Goal: Task Accomplishment & Management: Manage account settings

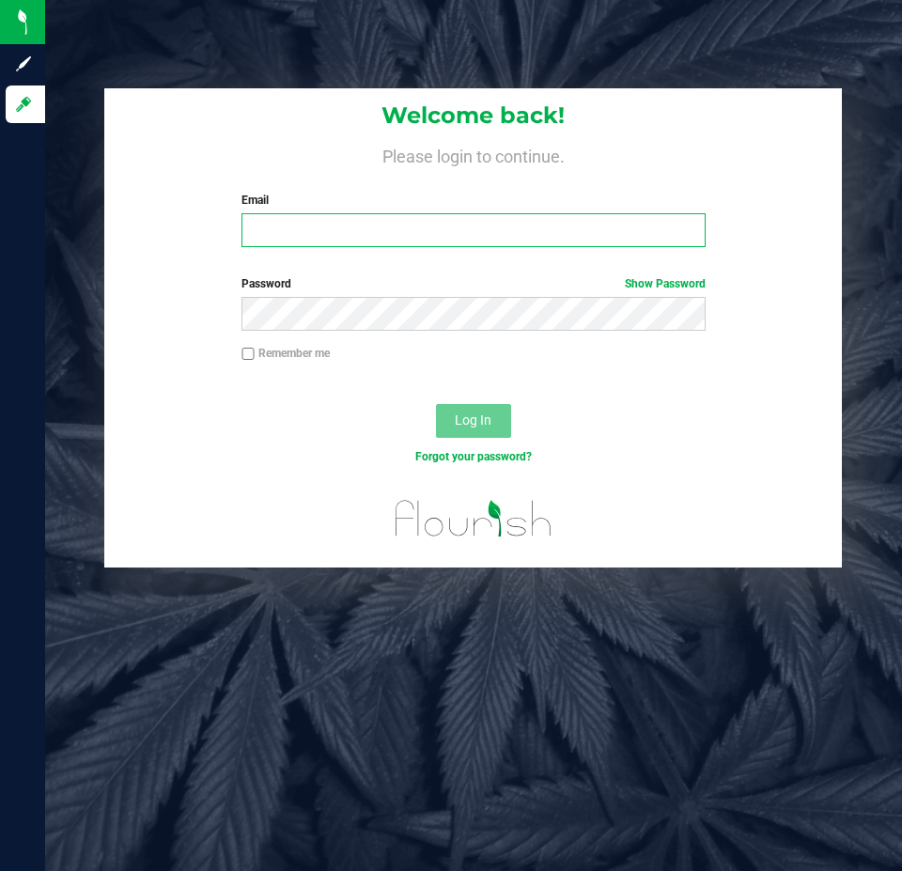
click at [550, 235] on input "Email" at bounding box center [472, 230] width 463 height 34
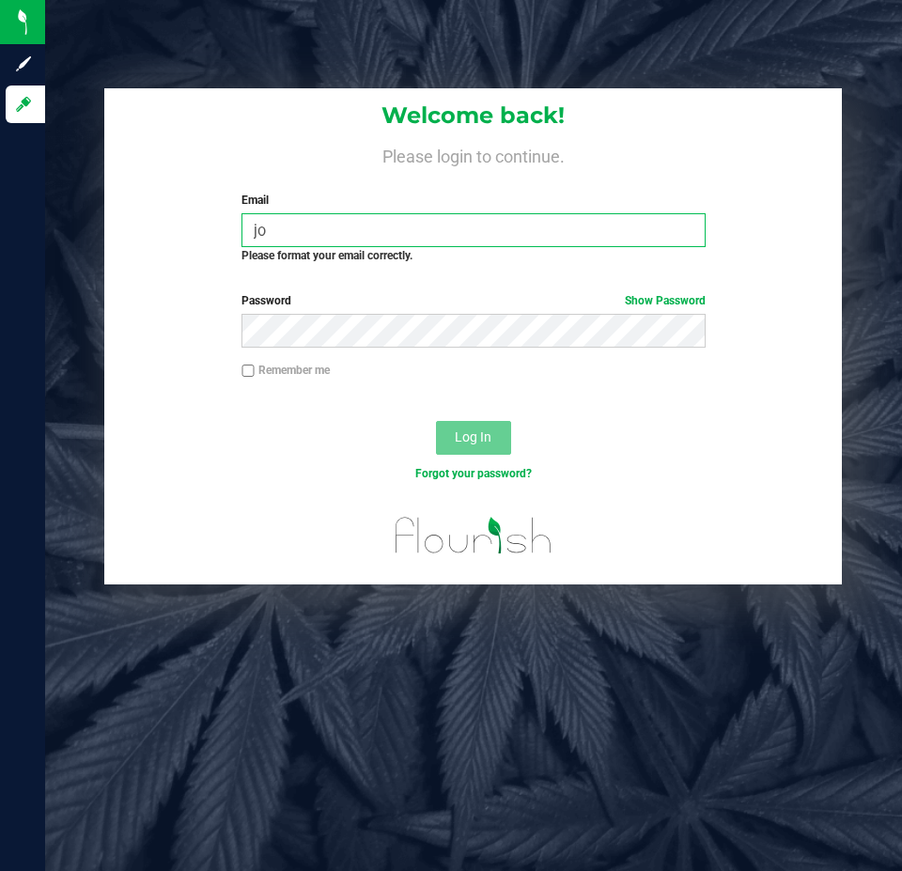
type input "j"
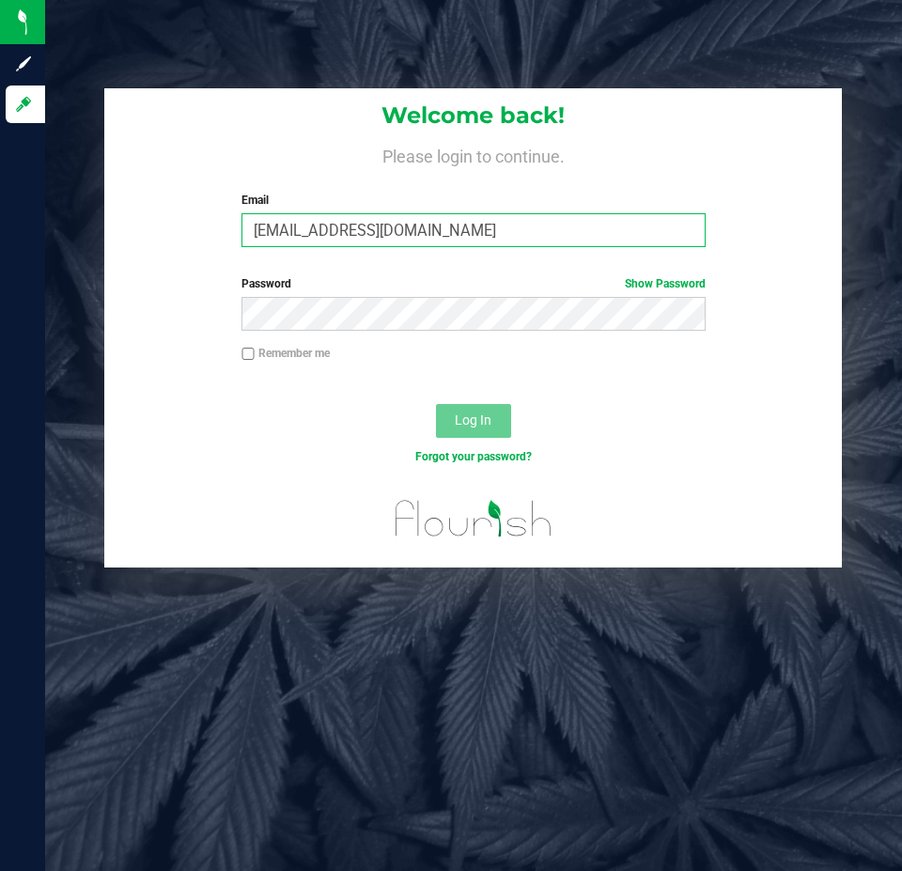
type input "[EMAIL_ADDRESS][DOMAIN_NAME]"
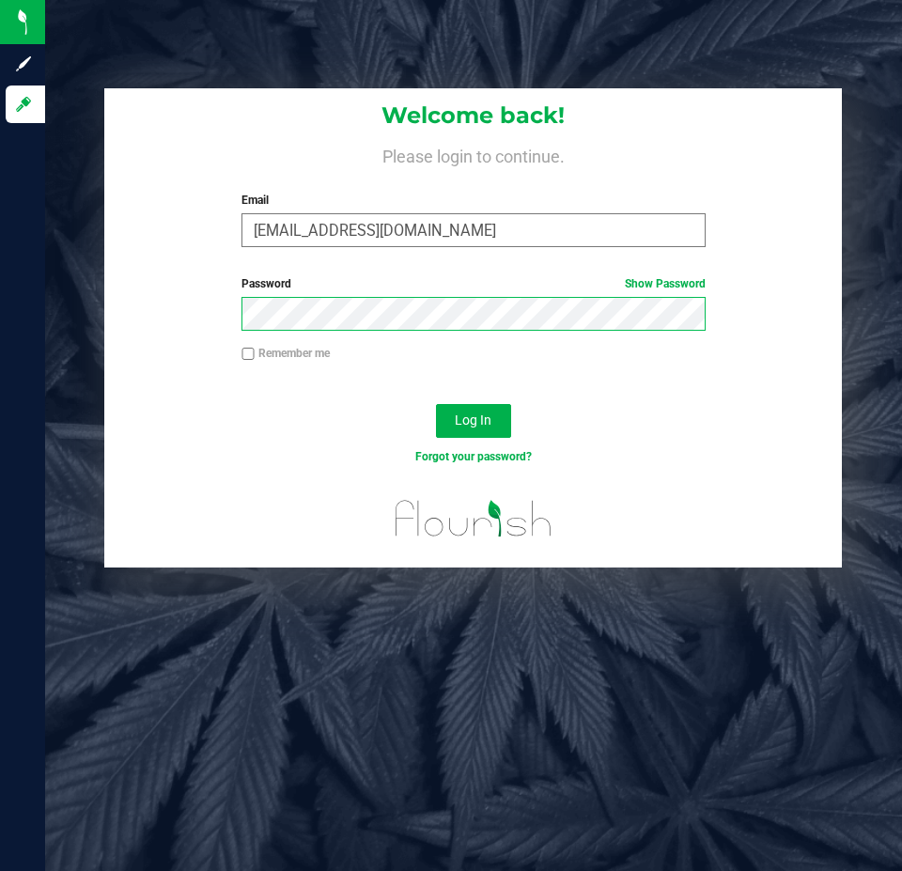
click at [436, 404] on button "Log In" at bounding box center [473, 421] width 75 height 34
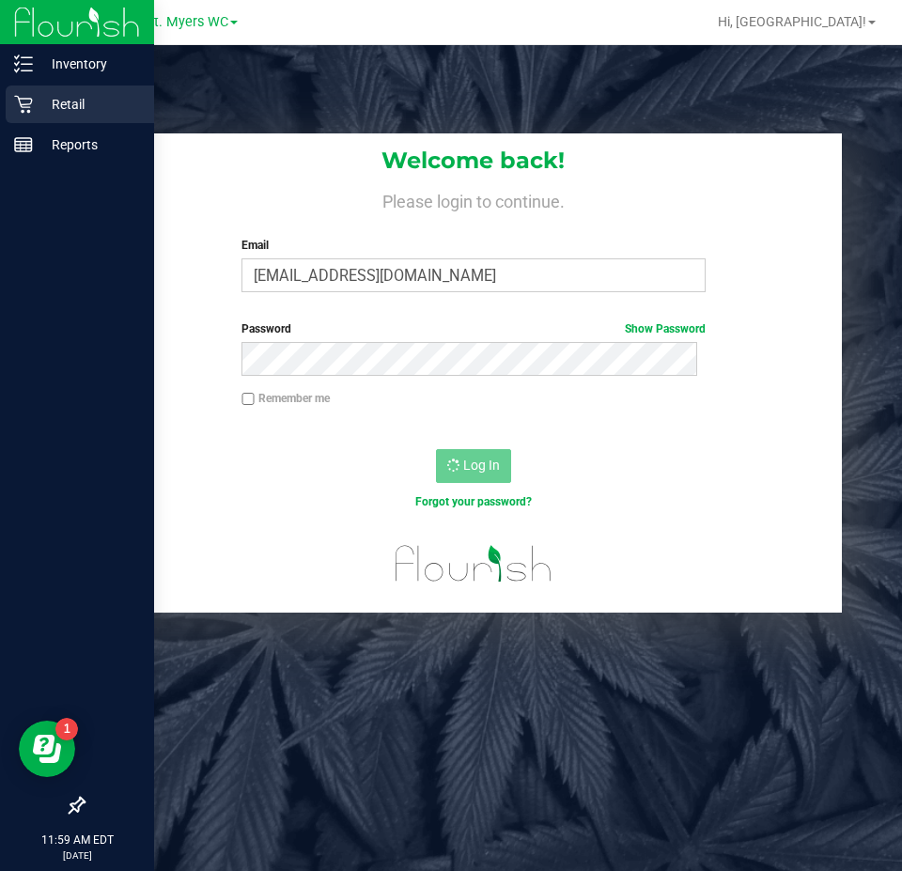
click at [42, 101] on p "Retail" at bounding box center [89, 104] width 113 height 23
click at [25, 96] on icon at bounding box center [23, 104] width 19 height 19
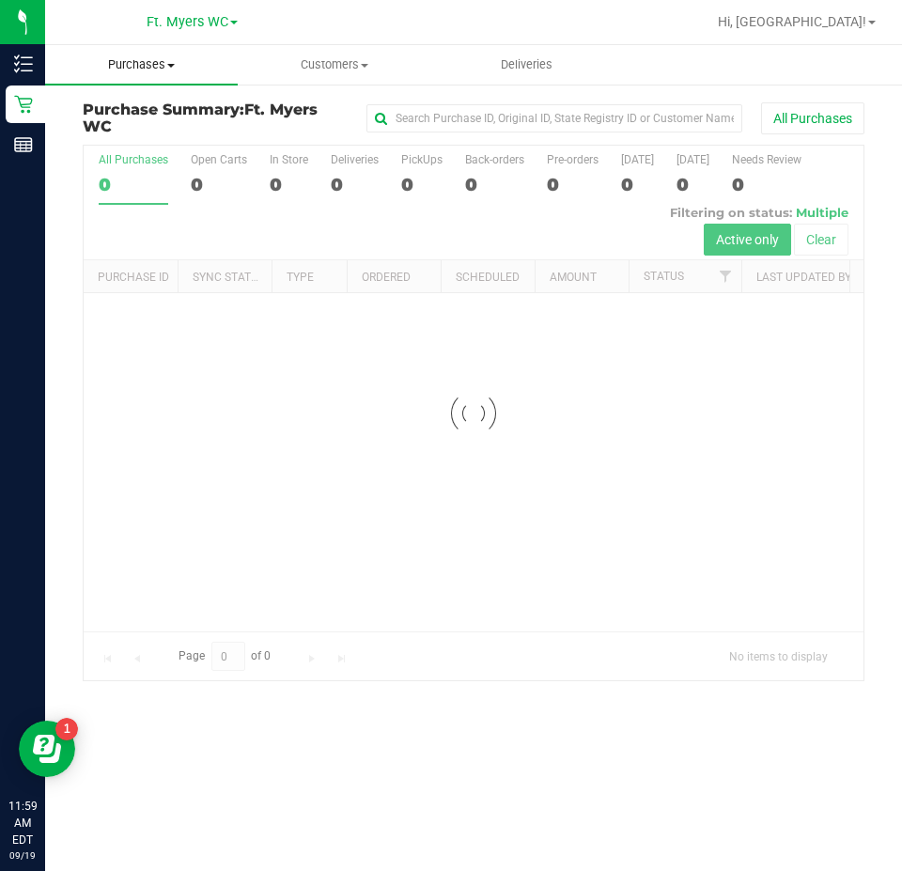
click at [108, 63] on span "Purchases" at bounding box center [141, 64] width 193 height 17
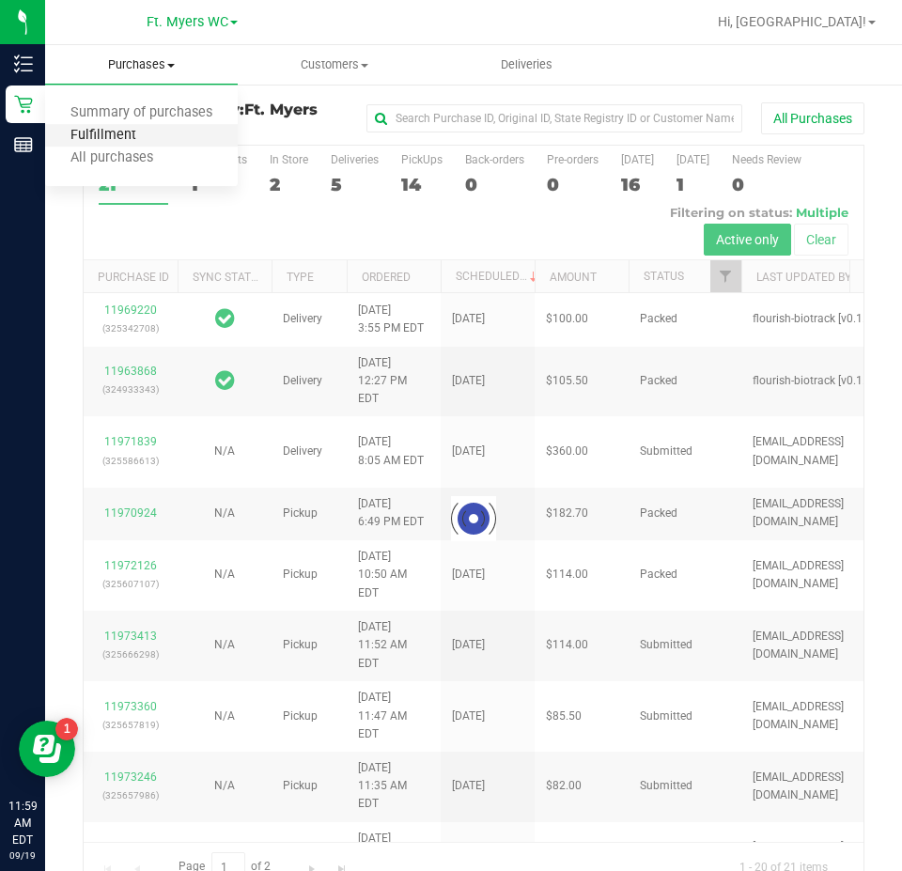
click at [123, 131] on span "Fulfillment" at bounding box center [103, 136] width 116 height 16
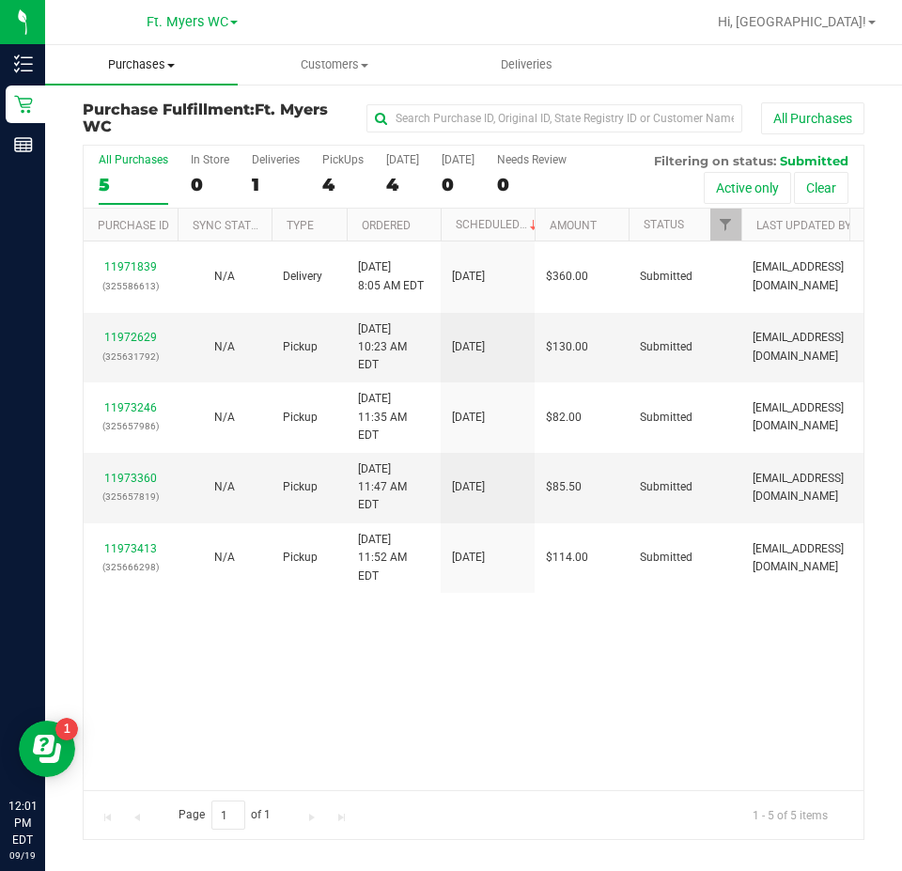
click at [116, 49] on uib-tab-heading "Purchases Summary of purchases Fulfillment All purchases" at bounding box center [141, 64] width 193 height 39
click at [127, 134] on span "Fulfillment" at bounding box center [103, 136] width 116 height 16
click at [390, 166] on div "[DATE]" at bounding box center [402, 159] width 33 height 13
click at [0, 0] on input "[DATE] 4" at bounding box center [0, 0] width 0 height 0
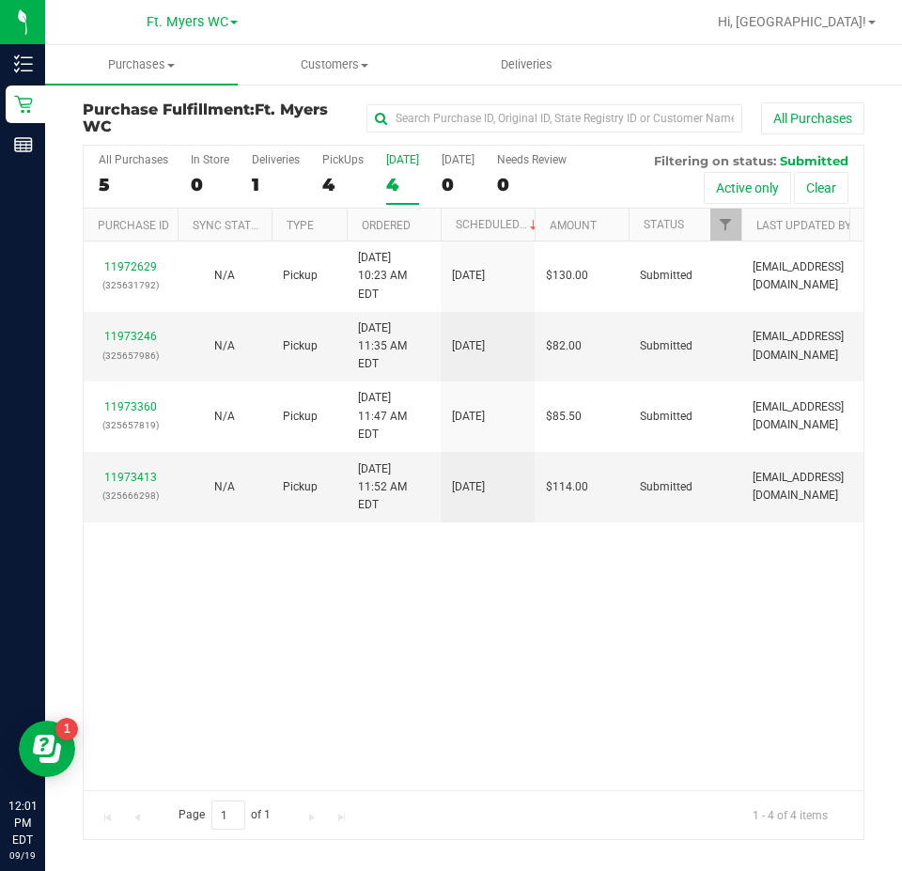
click at [354, 152] on div "All Purchases 5 In Store 0 Deliveries 1 PickUps 4 [DATE] 4 [DATE] 0 Needs Revie…" at bounding box center [474, 153] width 780 height 15
click at [349, 159] on div "PickUps" at bounding box center [342, 159] width 41 height 13
click at [0, 0] on input "PickUps 4" at bounding box center [0, 0] width 0 height 0
click at [349, 159] on div "PickUps" at bounding box center [342, 159] width 41 height 13
click at [0, 0] on input "PickUps 4" at bounding box center [0, 0] width 0 height 0
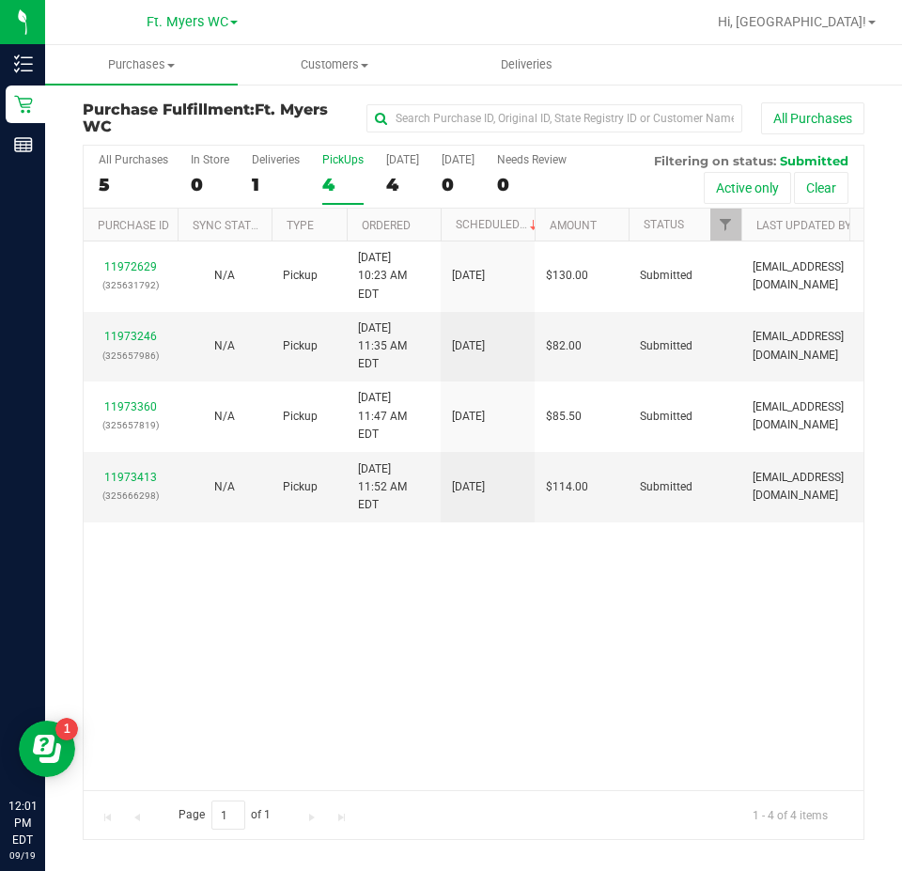
click at [646, 661] on div "11972629 (325631792) N/A Pickup [DATE] 10:23 AM EDT 9/19/2025 $130.00 Submitted…" at bounding box center [474, 515] width 780 height 549
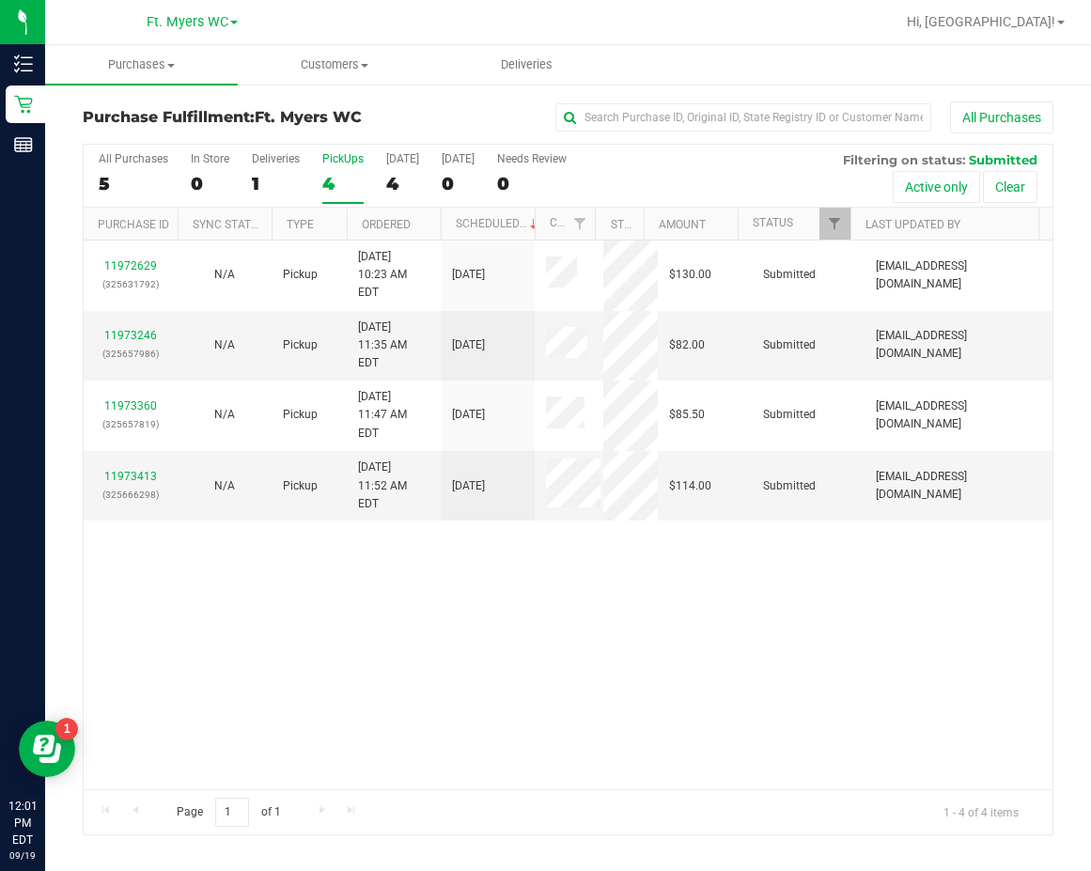
click at [388, 548] on div "11972629 (325631792) N/A Pickup [DATE] 10:23 AM EDT 9/19/2025 $130.00 Submitted…" at bounding box center [568, 514] width 968 height 549
drag, startPoint x: 1, startPoint y: 317, endPoint x: -75, endPoint y: 331, distance: 77.2
click at [0, 331] on html "Inventory Retail Reports 12:01 PM EDT [DATE] 09/19 Ft. [PERSON_NAME] Hi, [PERSO…" at bounding box center [545, 435] width 1091 height 871
click at [512, 660] on div "11972629 (325631792) N/A Pickup [DATE] 10:23 AM EDT 9/19/2025 $130.00 Submitted…" at bounding box center [568, 514] width 968 height 549
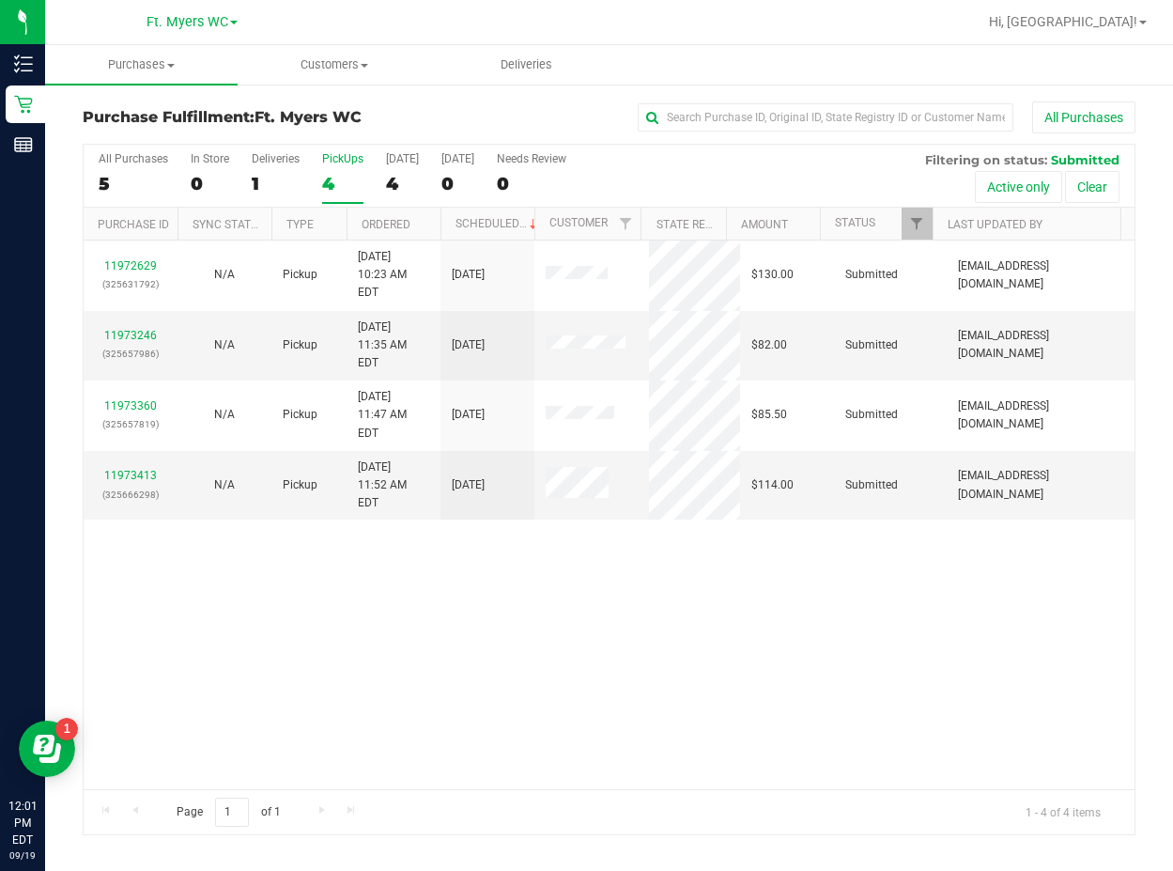
click at [342, 163] on div "PickUps" at bounding box center [342, 158] width 41 height 13
click at [0, 0] on input "PickUps 4" at bounding box center [0, 0] width 0 height 0
click at [546, 747] on div "11972629 (325631792) N/A Pickup [DATE] 10:23 AM EDT 9/19/2025 $130.00 Submitted…" at bounding box center [609, 514] width 1051 height 549
click at [592, 751] on div "11972629 (325631792) N/A Pickup [DATE] 10:23 AM EDT 9/19/2025 $130.00 Submitted…" at bounding box center [609, 514] width 1051 height 549
click at [646, 569] on div "11972629 (325631792) N/A Pickup [DATE] 10:23 AM EDT 9/19/2025 $130.00 Submitted…" at bounding box center [609, 514] width 1051 height 549
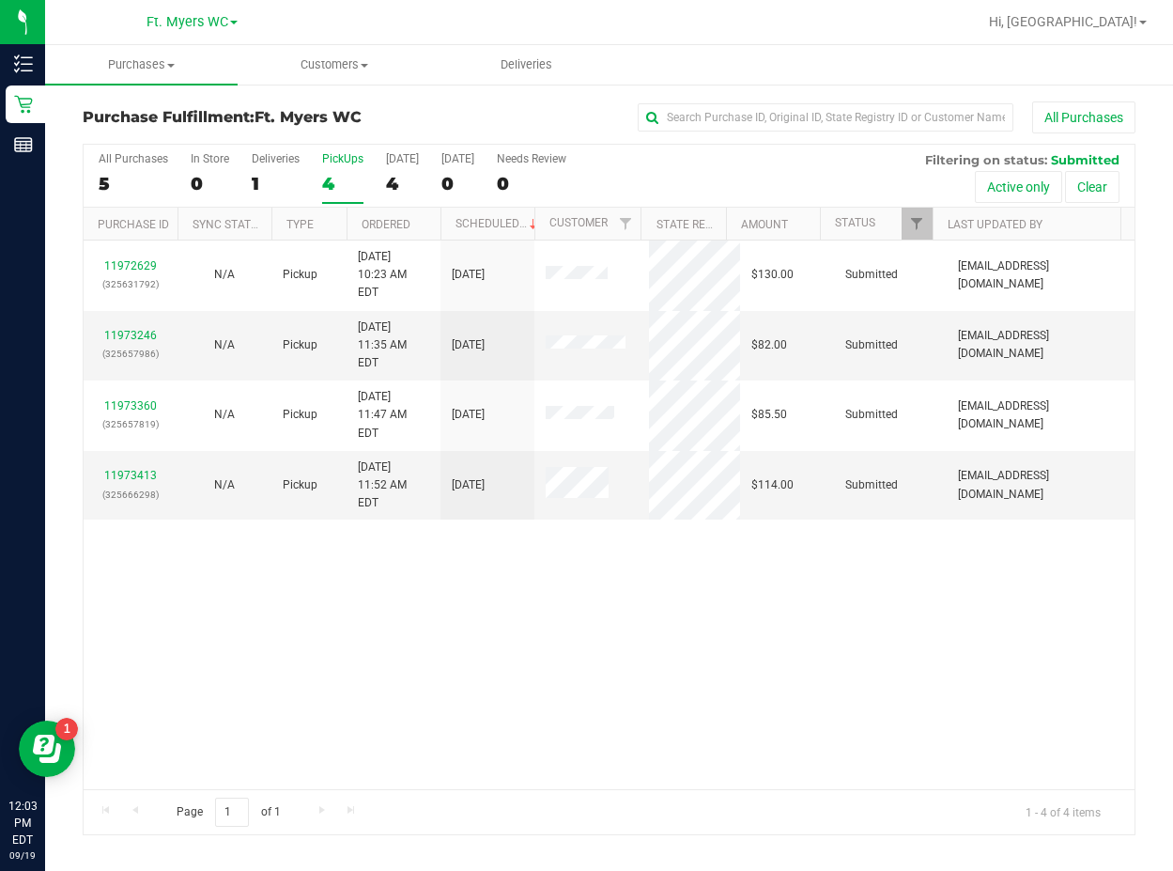
click at [595, 717] on div "11972629 (325631792) N/A Pickup [DATE] 10:23 AM EDT 9/19/2025 $130.00 Submitted…" at bounding box center [609, 514] width 1051 height 549
click at [603, 761] on div "11972629 (325631792) N/A Pickup [DATE] 10:23 AM EDT 9/19/2025 $130.00 Submitted…" at bounding box center [609, 514] width 1051 height 549
click at [667, 595] on div "11972629 (325631792) N/A Pickup [DATE] 10:23 AM EDT 9/19/2025 $130.00 Submitted…" at bounding box center [609, 514] width 1051 height 549
click at [439, 679] on div "11972629 (325631792) N/A Pickup [DATE] 10:23 AM EDT 9/19/2025 $130.00 Submitted…" at bounding box center [609, 514] width 1051 height 549
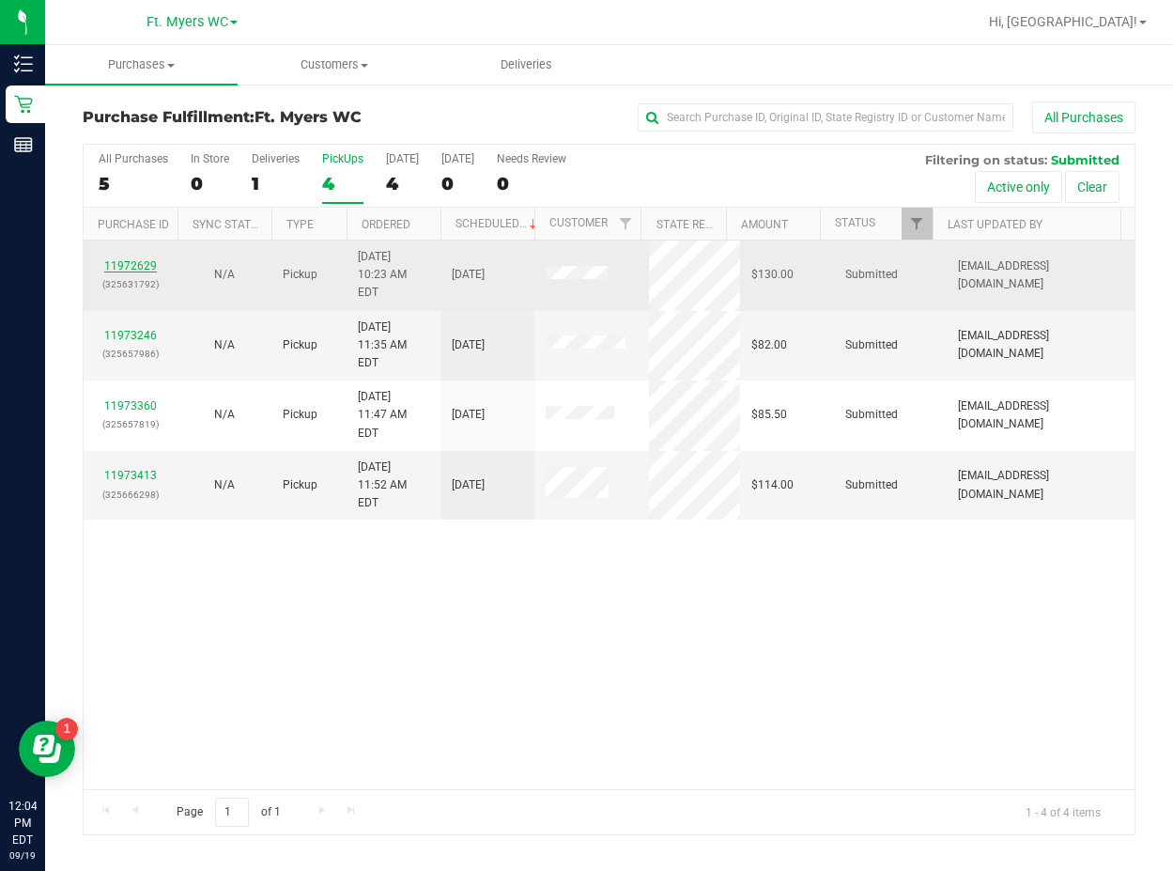
click at [125, 259] on link "11972629" at bounding box center [130, 265] width 53 height 13
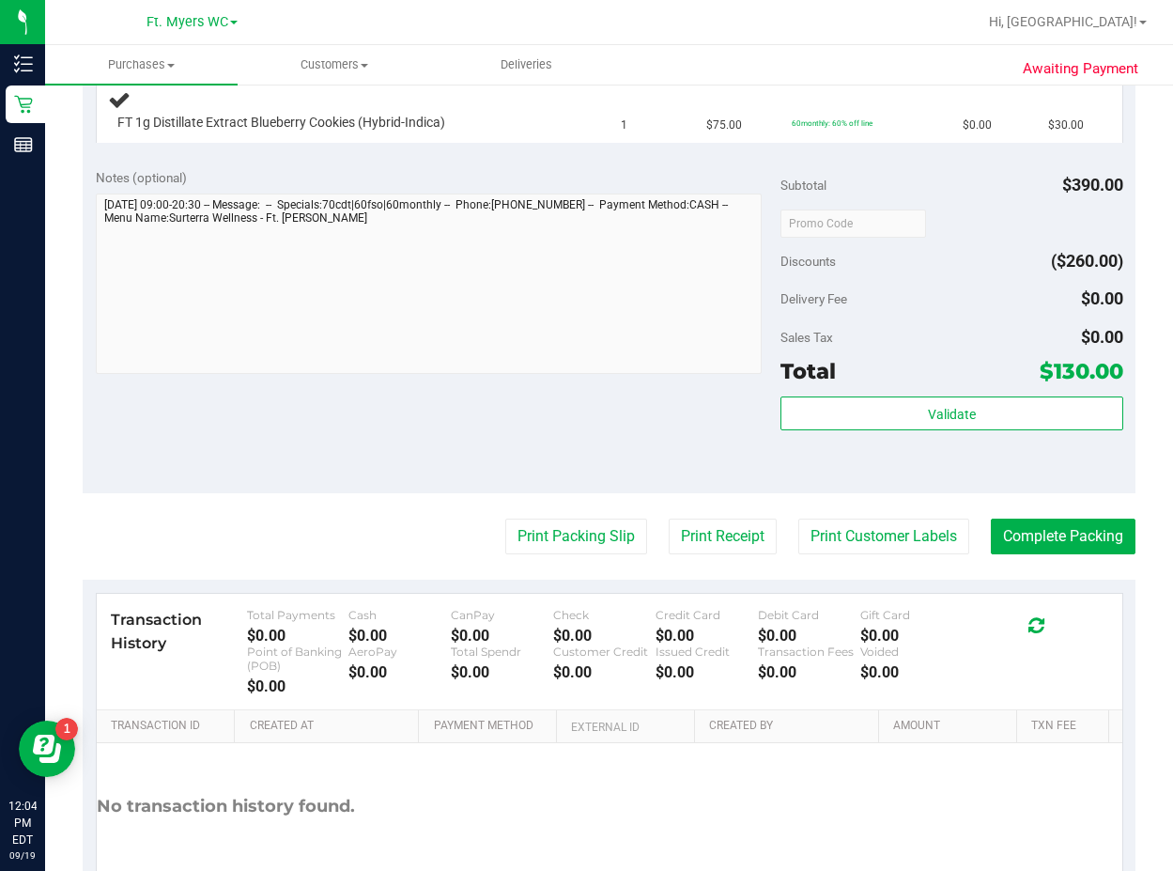
scroll to position [845, 0]
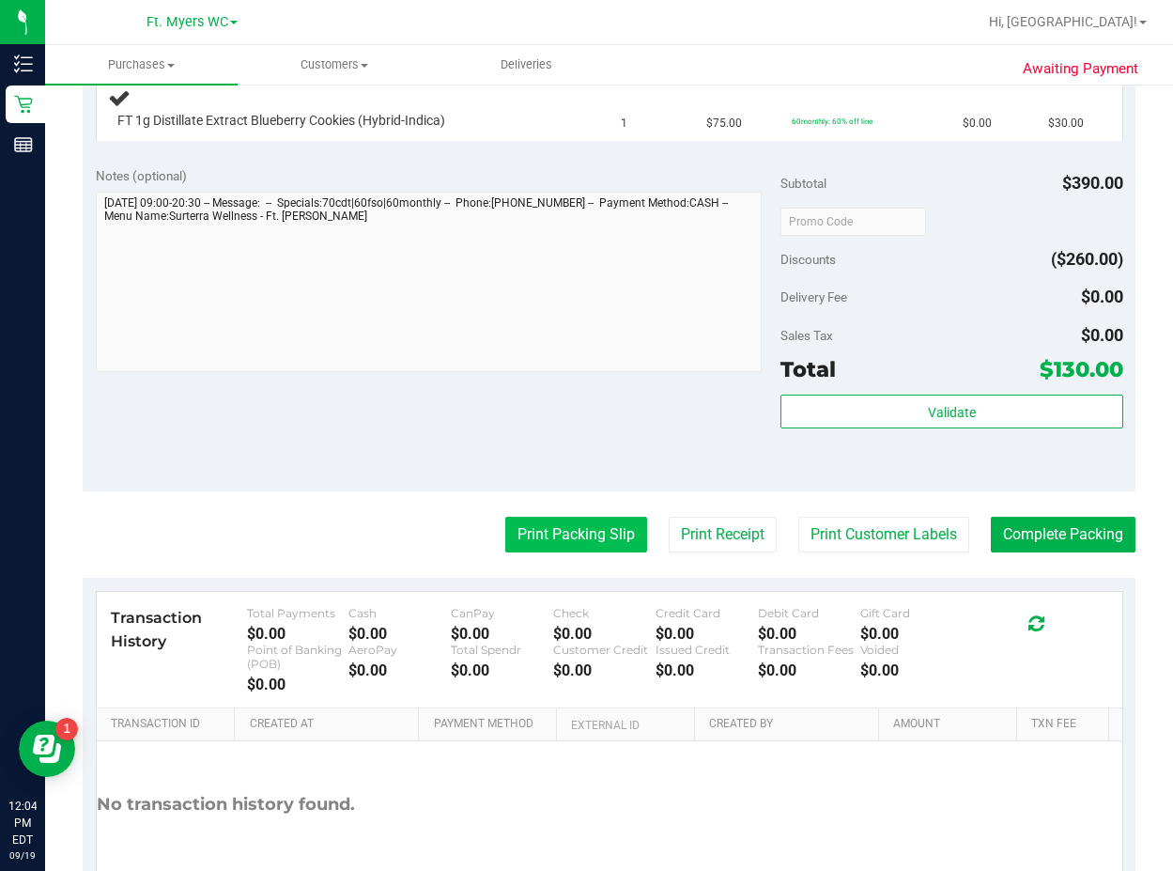
click at [553, 540] on button "Print Packing Slip" at bounding box center [576, 535] width 142 height 36
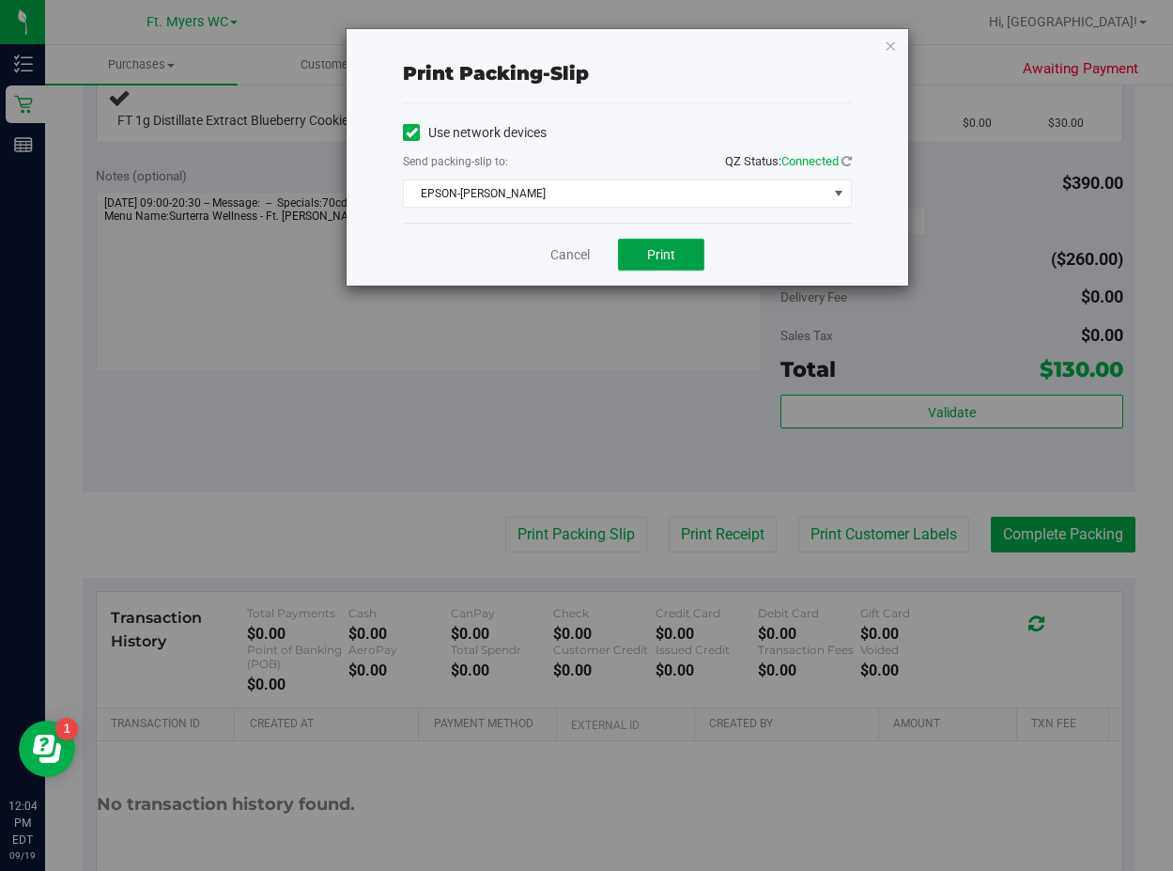
click at [627, 253] on button "Print" at bounding box center [661, 255] width 86 height 32
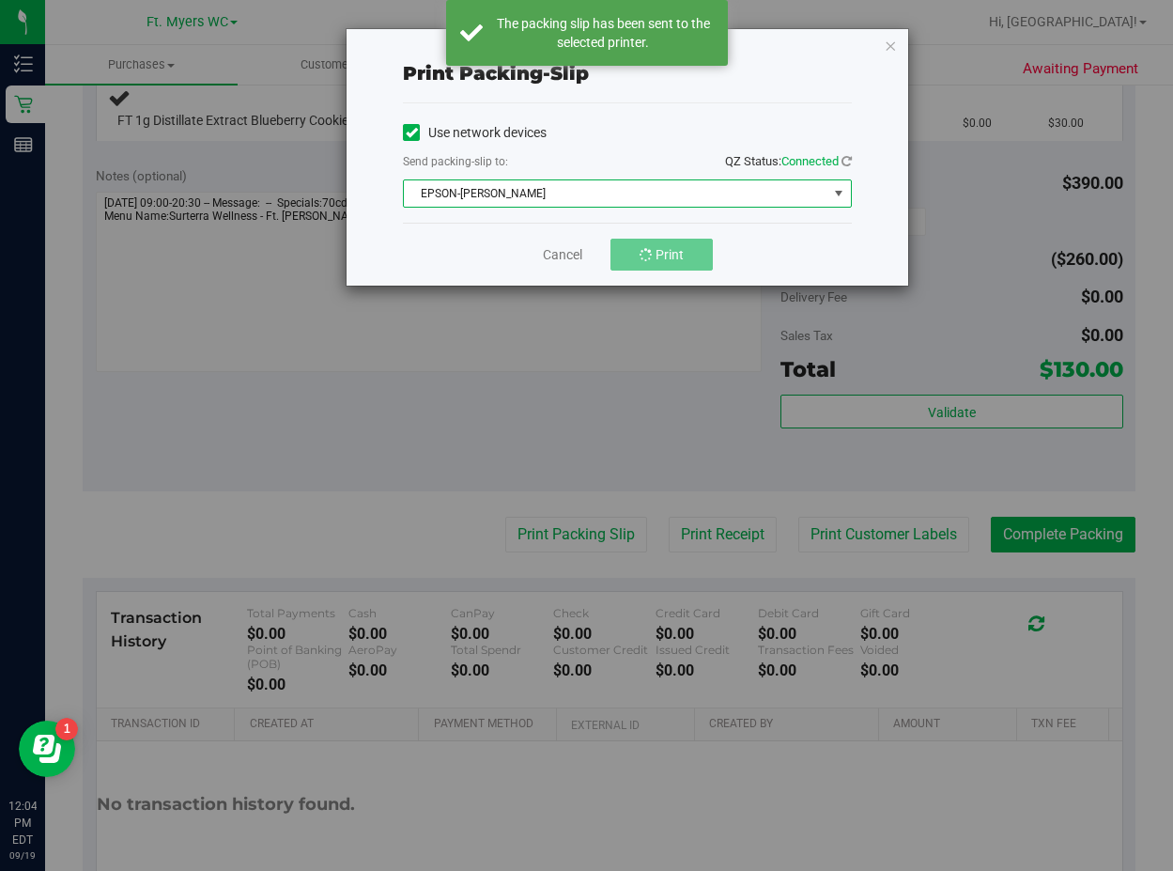
click at [572, 206] on span "EPSON-[PERSON_NAME]" at bounding box center [616, 193] width 424 height 26
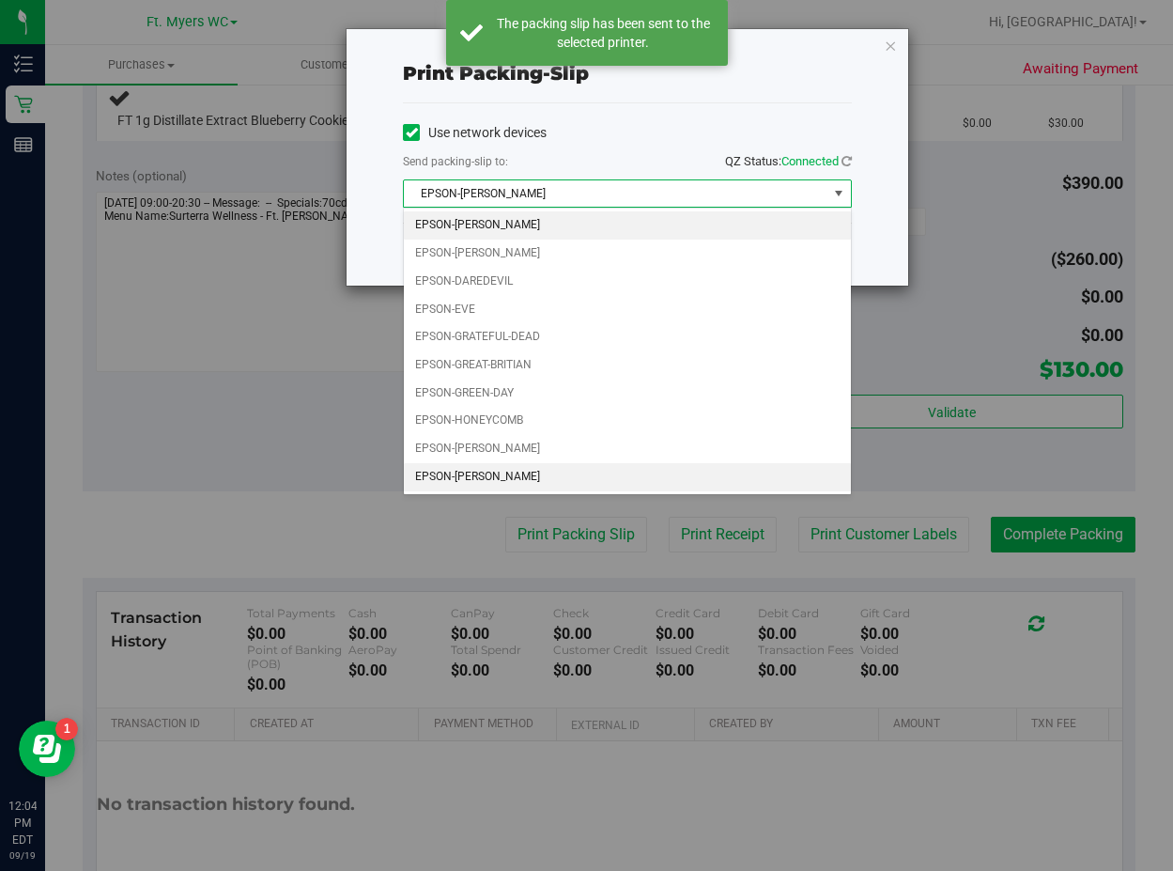
click at [514, 484] on li "EPSON-[PERSON_NAME]" at bounding box center [627, 477] width 447 height 28
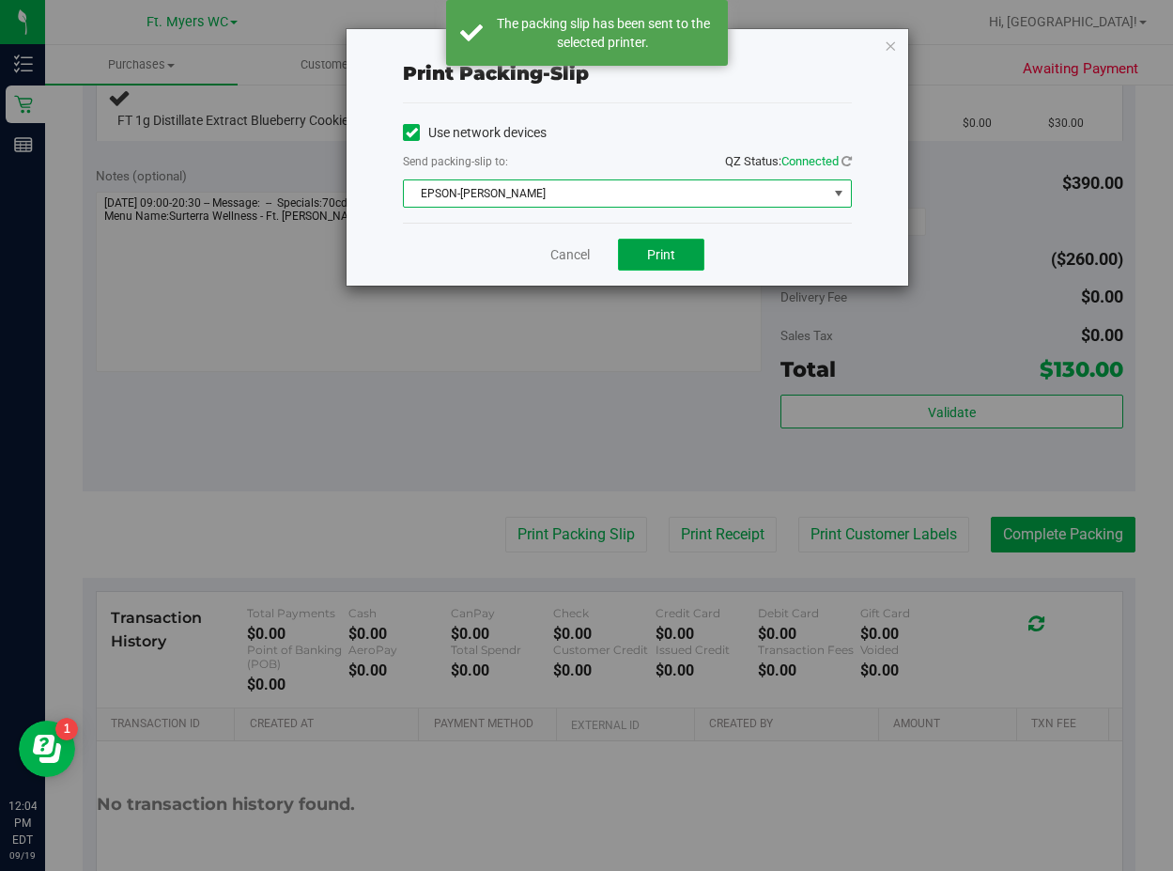
click at [652, 258] on span "Print" at bounding box center [661, 254] width 28 height 15
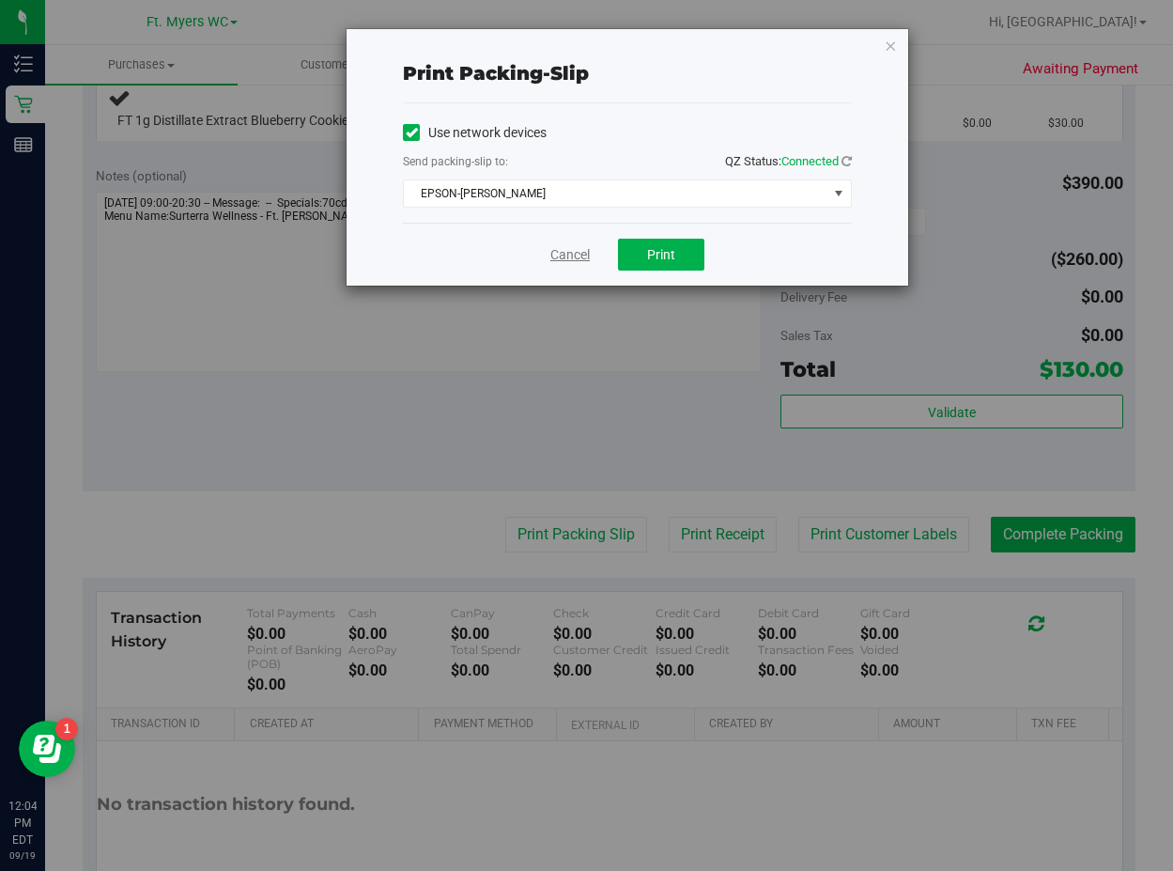
click at [565, 252] on link "Cancel" at bounding box center [569, 255] width 39 height 20
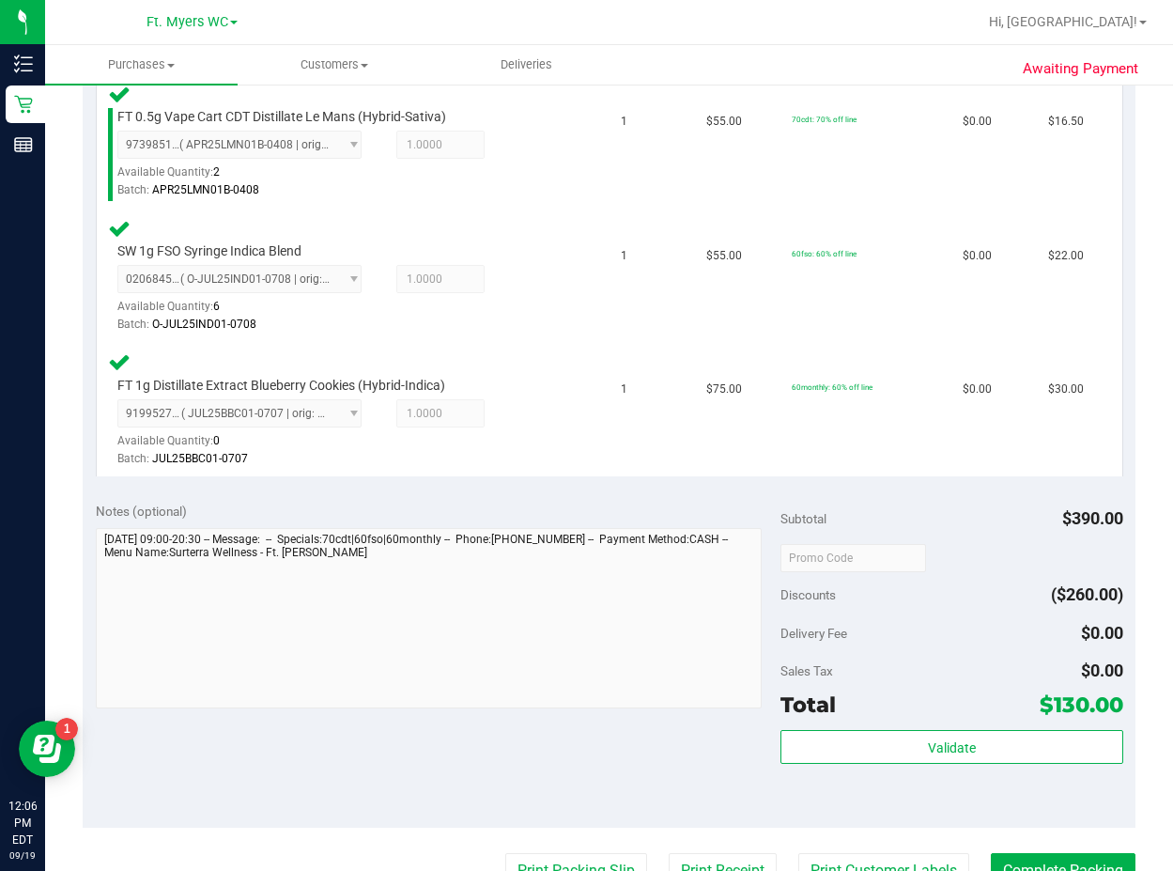
scroll to position [1221, 0]
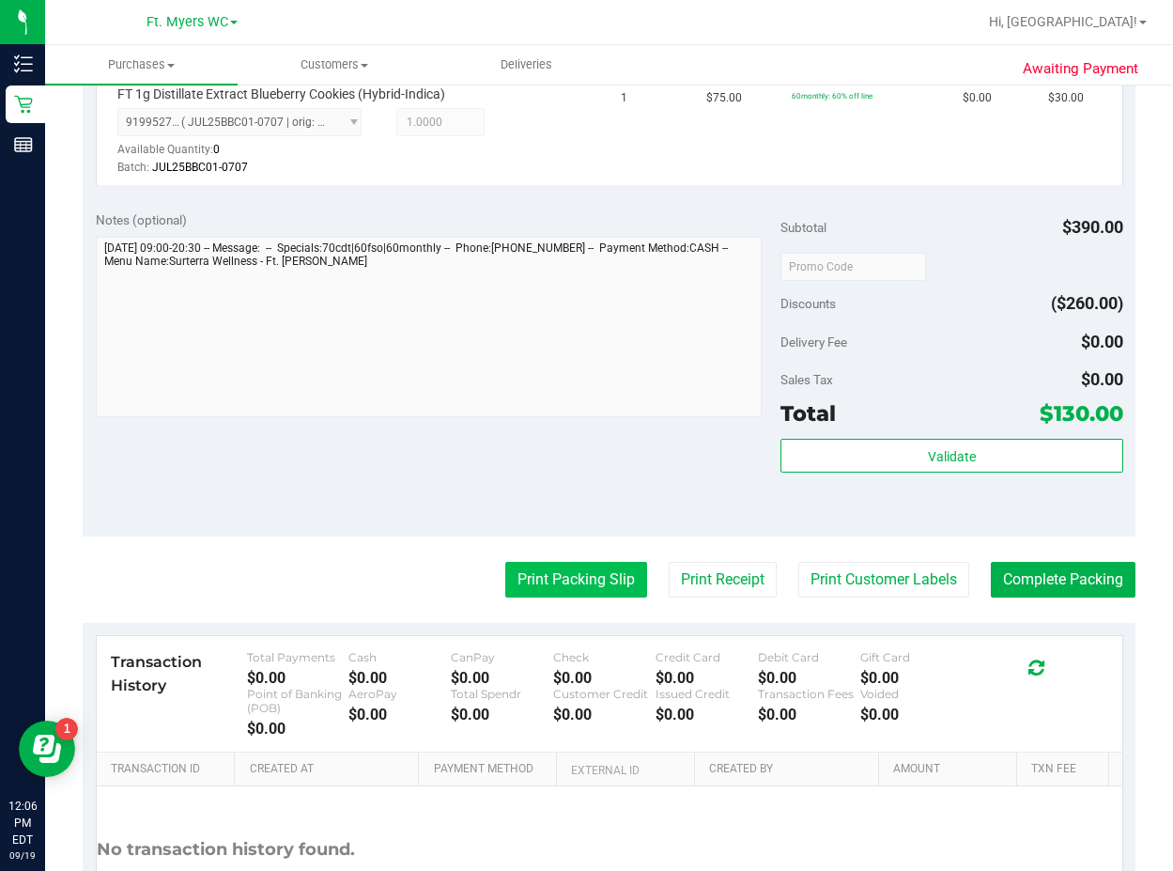
click at [618, 596] on button "Print Packing Slip" at bounding box center [576, 580] width 142 height 36
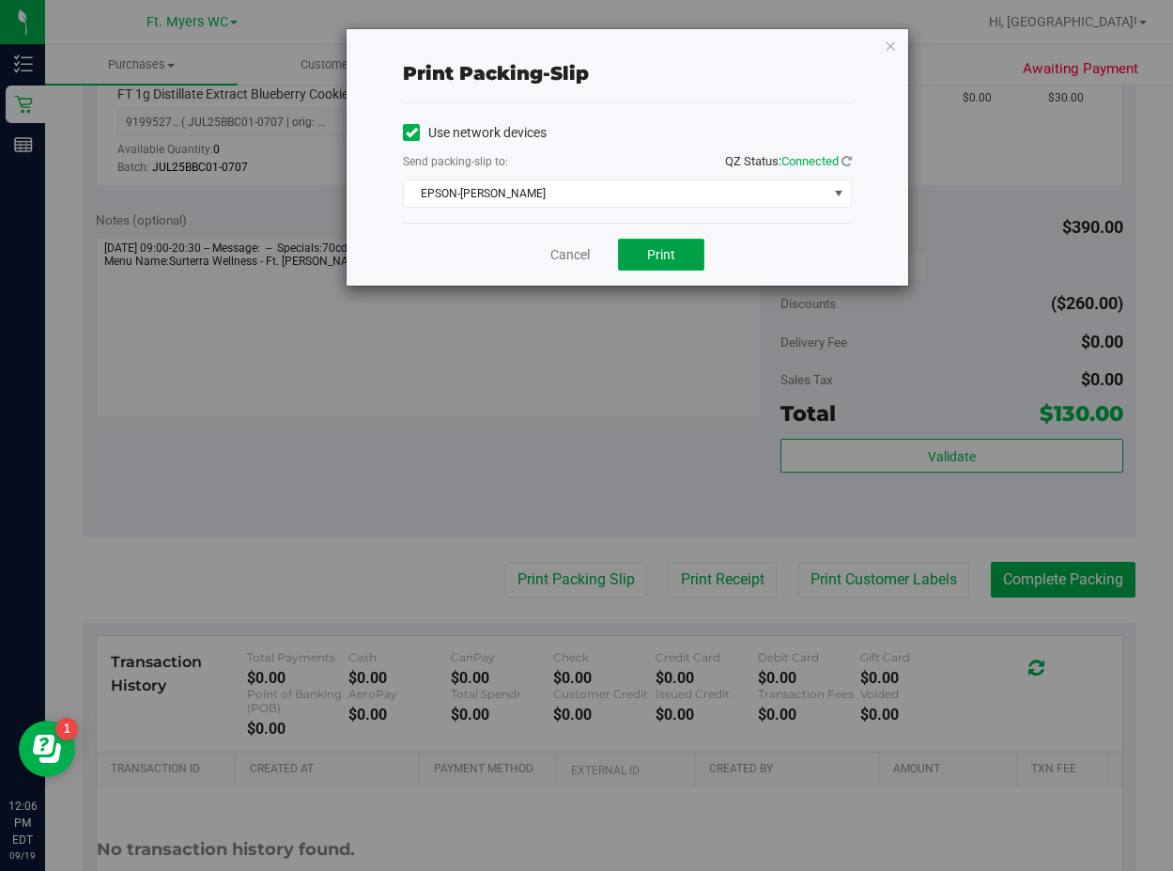
click at [658, 244] on button "Print" at bounding box center [661, 255] width 86 height 32
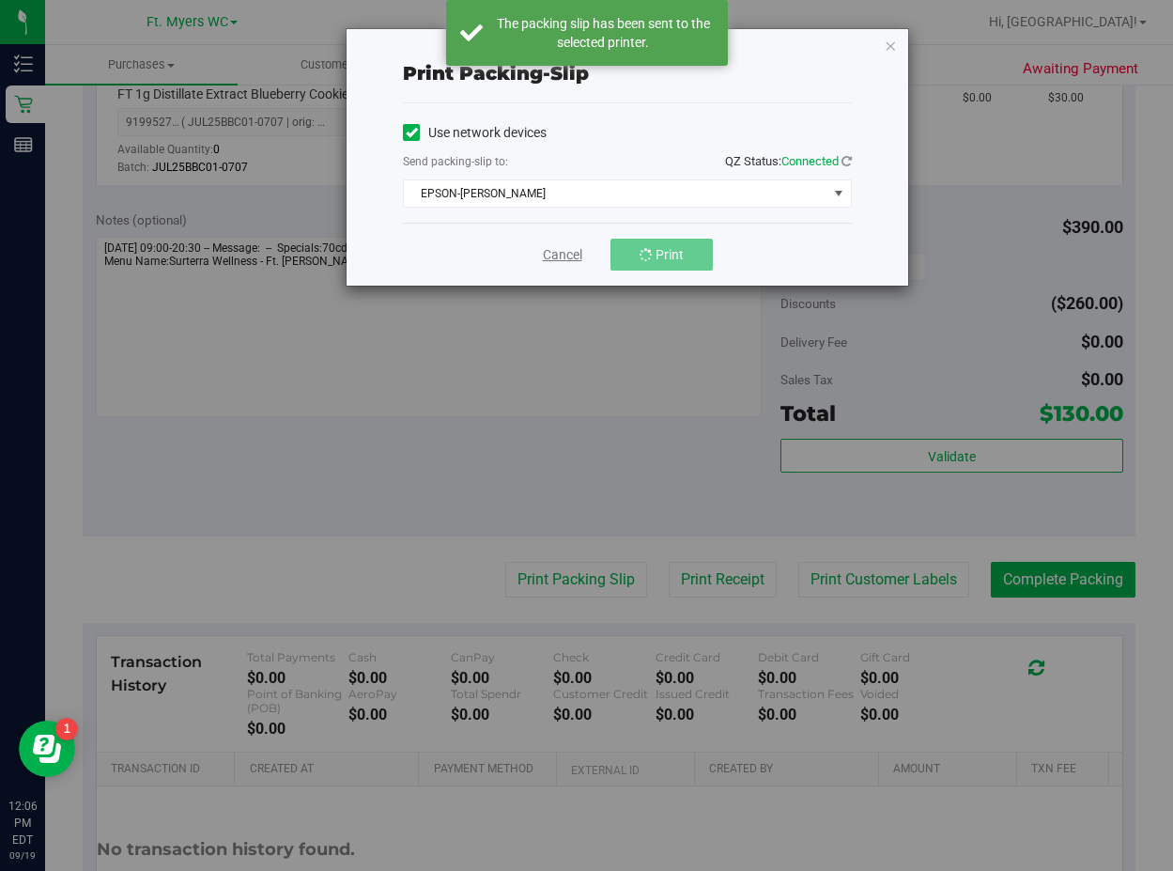
click at [547, 255] on div "Cancel Print" at bounding box center [627, 254] width 449 height 63
click at [566, 254] on link "Cancel" at bounding box center [569, 255] width 39 height 20
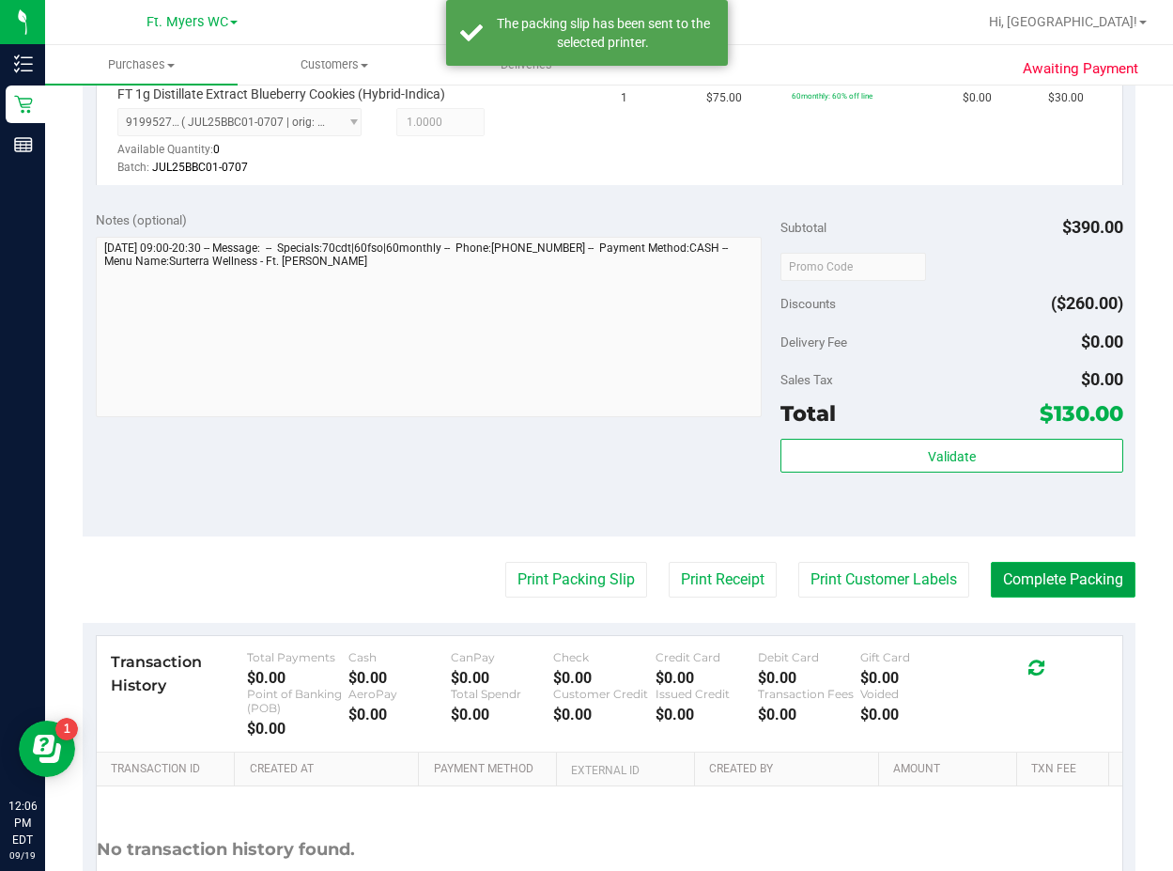
click at [901, 565] on button "Complete Packing" at bounding box center [1063, 580] width 145 height 36
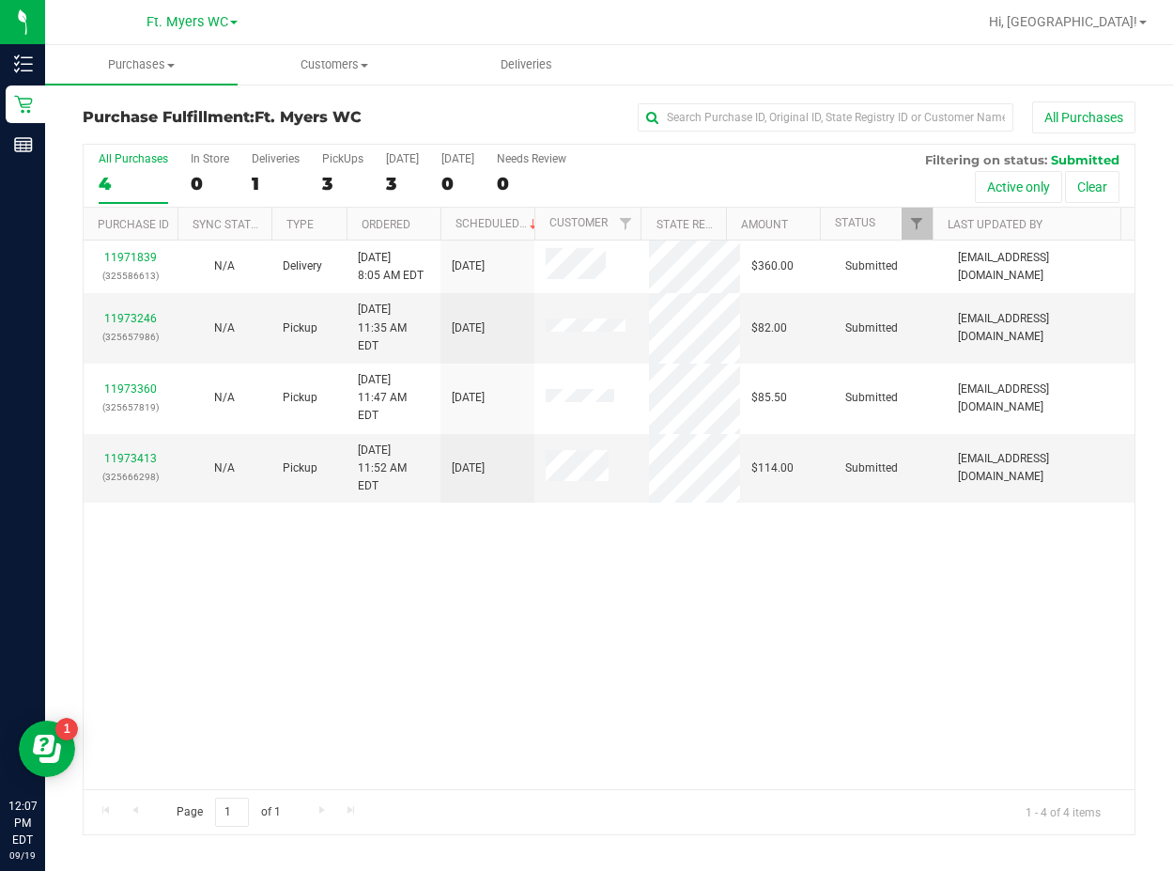
drag, startPoint x: 808, startPoint y: 713, endPoint x: 588, endPoint y: 445, distance: 346.4
click at [813, 705] on div "11971839 (325586613) N/A Delivery [DATE] 8:05 AM EDT 9/21/2025 $360.00 Submitte…" at bounding box center [609, 514] width 1051 height 549
click at [438, 669] on div "11971839 (325586613) N/A Delivery [DATE] 8:05 AM EDT 9/21/2025 $360.00 Submitte…" at bounding box center [609, 514] width 1051 height 549
drag, startPoint x: 301, startPoint y: 591, endPoint x: 319, endPoint y: 550, distance: 45.4
click at [306, 589] on div "11971839 (325586613) N/A Delivery [DATE] 8:05 AM EDT 9/21/2025 $360.00 Submitte…" at bounding box center [609, 514] width 1051 height 549
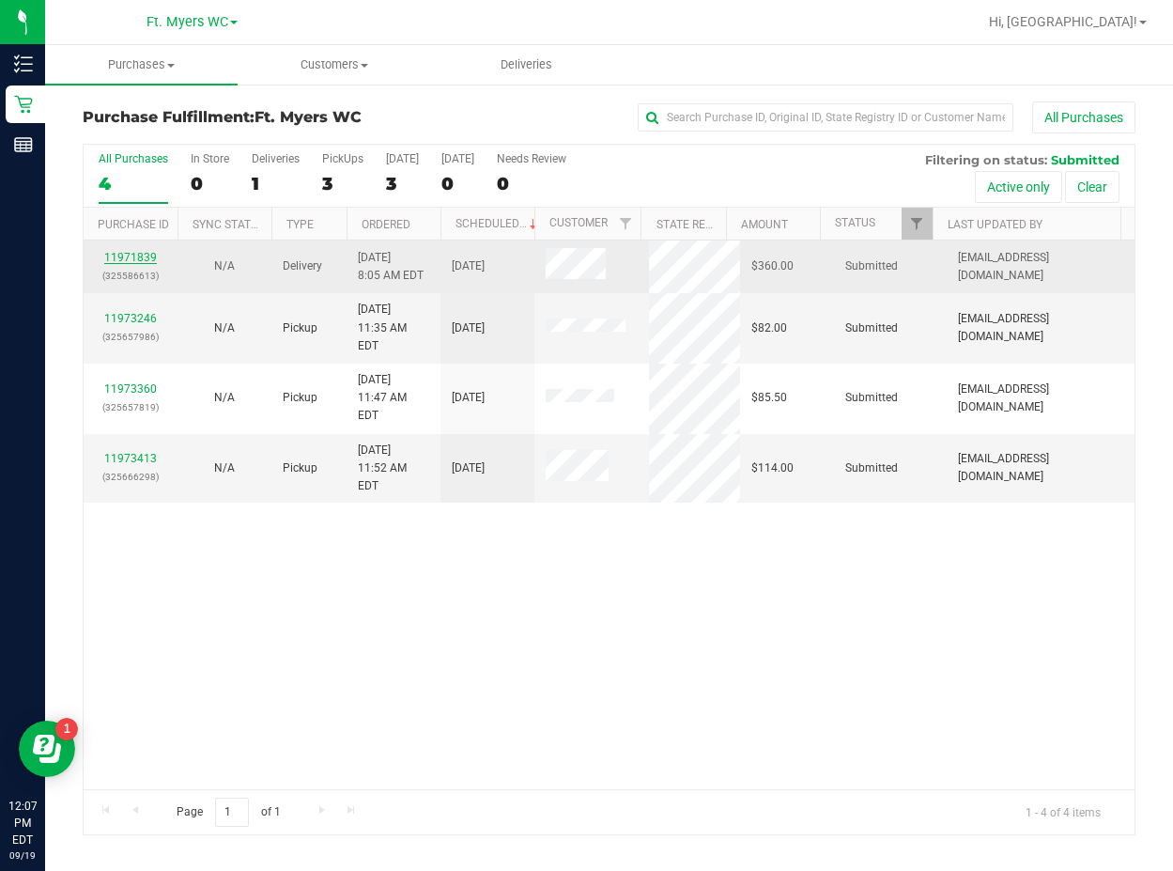
click at [146, 257] on link "11971839" at bounding box center [130, 257] width 53 height 13
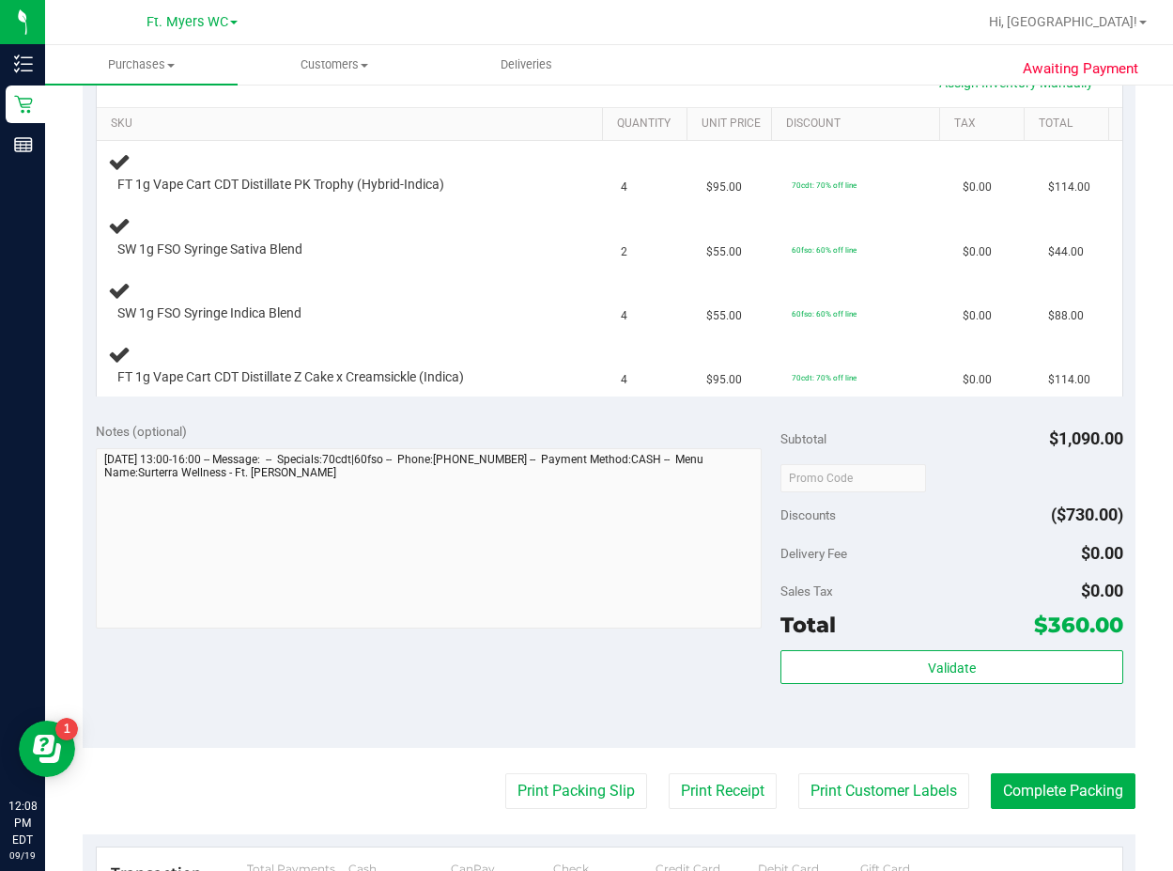
scroll to position [470, 0]
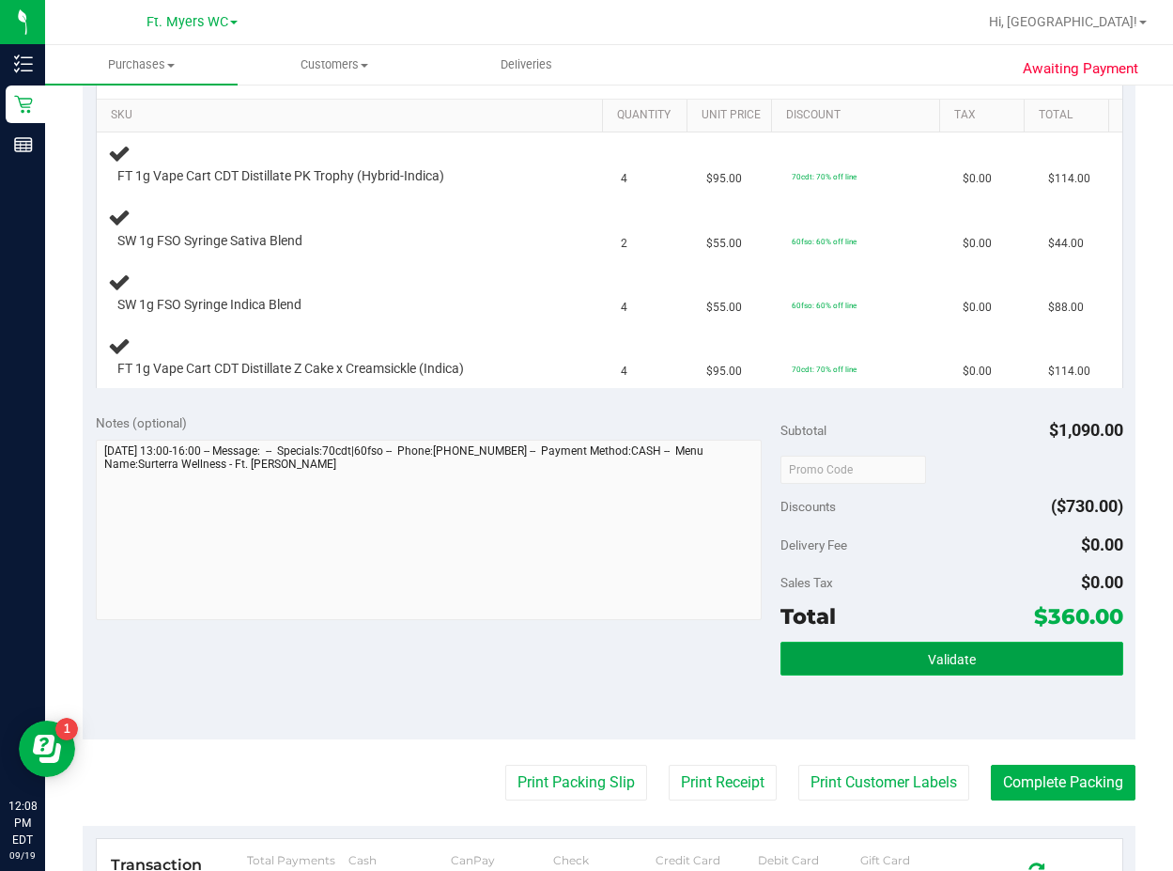
click at [888, 643] on button "Validate" at bounding box center [952, 659] width 343 height 34
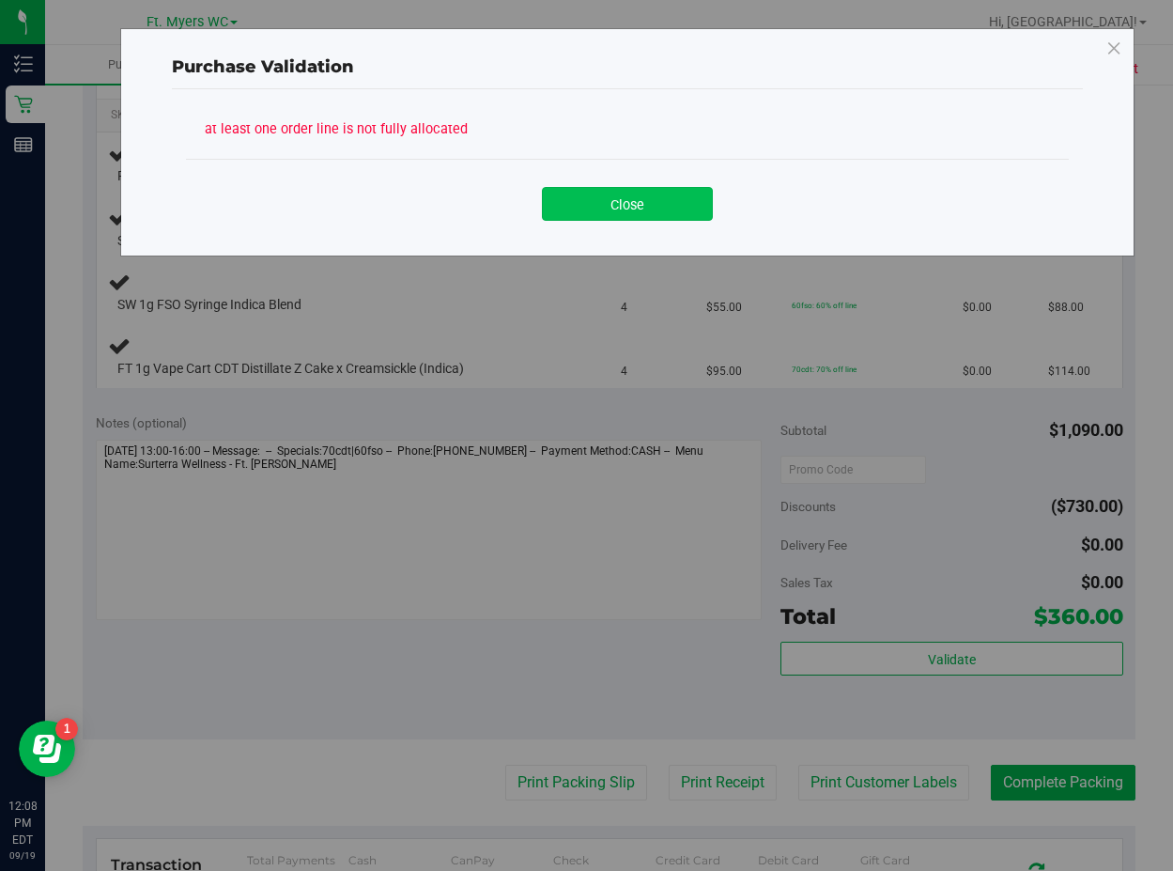
click at [630, 191] on button "Close" at bounding box center [627, 204] width 171 height 34
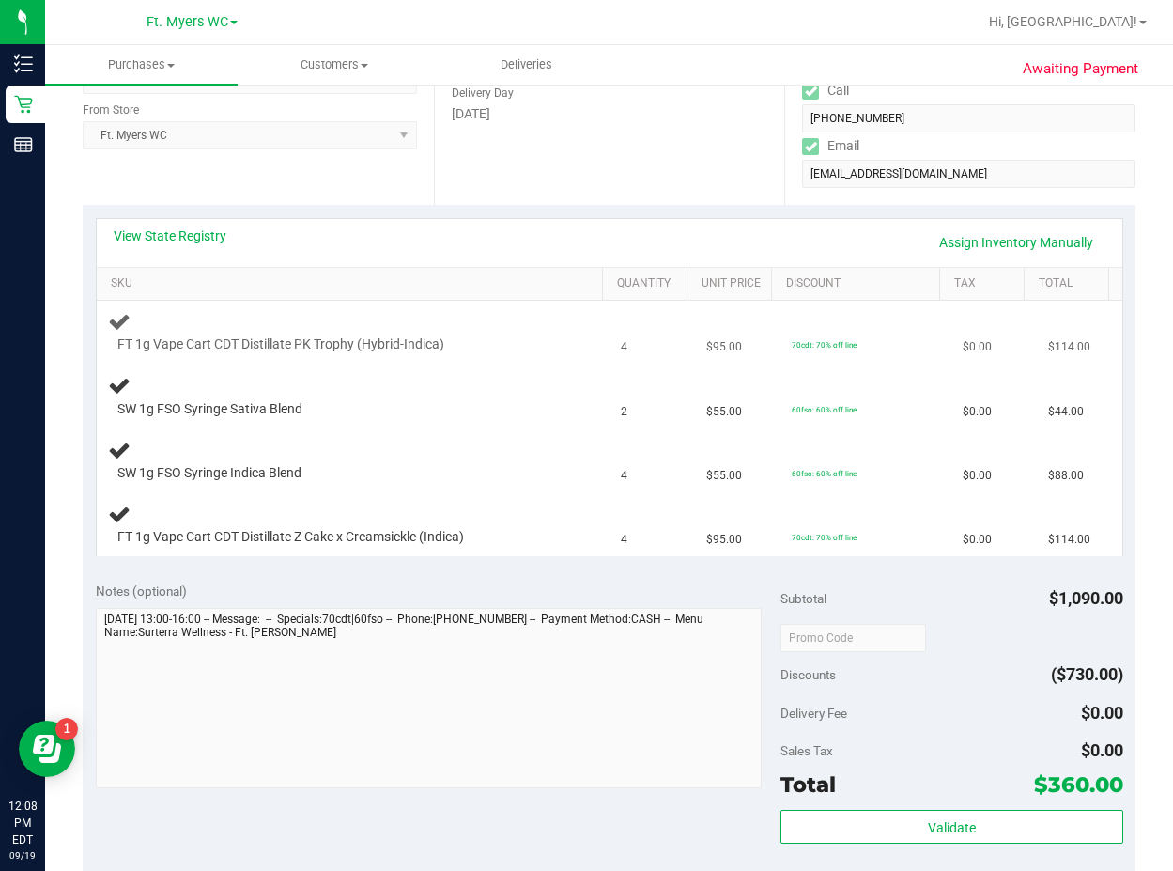
scroll to position [282, 0]
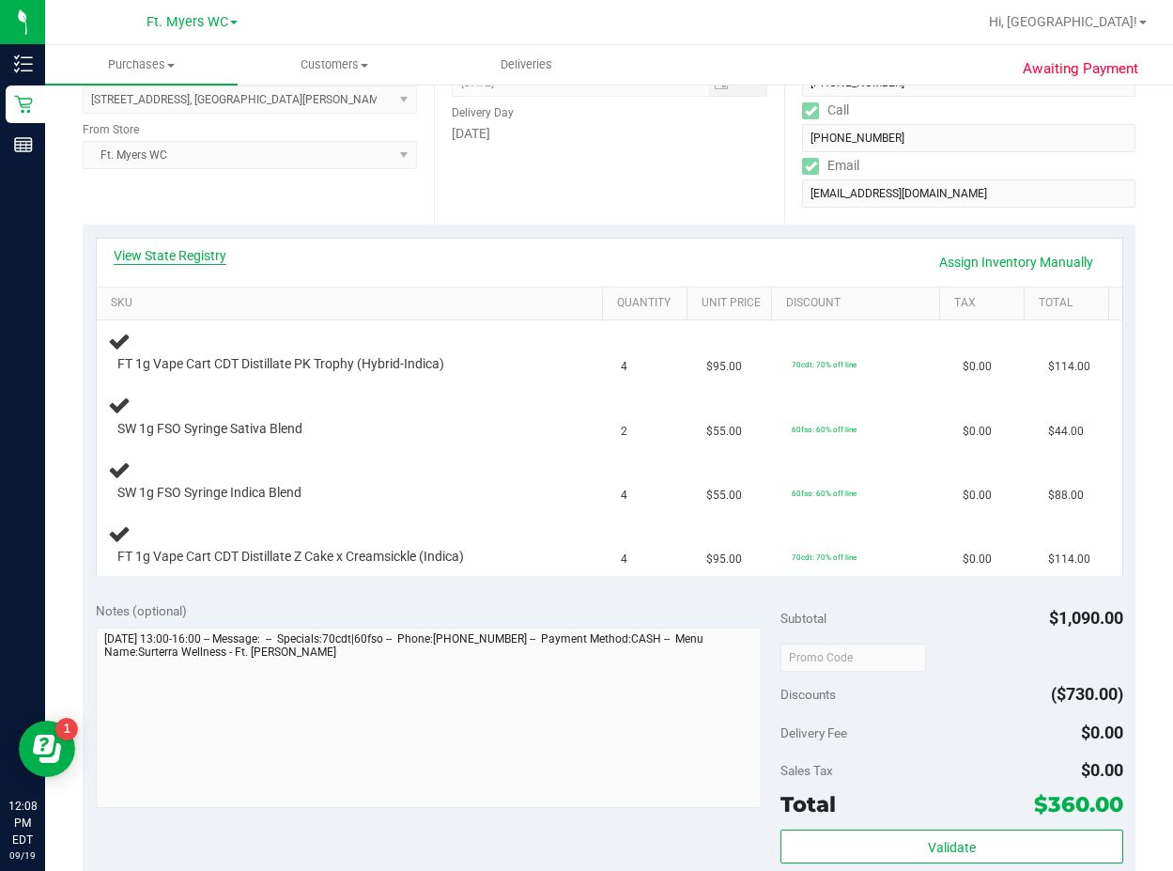
click at [202, 259] on link "View State Registry" at bounding box center [170, 255] width 113 height 19
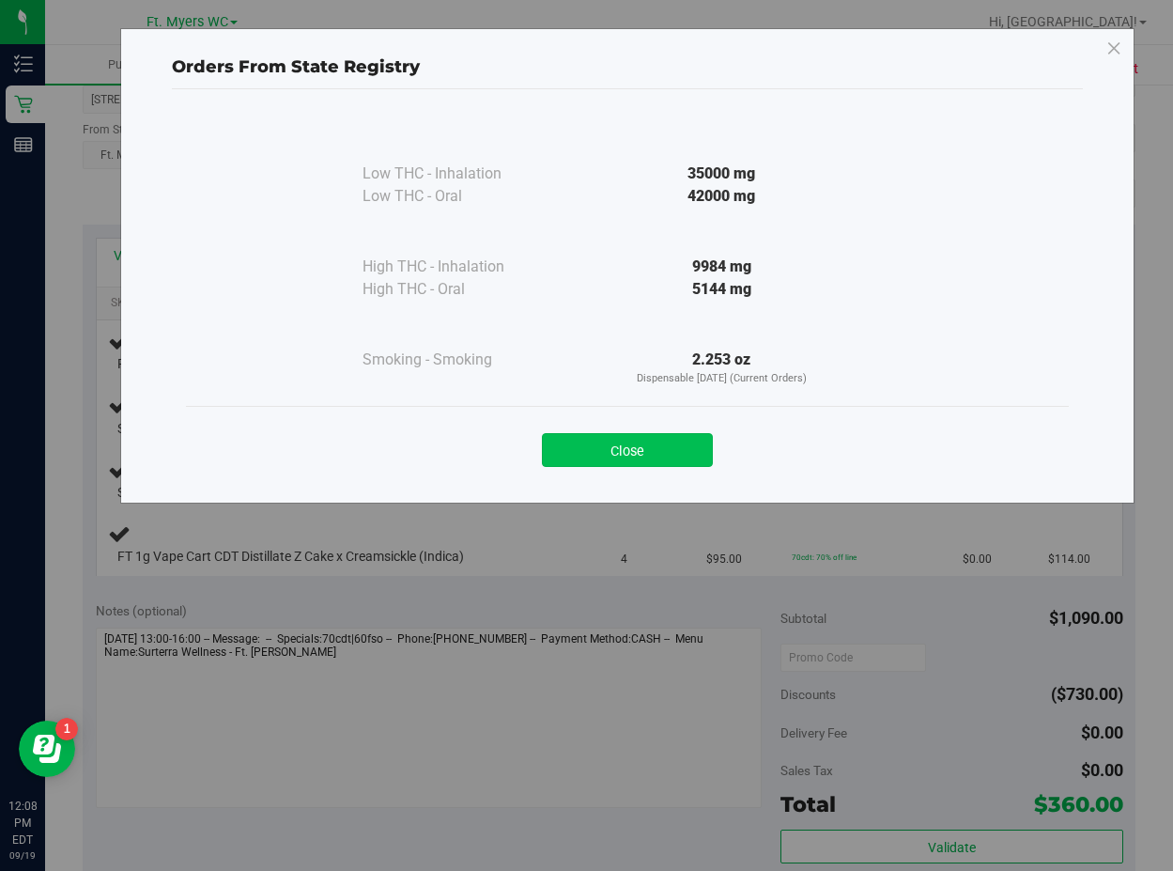
click at [550, 438] on button "Close" at bounding box center [627, 450] width 171 height 34
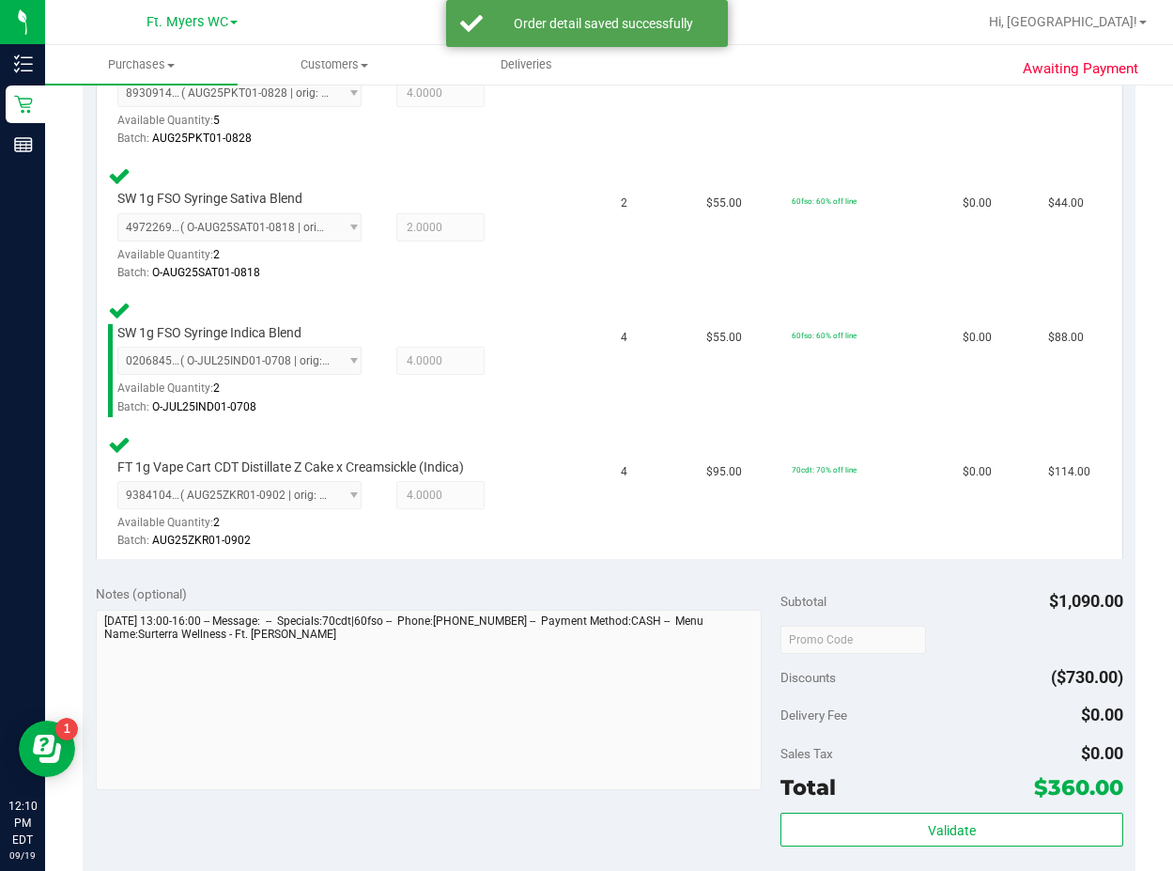
scroll to position [751, 0]
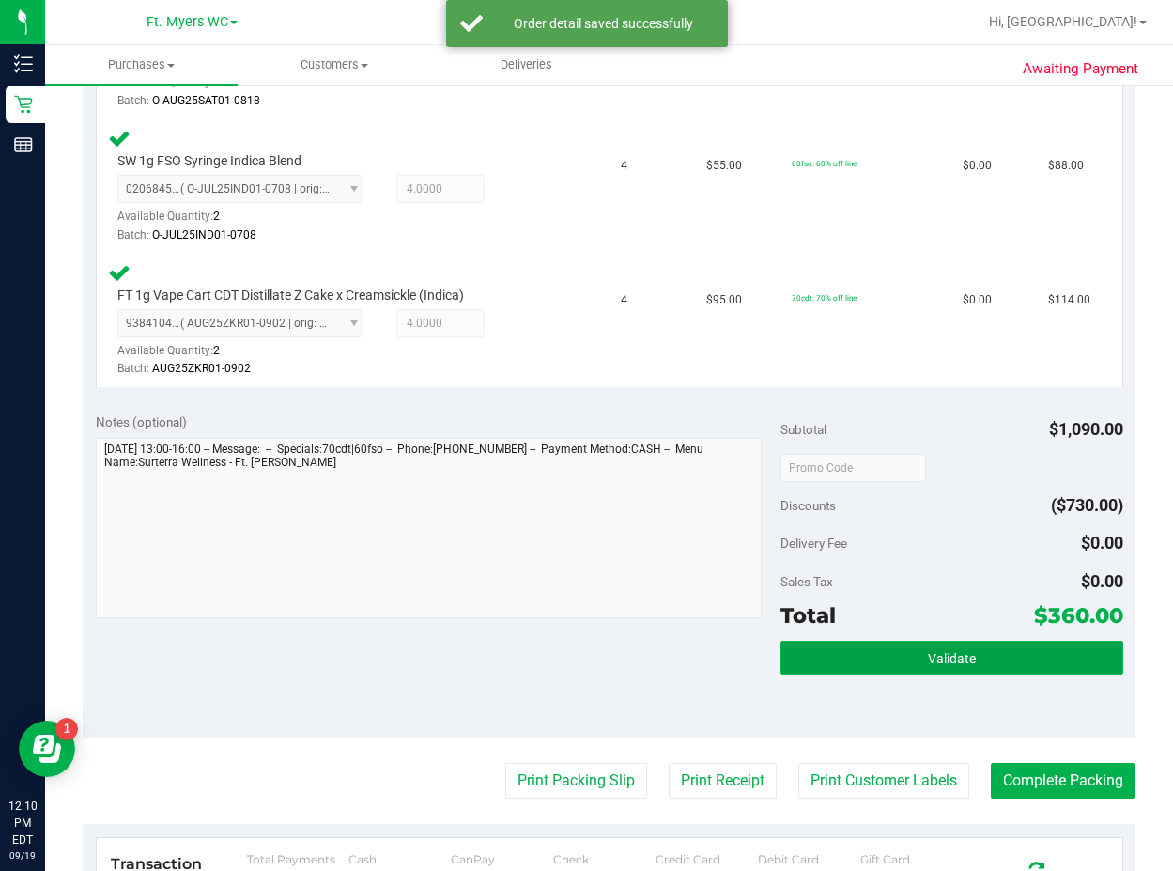
click at [901, 651] on span "Validate" at bounding box center [952, 658] width 48 height 15
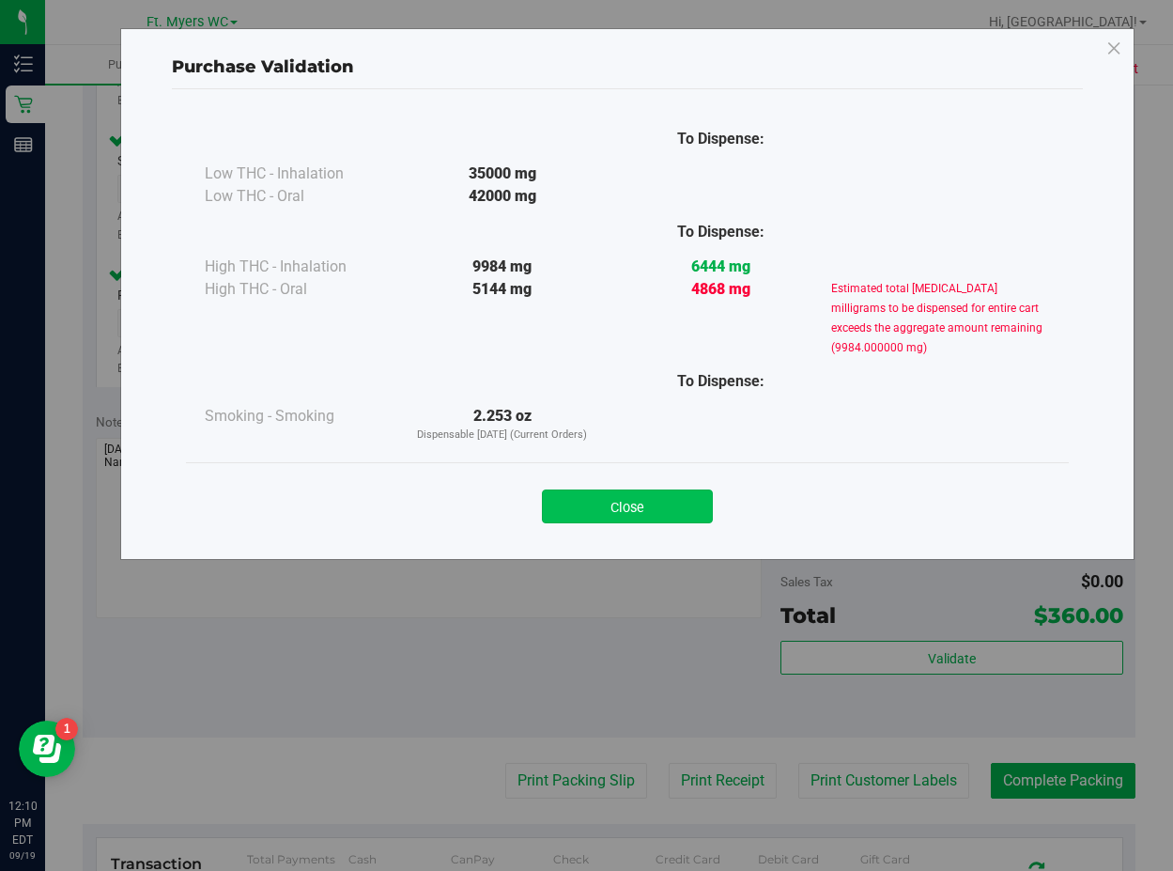
drag, startPoint x: 656, startPoint y: 524, endPoint x: 658, endPoint y: 514, distance: 10.7
click at [657, 519] on div "Close" at bounding box center [627, 500] width 883 height 76
click at [663, 505] on button "Close" at bounding box center [627, 506] width 171 height 34
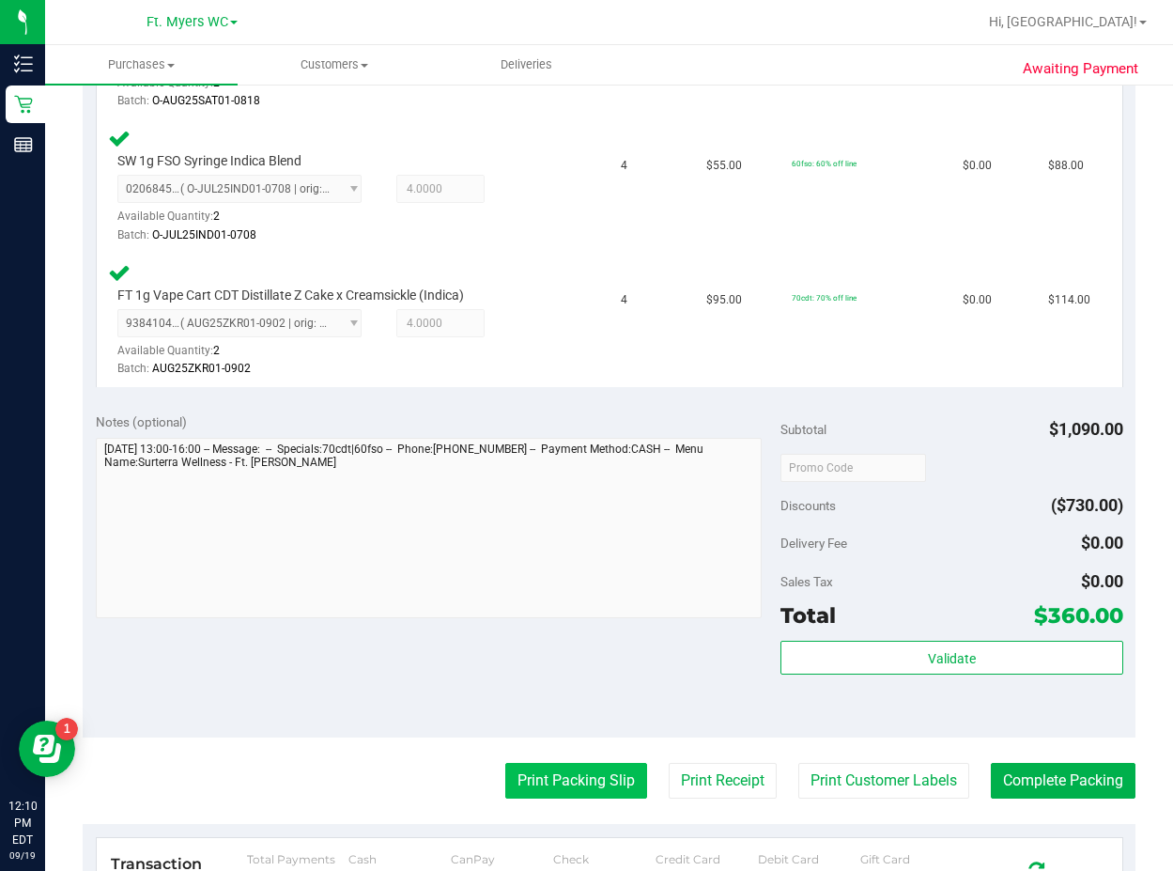
click at [524, 790] on button "Print Packing Slip" at bounding box center [576, 781] width 142 height 36
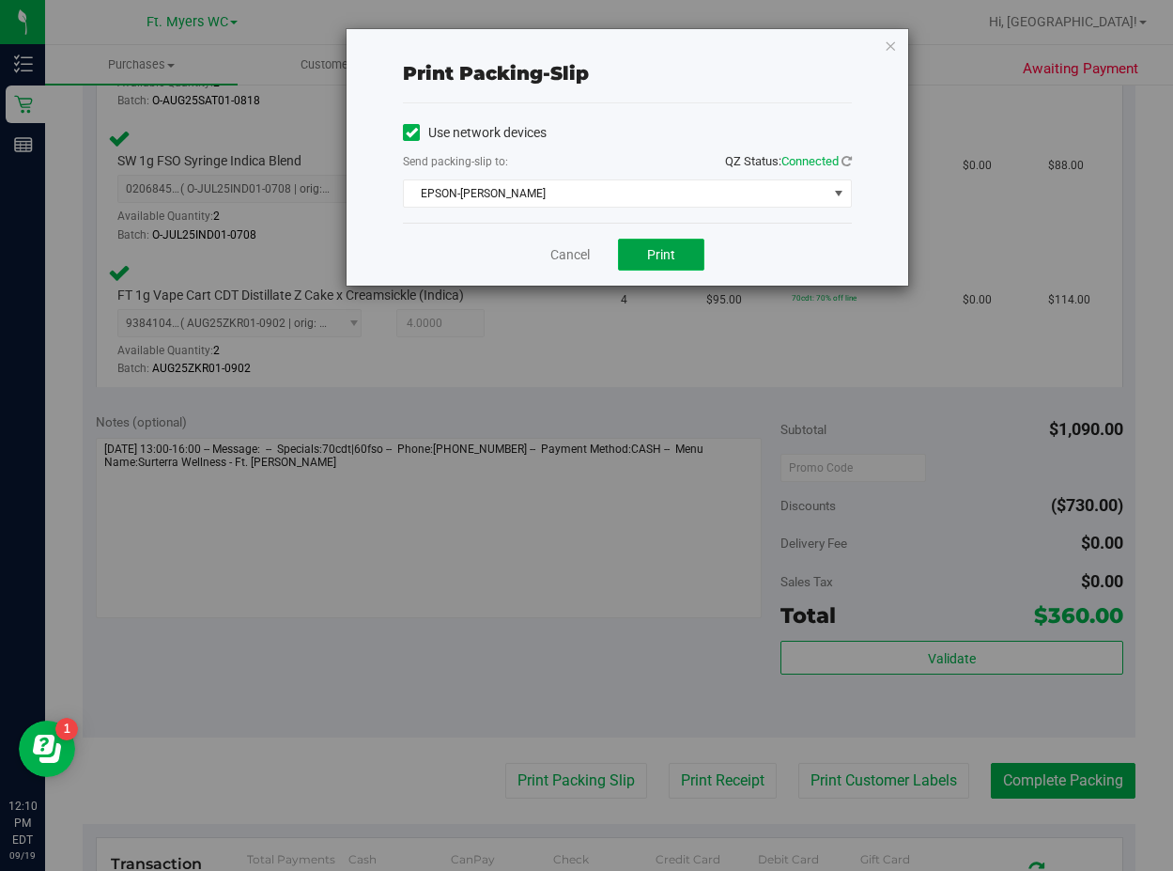
click at [640, 255] on button "Print" at bounding box center [661, 255] width 86 height 32
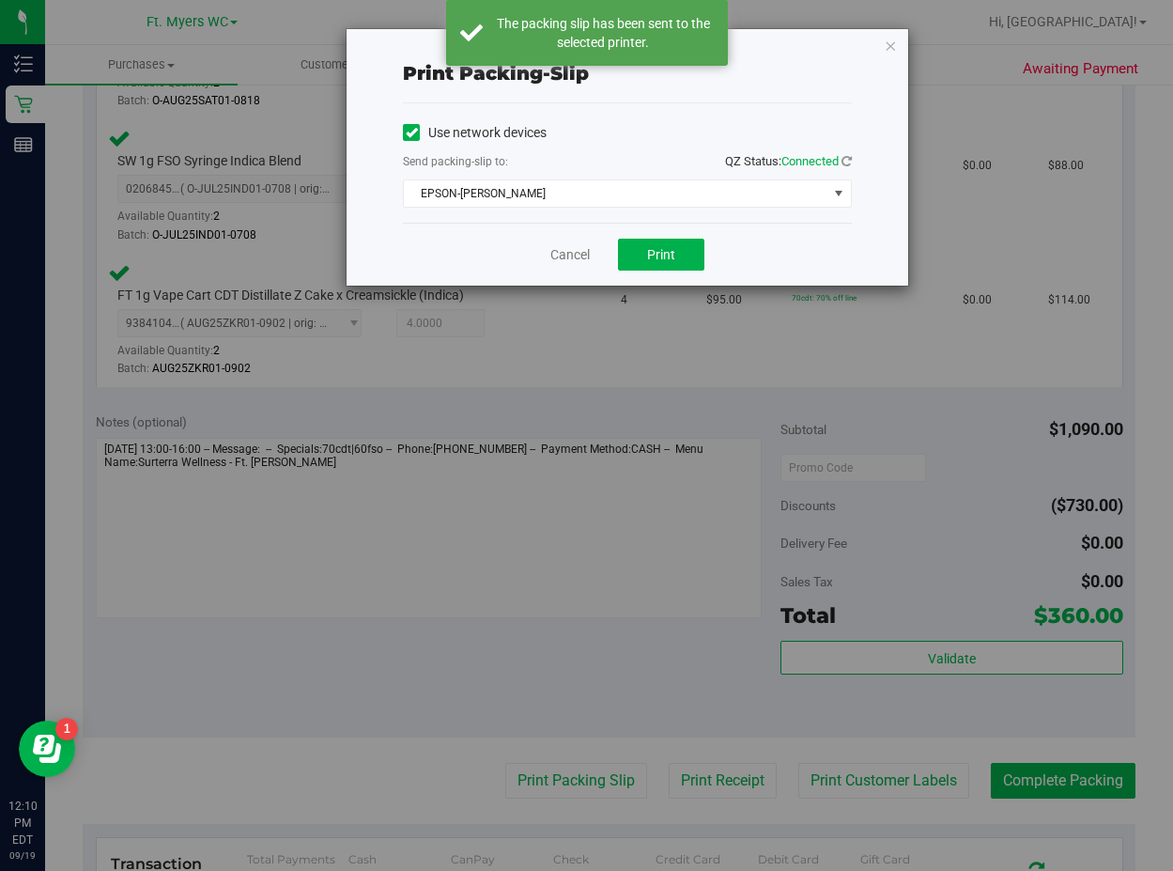
click at [901, 783] on div "Print packing-slip Use network devices Send packing-slip to: QZ Status: Connect…" at bounding box center [593, 435] width 1187 height 871
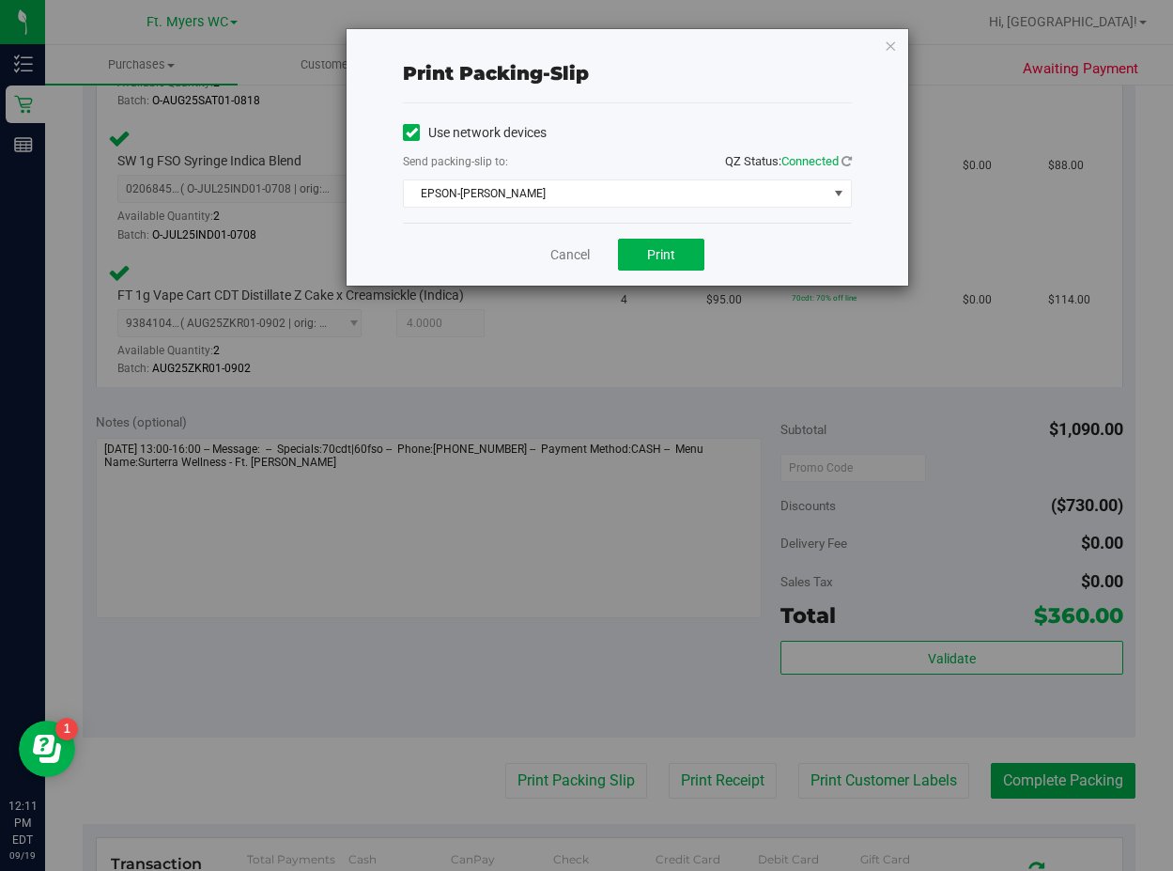
drag, startPoint x: 986, startPoint y: 768, endPoint x: 548, endPoint y: 235, distance: 690.7
click at [548, 235] on div "Cancel Print" at bounding box center [627, 254] width 449 height 63
click at [575, 258] on link "Cancel" at bounding box center [569, 255] width 39 height 20
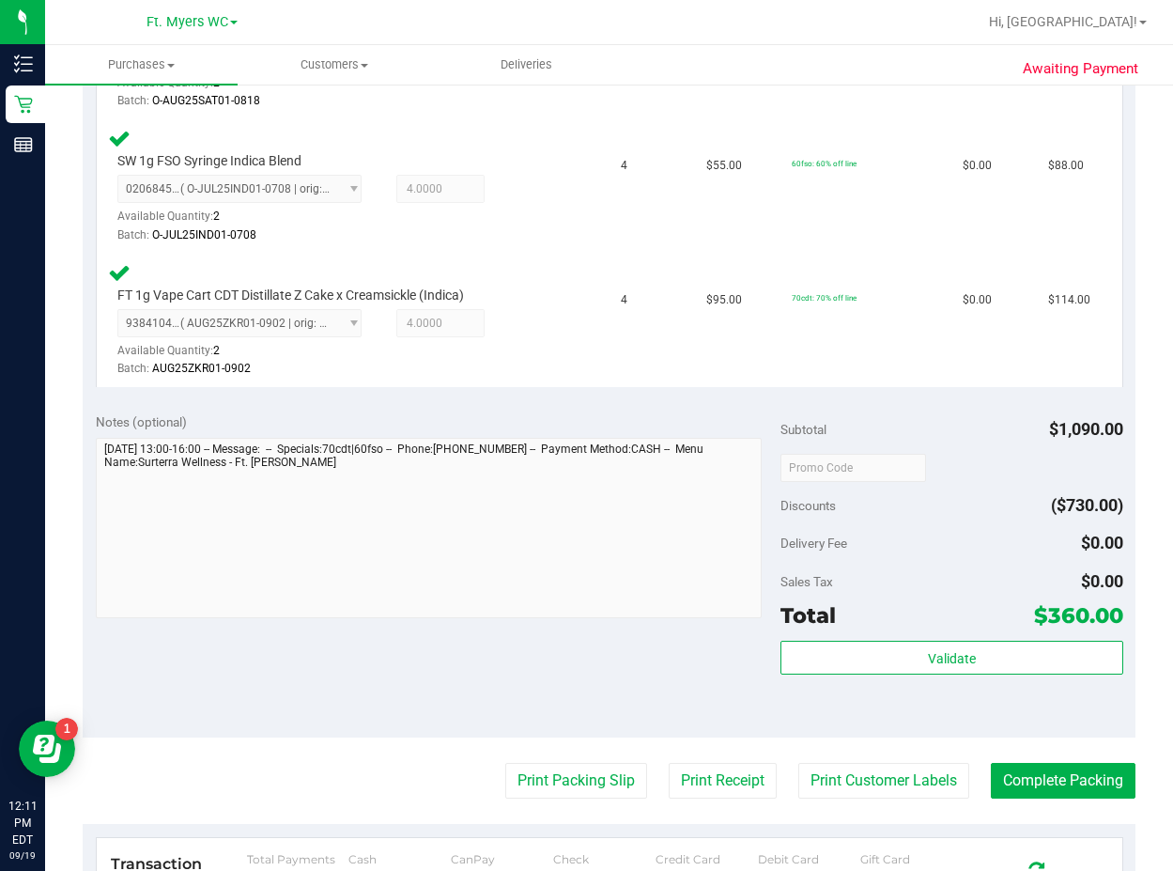
click at [901, 748] on purchase-details "Back Edit Purchase Cancel Purchase View Profile # 11971839 BioTrack ID: - Submi…" at bounding box center [609, 269] width 1053 height 1839
click at [901, 739] on purchase-details "Back Edit Purchase Cancel Purchase View Profile # 11971839 BioTrack ID: - Submi…" at bounding box center [609, 269] width 1053 height 1839
click at [901, 791] on button "Complete Packing" at bounding box center [1063, 781] width 145 height 36
click at [901, 786] on button "Complete Packing" at bounding box center [1063, 781] width 145 height 36
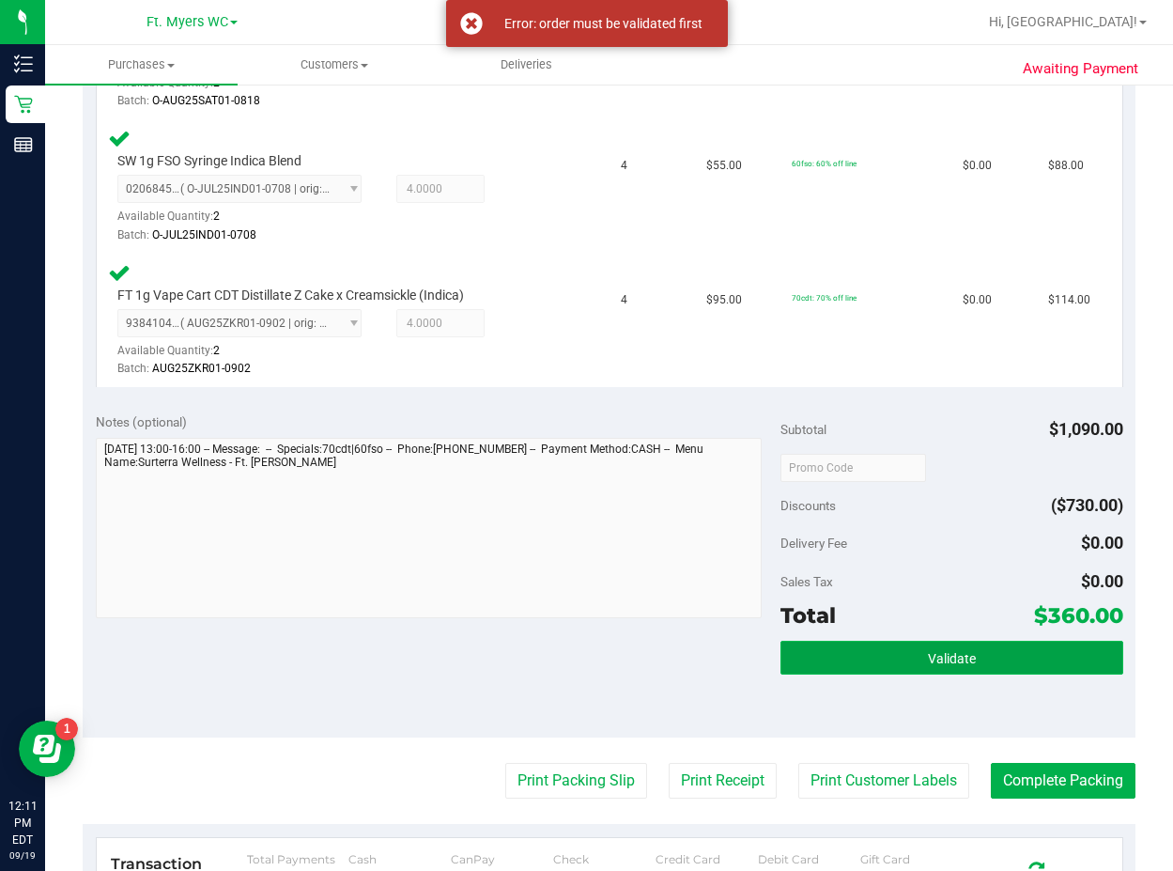
click at [901, 670] on button "Validate" at bounding box center [952, 658] width 343 height 34
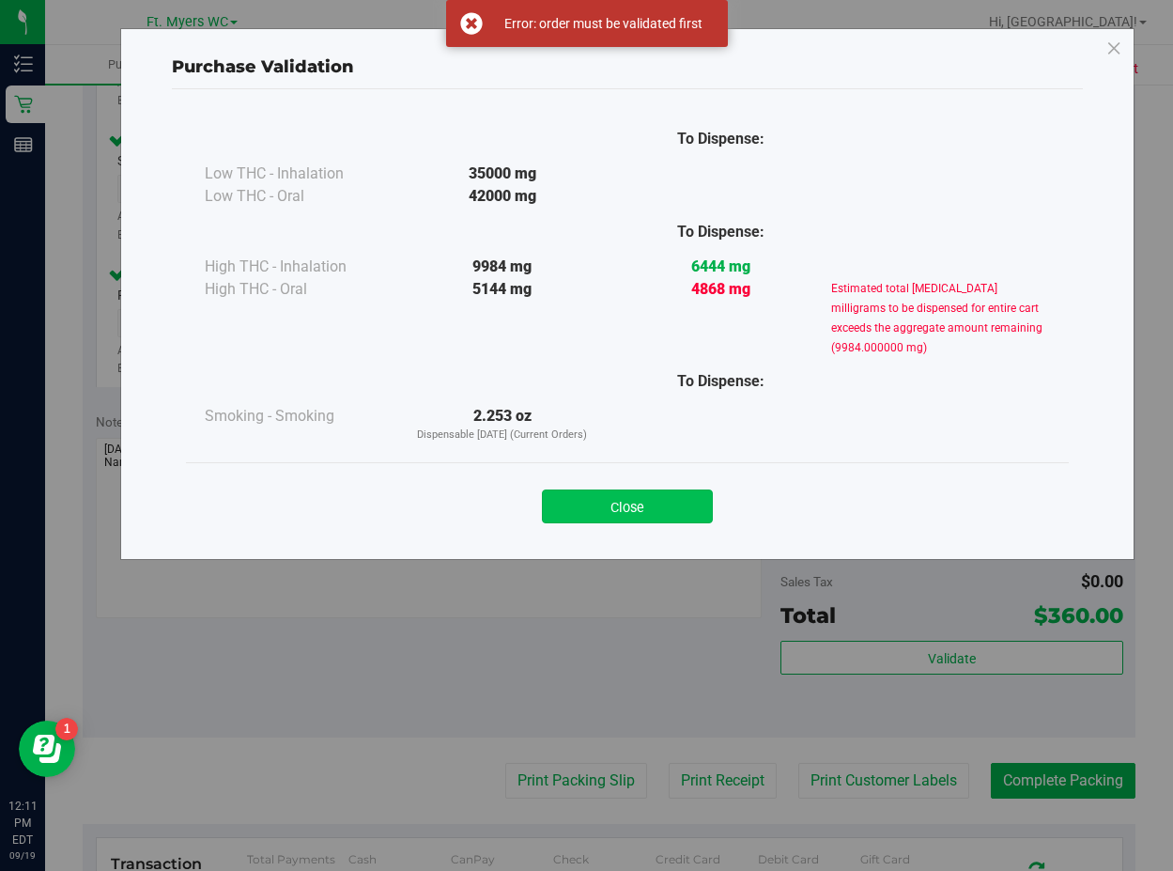
click at [631, 511] on button "Close" at bounding box center [627, 506] width 171 height 34
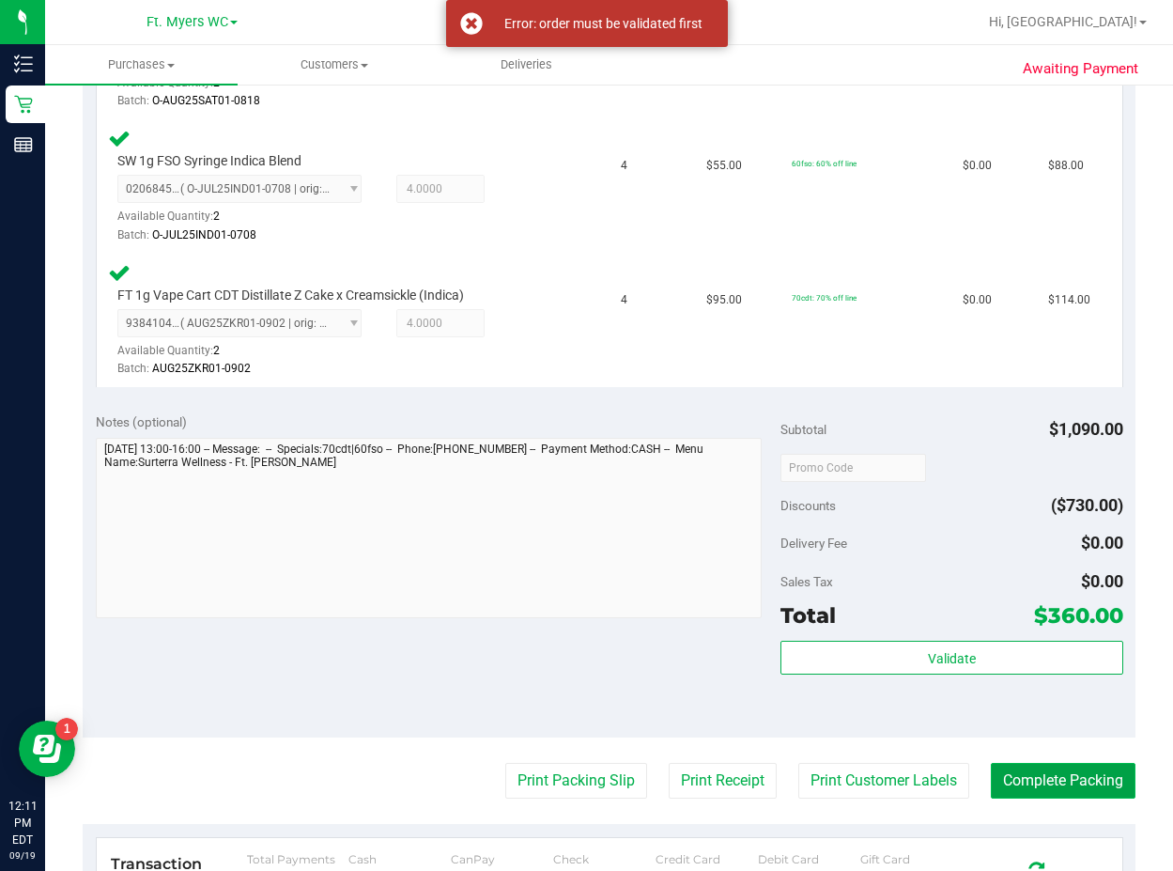
click at [901, 789] on button "Complete Packing" at bounding box center [1063, 781] width 145 height 36
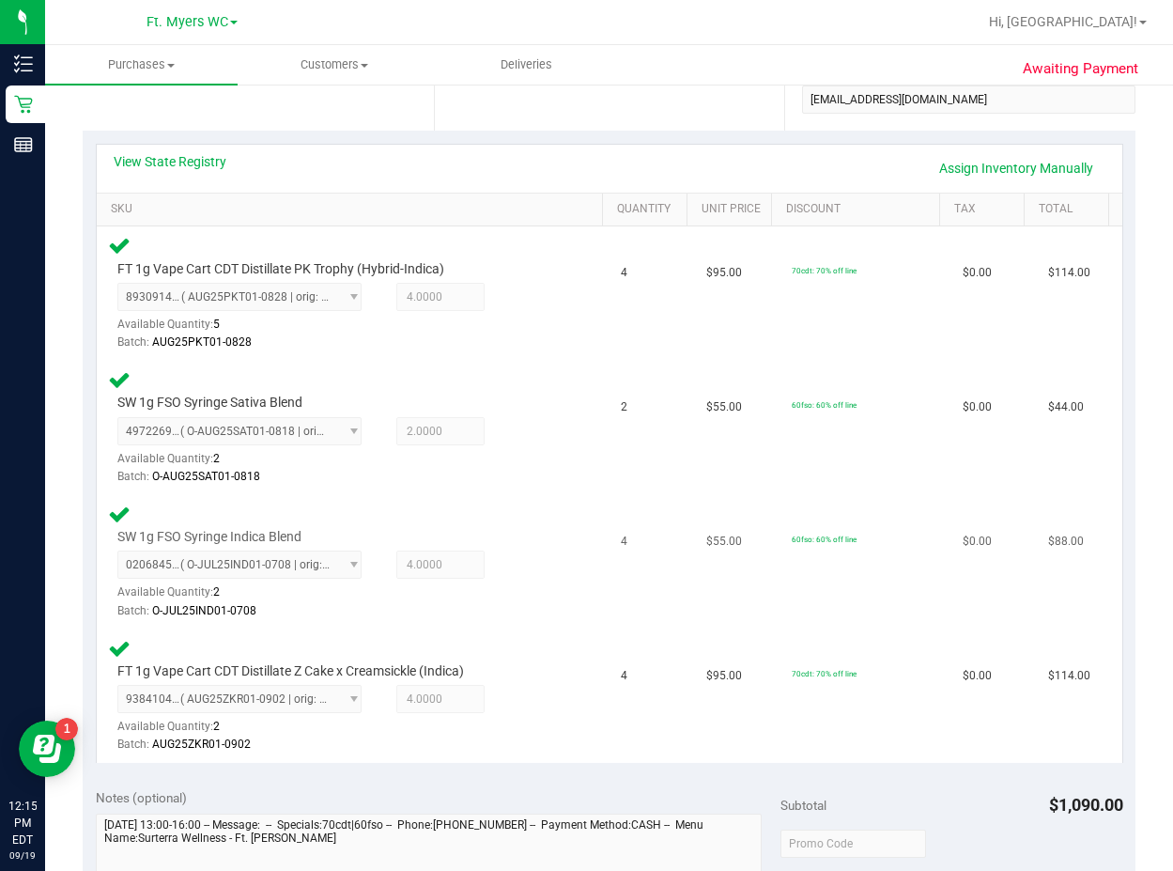
scroll to position [658, 0]
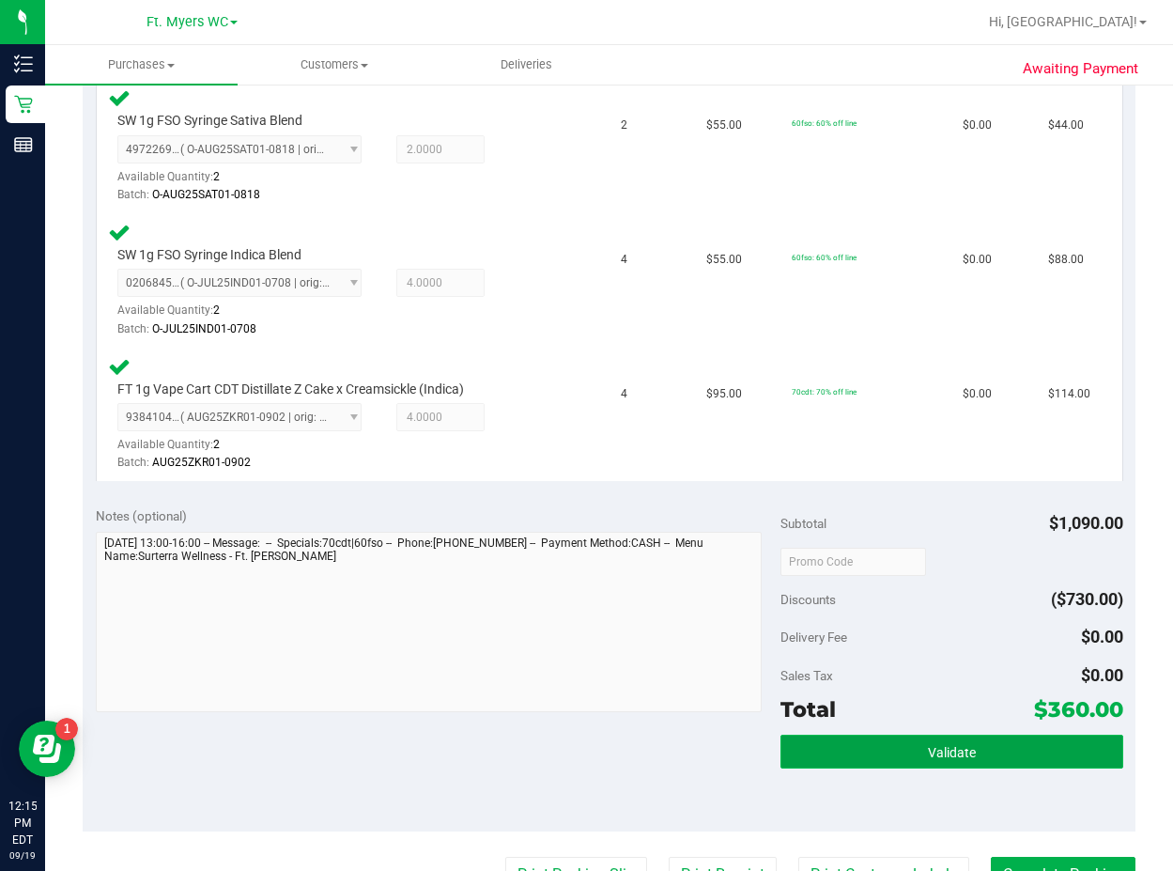
click at [901, 745] on span "Validate" at bounding box center [952, 752] width 48 height 15
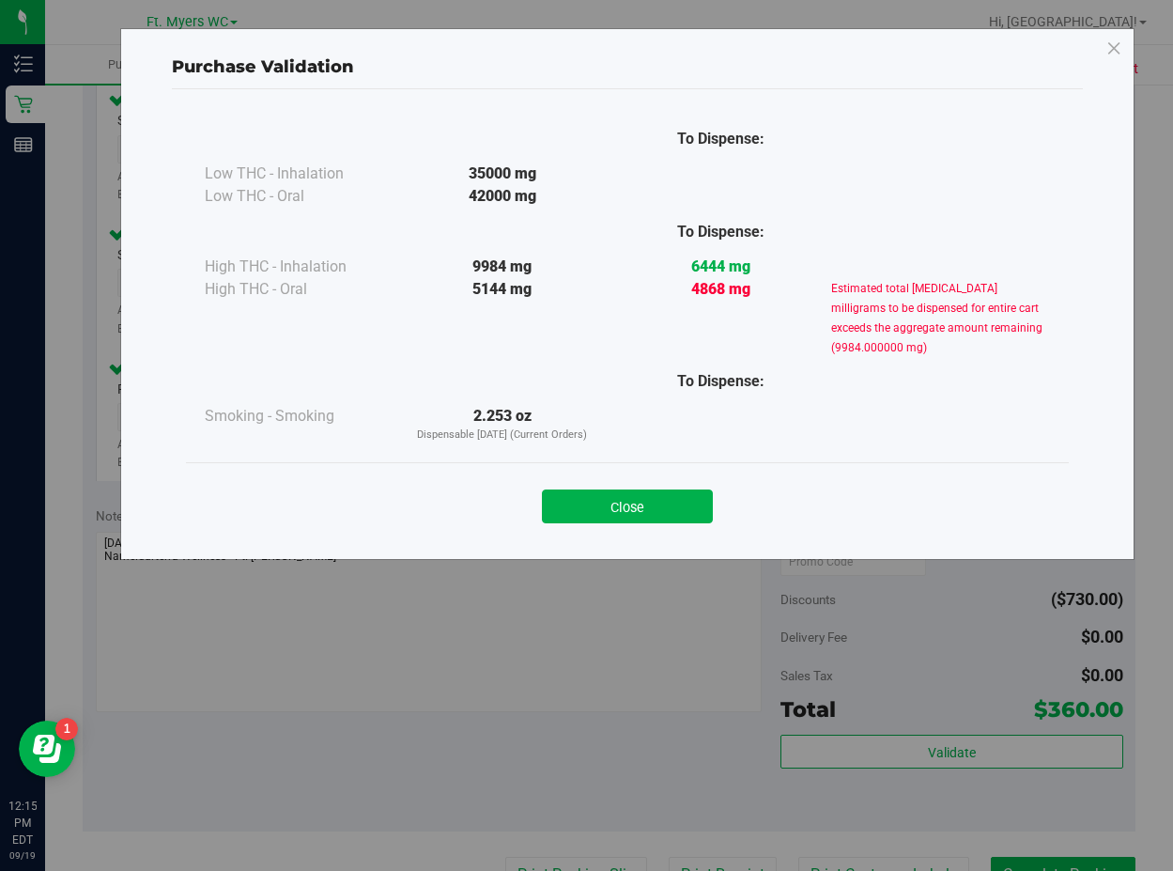
click at [718, 289] on strong "4868 mg" at bounding box center [720, 289] width 59 height 18
click at [640, 507] on button "Close" at bounding box center [627, 506] width 171 height 34
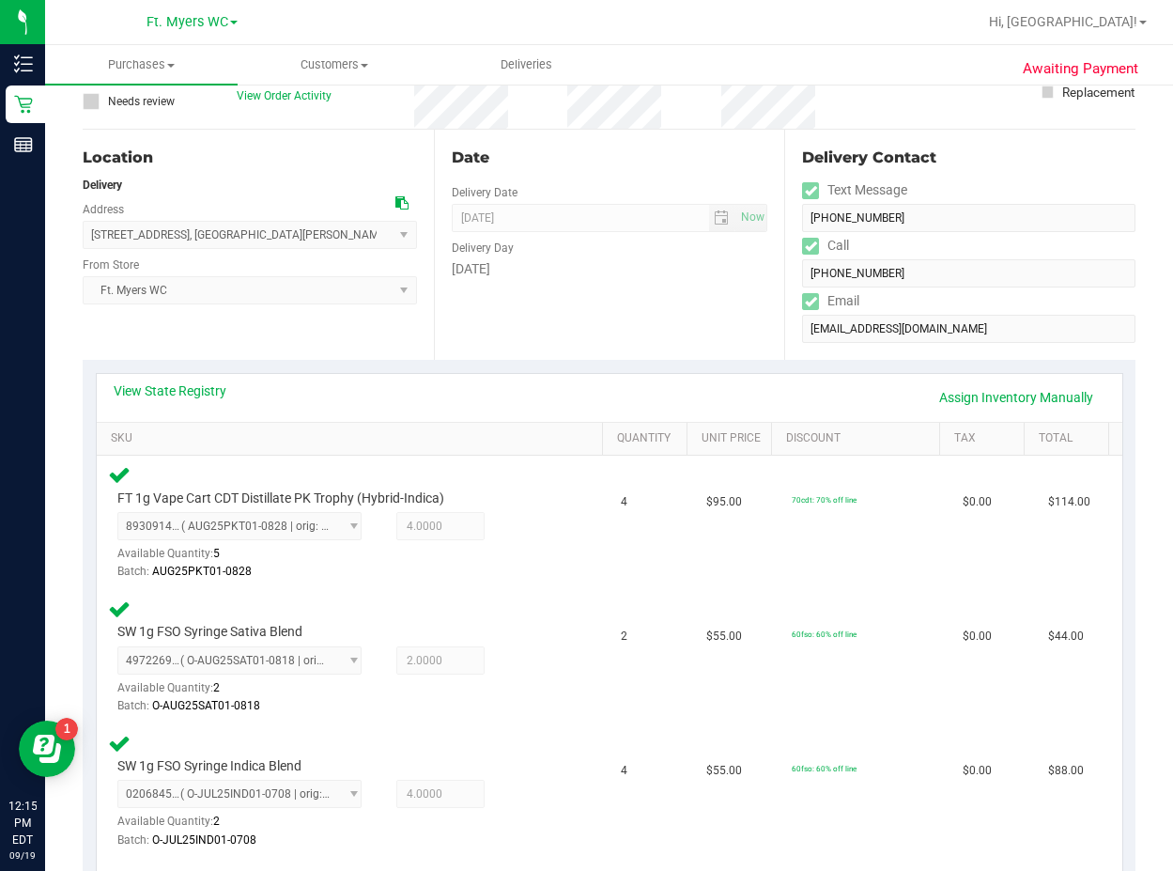
scroll to position [0, 0]
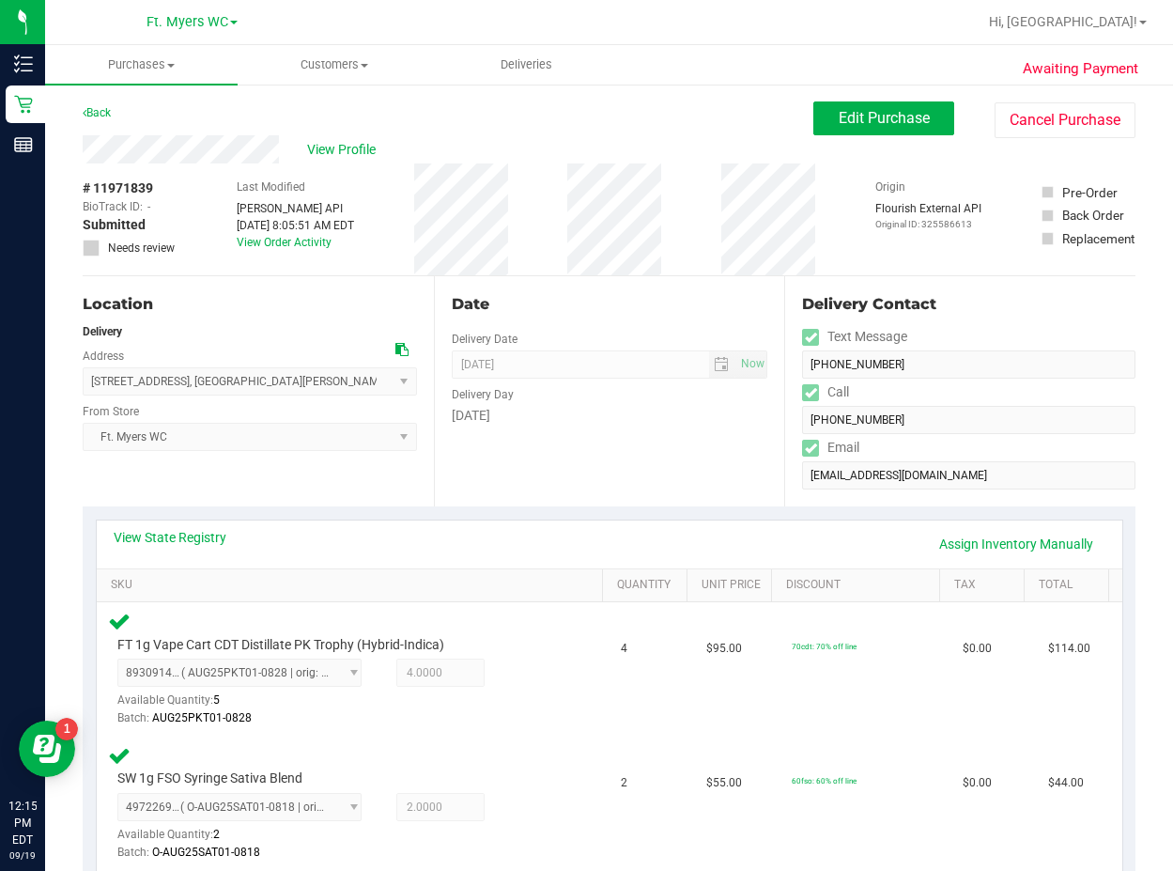
click at [87, 248] on icon at bounding box center [91, 248] width 12 height 0
click at [89, 248] on icon at bounding box center [91, 248] width 12 height 0
click at [817, 133] on button "Edit Purchase" at bounding box center [883, 118] width 141 height 34
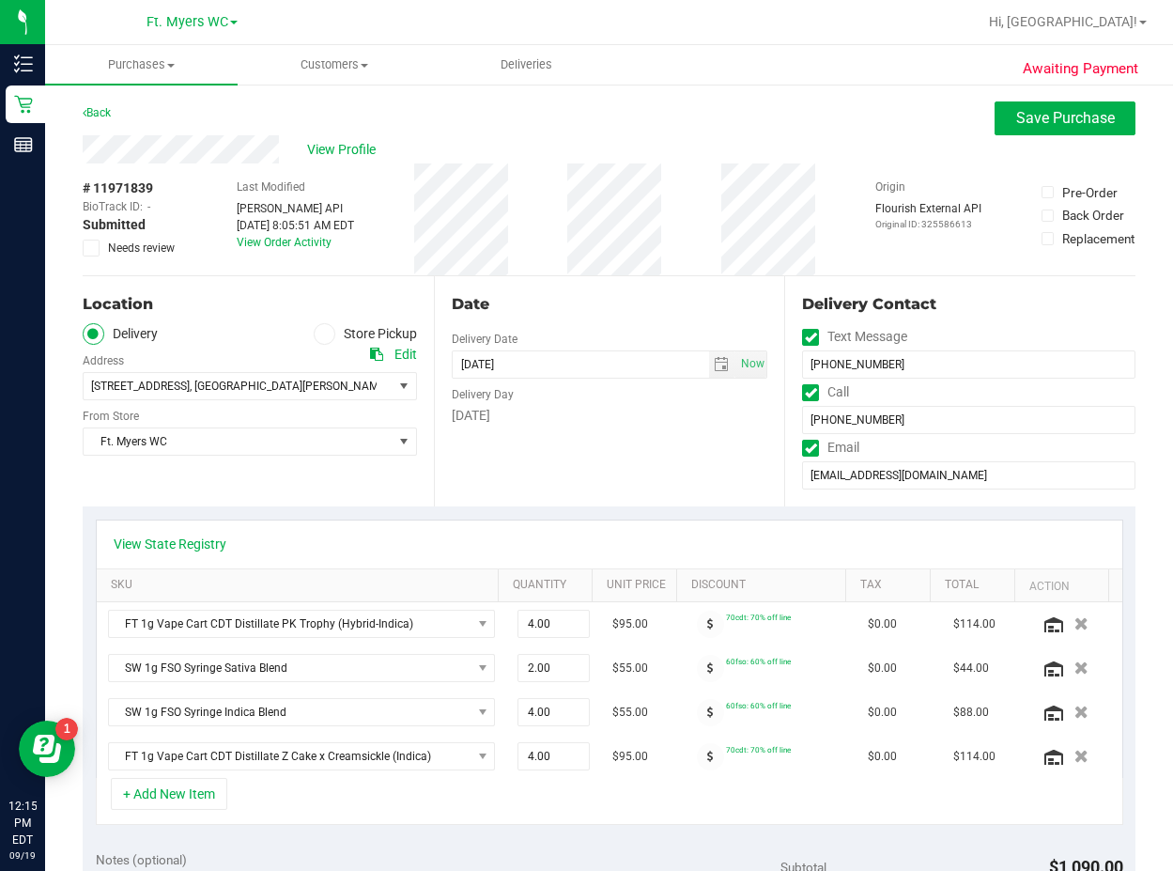
click at [83, 253] on span at bounding box center [91, 248] width 17 height 17
click at [0, 0] on input "Needs review" at bounding box center [0, 0] width 0 height 0
click at [901, 124] on span "Save Purchase" at bounding box center [1065, 118] width 99 height 18
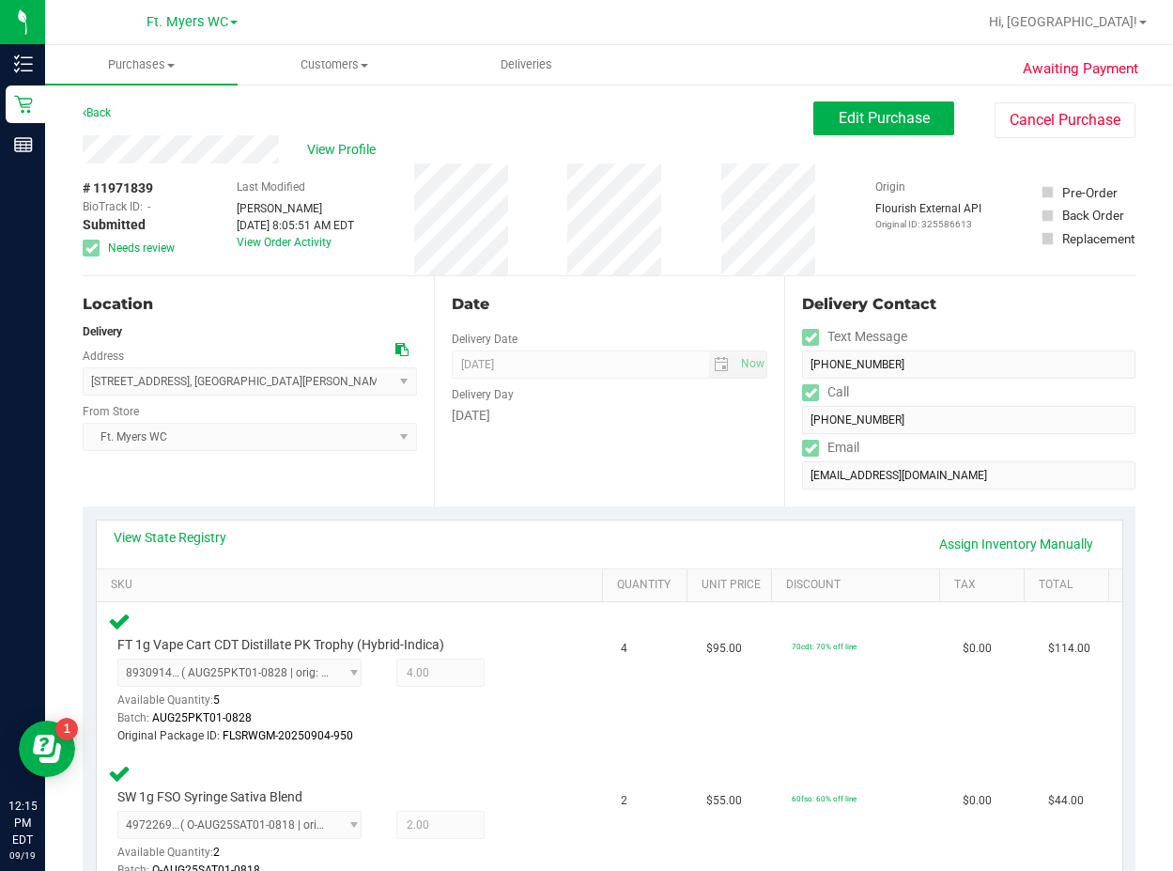
click at [104, 101] on div "Back" at bounding box center [97, 112] width 28 height 23
click at [104, 116] on link "Back" at bounding box center [97, 112] width 28 height 13
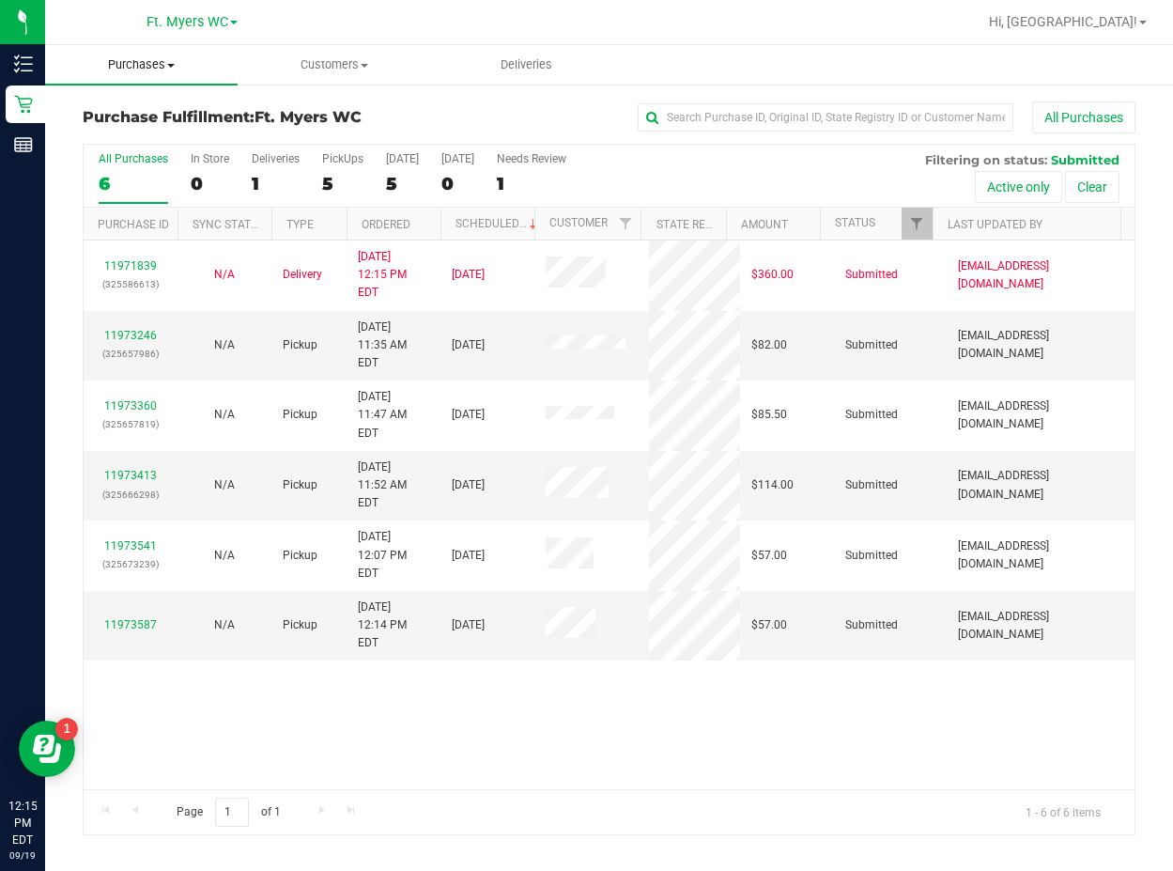
click at [155, 76] on uib-tab-heading "Purchases Summary of purchases Fulfillment All purchases" at bounding box center [141, 64] width 193 height 39
click at [129, 132] on span "Fulfillment" at bounding box center [103, 136] width 116 height 16
click at [335, 166] on label "PickUps 0" at bounding box center [342, 178] width 41 height 52
click at [0, 0] on input "PickUps 0" at bounding box center [0, 0] width 0 height 0
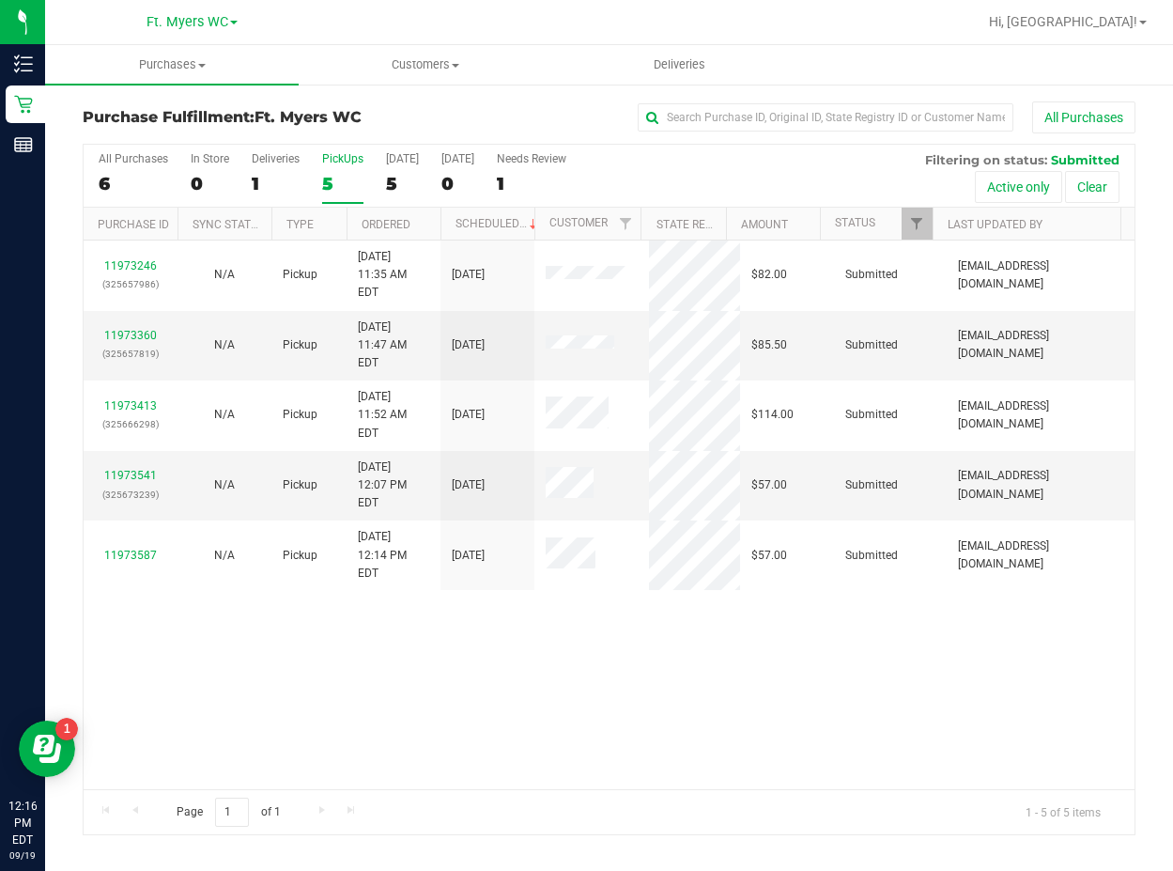
click at [344, 163] on div "PickUps" at bounding box center [342, 158] width 41 height 13
click at [0, 0] on input "PickUps 5" at bounding box center [0, 0] width 0 height 0
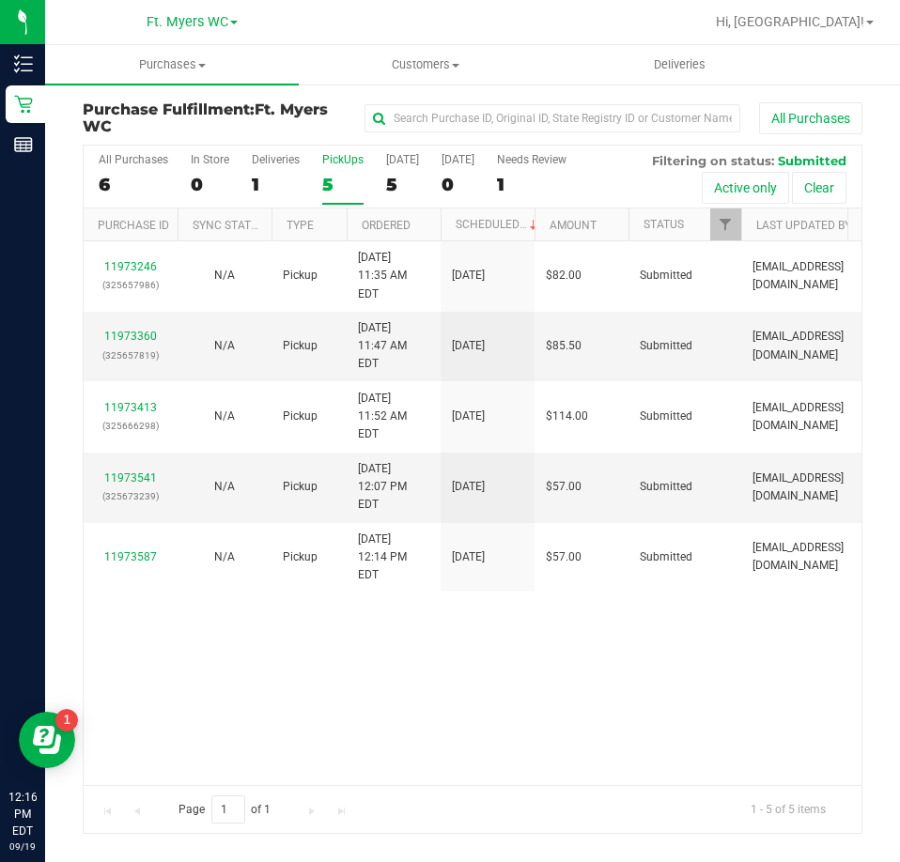
click at [422, 580] on div "11973246 (325657986) N/A Pickup [DATE] 11:35 AM EDT 9/19/2025 $82.00 Submitted …" at bounding box center [473, 512] width 778 height 543
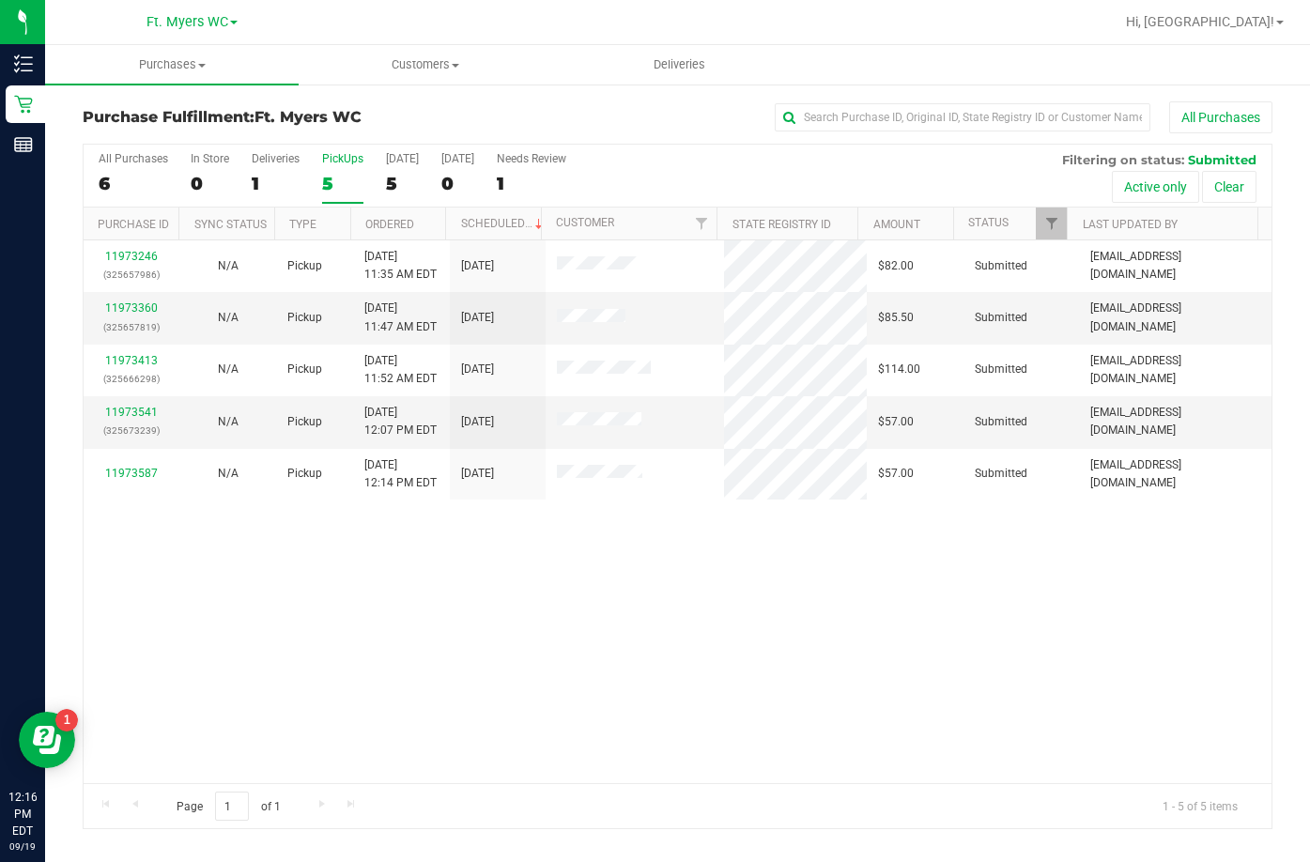
click at [333, 165] on label "PickUps 5" at bounding box center [342, 178] width 41 height 52
click at [0, 0] on input "PickUps 5" at bounding box center [0, 0] width 0 height 0
click at [535, 582] on div "11973246 (325657986) N/A Pickup [DATE] 11:35 AM EDT 9/19/2025 $82.00 Submitted …" at bounding box center [678, 511] width 1188 height 543
click at [256, 160] on div "Deliveries" at bounding box center [276, 158] width 48 height 13
click at [0, 0] on input "Deliveries 1" at bounding box center [0, 0] width 0 height 0
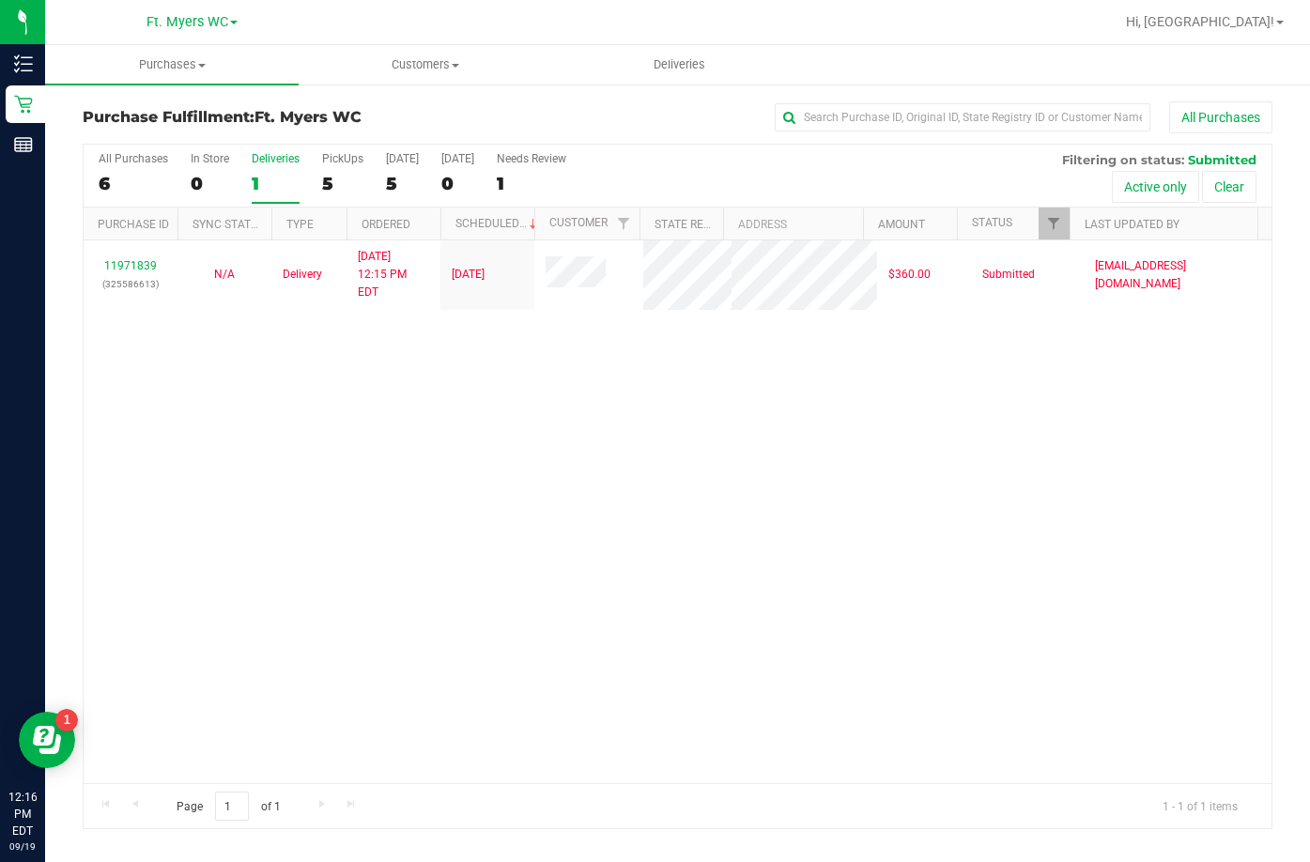
click at [313, 466] on div "11971839 (325586613) N/A Delivery [DATE] 12:15 PM EDT 9/21/2025 $360.00 Submitt…" at bounding box center [678, 511] width 1188 height 543
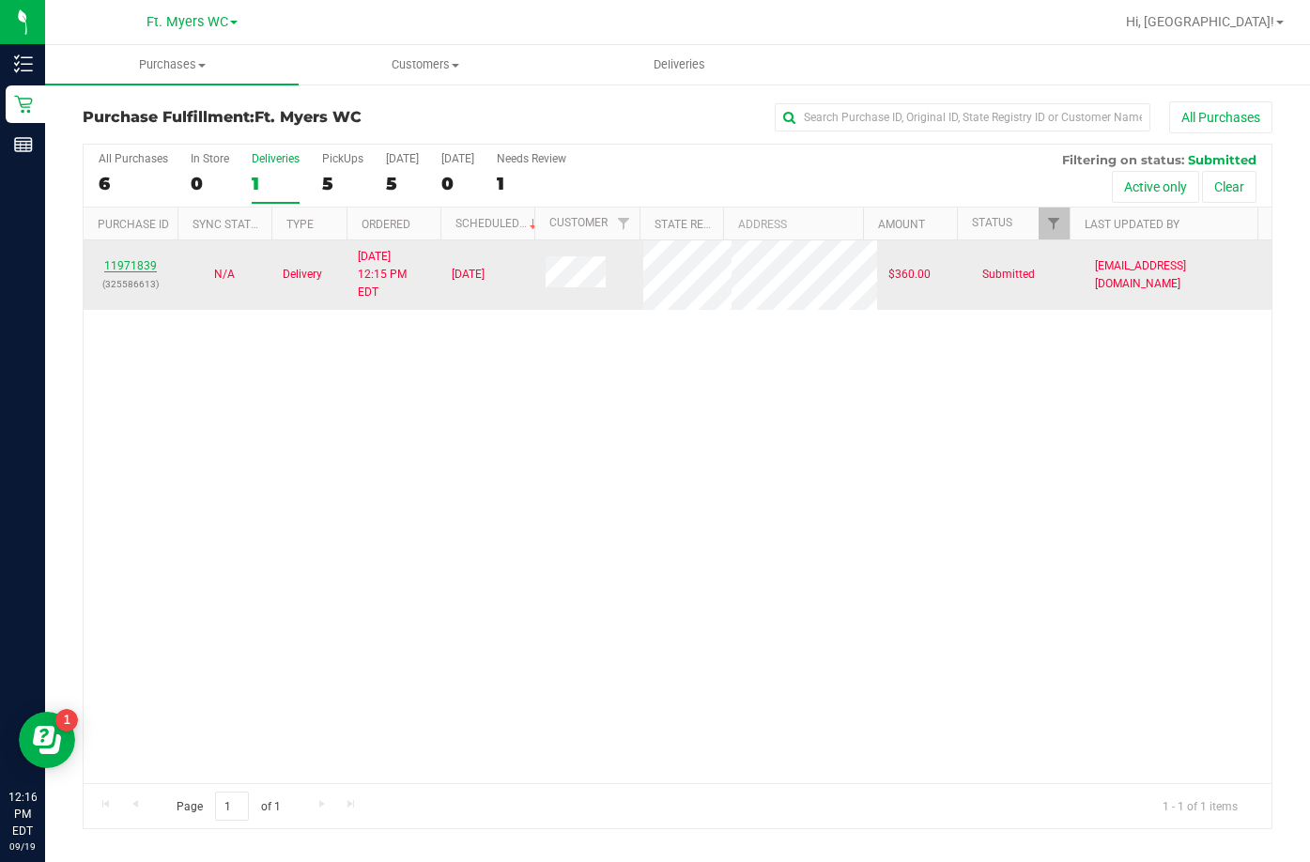
click at [148, 259] on link "11971839" at bounding box center [130, 265] width 53 height 13
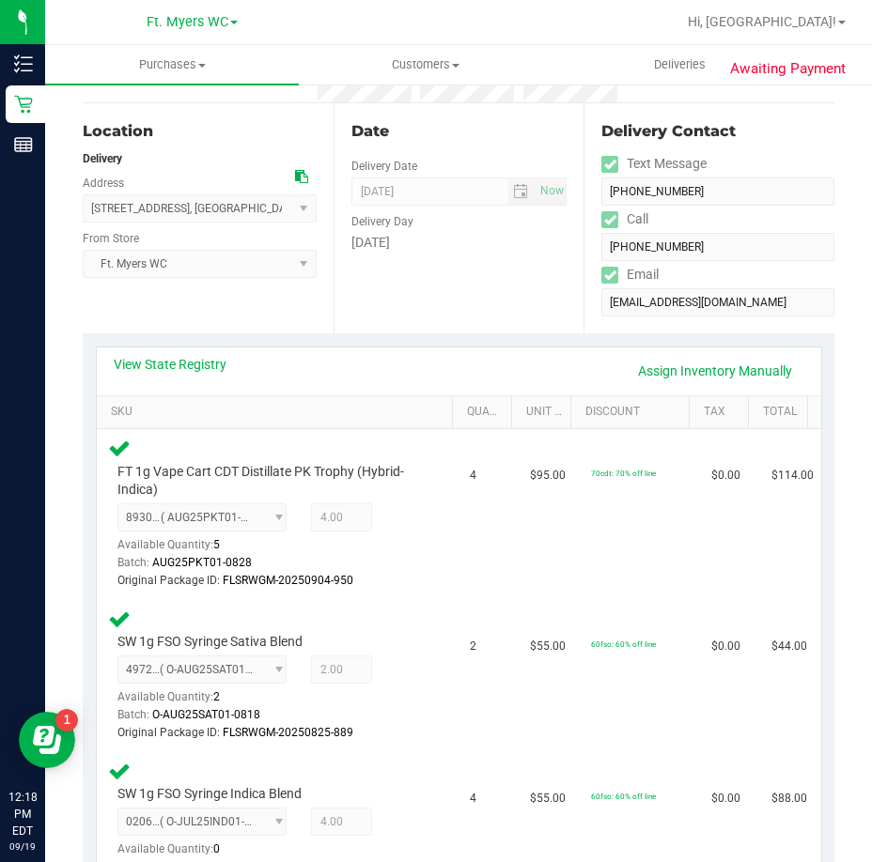
scroll to position [188, 0]
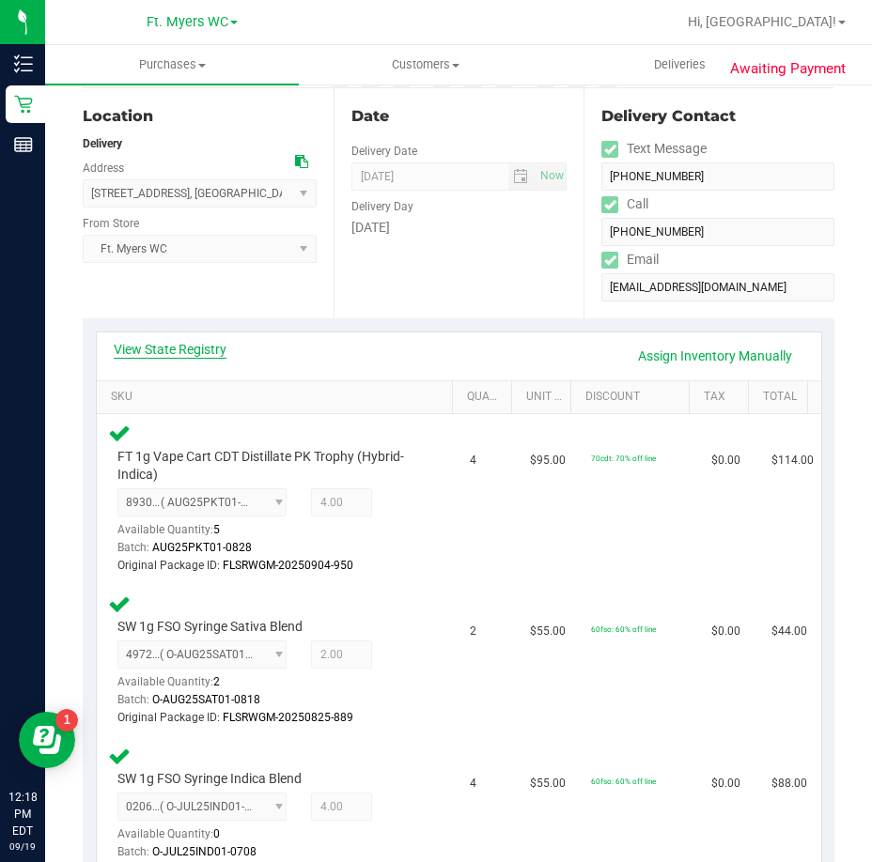
click at [161, 353] on link "View State Registry" at bounding box center [170, 349] width 113 height 19
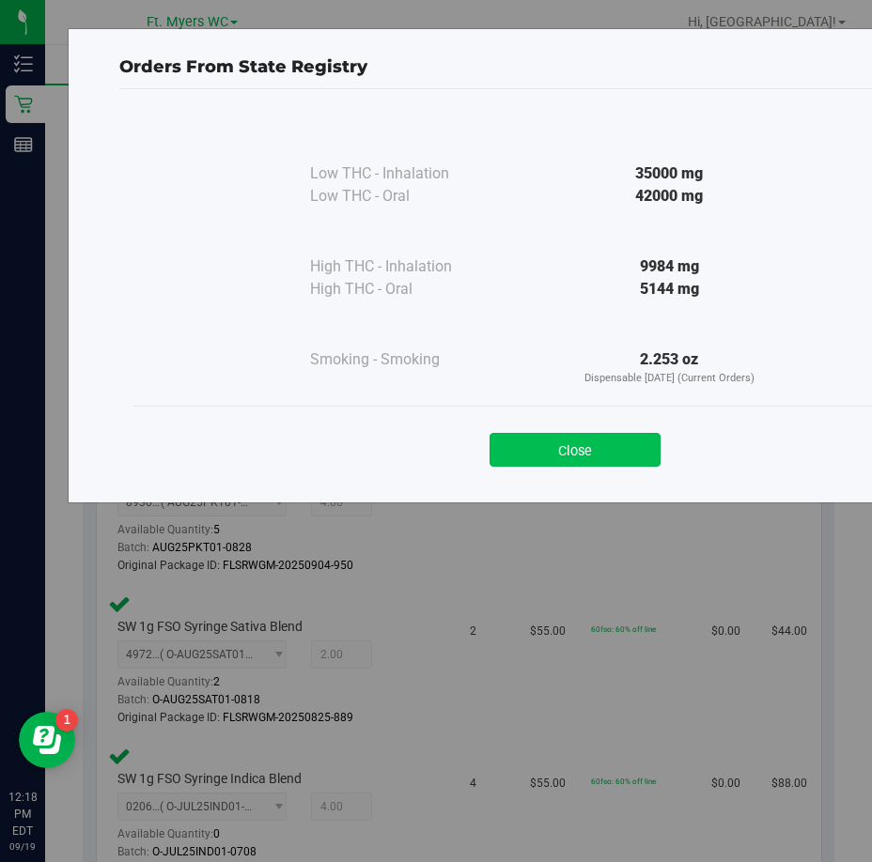
click at [558, 456] on button "Close" at bounding box center [574, 450] width 171 height 34
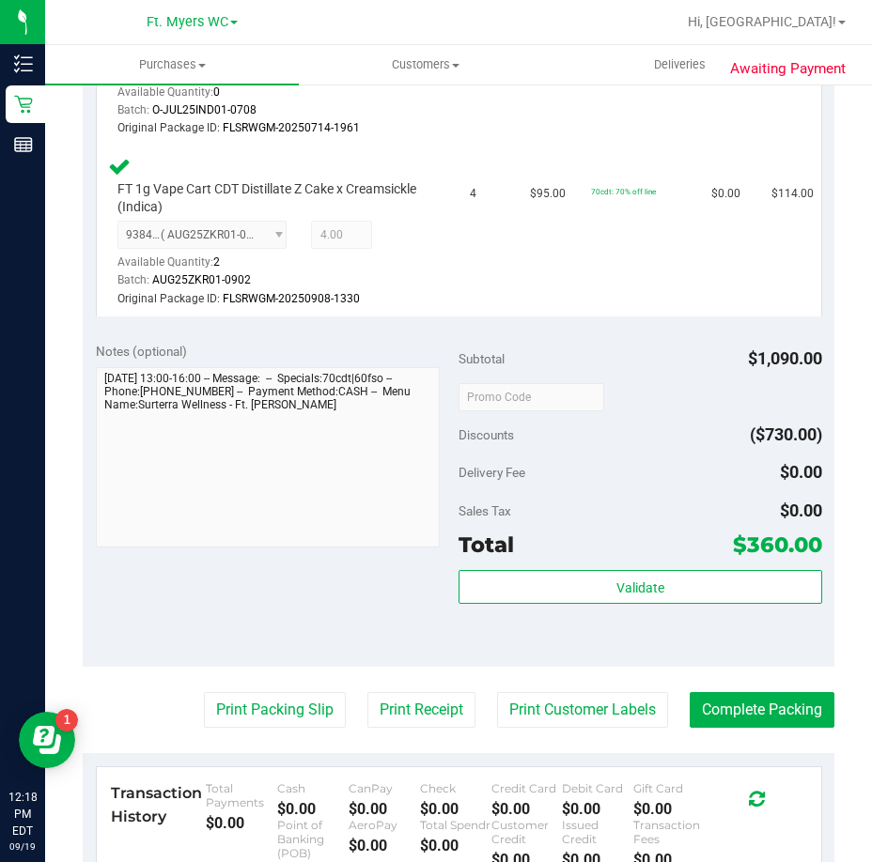
scroll to position [939, 0]
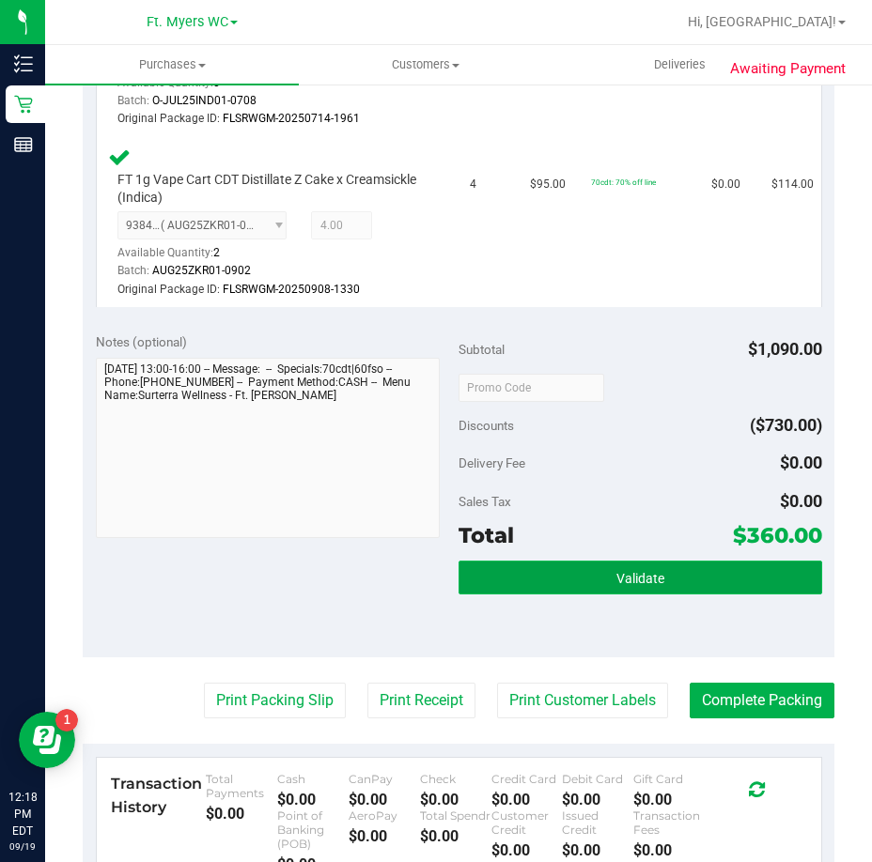
click at [646, 576] on span "Validate" at bounding box center [640, 578] width 48 height 15
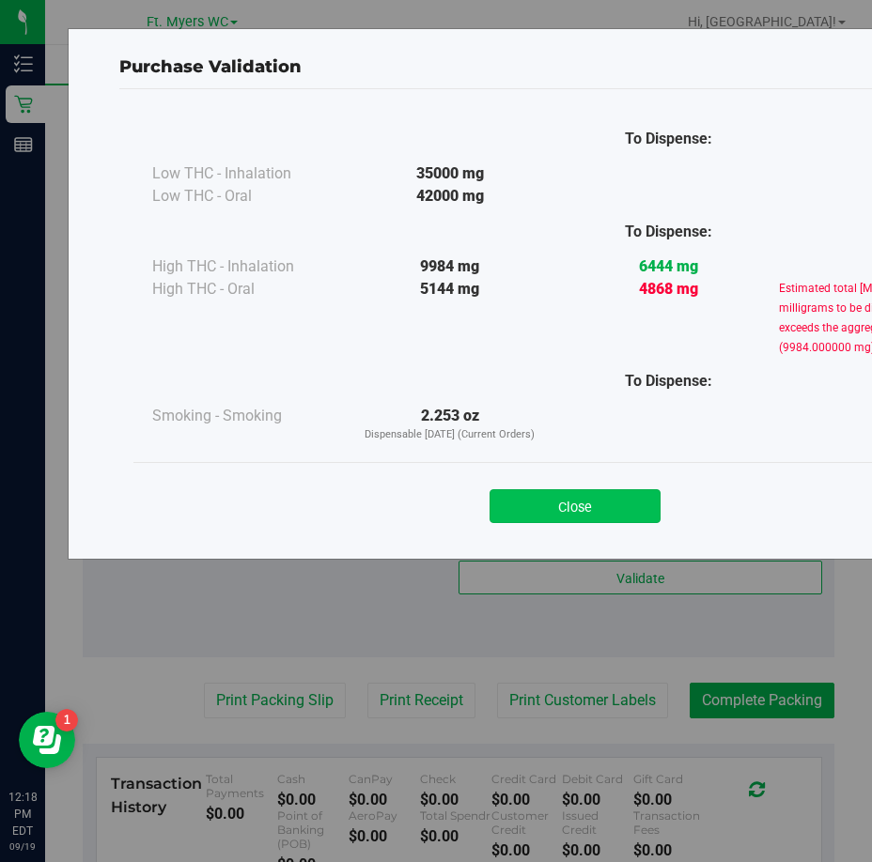
click at [549, 501] on button "Close" at bounding box center [574, 506] width 171 height 34
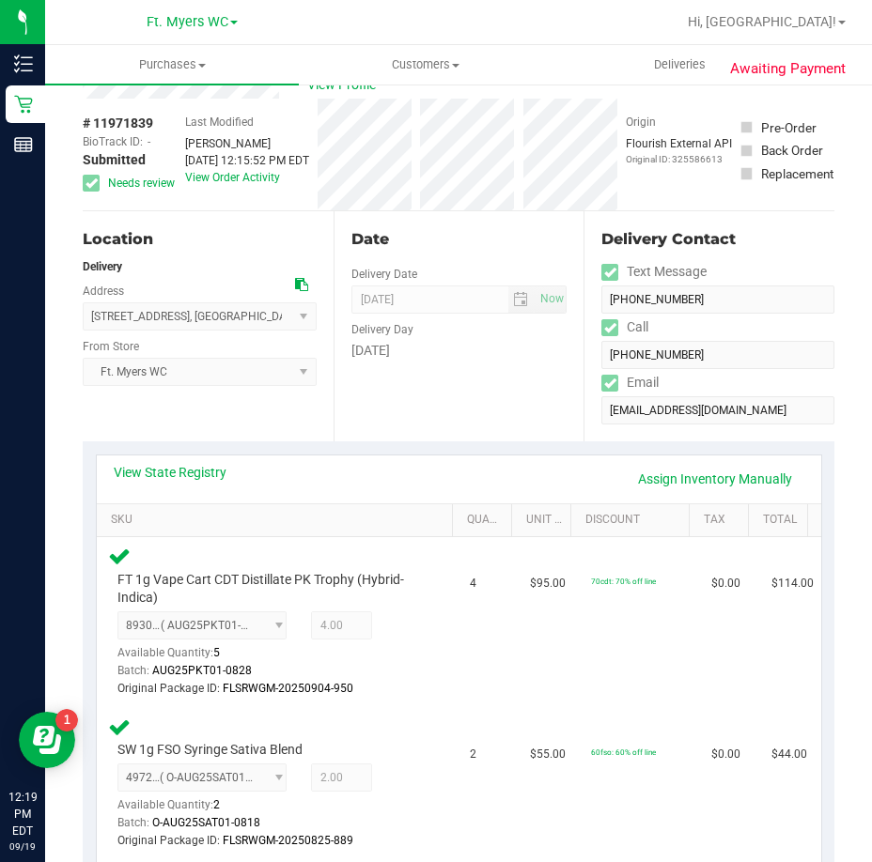
scroll to position [0, 0]
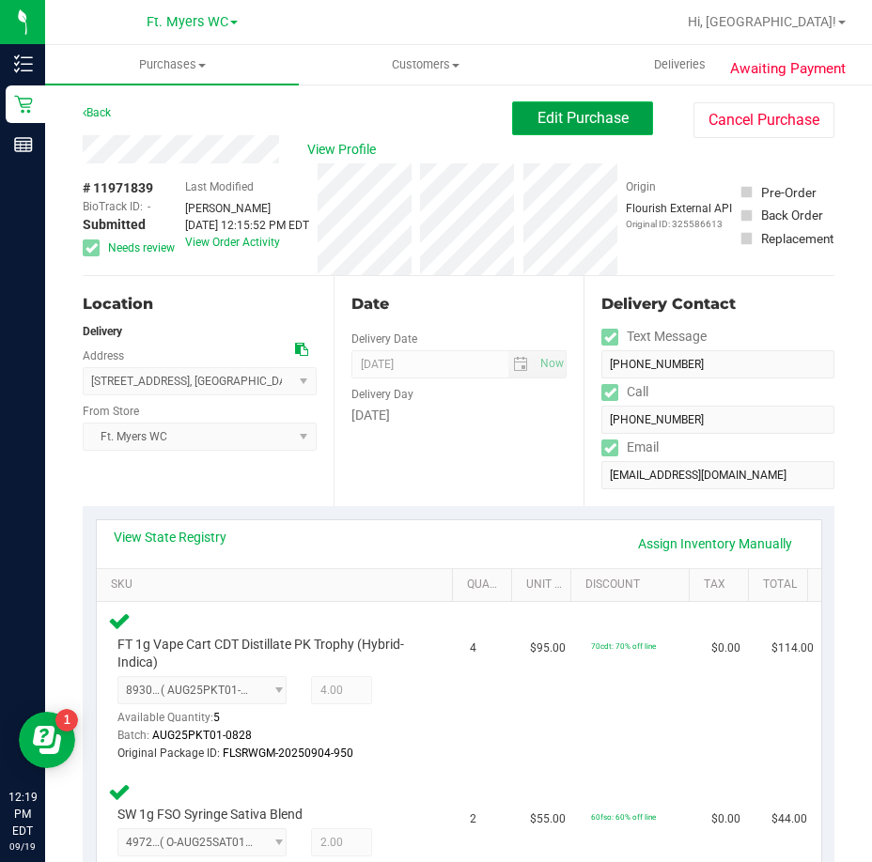
click at [591, 125] on span "Edit Purchase" at bounding box center [582, 118] width 91 height 18
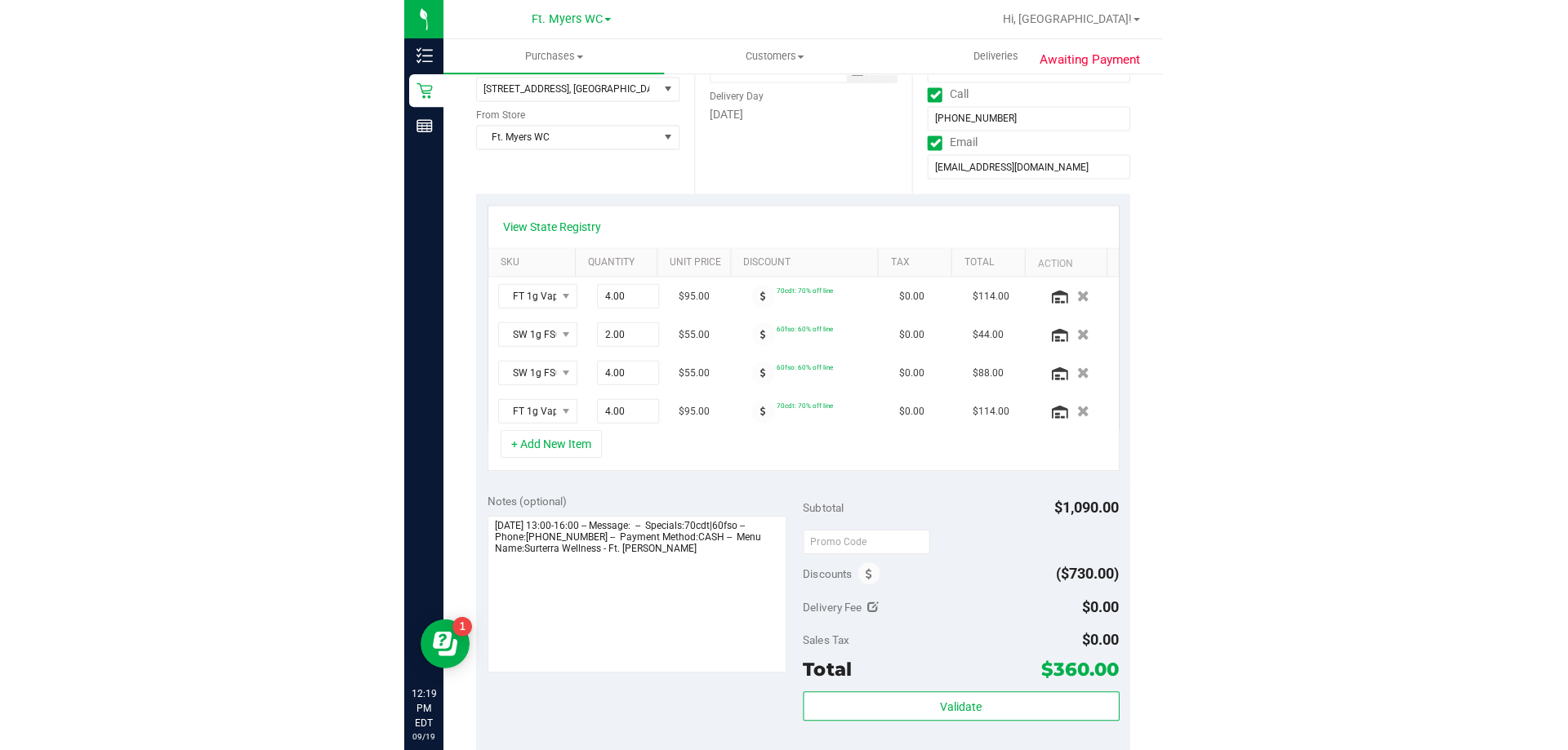
scroll to position [327, 0]
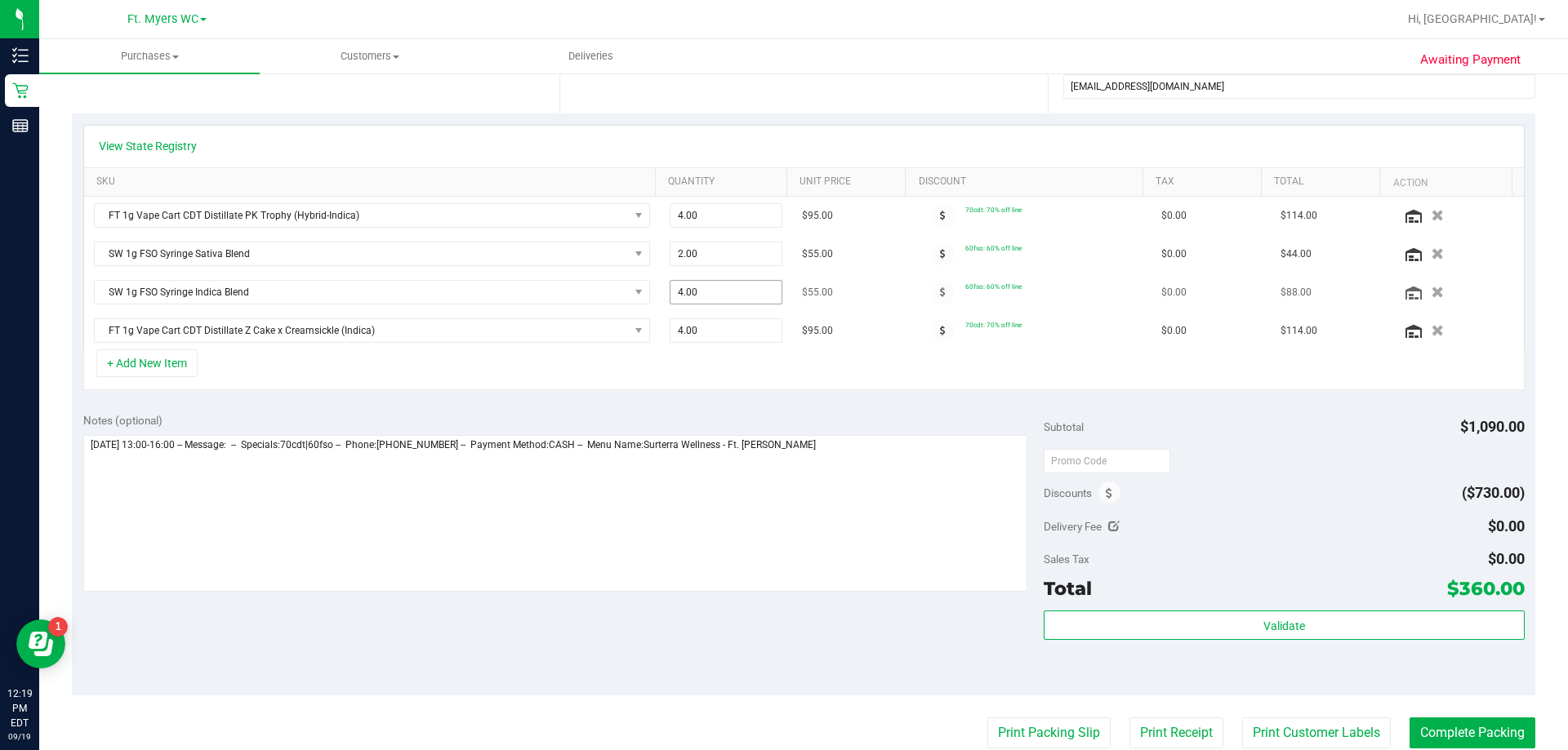
click at [675, 289] on span "4.00 4" at bounding box center [726, 292] width 114 height 24
click at [675, 289] on input "4" at bounding box center [726, 292] width 112 height 23
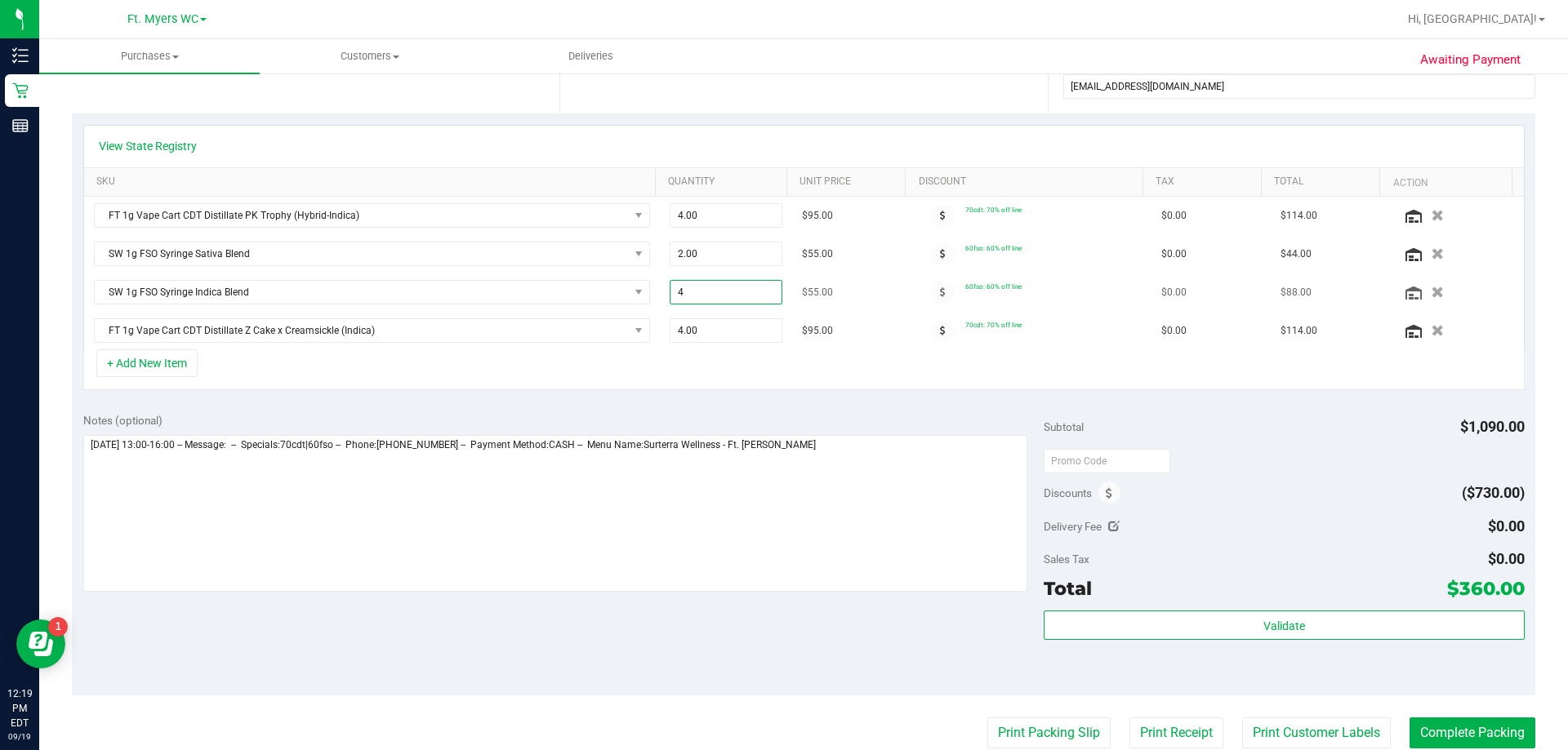
click at [675, 289] on input "4" at bounding box center [726, 292] width 112 height 23
type input "2"
type input "4.00"
click at [783, 355] on div "+ Add New Item" at bounding box center [804, 369] width 1441 height 41
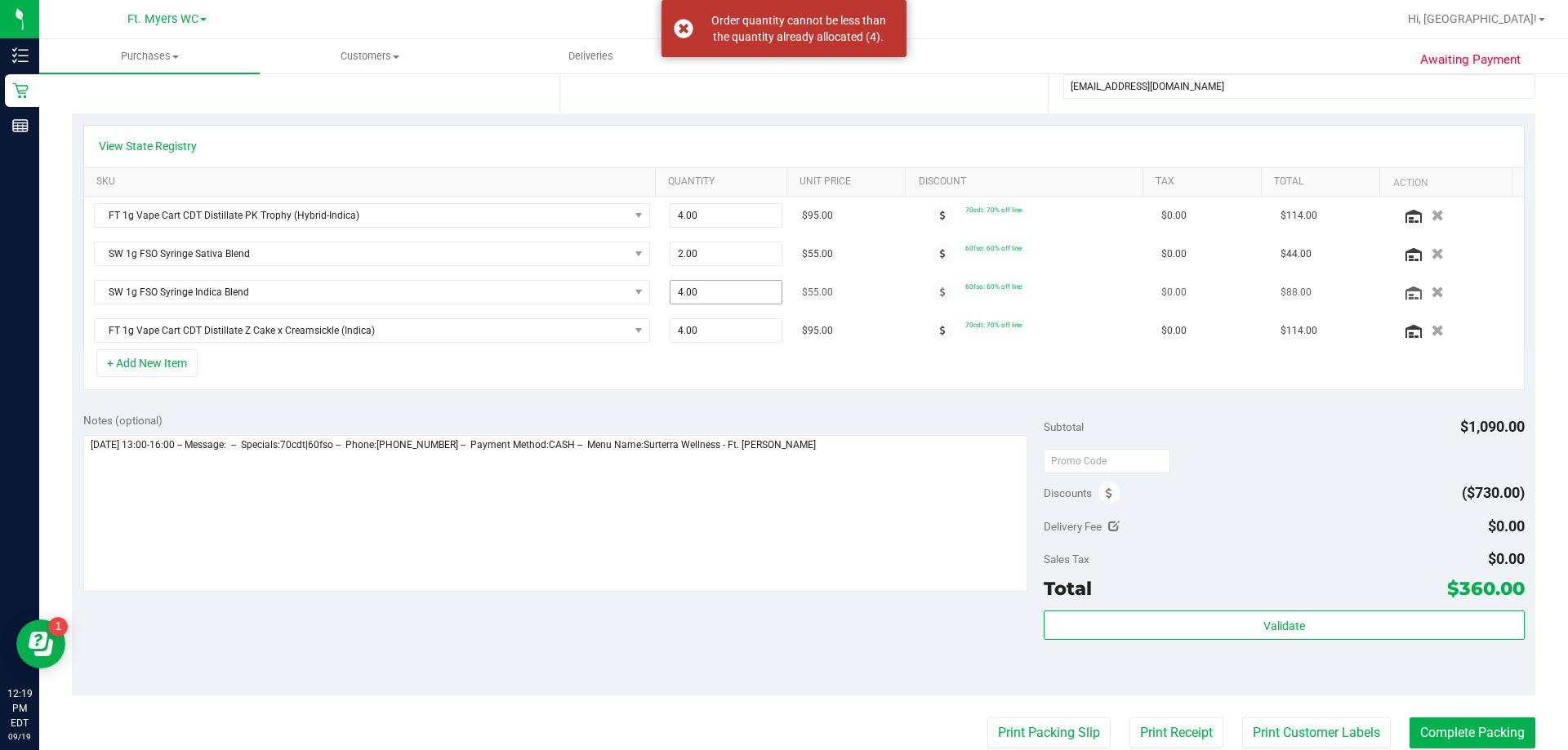
click at [723, 296] on span "4.00 4" at bounding box center [726, 292] width 114 height 24
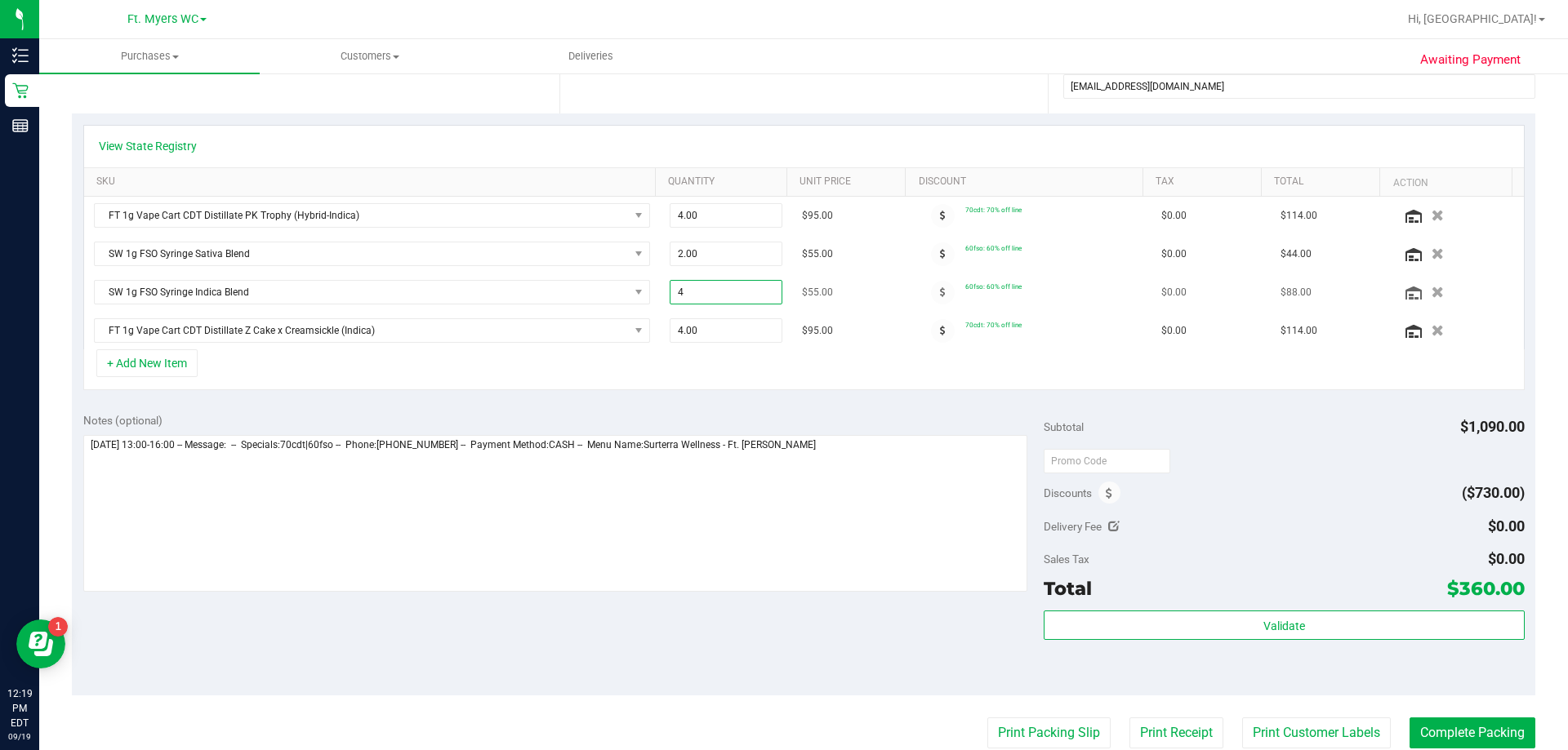
click at [723, 296] on input "4" at bounding box center [726, 292] width 112 height 23
click at [705, 176] on link "Quantity" at bounding box center [724, 182] width 113 height 13
click at [690, 181] on link "Quantity" at bounding box center [724, 182] width 113 height 13
click at [710, 256] on span "4.00 4" at bounding box center [726, 254] width 114 height 24
click at [660, 249] on td "4.00 4" at bounding box center [726, 255] width 133 height 38
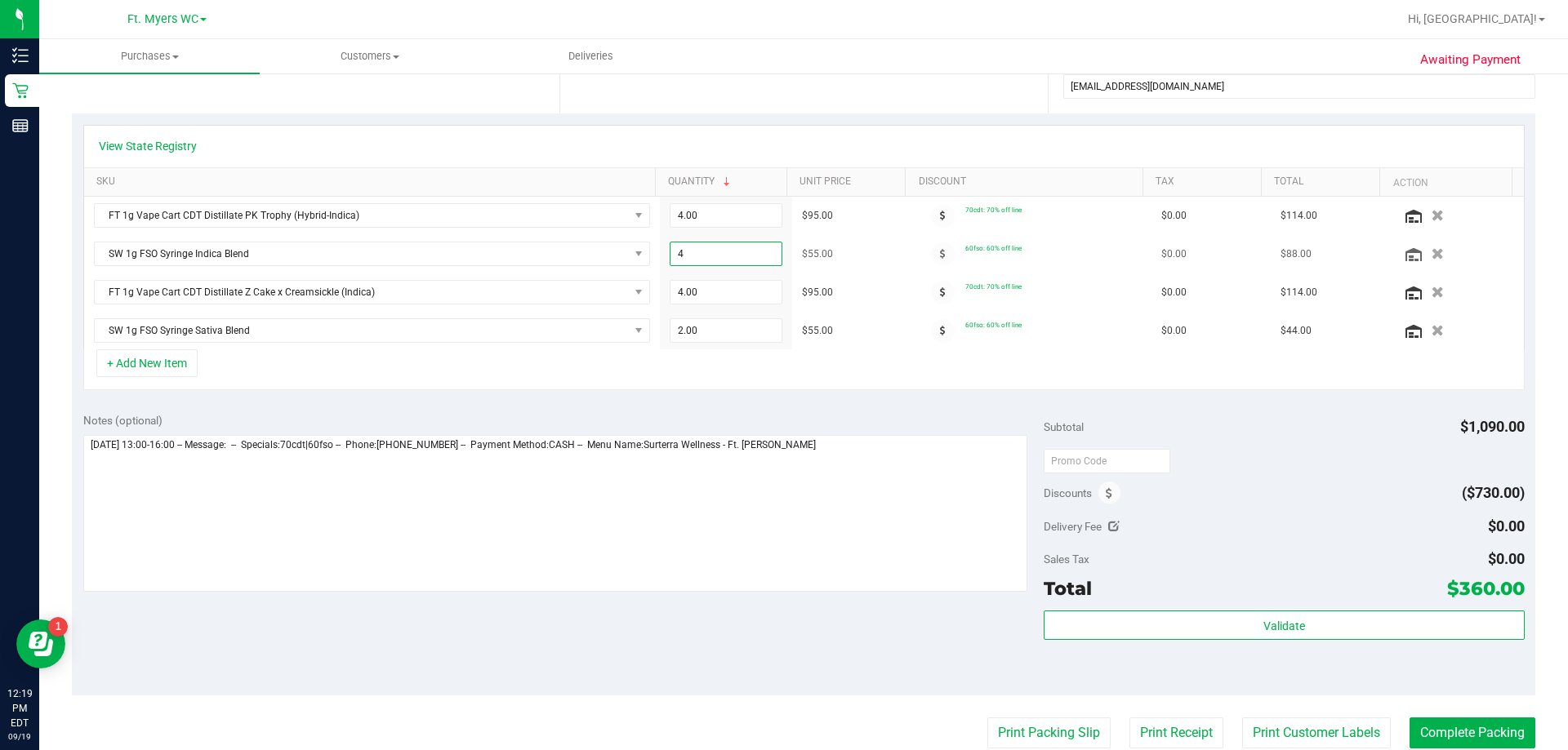
click at [669, 251] on span "4.00 4" at bounding box center [726, 254] width 114 height 24
click at [670, 251] on input "4" at bounding box center [726, 254] width 112 height 23
click at [670, 252] on input "4" at bounding box center [726, 254] width 112 height 23
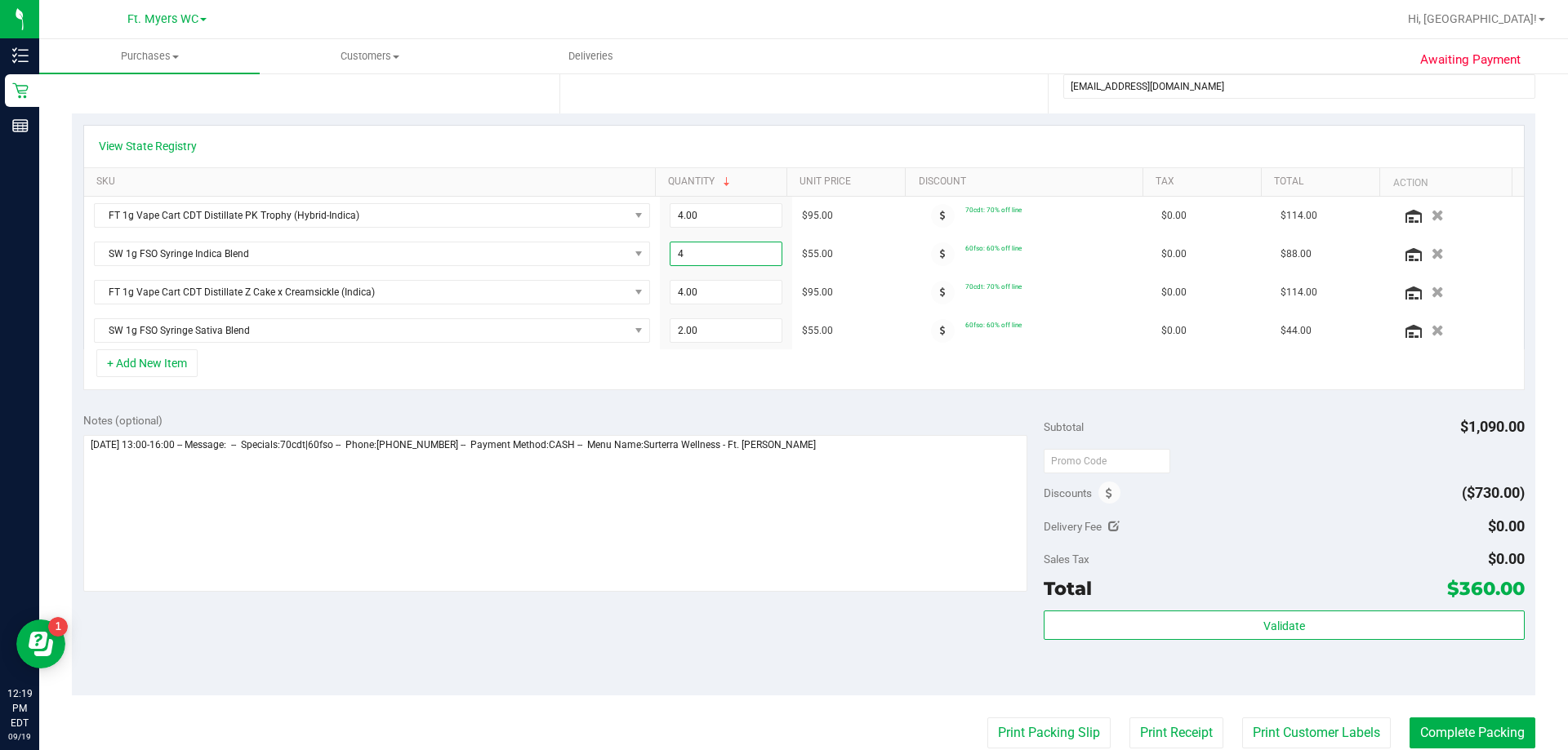
type input "2"
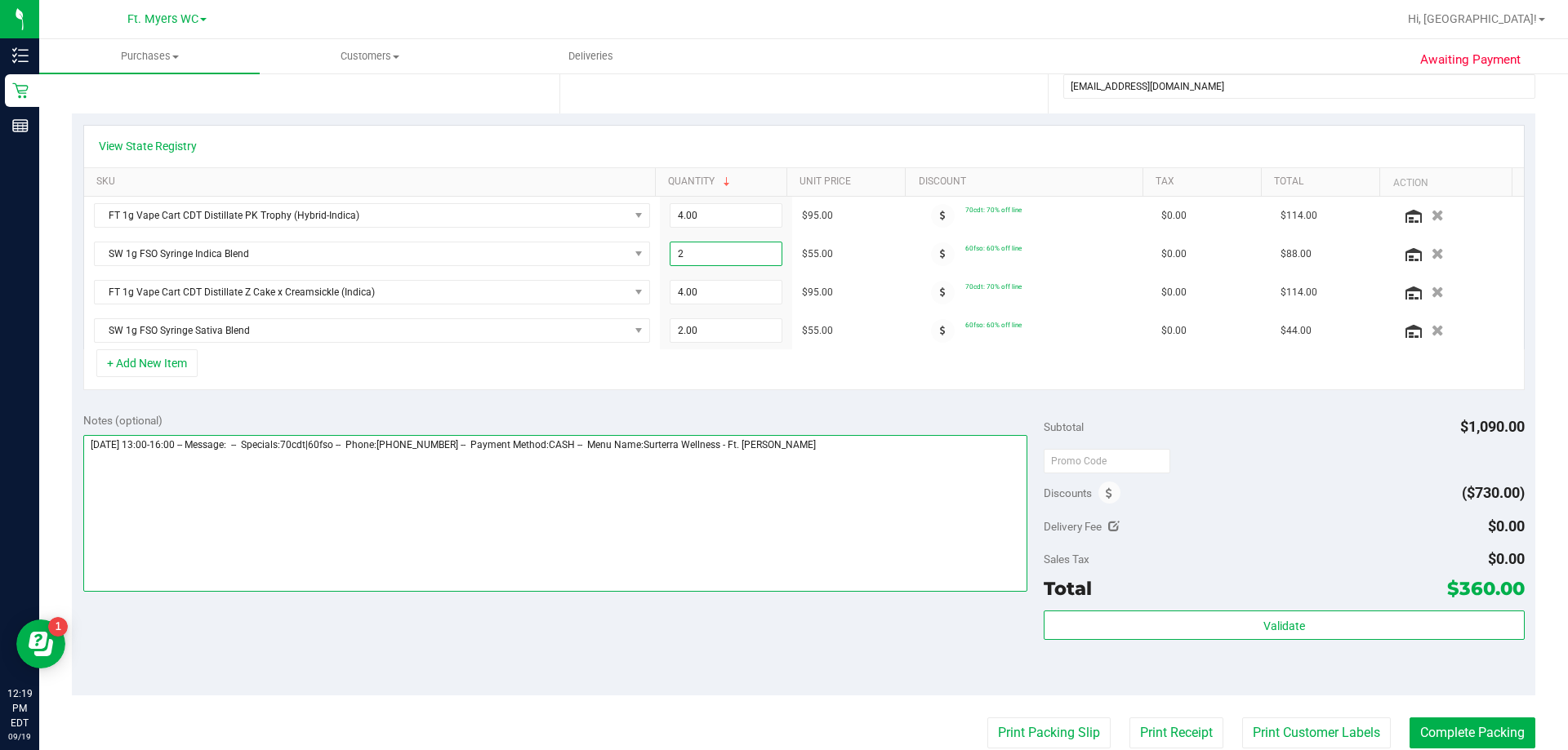
type input "4.00"
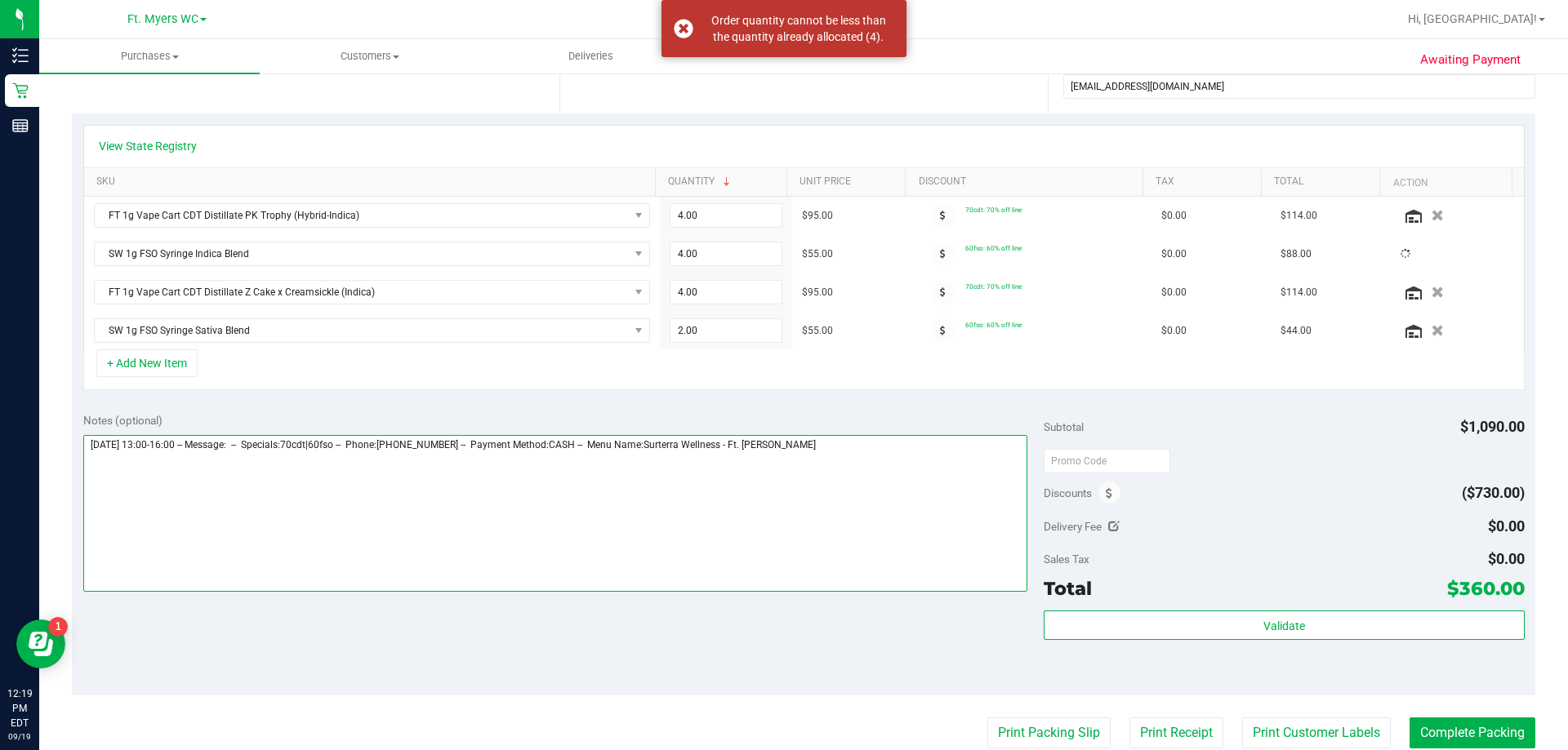
click at [674, 577] on textarea at bounding box center [555, 514] width 945 height 156
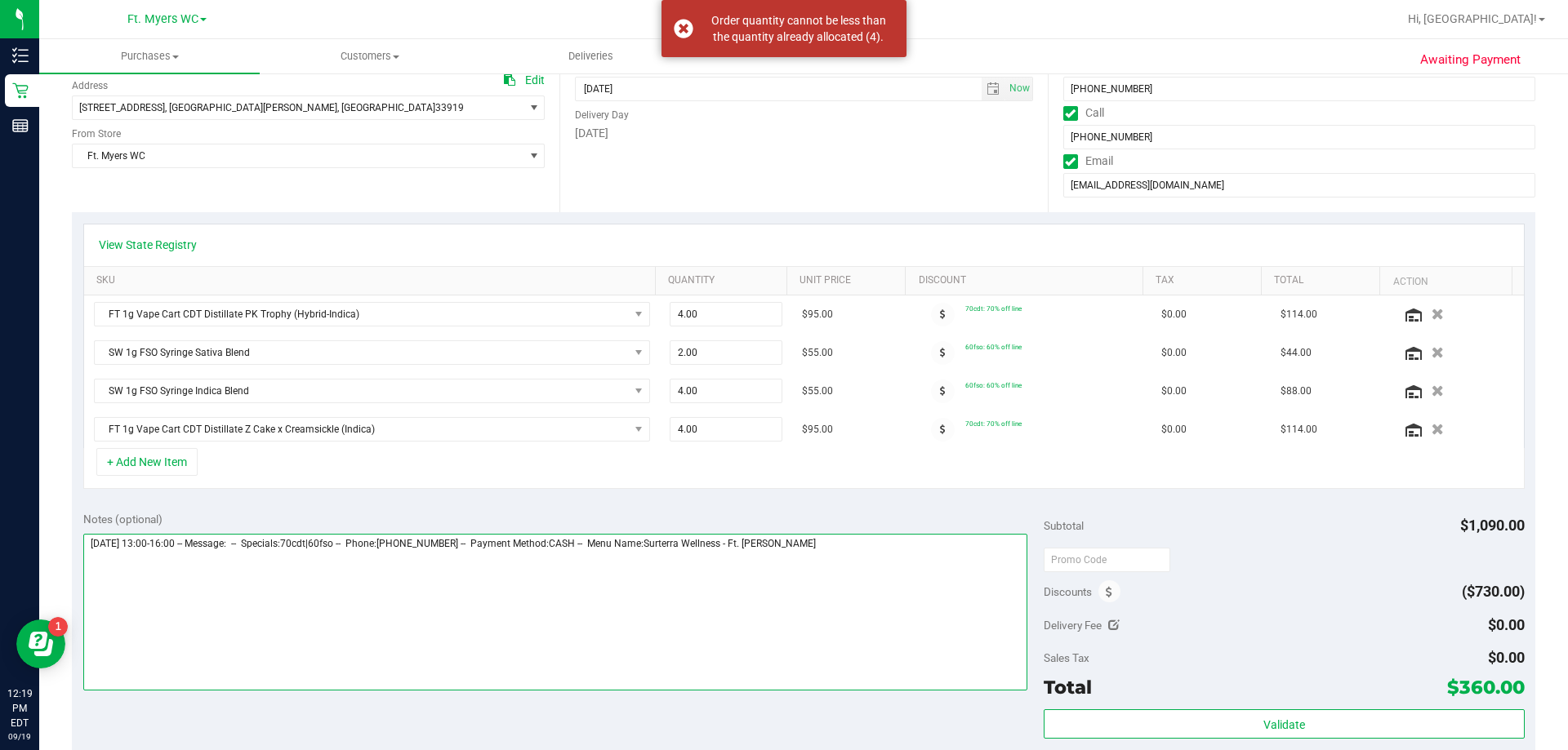
scroll to position [245, 0]
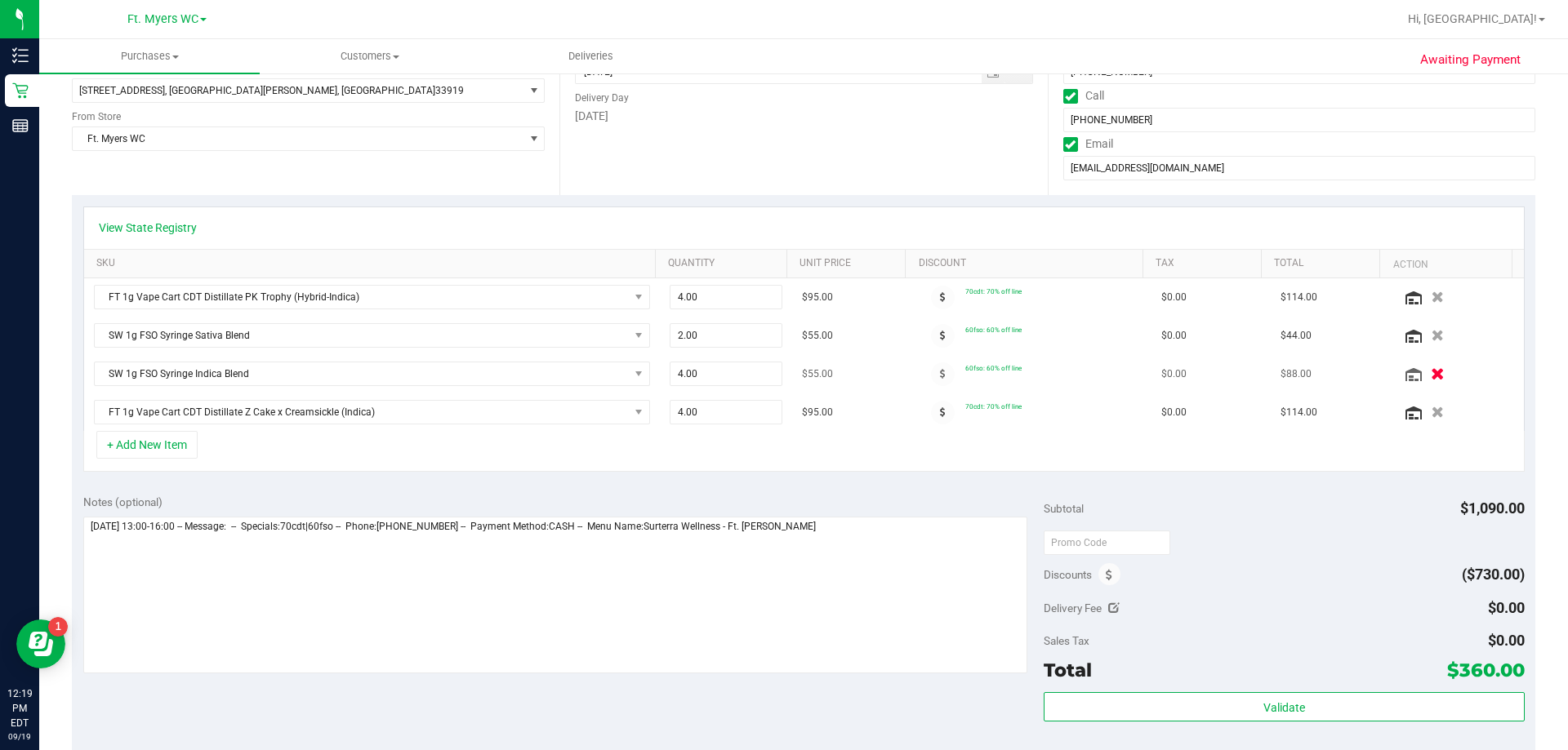
click at [783, 377] on icon "button" at bounding box center [1438, 375] width 14 height 12
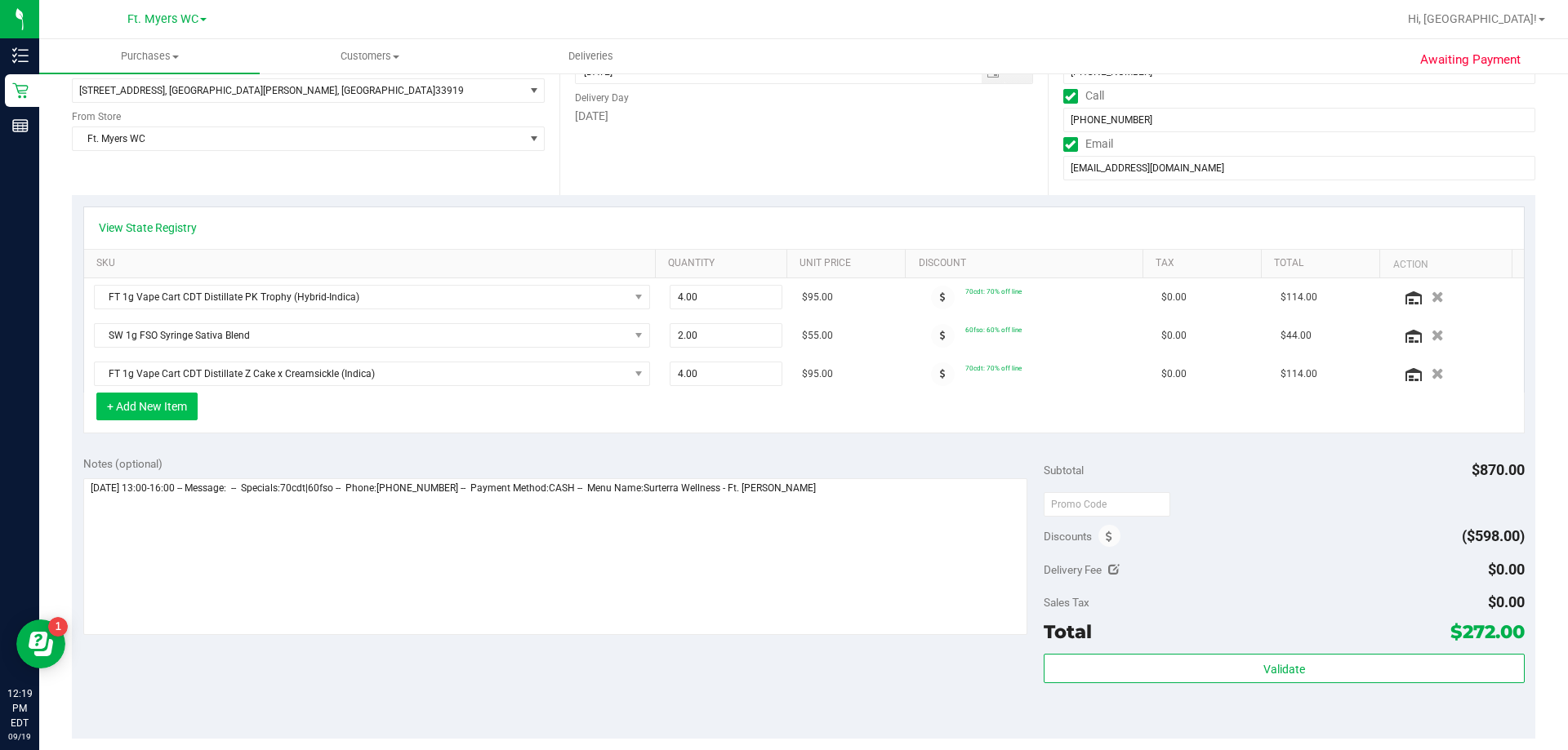
click at [130, 409] on button "+ Add New Item" at bounding box center [147, 407] width 101 height 28
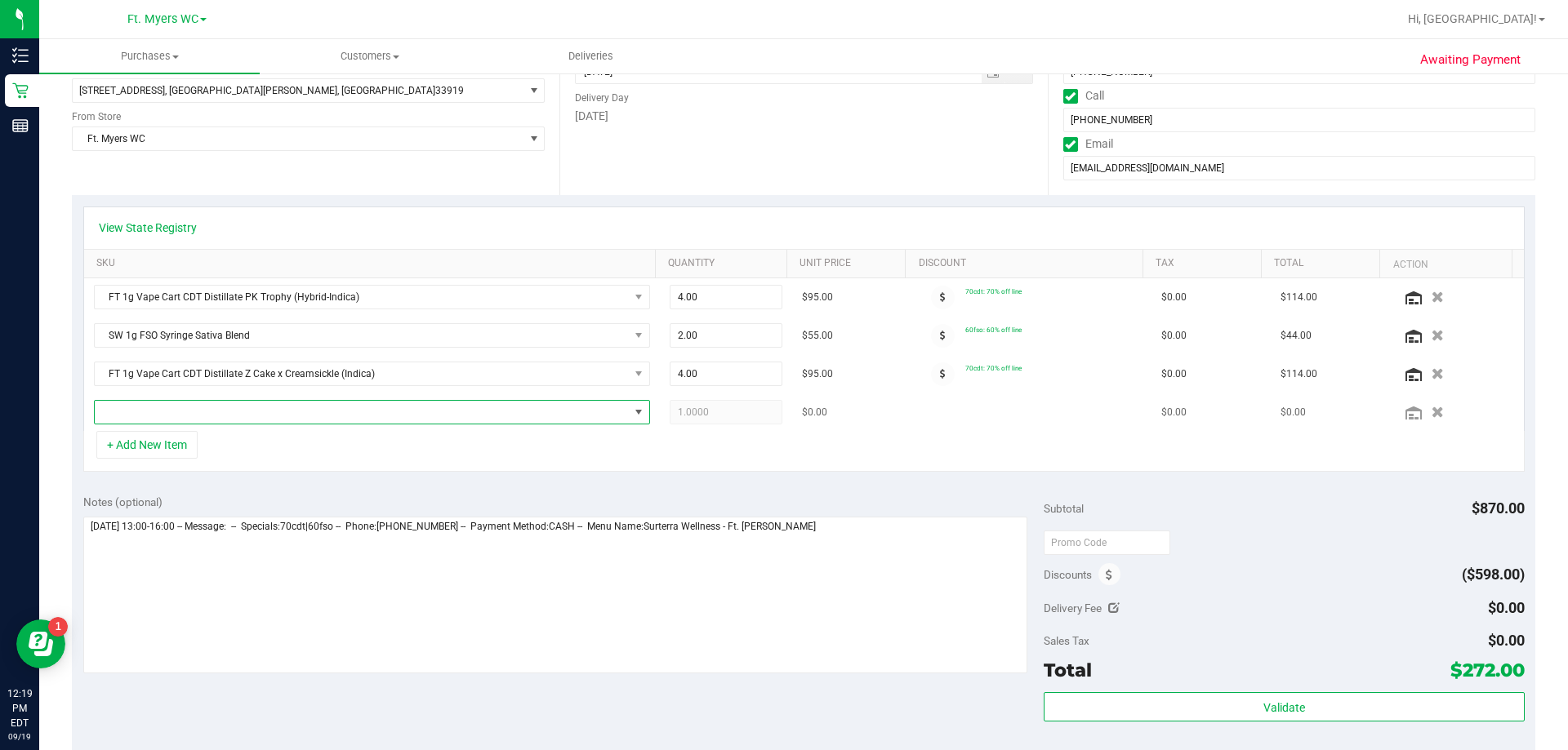
click at [173, 412] on span "NO DATA FOUND" at bounding box center [362, 412] width 534 height 23
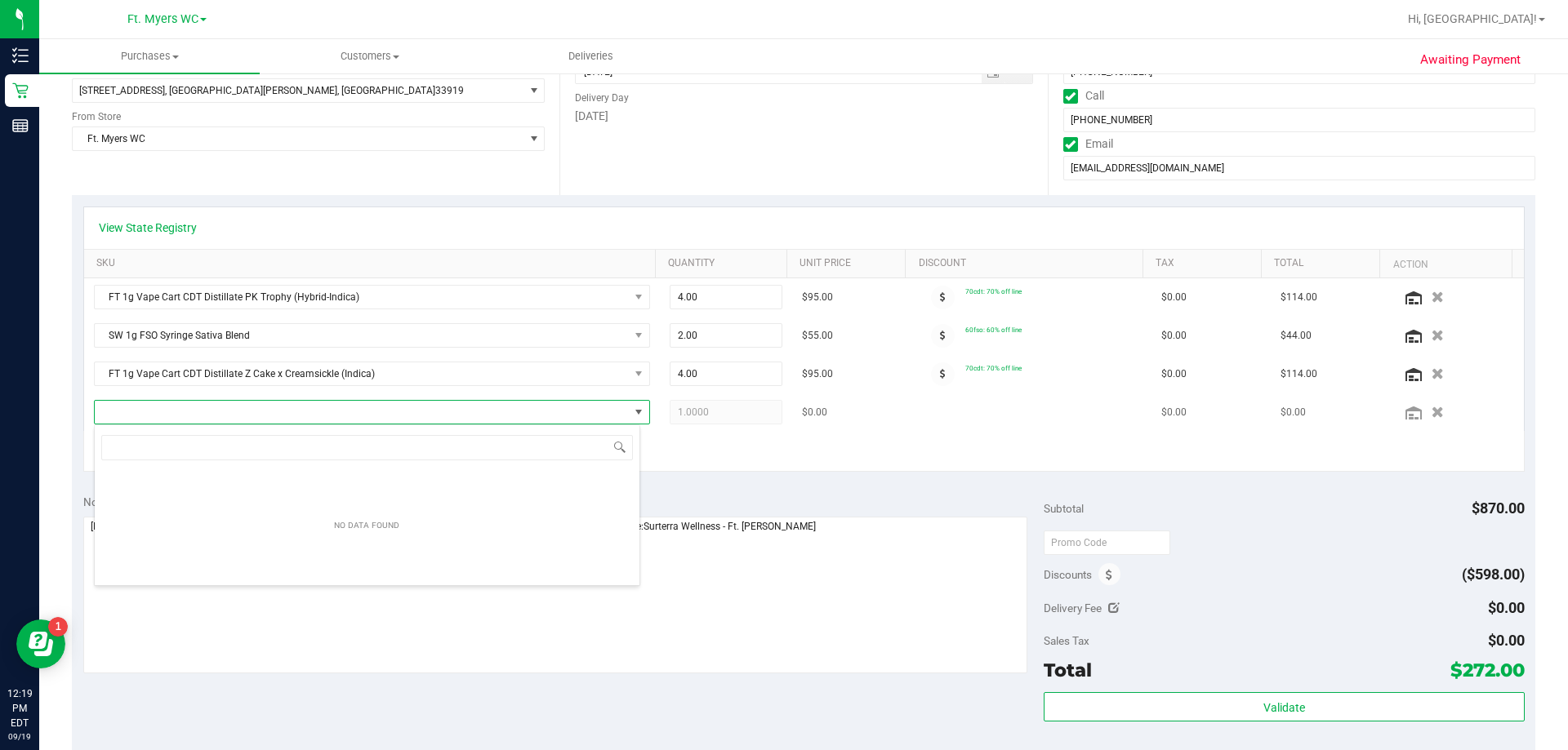
scroll to position [24, 546]
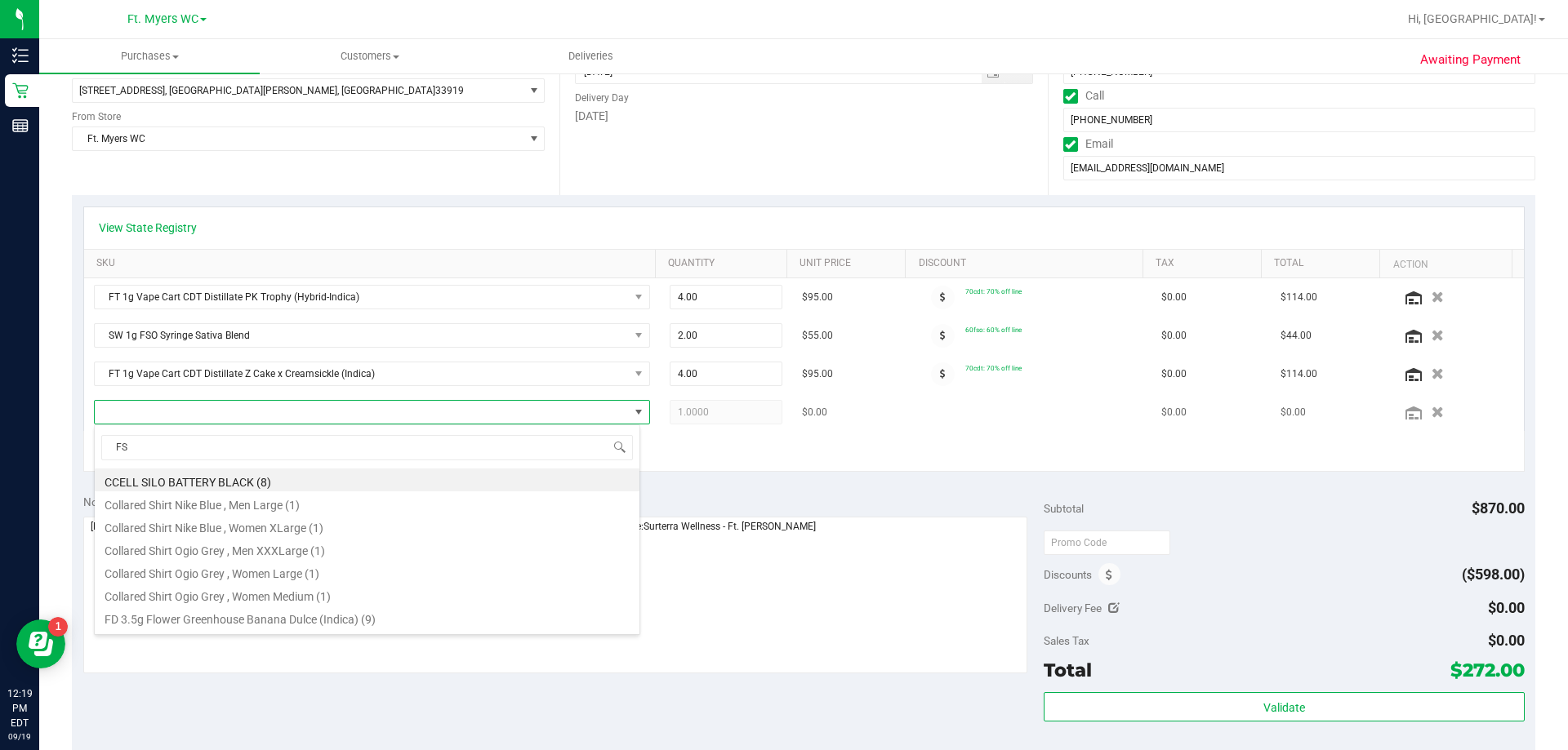
type input "FSO"
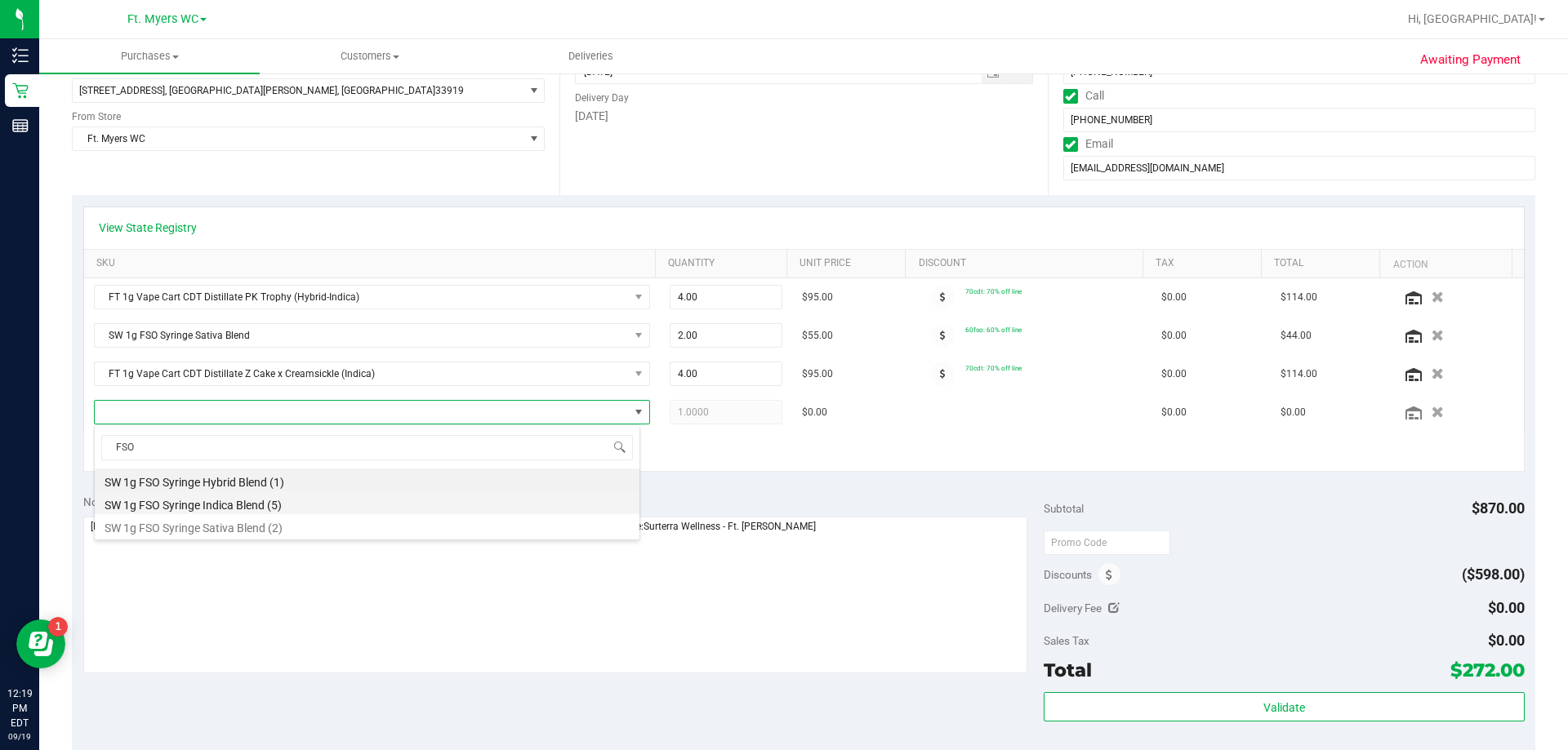
click at [206, 507] on li "SW 1g FSO Syringe Indica Blend (5)" at bounding box center [367, 502] width 545 height 23
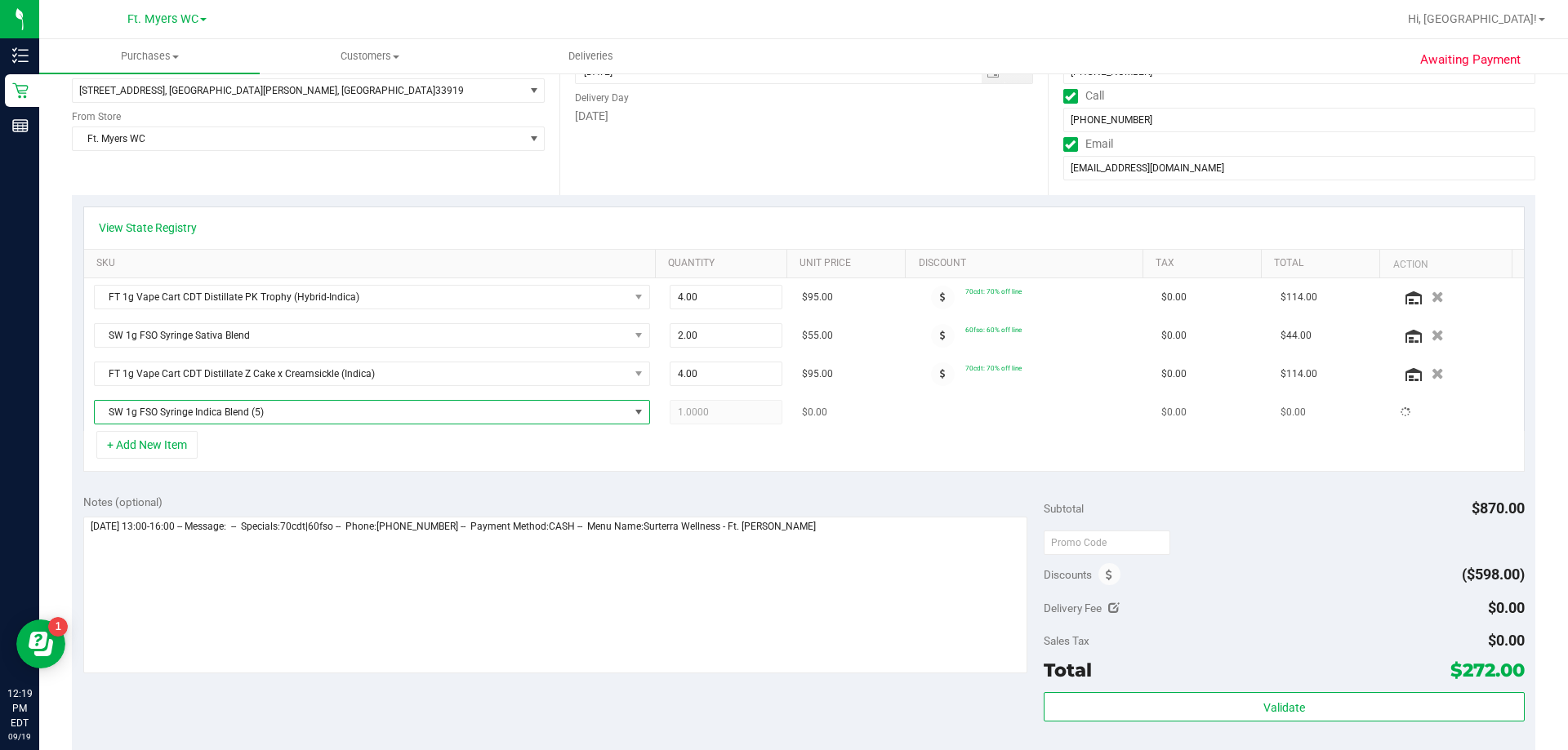
click at [700, 415] on span "1.0000 1" at bounding box center [726, 412] width 114 height 24
click at [343, 413] on span "SW 1g FSO Syringe Indica Blend (5)" at bounding box center [362, 412] width 534 height 23
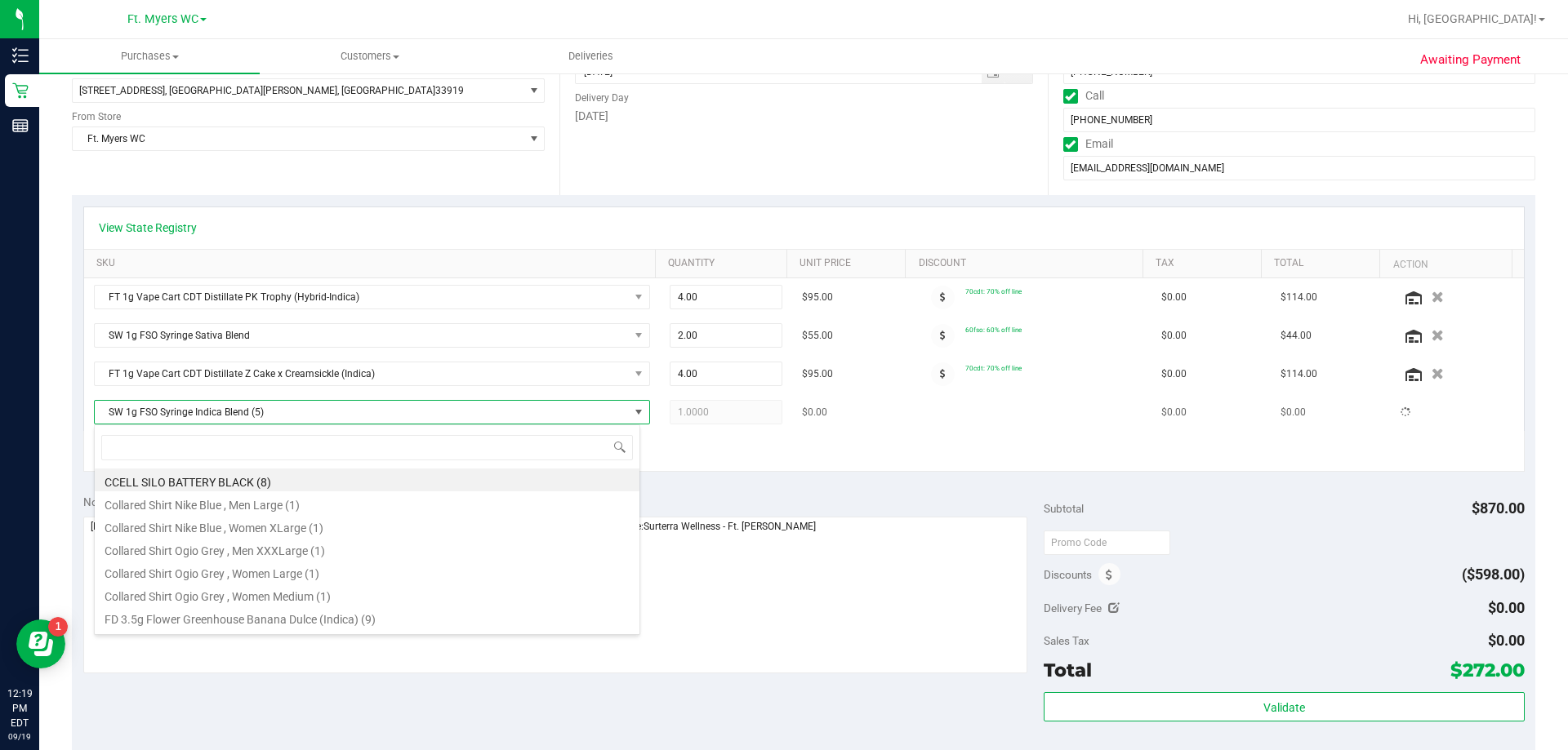
click at [527, 421] on span "SW 1g FSO Syringe Indica Blend (5)" at bounding box center [362, 412] width 534 height 23
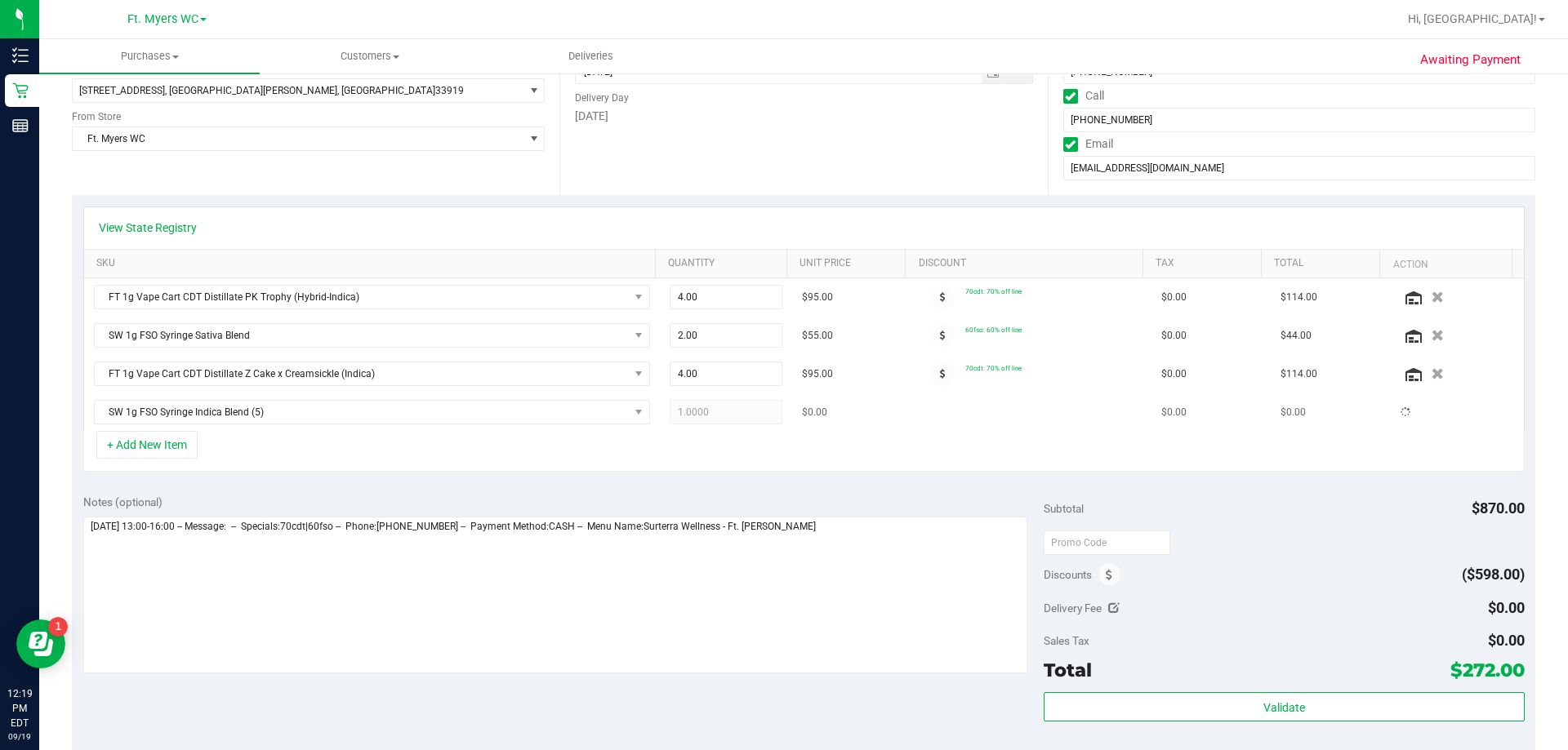
click at [702, 413] on span "1.0000 1" at bounding box center [726, 412] width 114 height 24
click at [696, 411] on span "1.00 1" at bounding box center [726, 412] width 114 height 24
click at [696, 411] on input "1" at bounding box center [726, 412] width 112 height 23
type input "2"
type input "2.00"
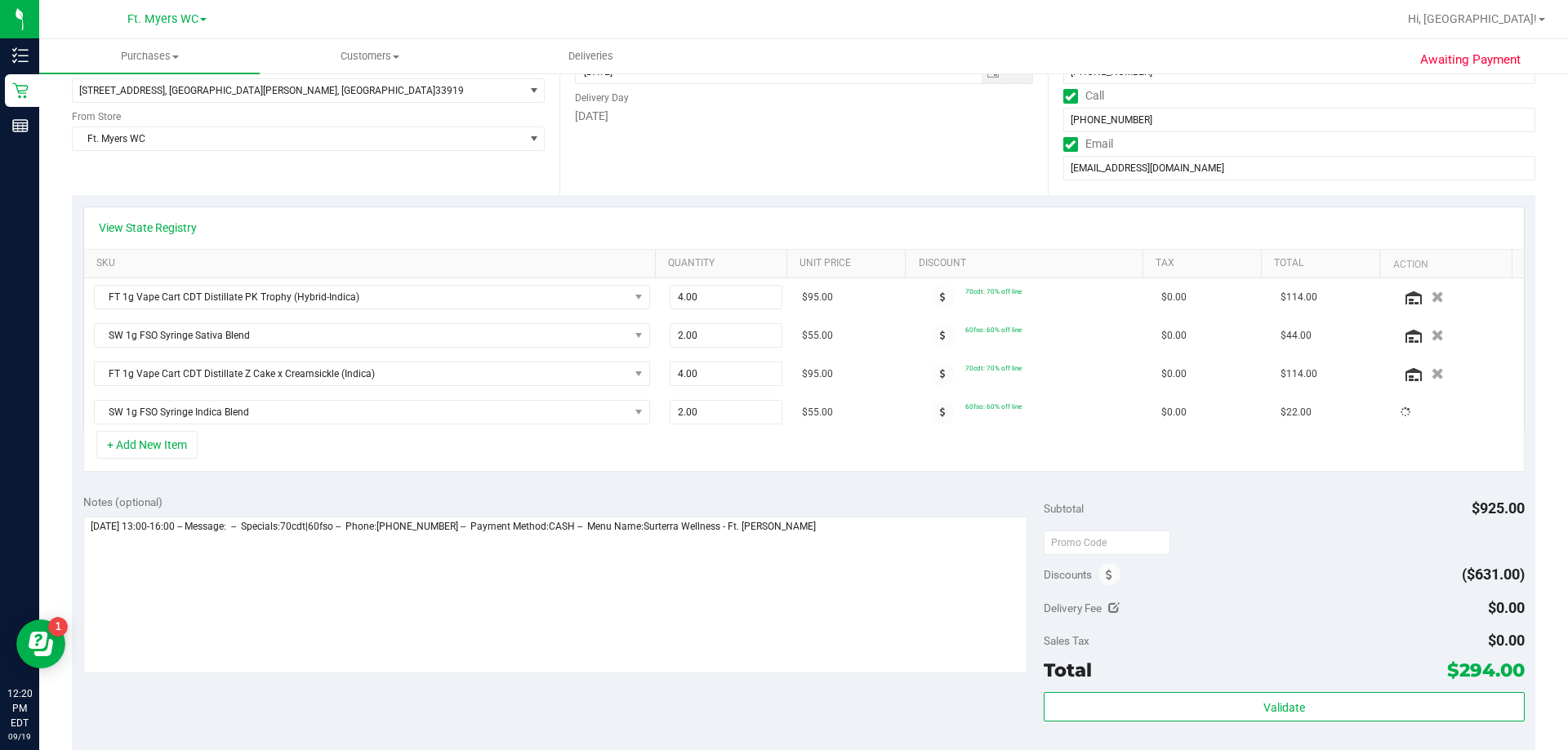
click at [751, 467] on div "+ Add New Item" at bounding box center [804, 451] width 1441 height 41
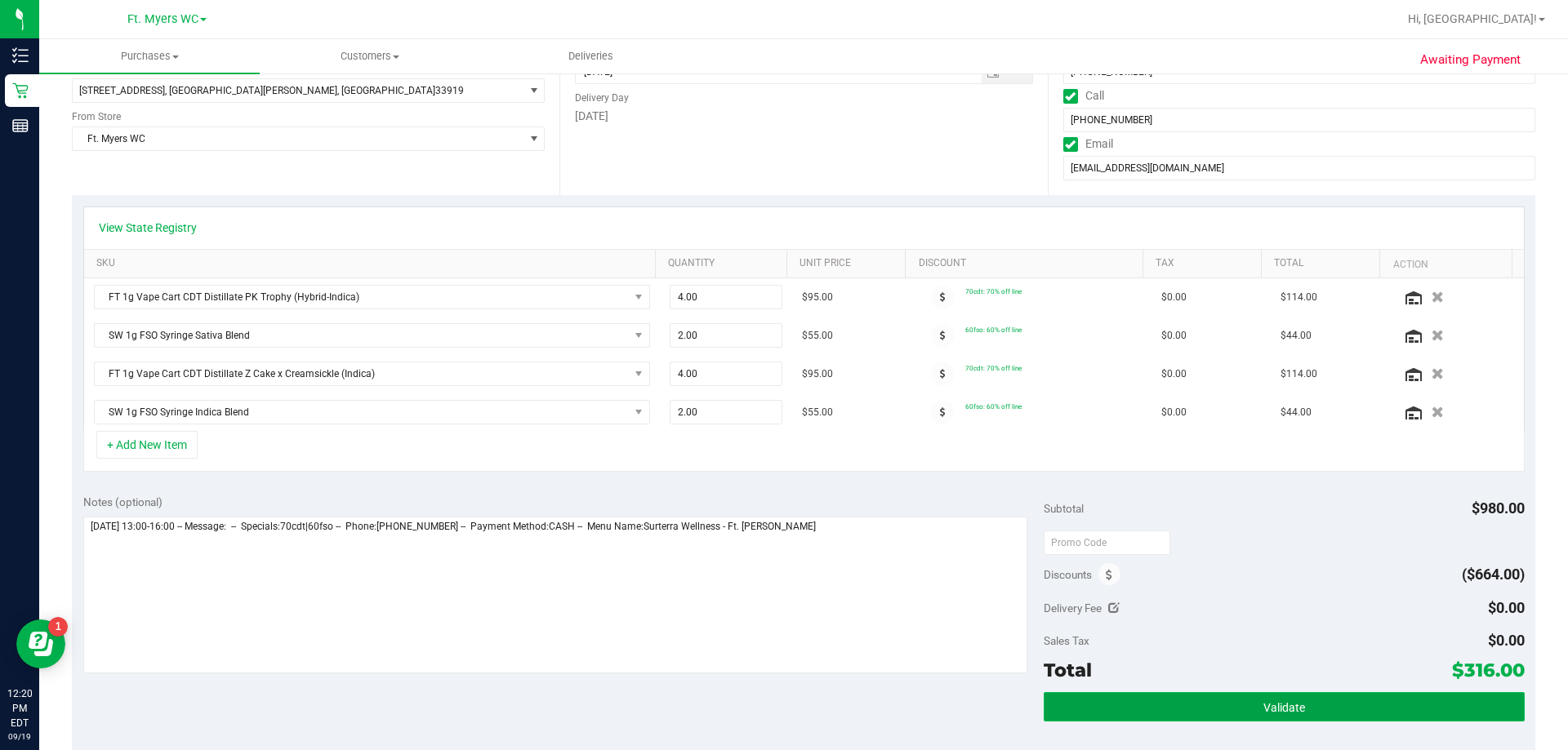
click at [783, 697] on button "Validate" at bounding box center [1283, 707] width 480 height 30
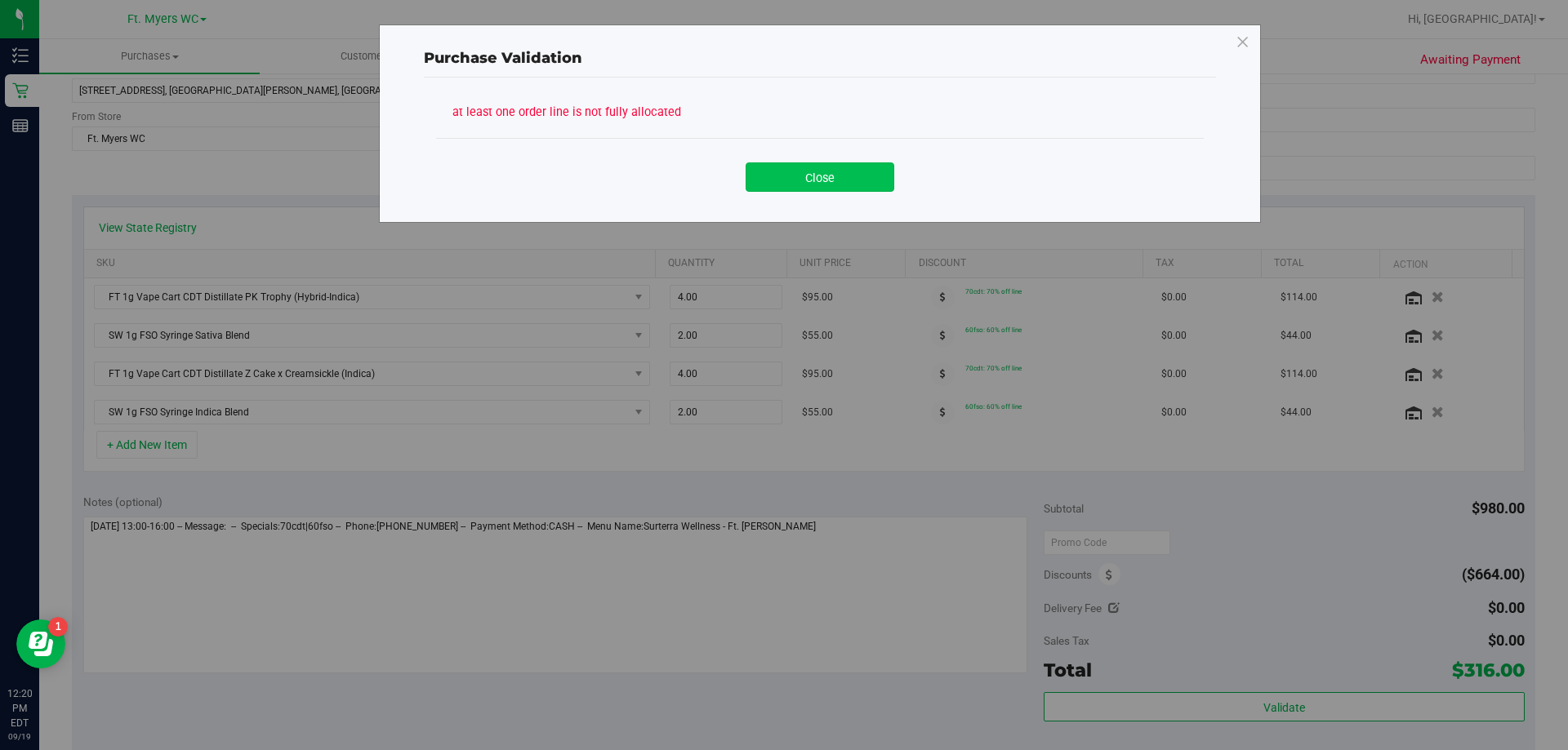
click at [783, 175] on button "Close" at bounding box center [820, 177] width 149 height 30
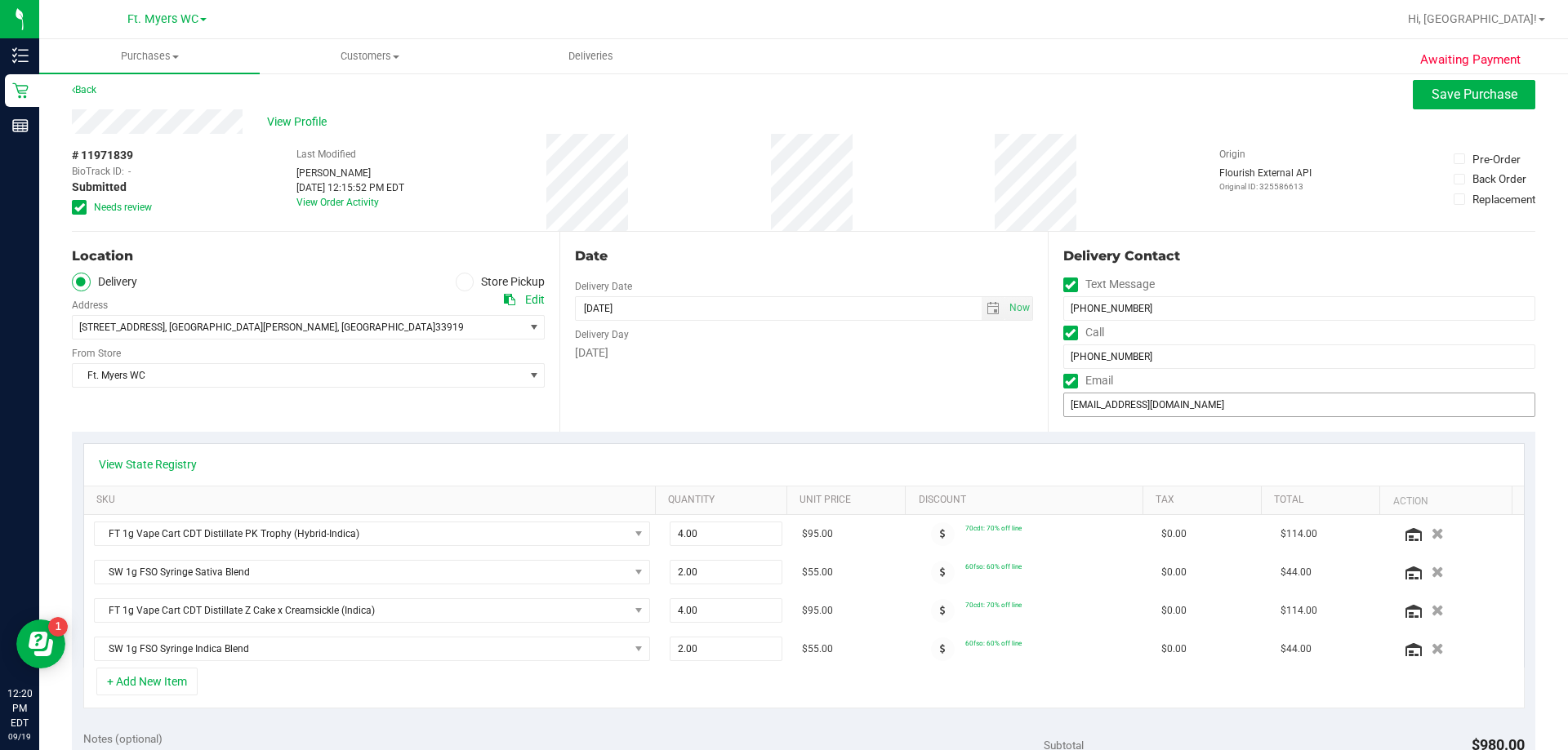
scroll to position [0, 0]
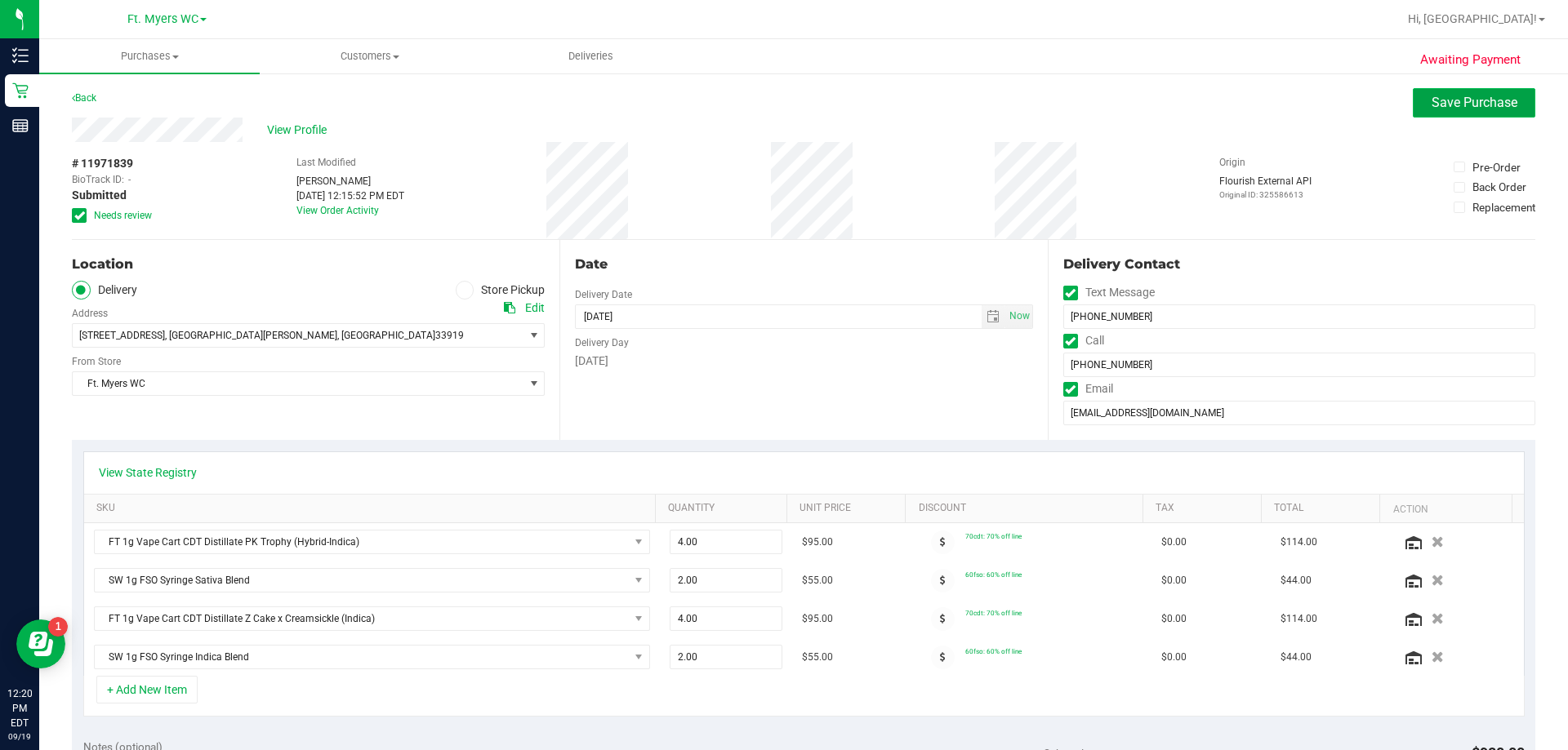
click at [783, 110] on button "Save Purchase" at bounding box center [1473, 103] width 123 height 30
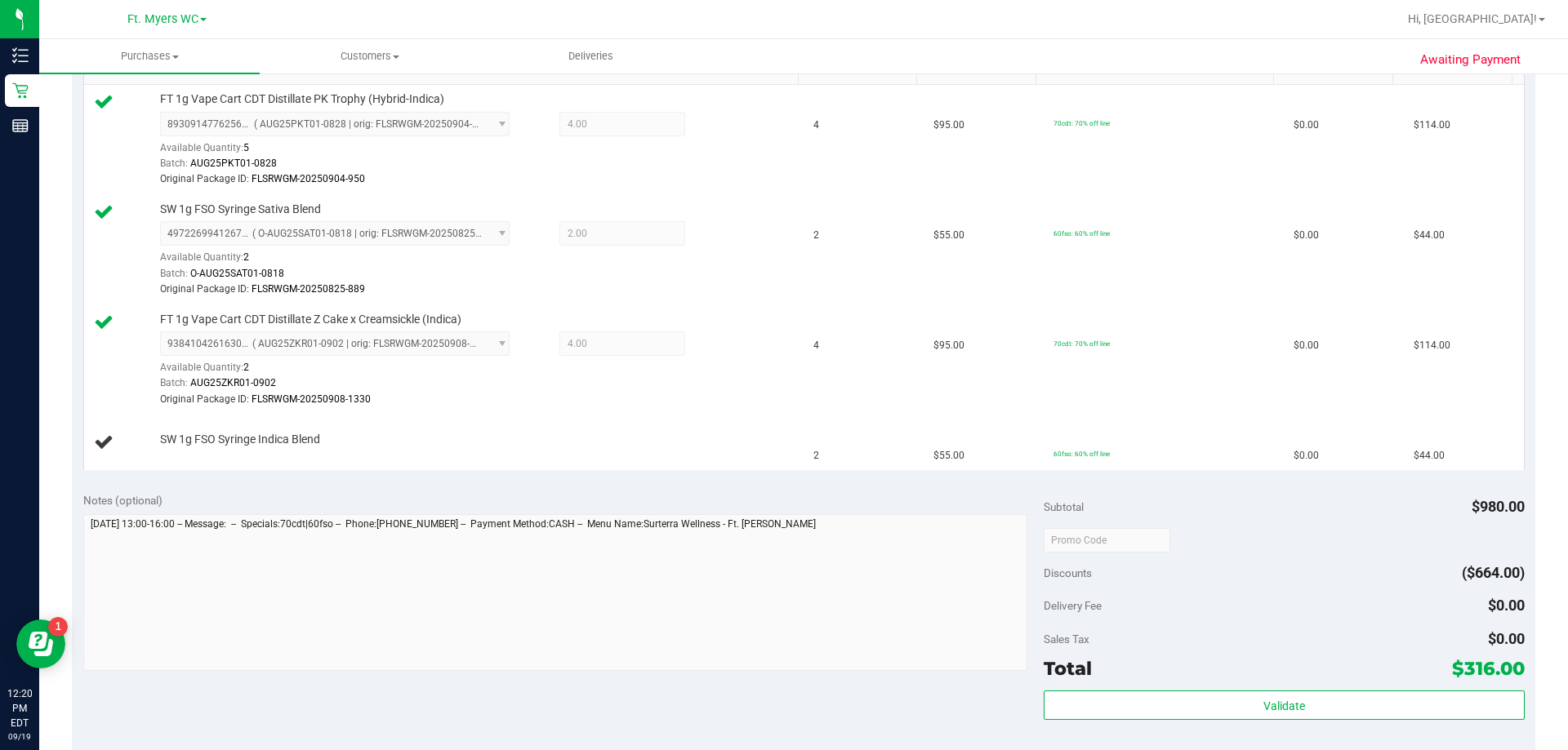
scroll to position [490, 0]
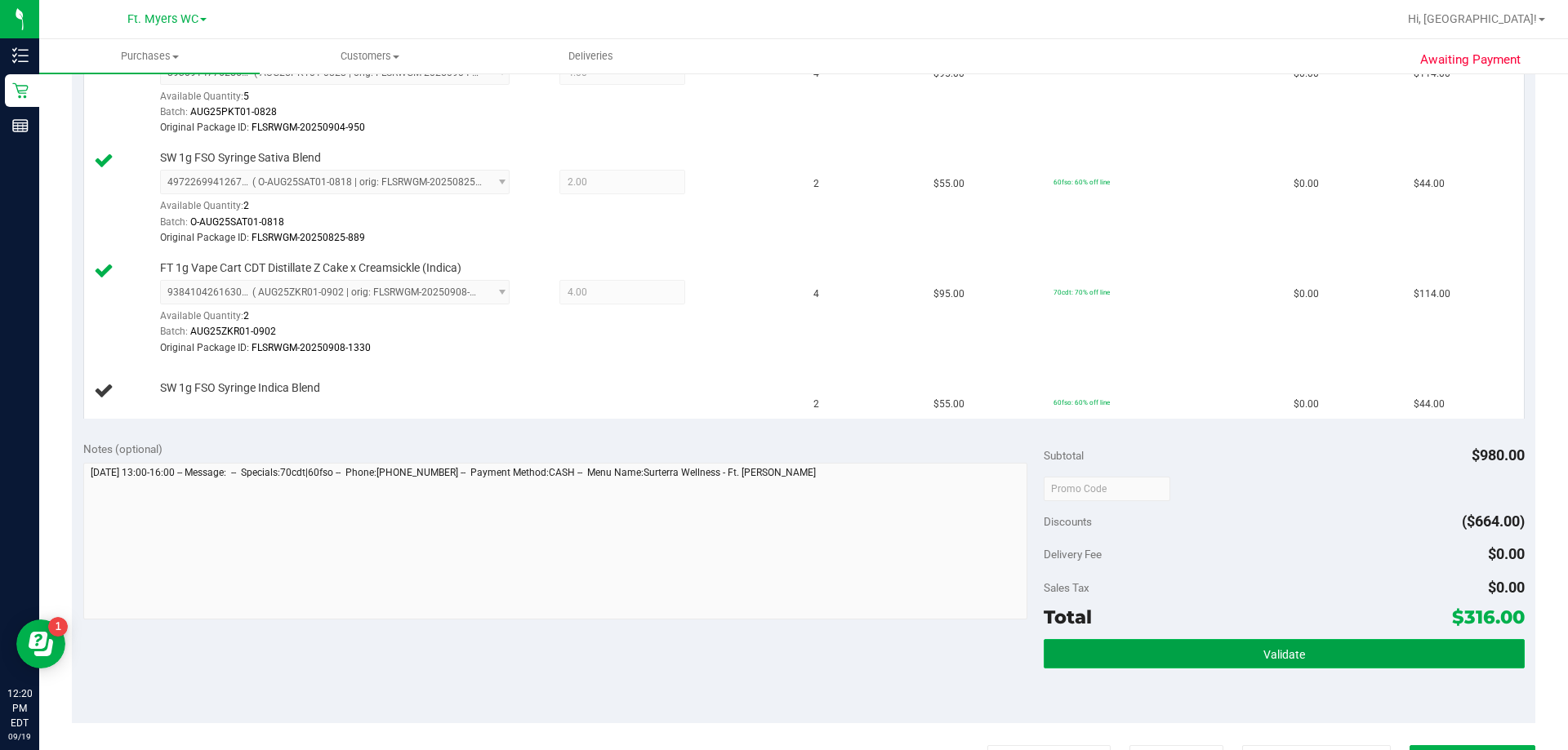
click at [783, 644] on button "Validate" at bounding box center [1283, 654] width 480 height 30
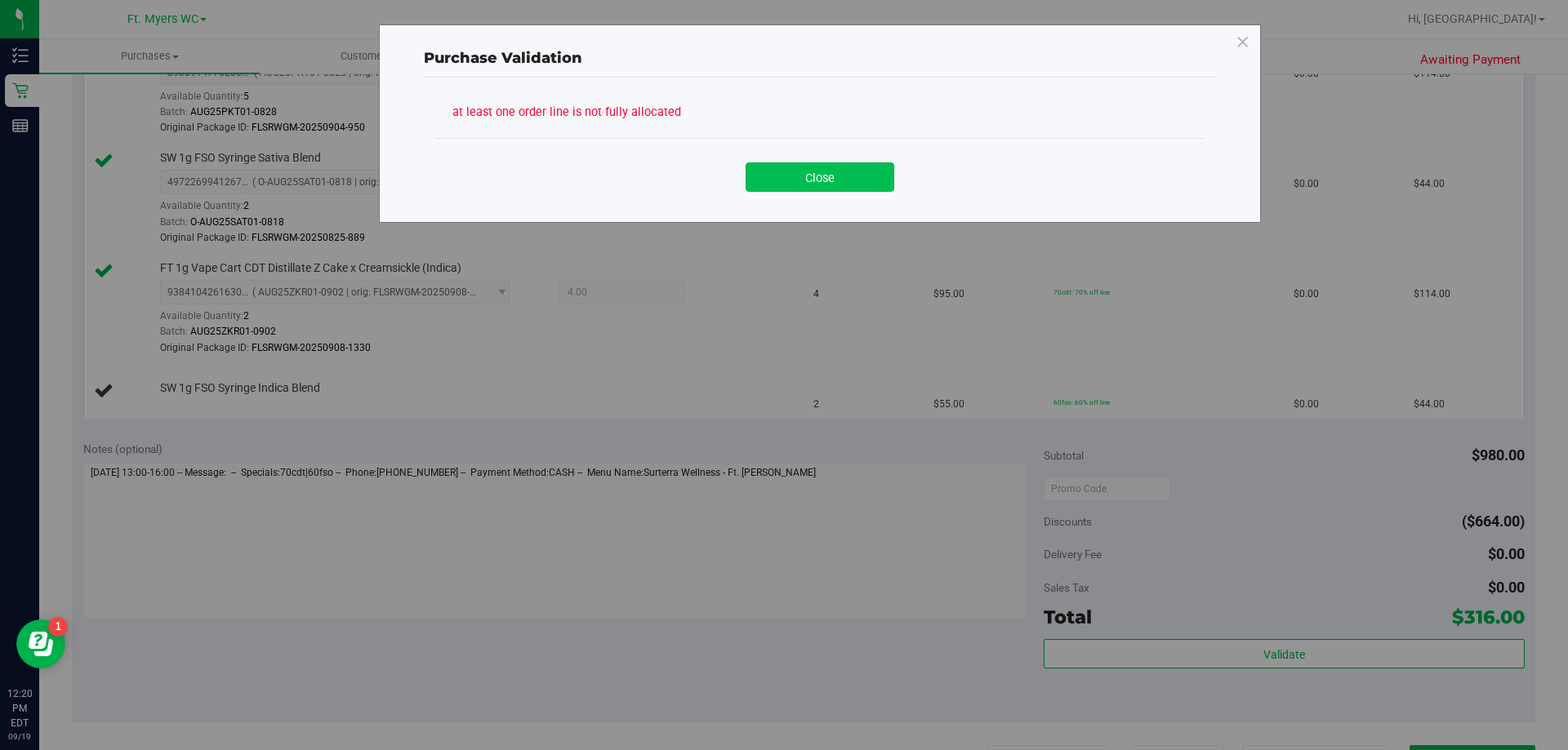
click at [783, 176] on button "Close" at bounding box center [820, 177] width 149 height 30
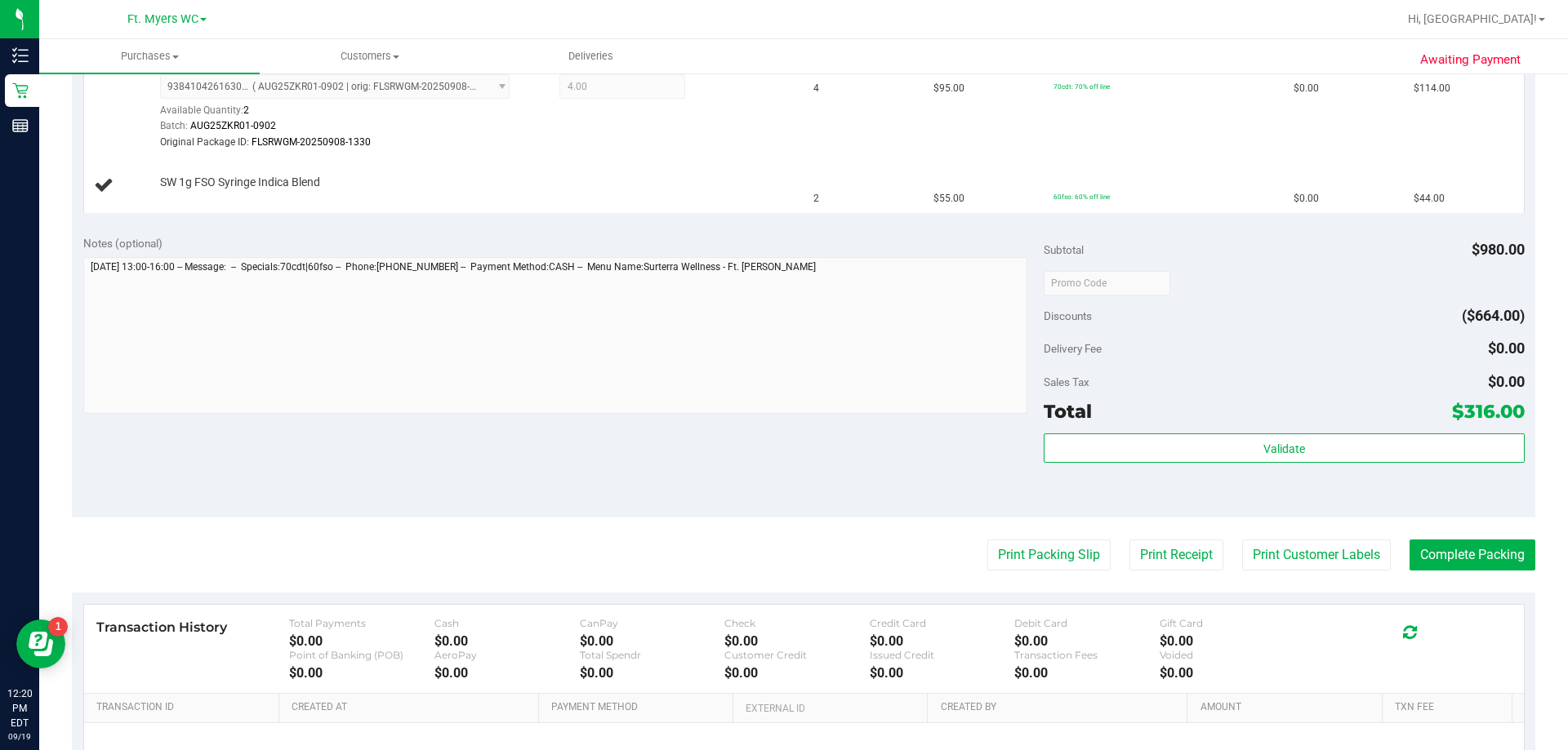
scroll to position [734, 0]
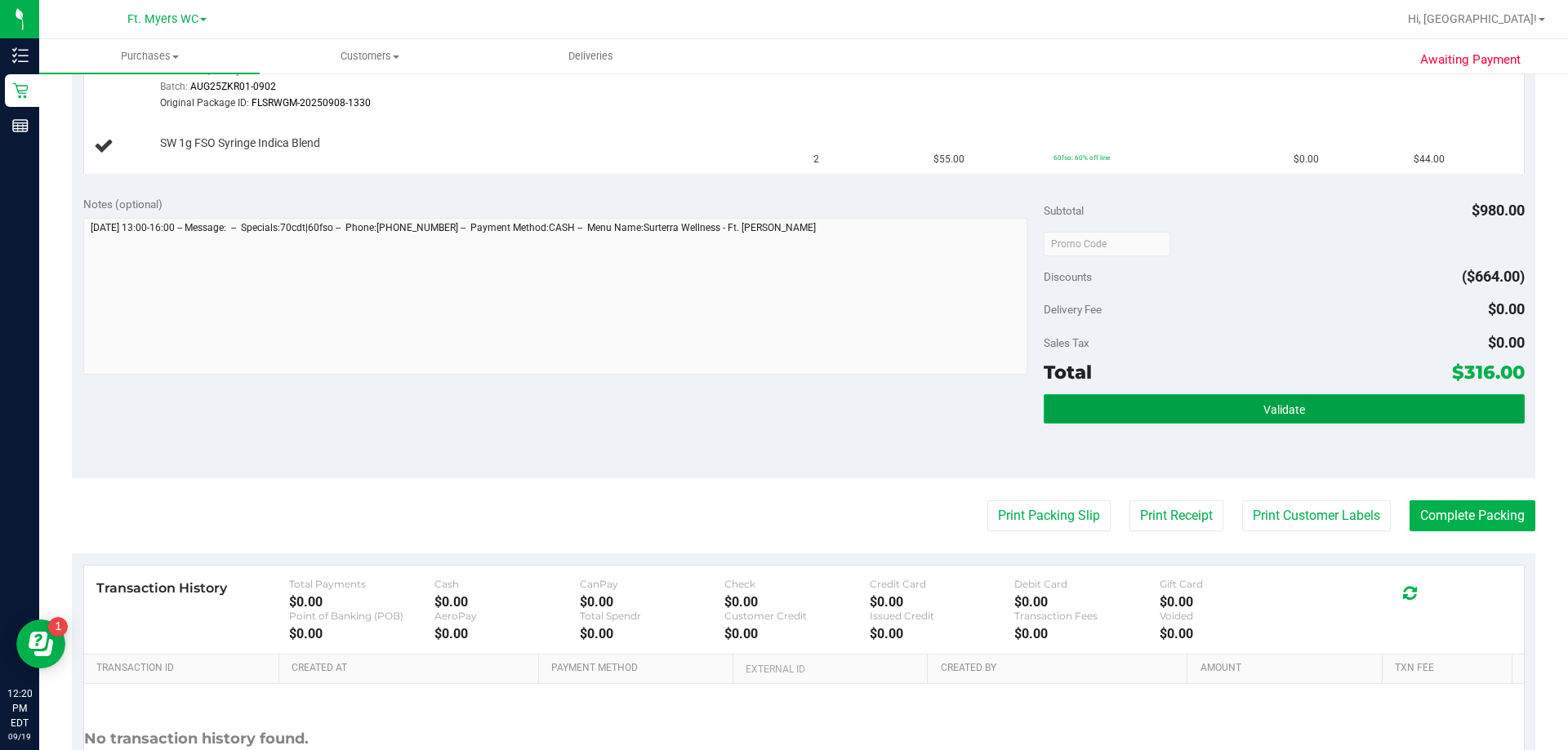
click at [783, 419] on button "Validate" at bounding box center [1283, 409] width 480 height 30
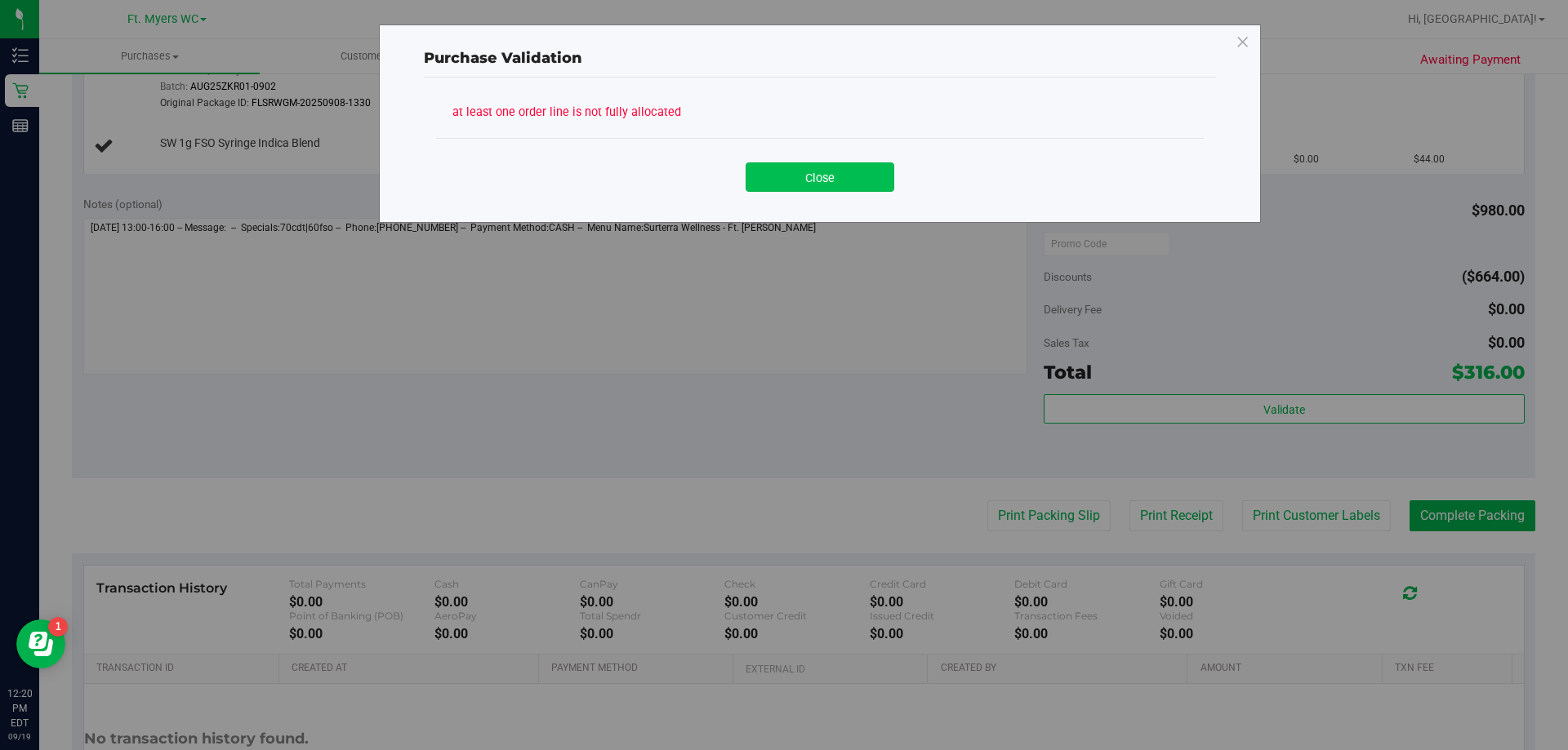
click at [783, 191] on button "Close" at bounding box center [820, 177] width 149 height 30
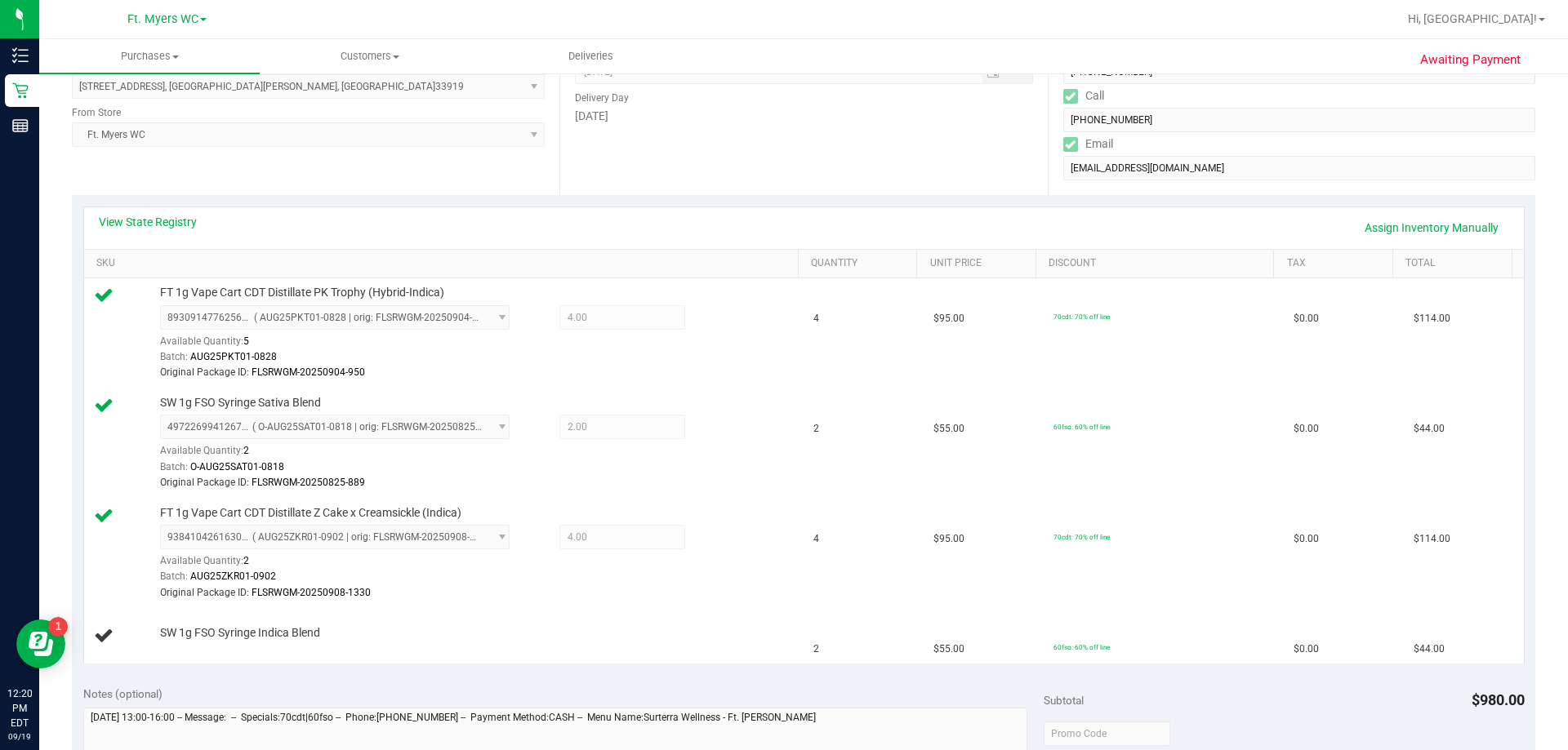
scroll to position [327, 0]
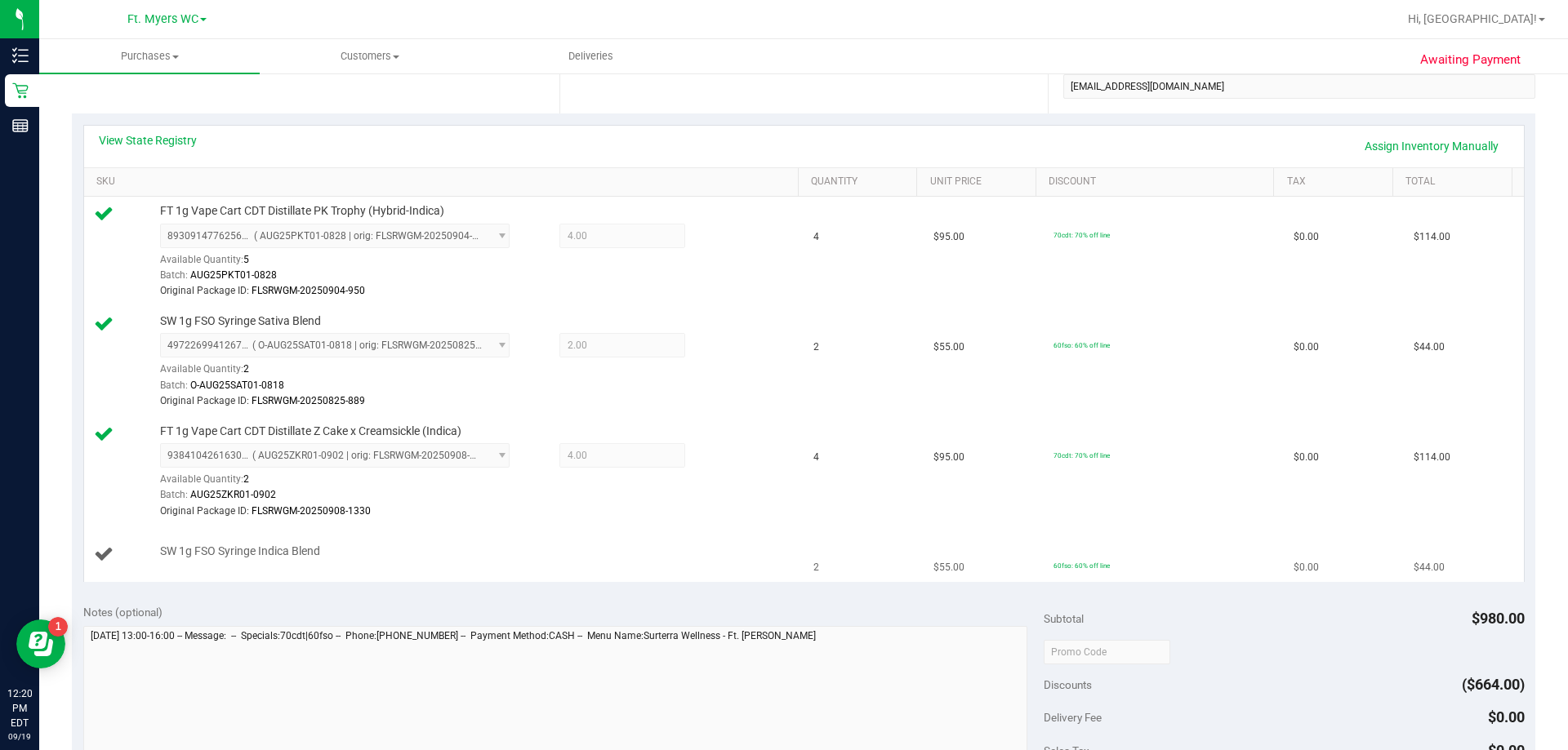
click at [445, 534] on td "SW 1g FSO Syringe Indica Blend" at bounding box center [444, 554] width 720 height 55
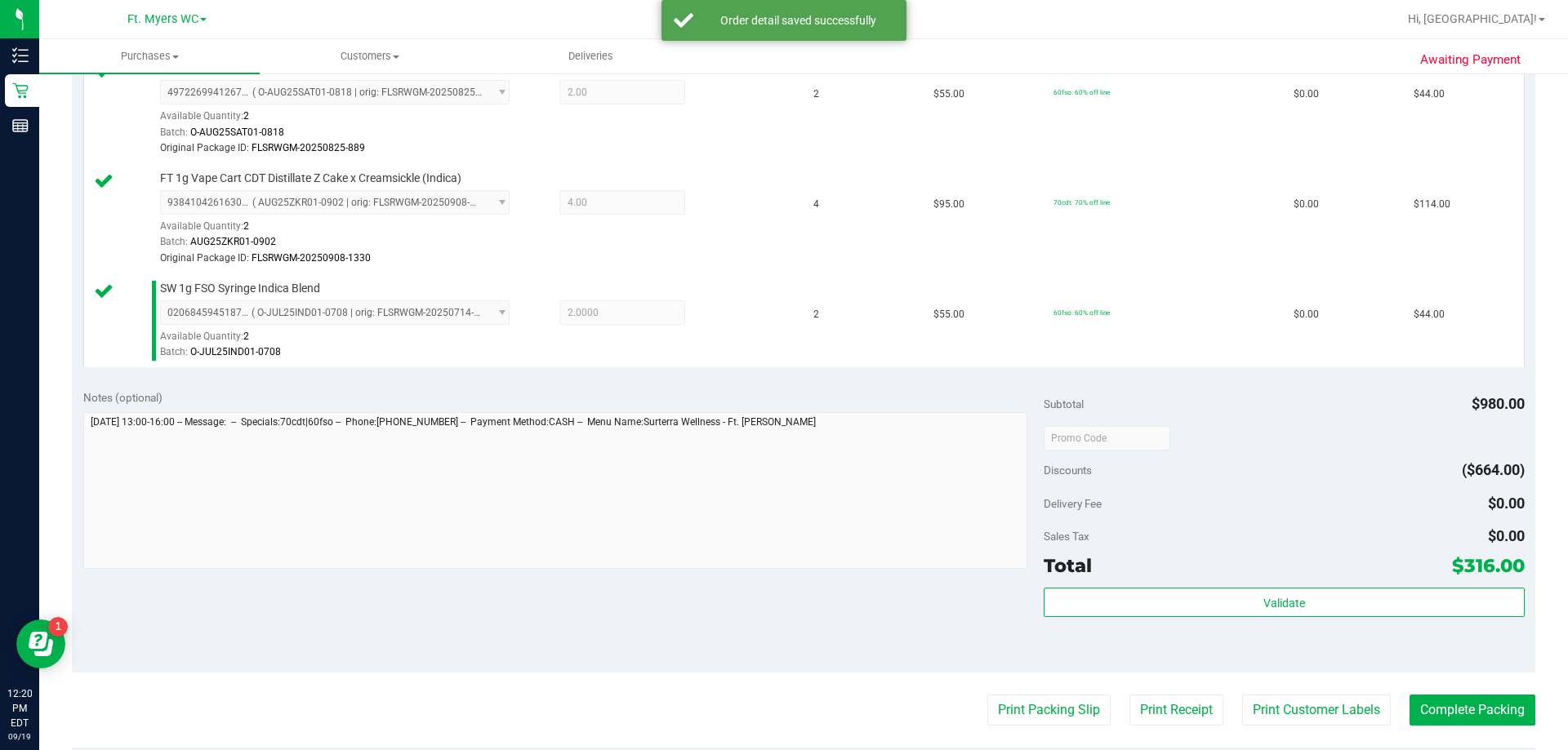
scroll to position [734, 0]
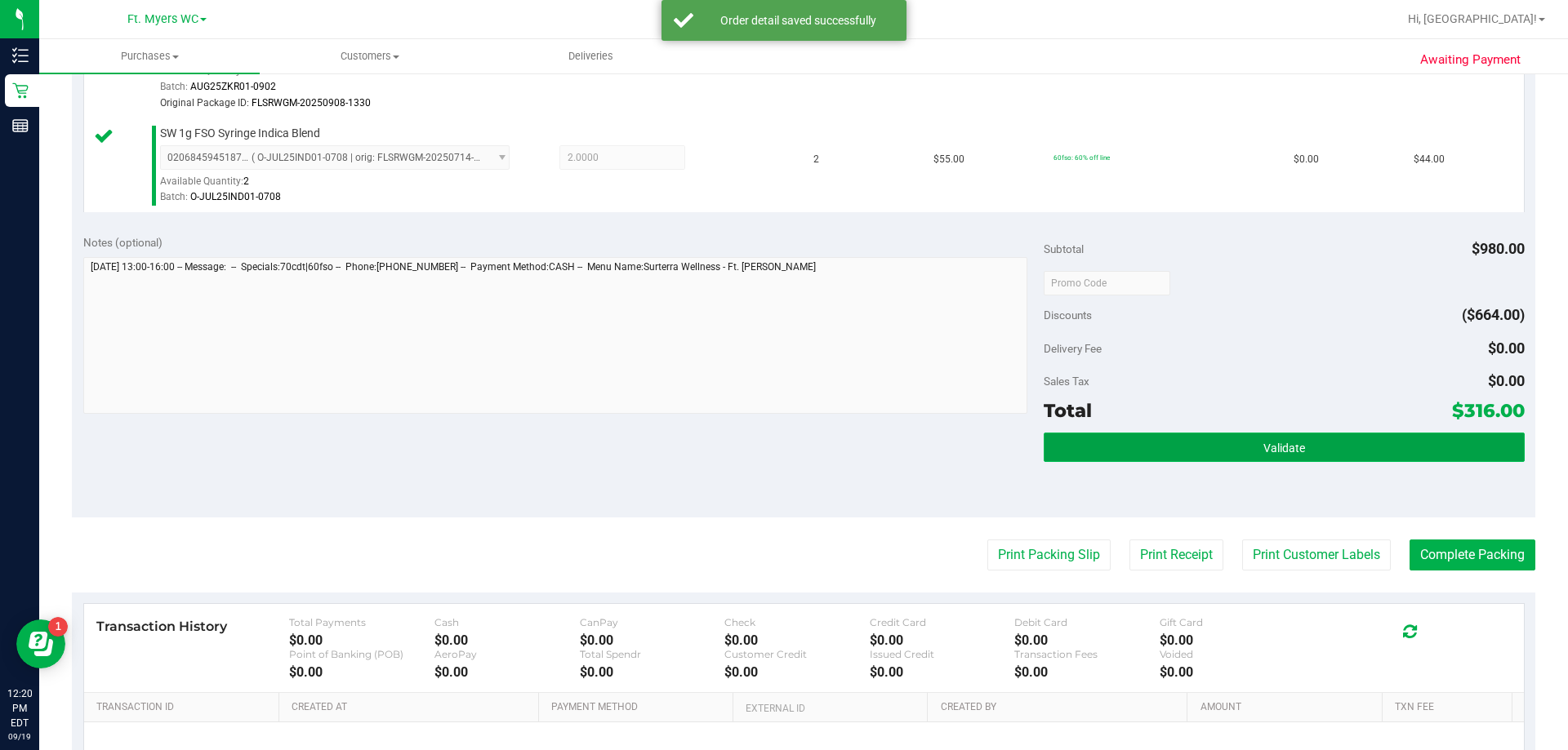
click at [783, 444] on span "Validate" at bounding box center [1284, 448] width 42 height 13
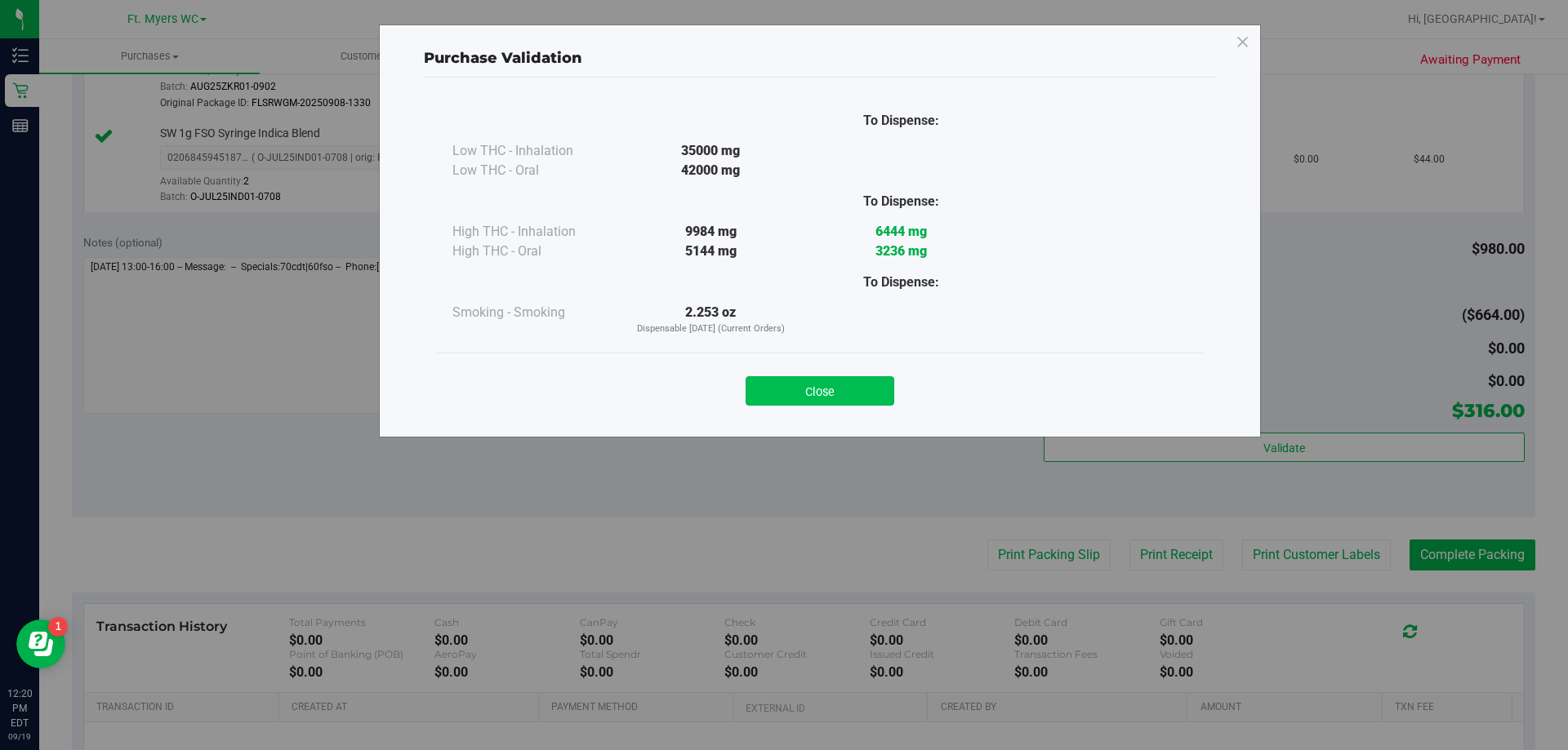
click at [783, 390] on button "Close" at bounding box center [820, 391] width 149 height 30
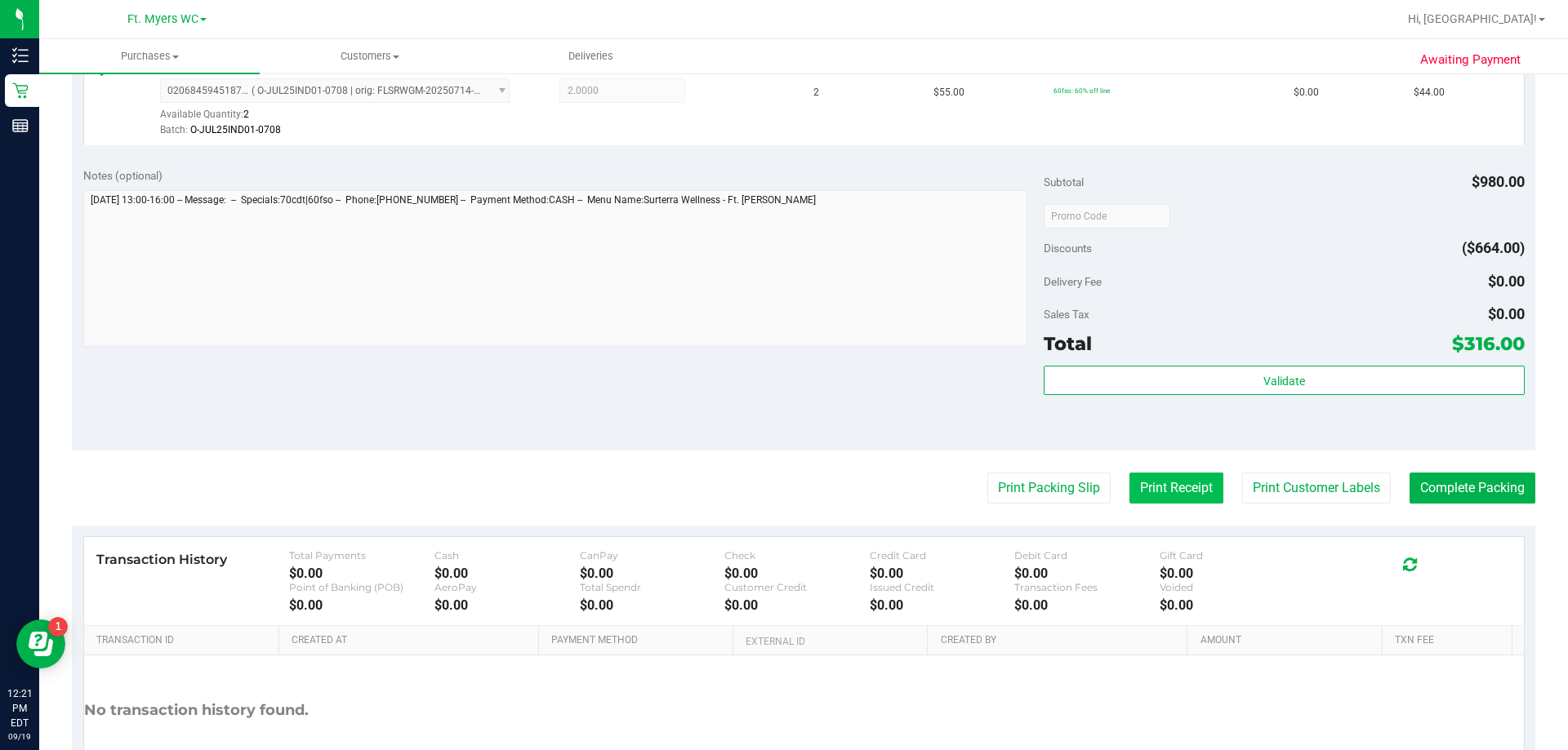
scroll to position [915, 0]
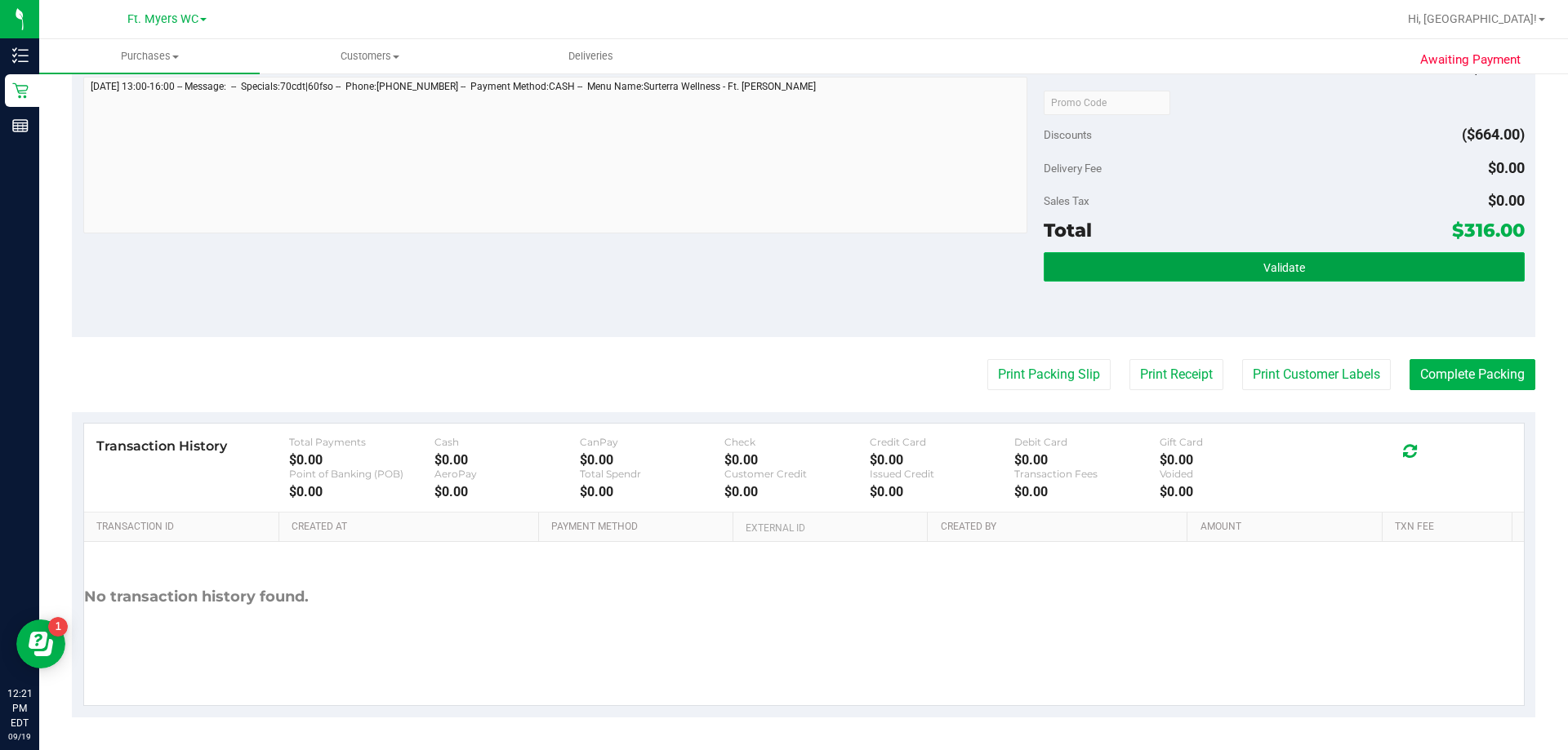
click at [783, 262] on span "Validate" at bounding box center [1284, 268] width 42 height 13
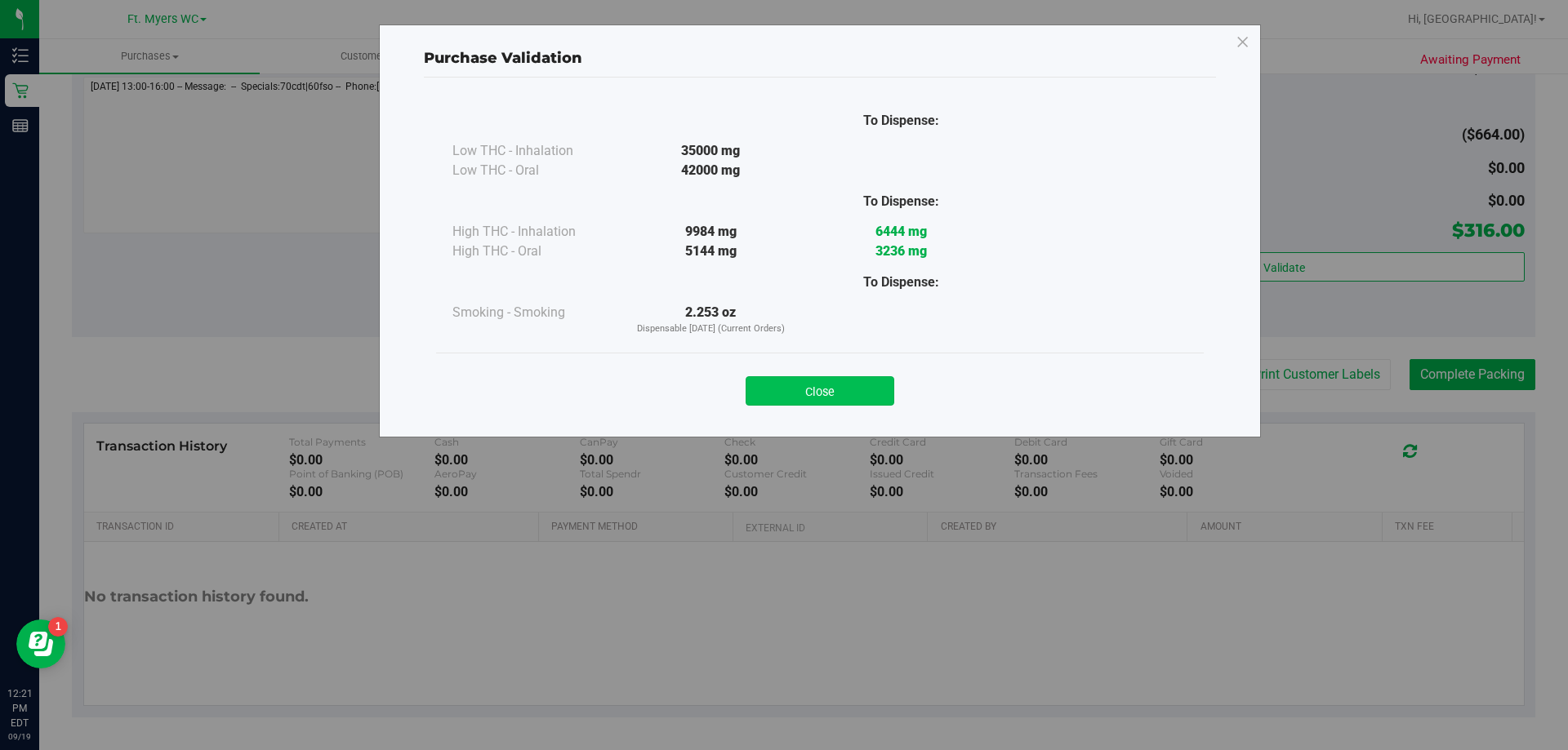
click at [783, 382] on button "Close" at bounding box center [820, 391] width 149 height 30
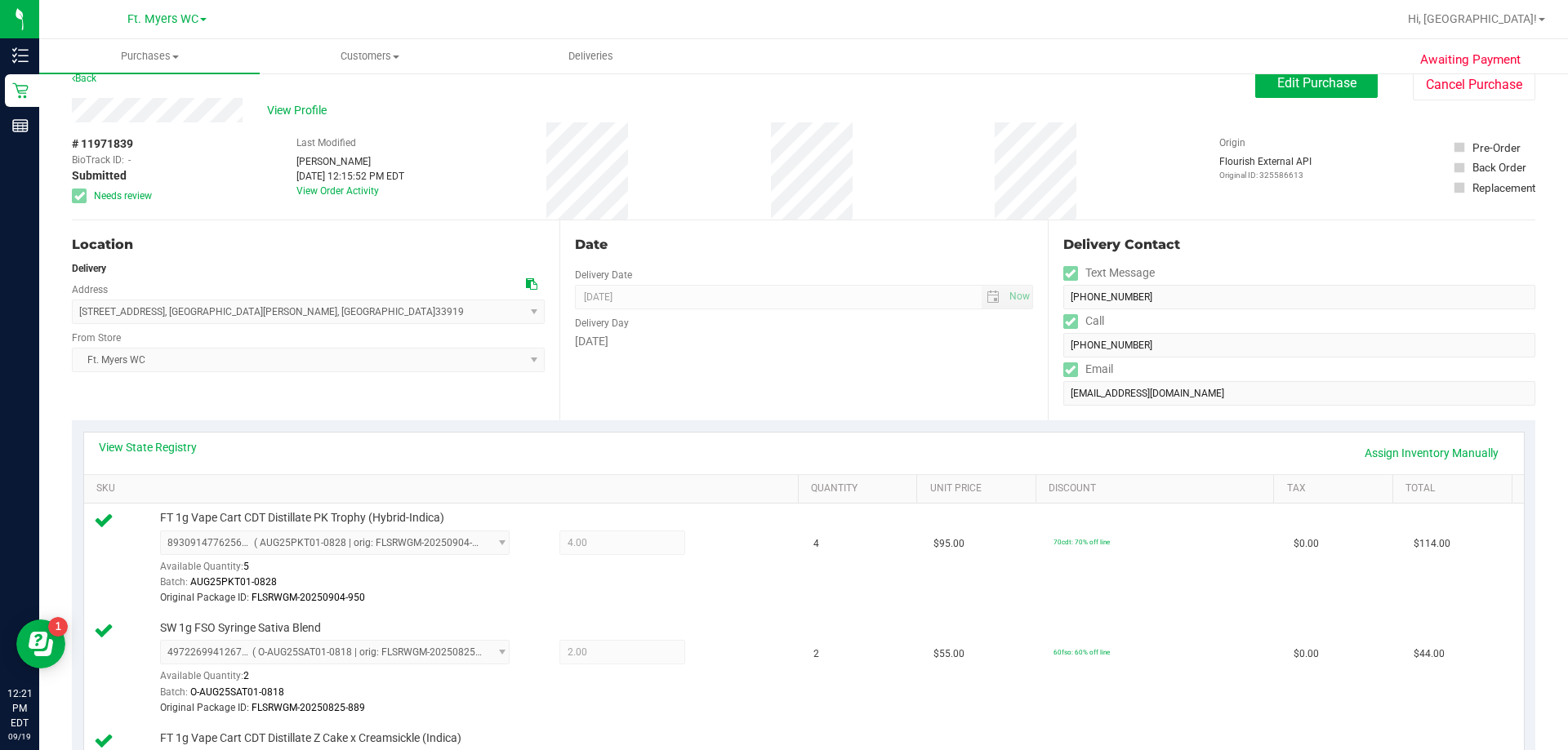
scroll to position [0, 0]
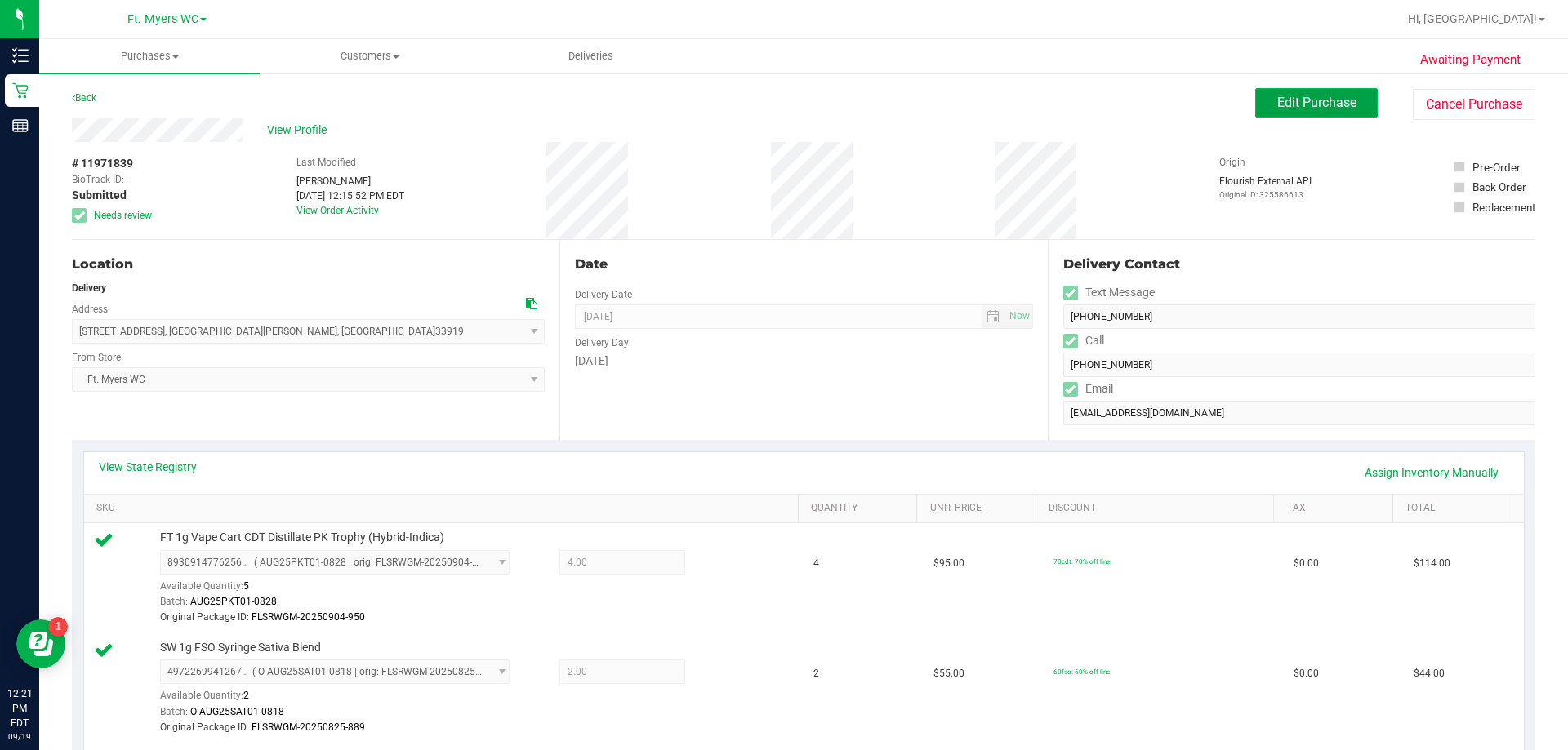
click at [783, 104] on span "Edit Purchase" at bounding box center [1316, 103] width 79 height 16
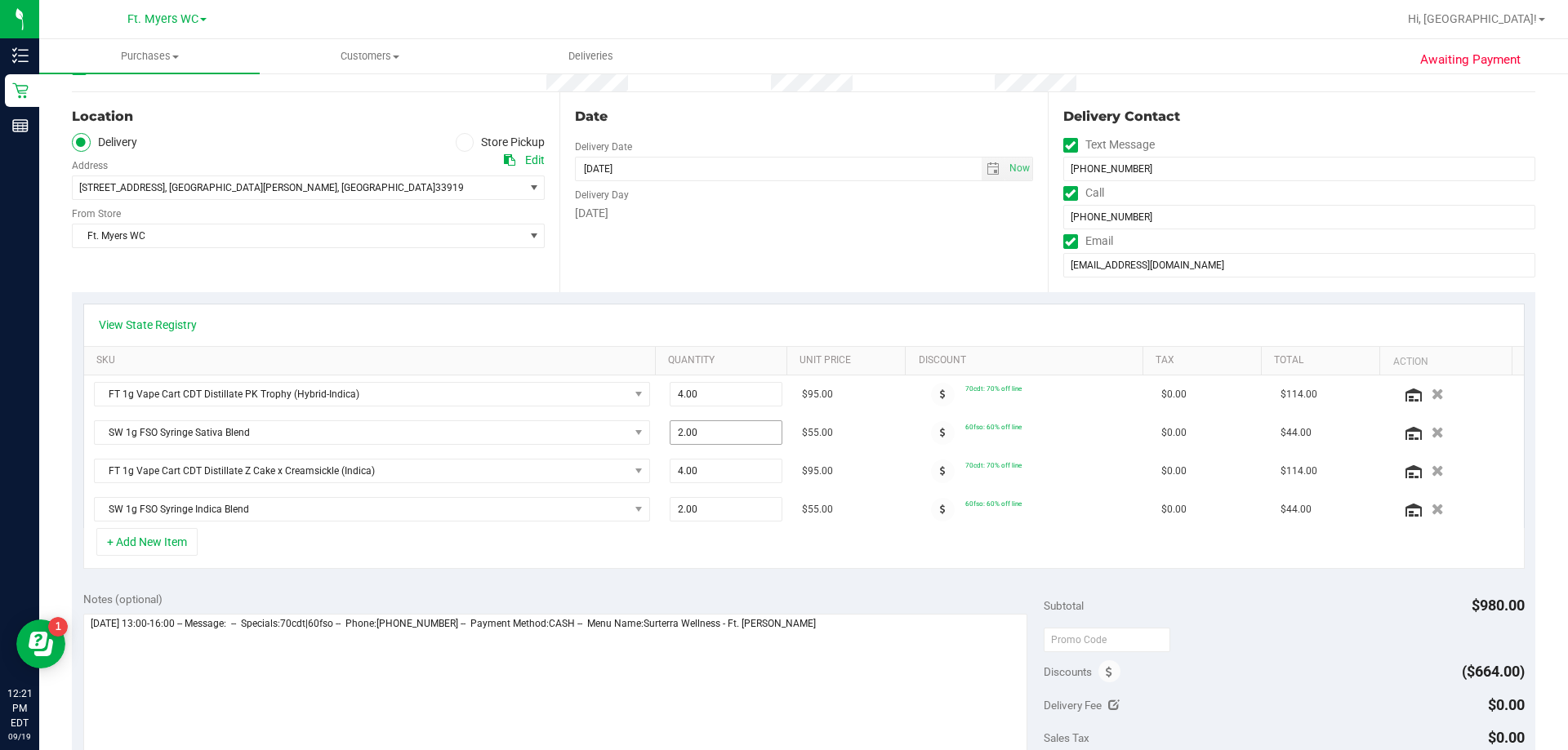
scroll to position [163, 0]
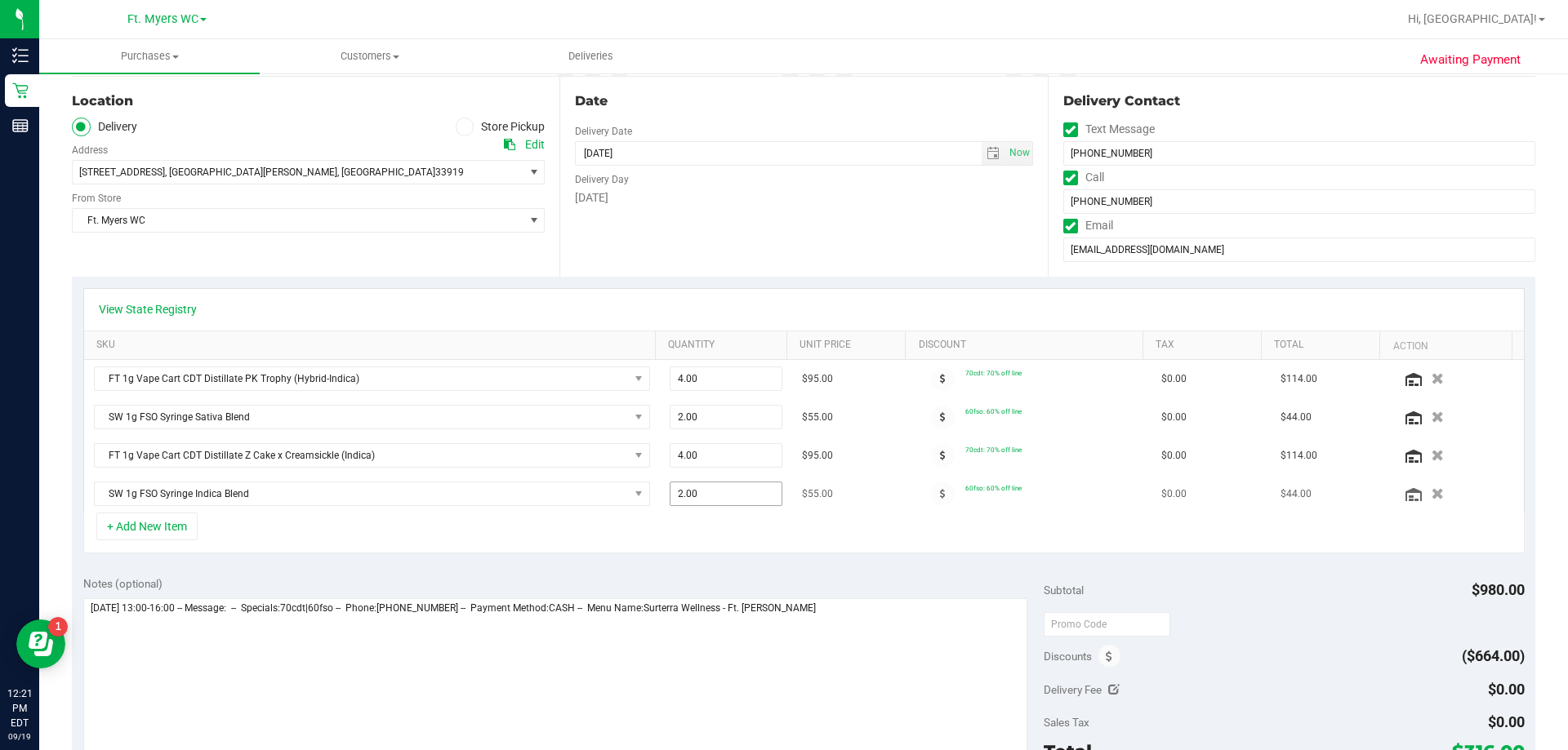
click at [698, 500] on span "2.00 2" at bounding box center [726, 494] width 114 height 24
click at [698, 500] on input "2" at bounding box center [726, 494] width 112 height 23
type input "3"
type input "3.00"
click at [707, 535] on div "+ Add New Item" at bounding box center [804, 533] width 1441 height 41
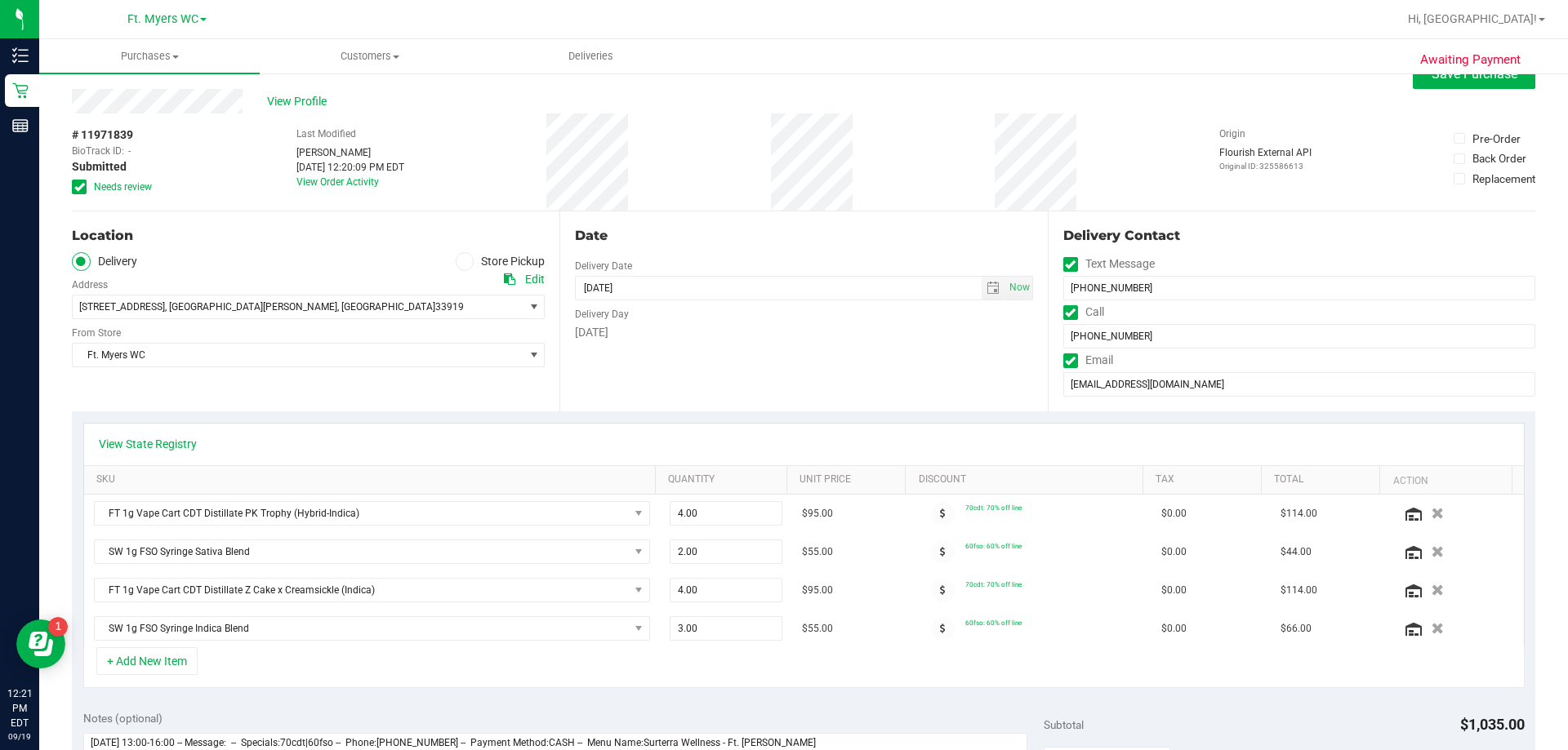
scroll to position [0, 0]
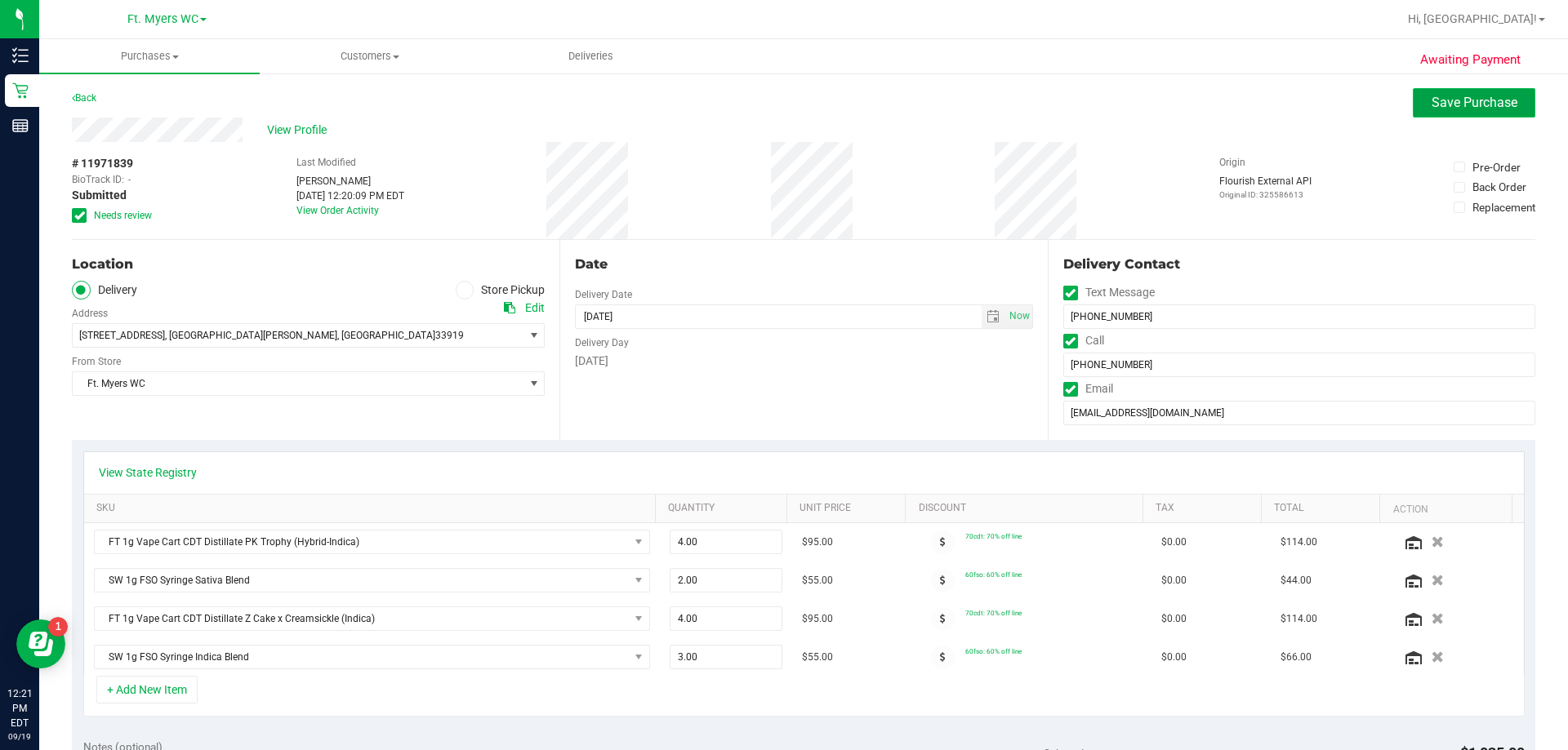
click at [783, 109] on span "Save Purchase" at bounding box center [1474, 103] width 86 height 16
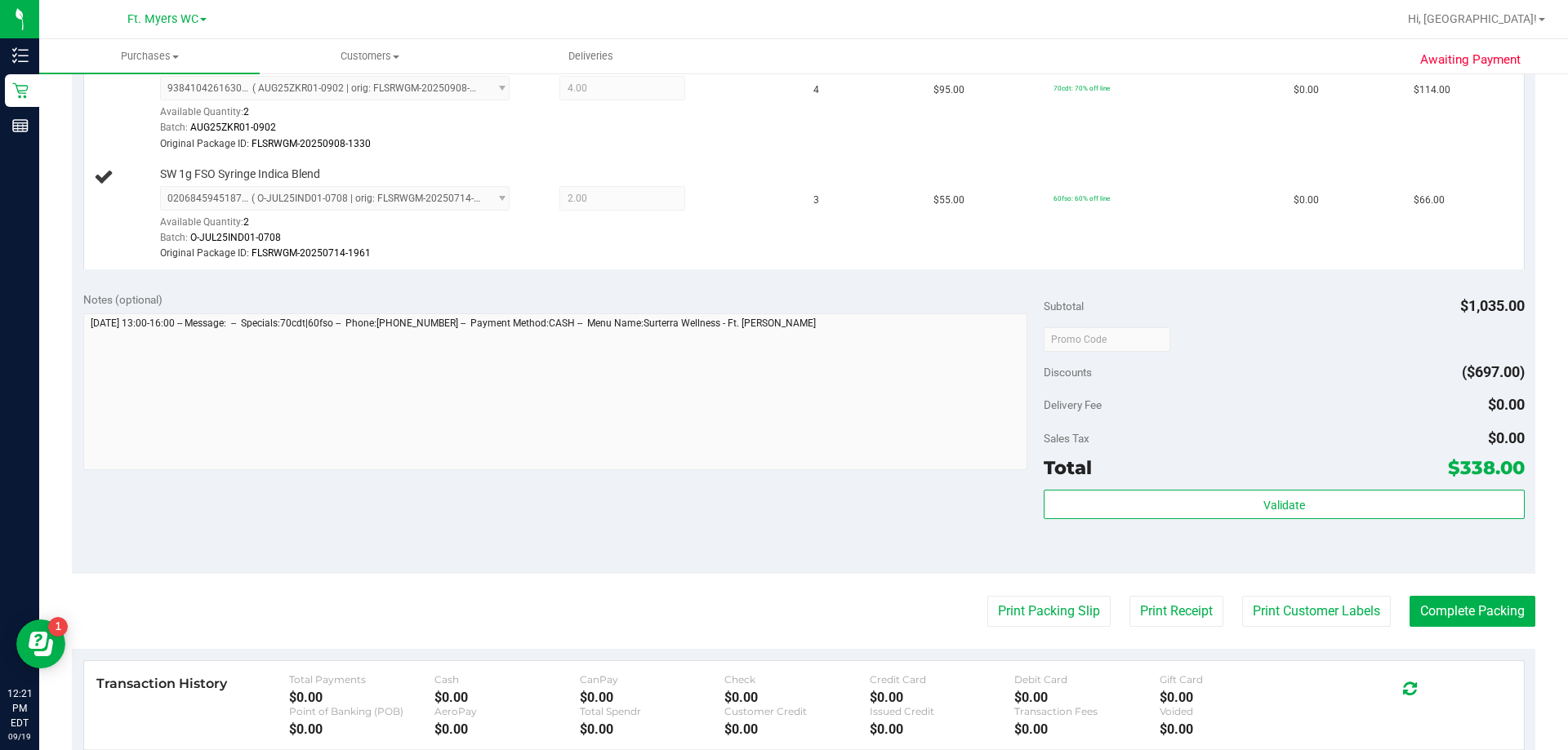
scroll to position [734, 0]
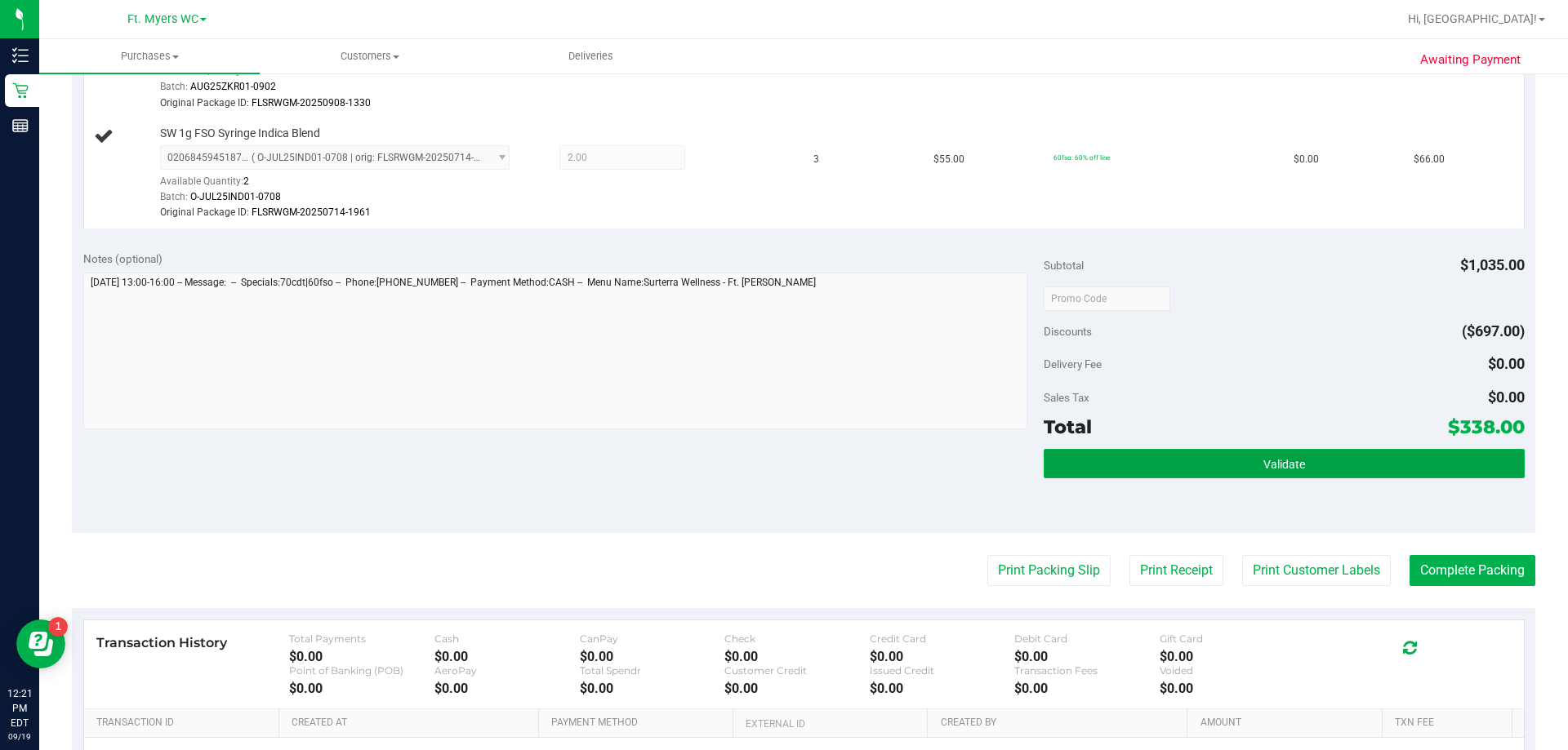
click at [783, 461] on button "Validate" at bounding box center [1283, 464] width 480 height 30
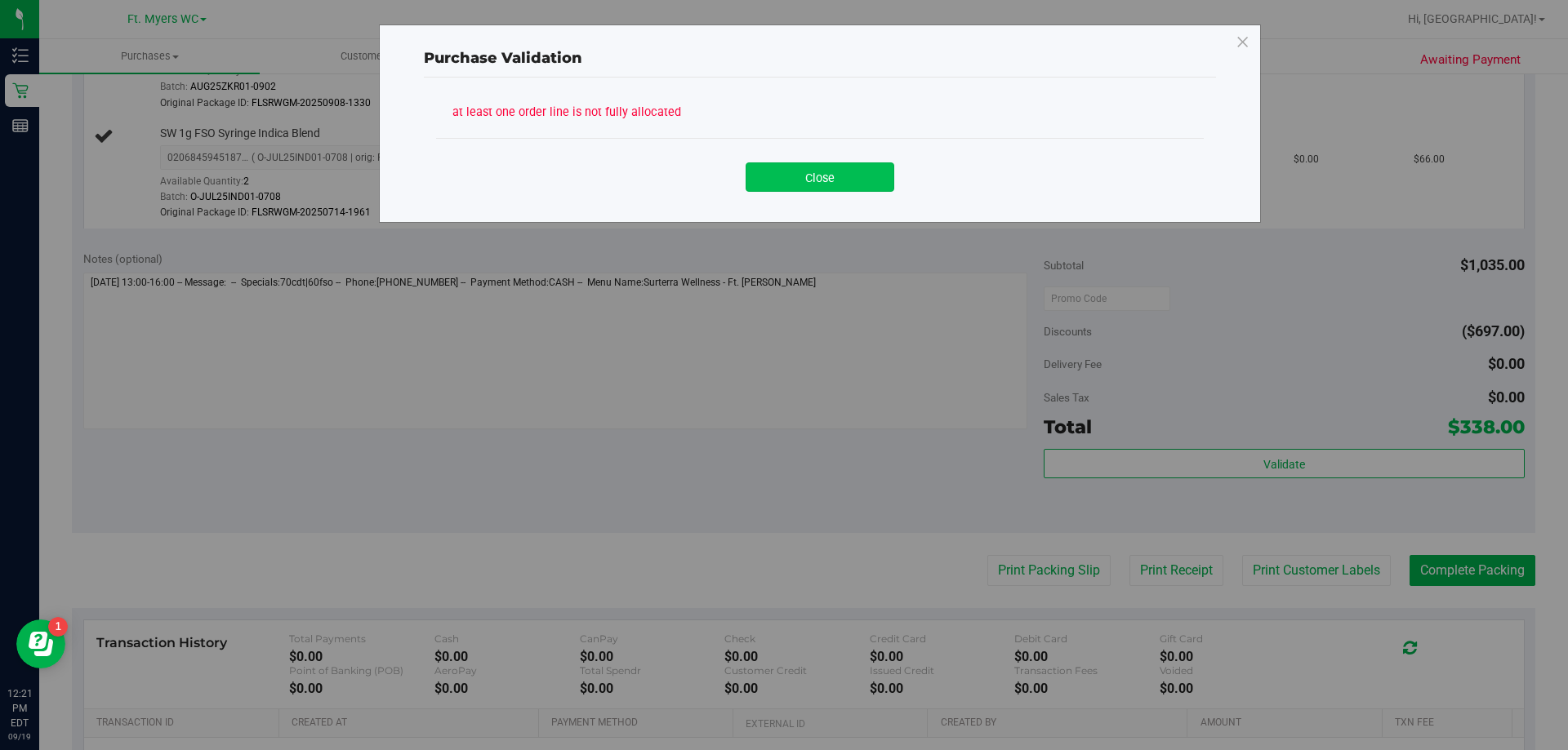
click at [783, 176] on button "Close" at bounding box center [820, 177] width 149 height 30
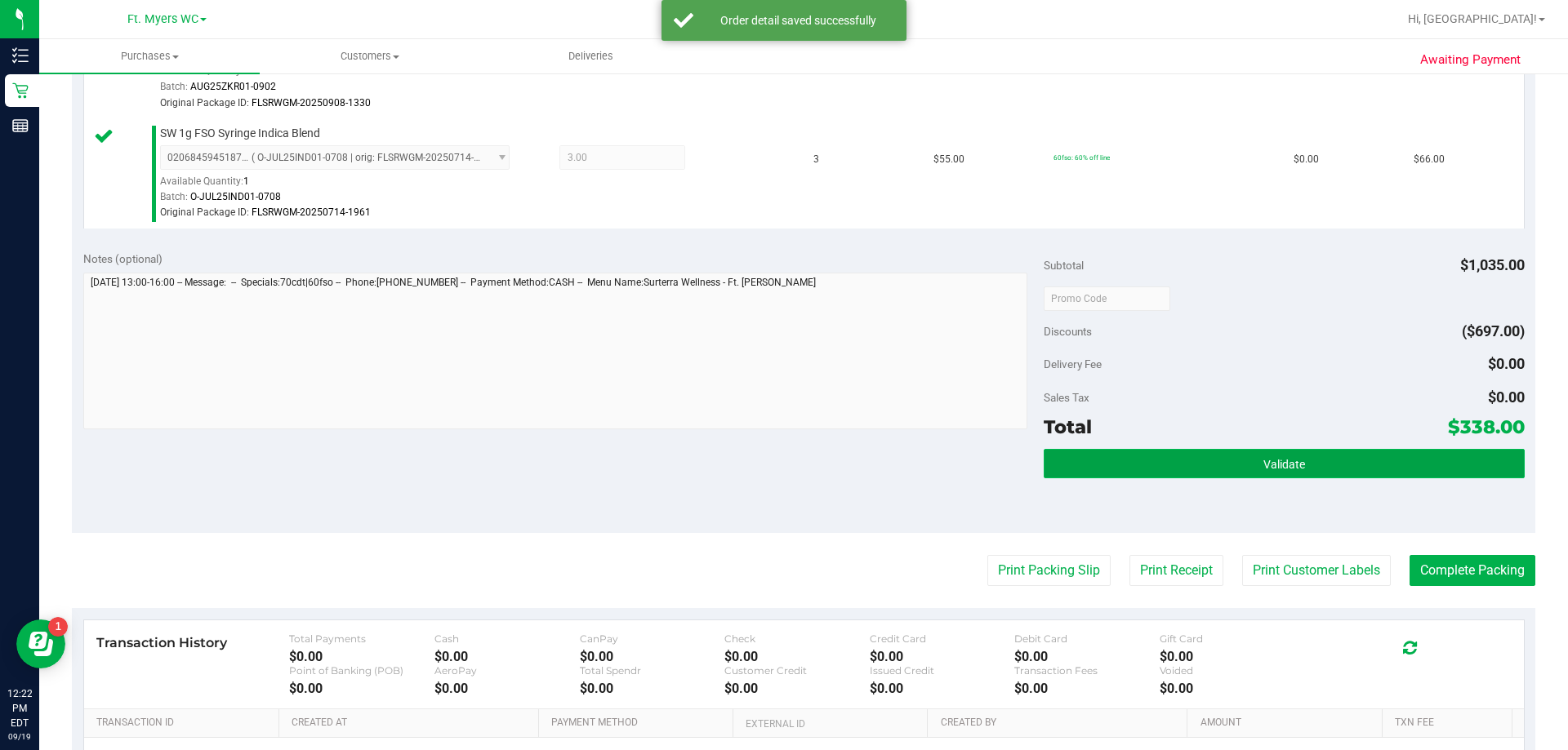
click at [783, 456] on button "Validate" at bounding box center [1283, 464] width 480 height 30
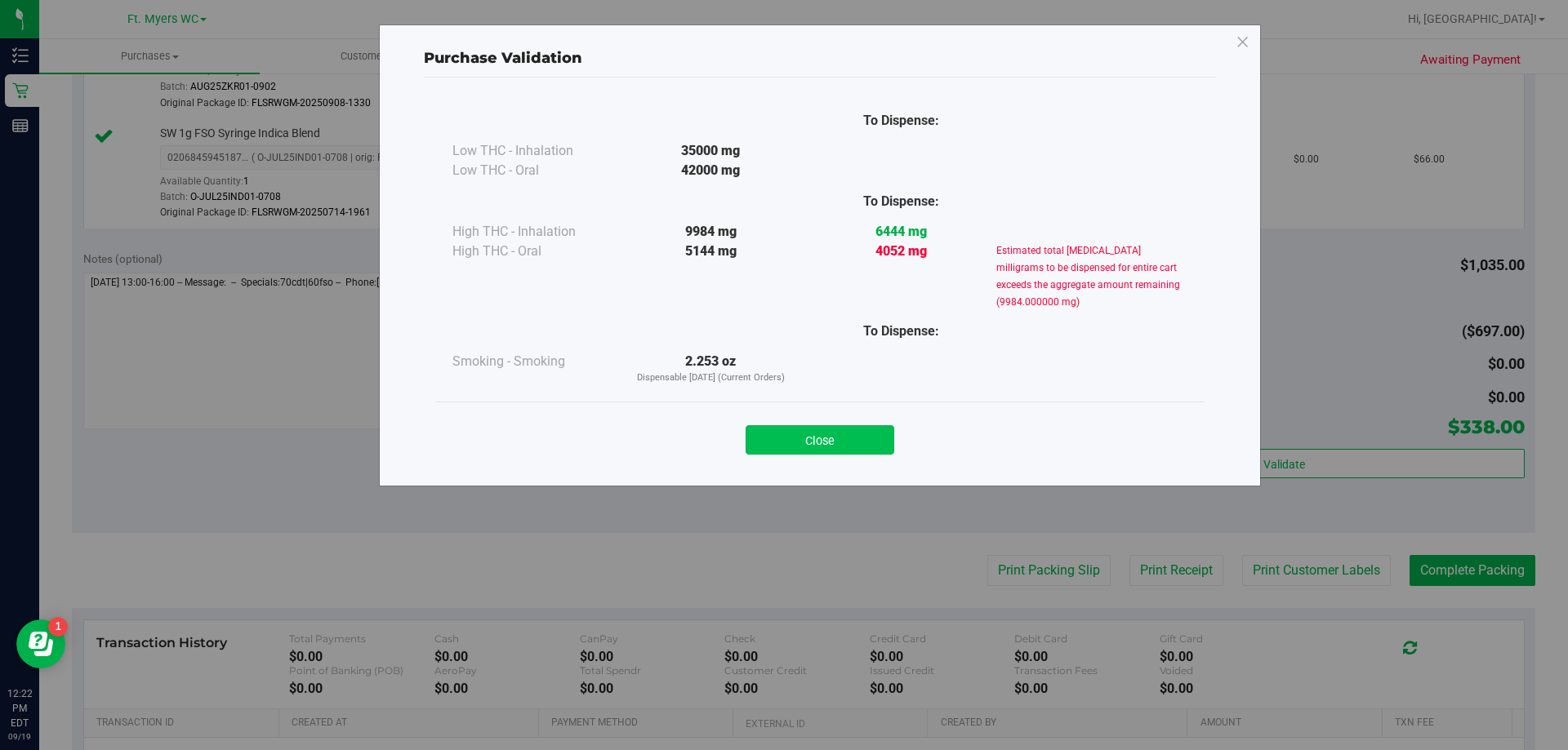
click at [783, 435] on button "Close" at bounding box center [820, 440] width 149 height 30
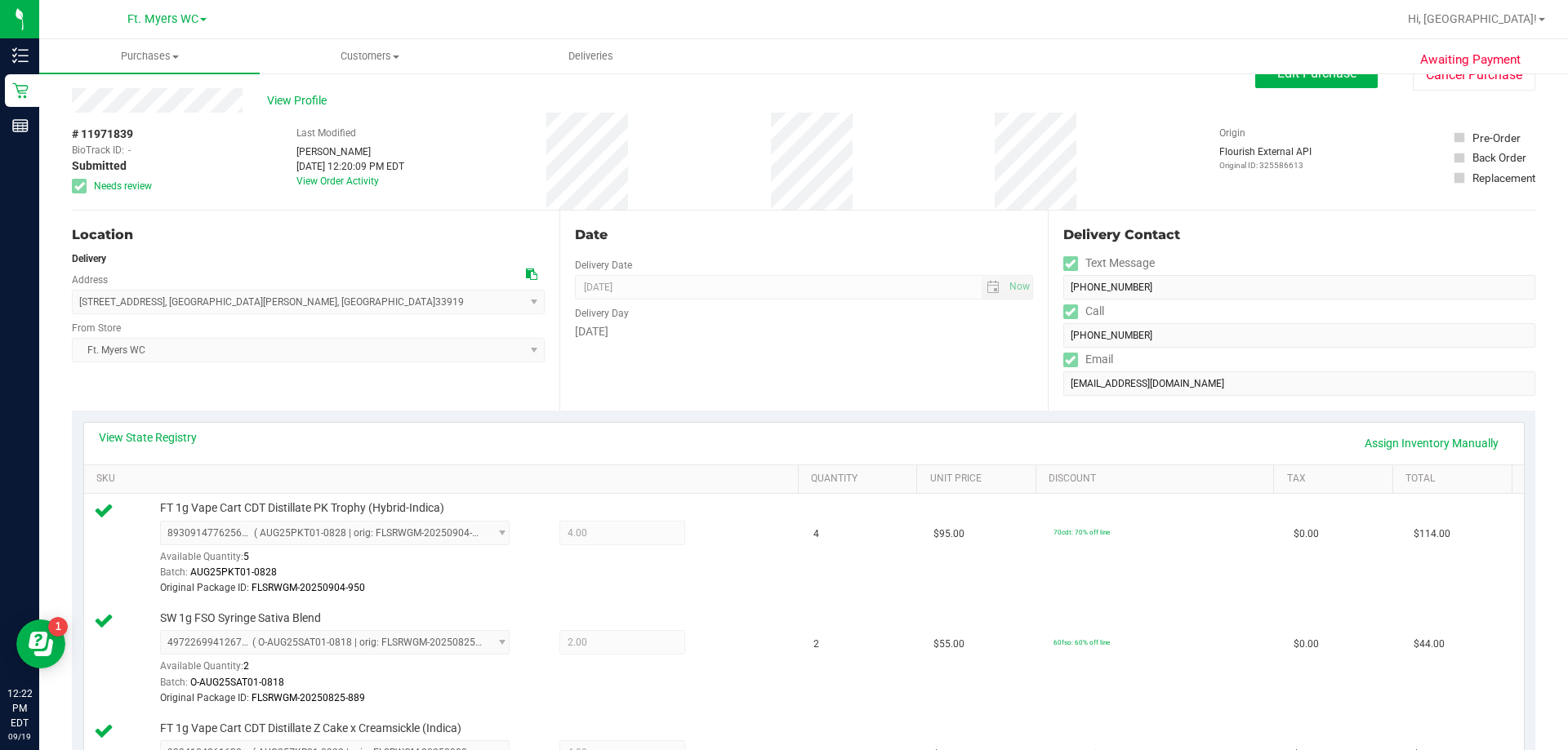
scroll to position [0, 0]
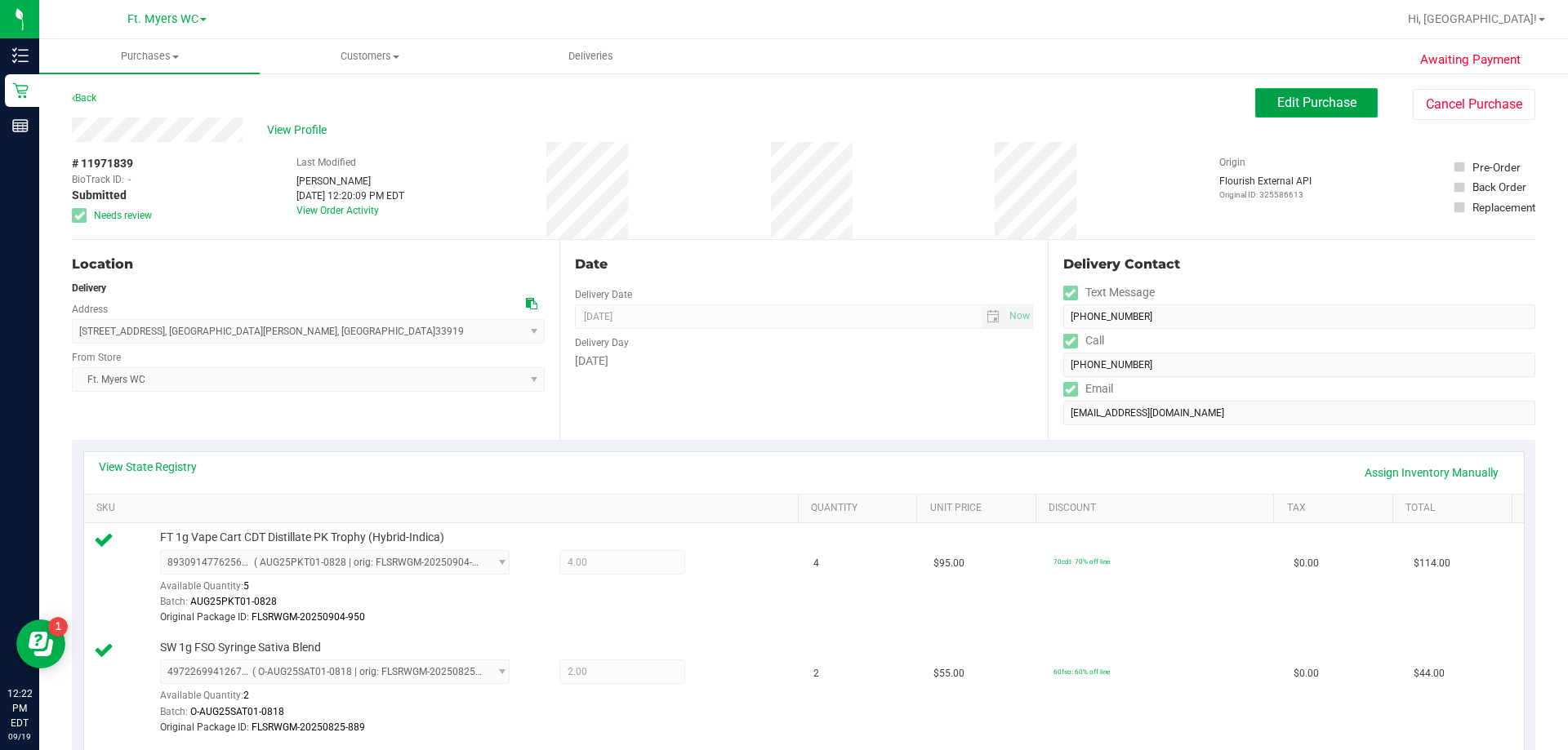
click at [783, 107] on span "Edit Purchase" at bounding box center [1316, 103] width 79 height 16
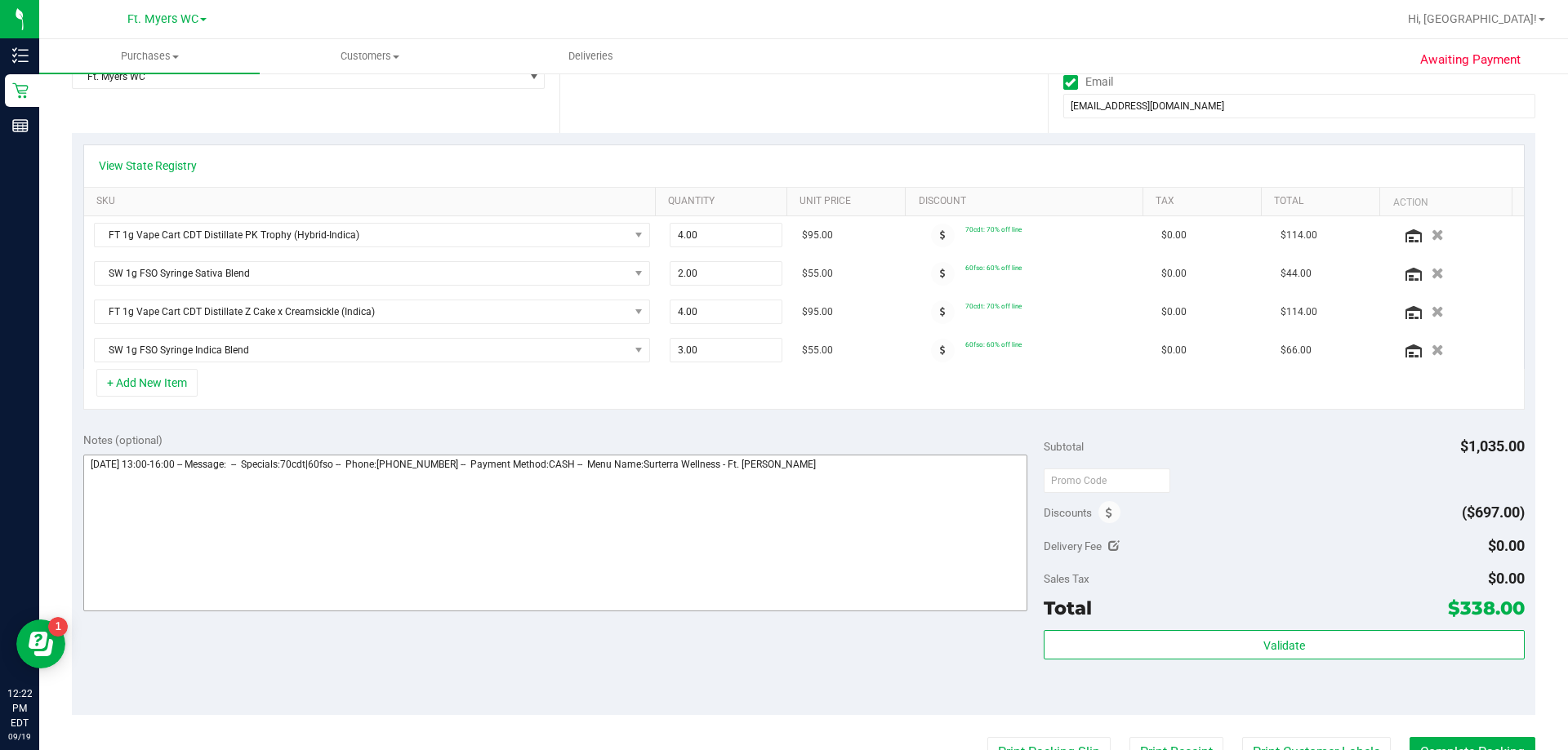
scroll to position [327, 0]
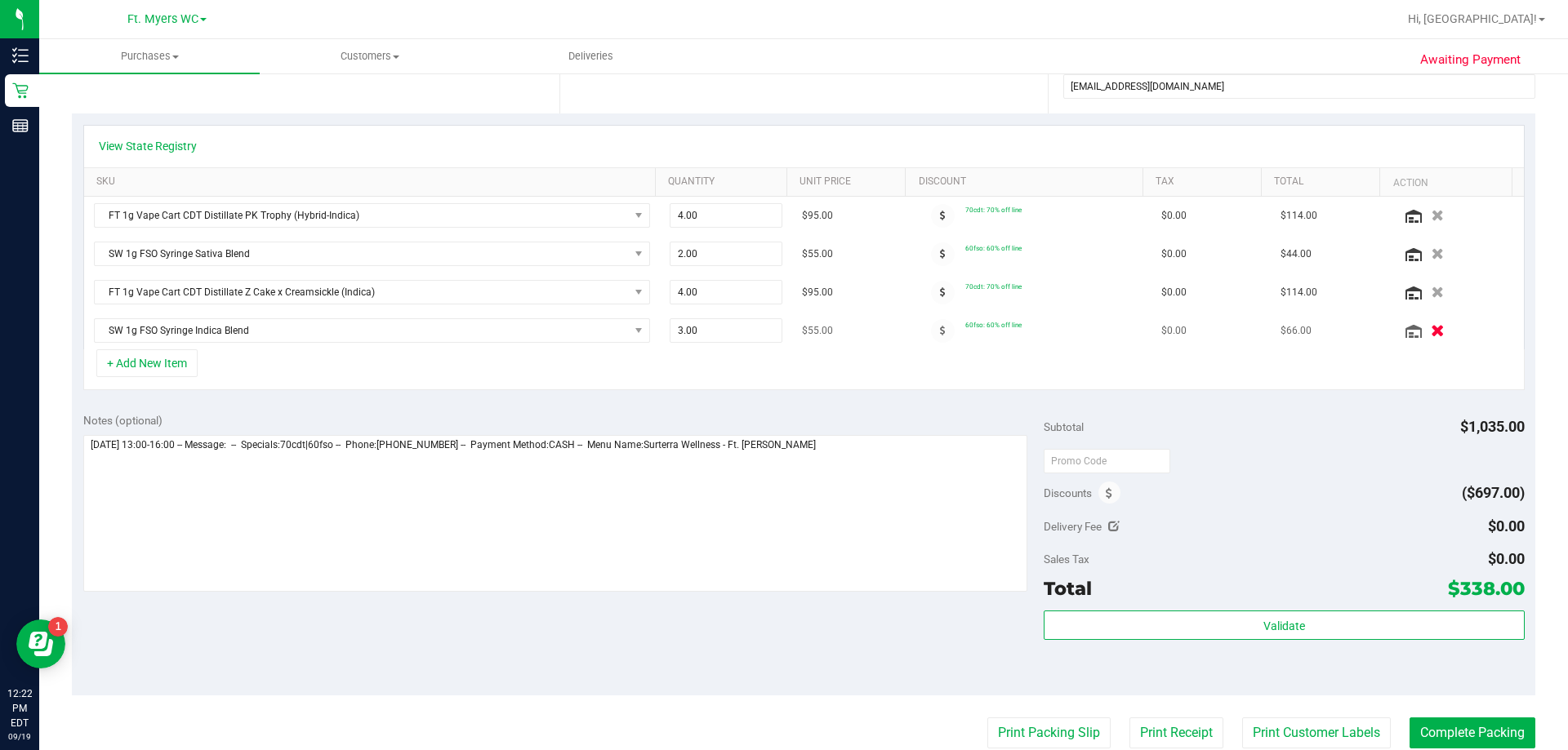
click at [783, 330] on icon "button" at bounding box center [1438, 331] width 14 height 12
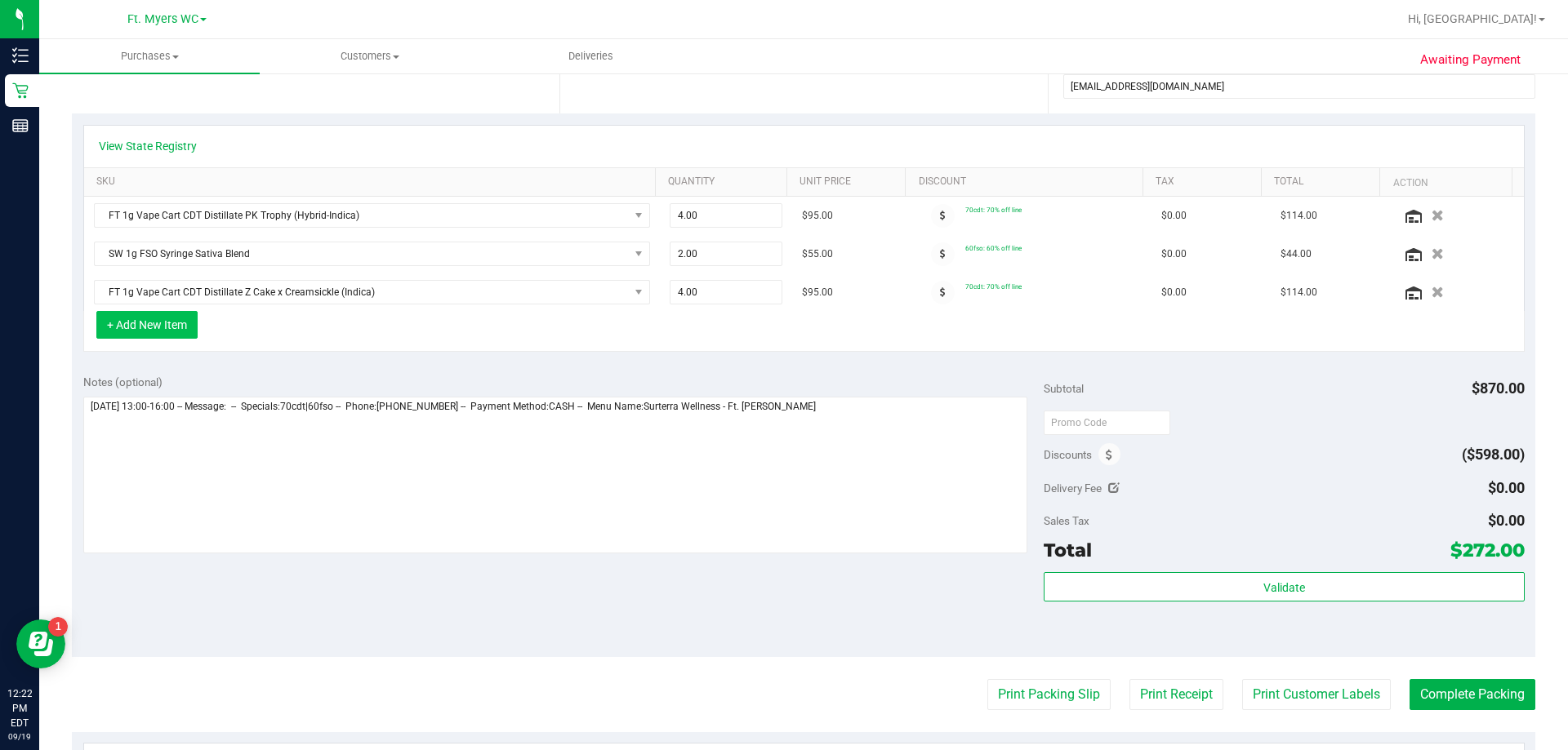
click at [167, 329] on button "+ Add New Item" at bounding box center [147, 325] width 101 height 28
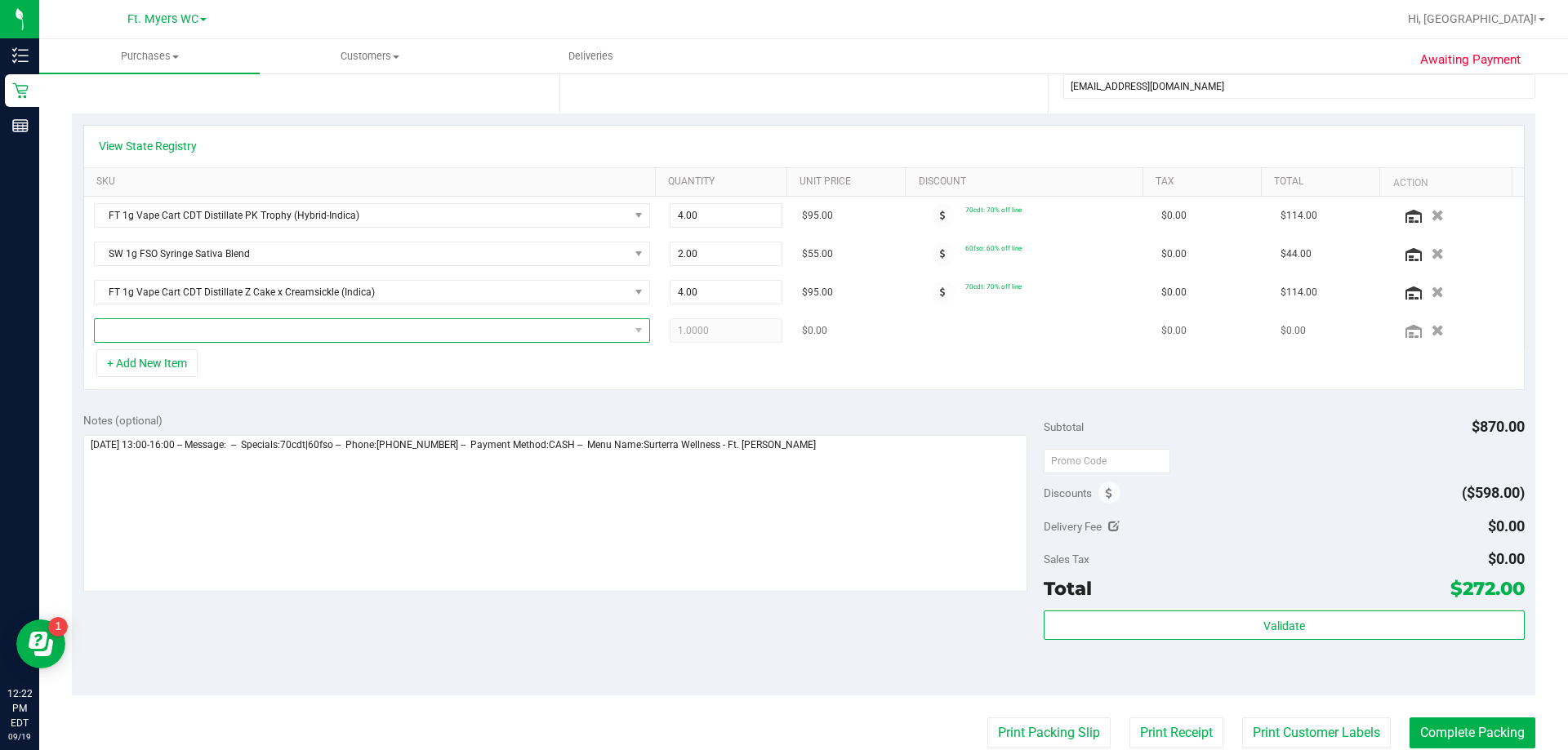
click at [176, 329] on span "NO DATA FOUND" at bounding box center [362, 330] width 534 height 23
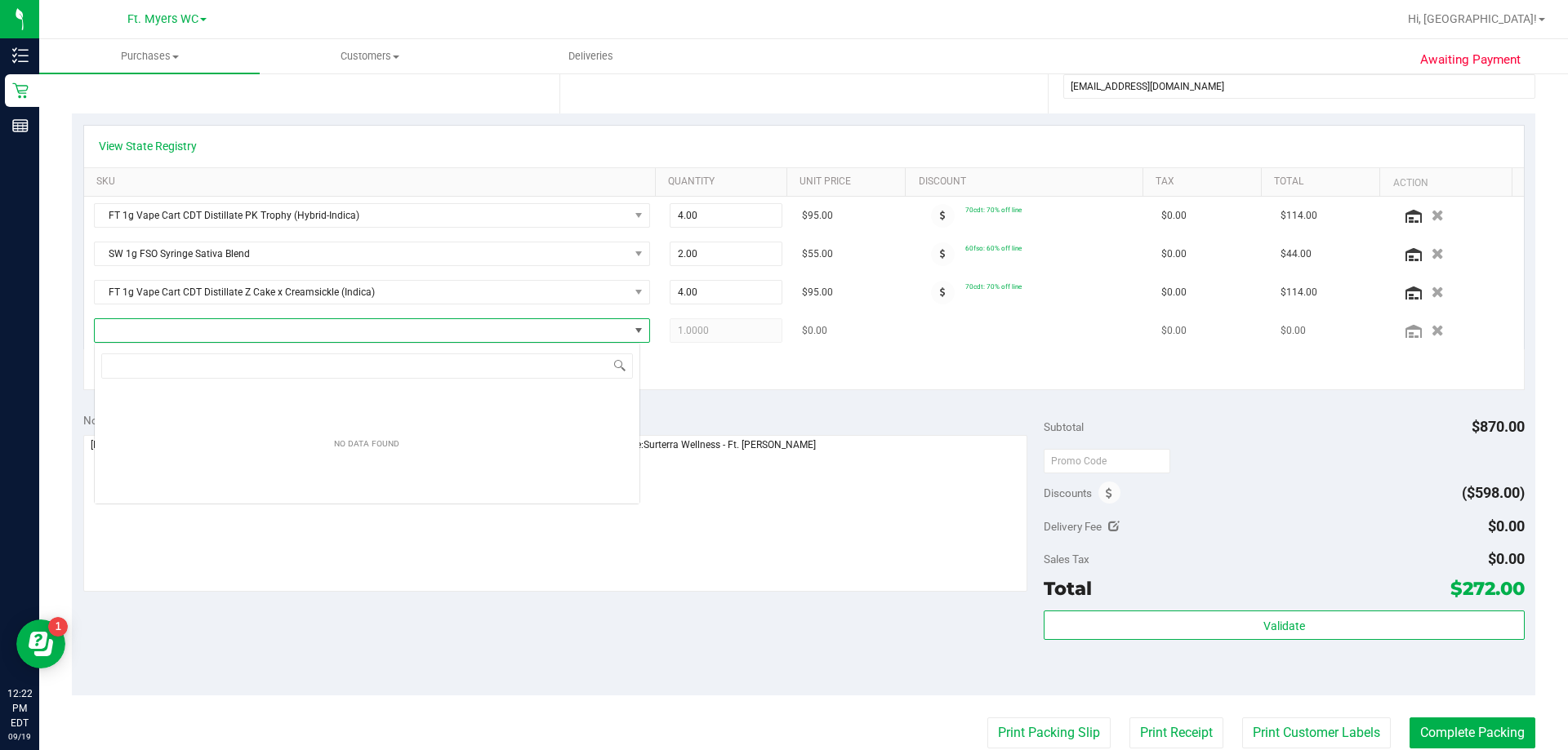
scroll to position [24, 546]
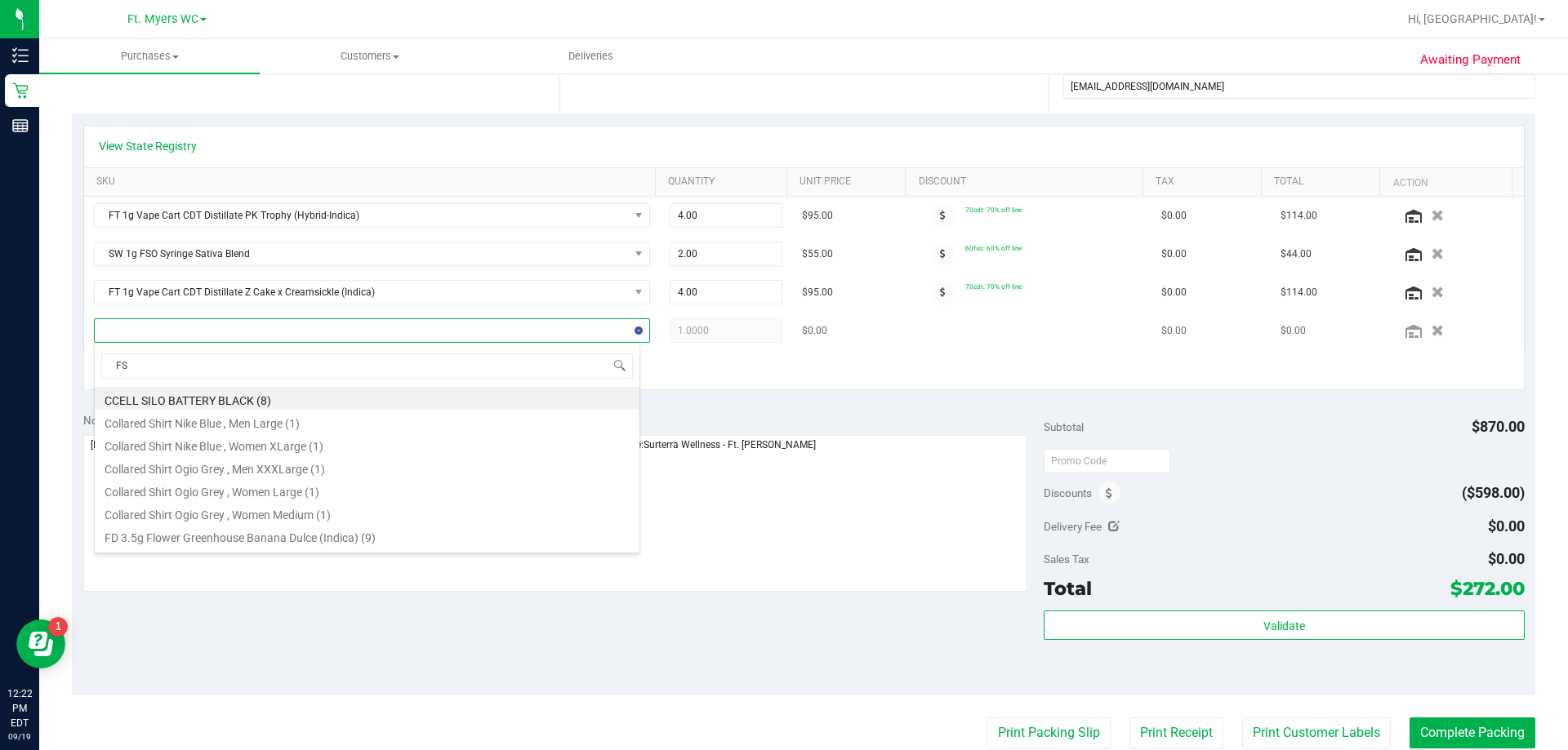
type input "FSO"
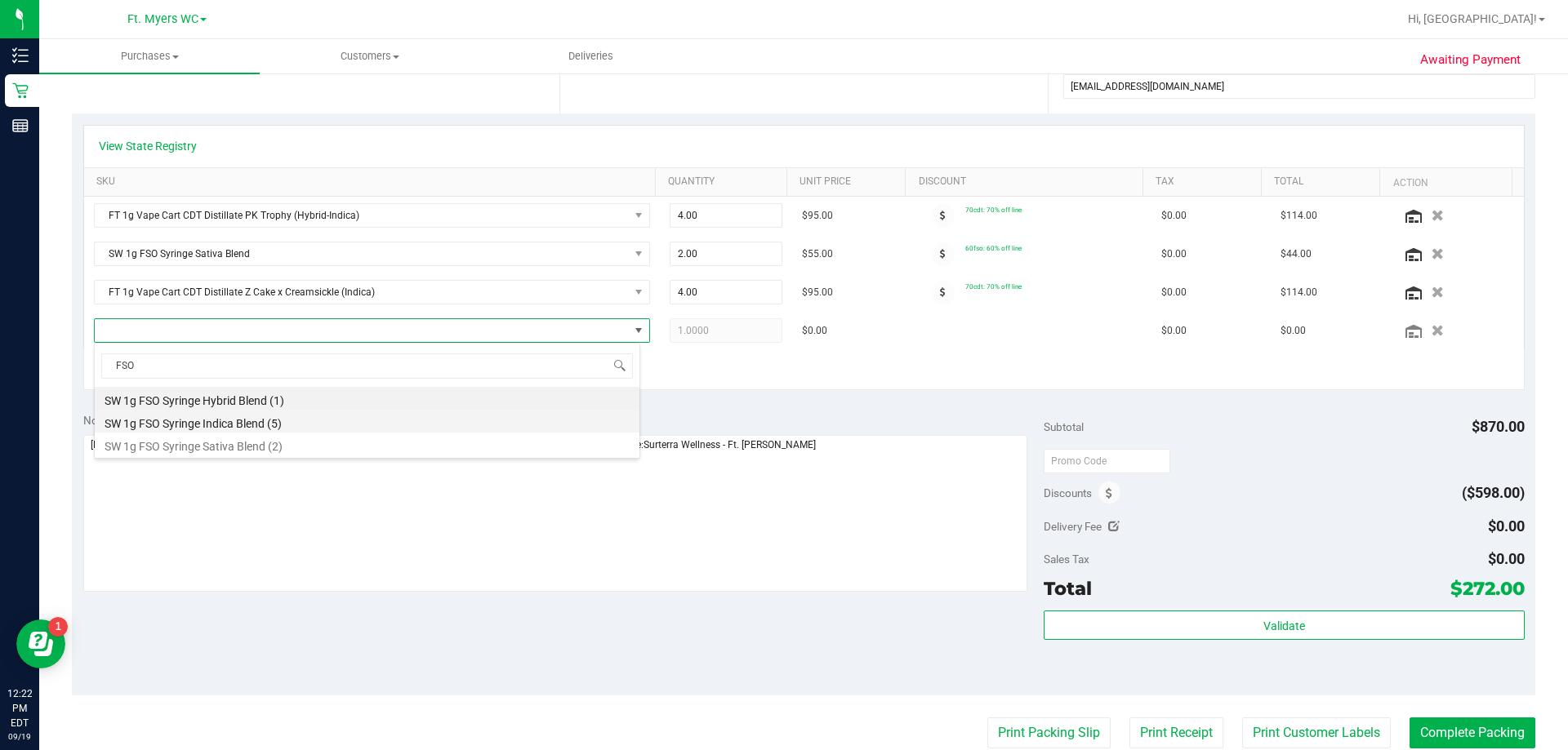
click at [229, 420] on li "SW 1g FSO Syringe Indica Blend (5)" at bounding box center [367, 421] width 545 height 23
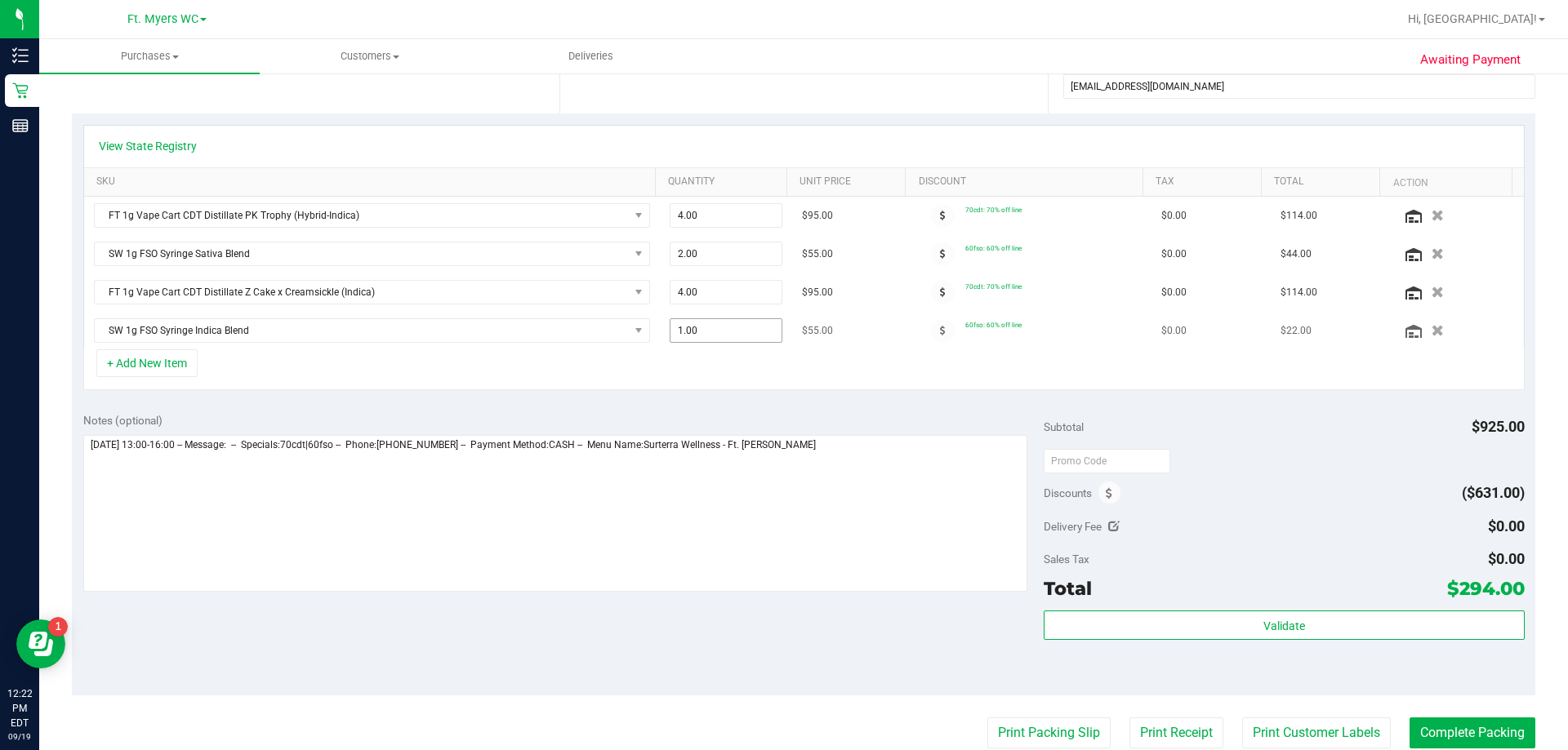
click at [699, 329] on span "1.00 1" at bounding box center [726, 330] width 114 height 24
click at [699, 329] on input "1" at bounding box center [726, 330] width 112 height 23
type input "2"
type input "2.00"
click at [780, 363] on div "+ Add New Item" at bounding box center [804, 369] width 1441 height 41
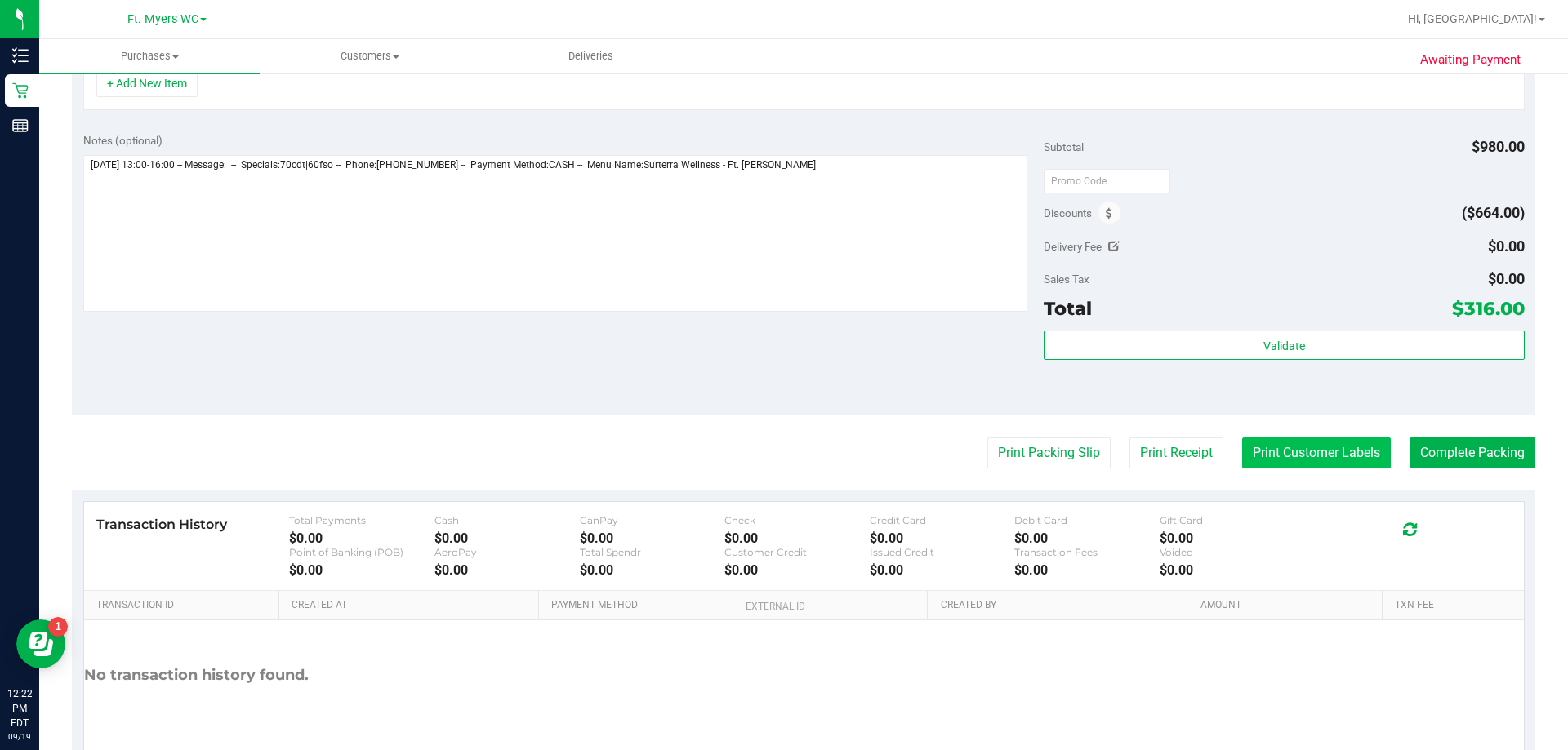
scroll to position [653, 0]
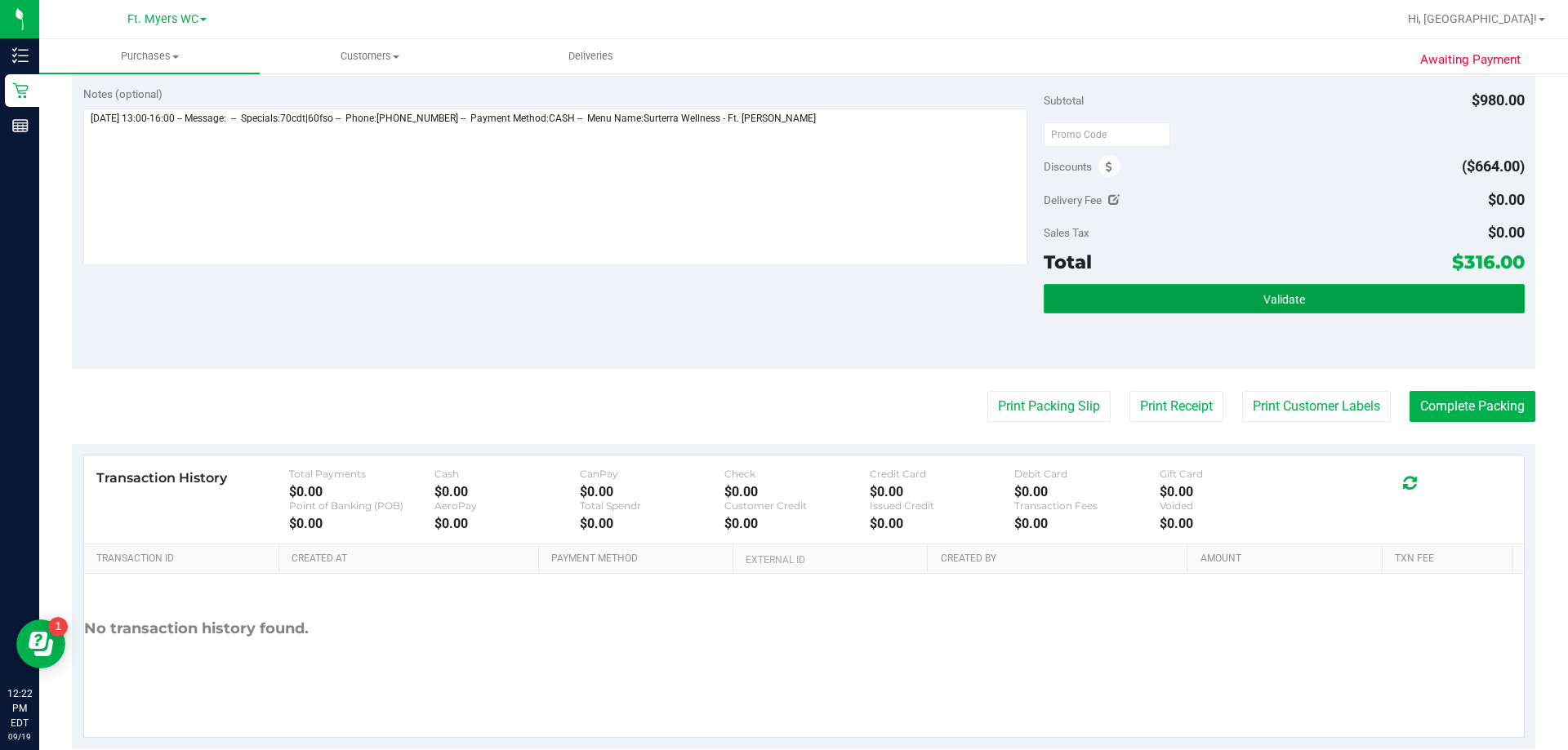
click at [783, 298] on span "Validate" at bounding box center [1284, 299] width 42 height 13
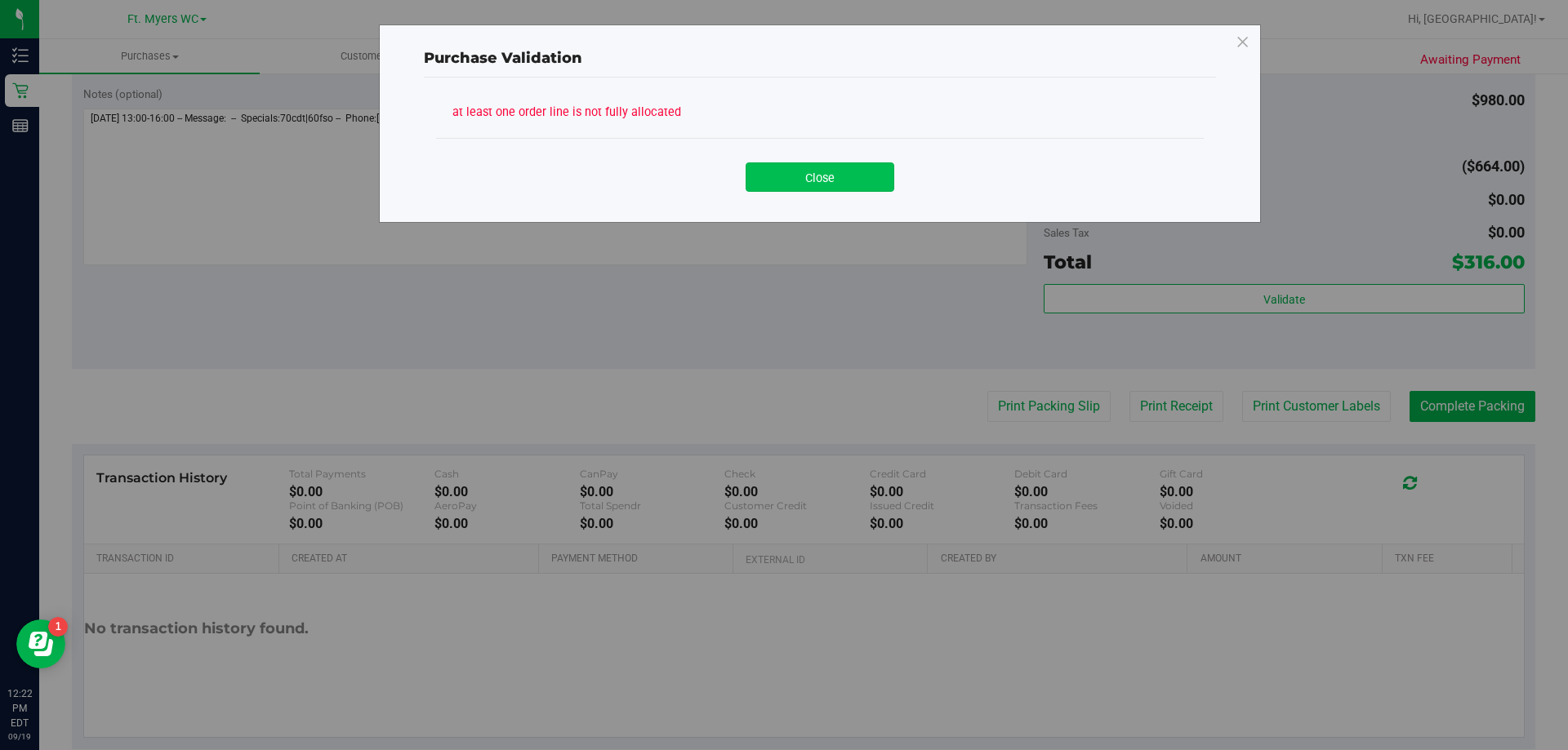
click at [783, 172] on button "Close" at bounding box center [820, 177] width 149 height 30
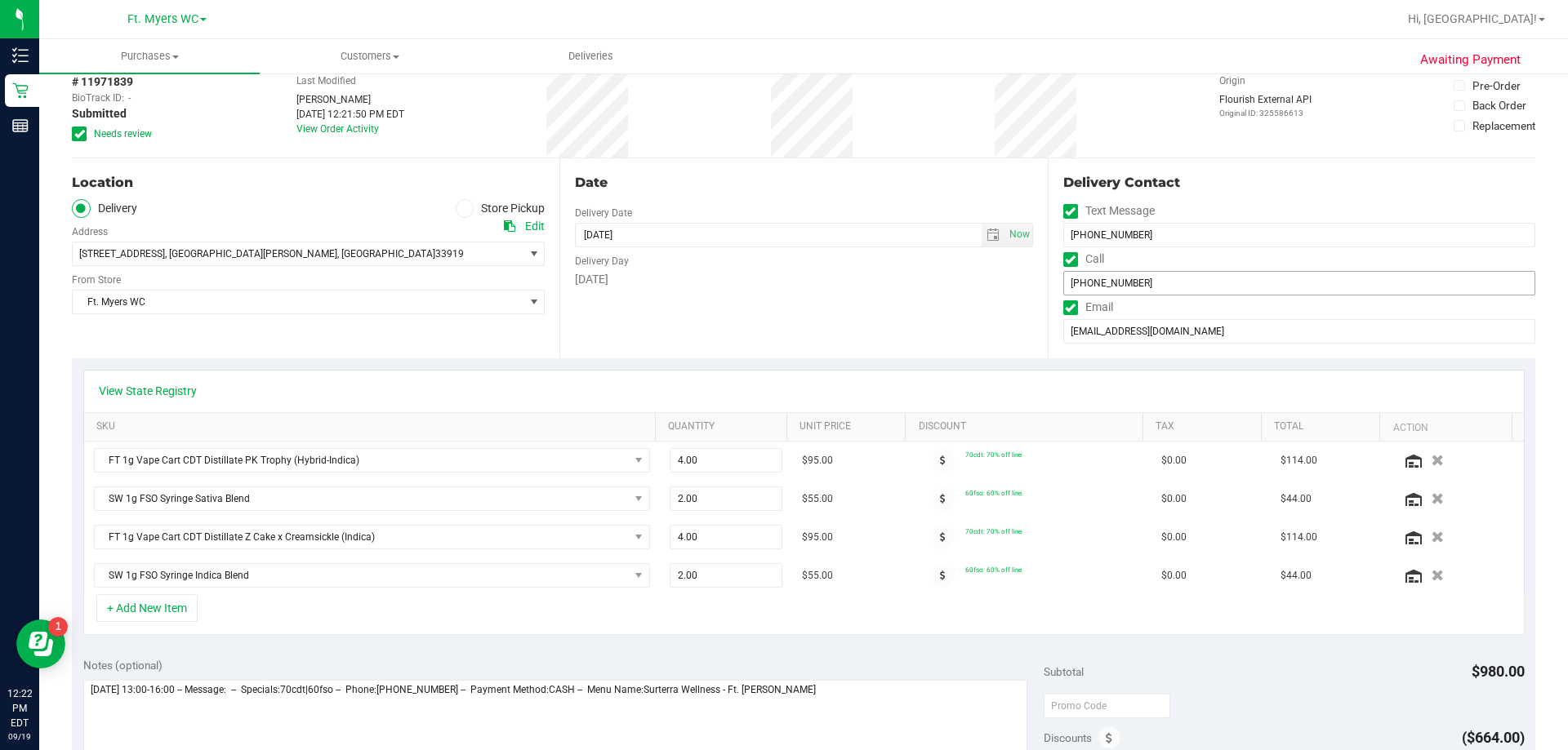
scroll to position [0, 0]
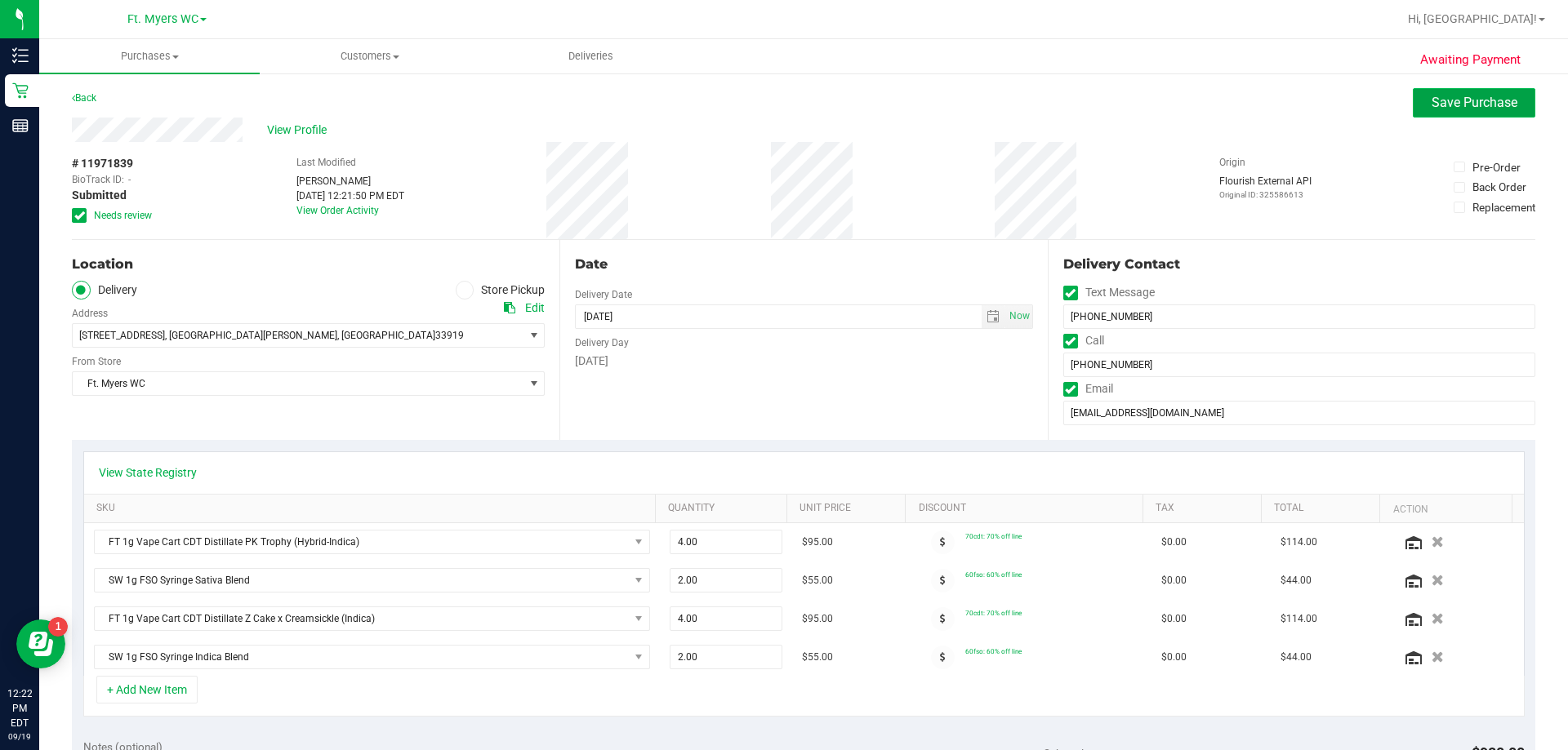
click at [783, 115] on button "Save Purchase" at bounding box center [1473, 103] width 123 height 30
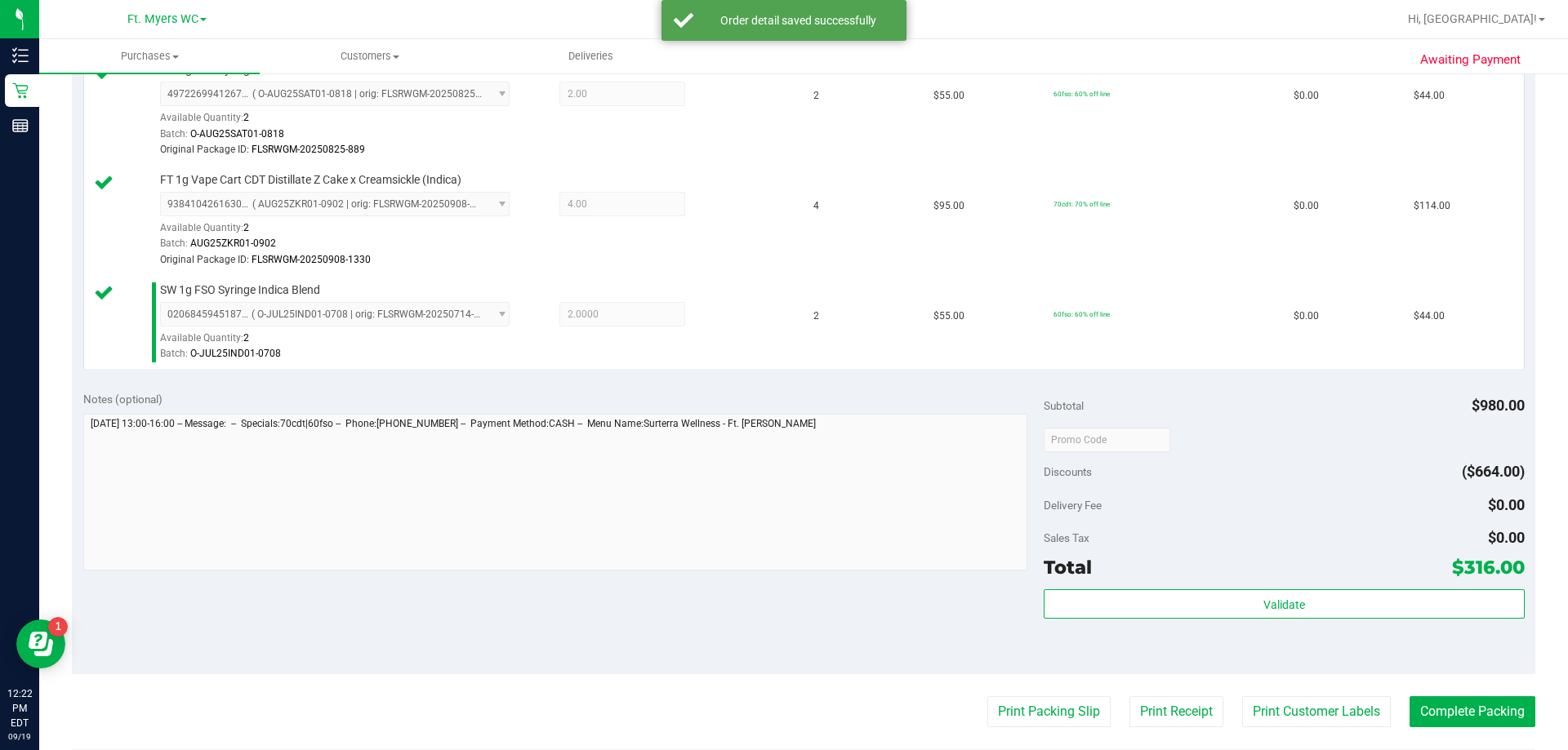
scroll to position [653, 0]
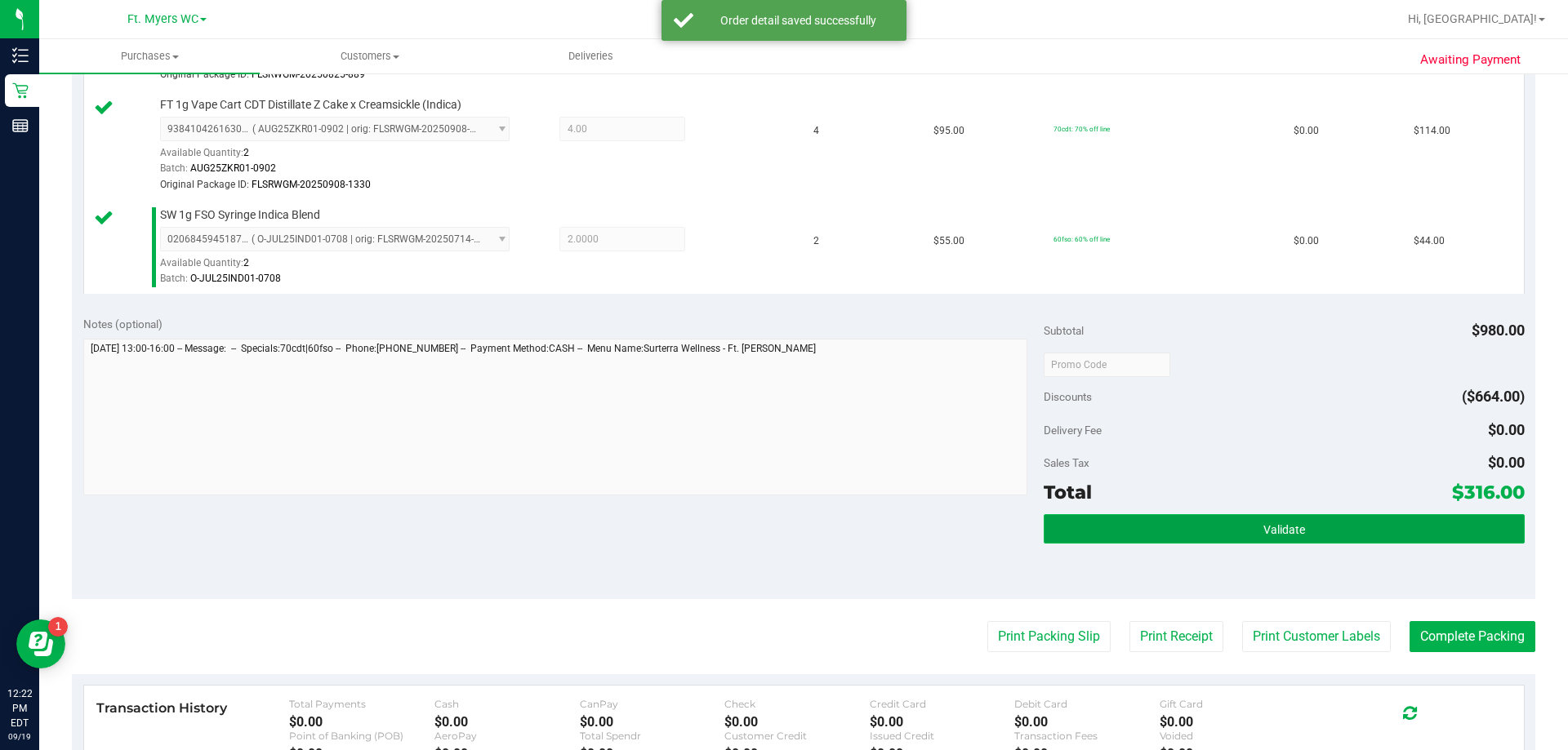
click at [783, 529] on button "Validate" at bounding box center [1283, 529] width 480 height 30
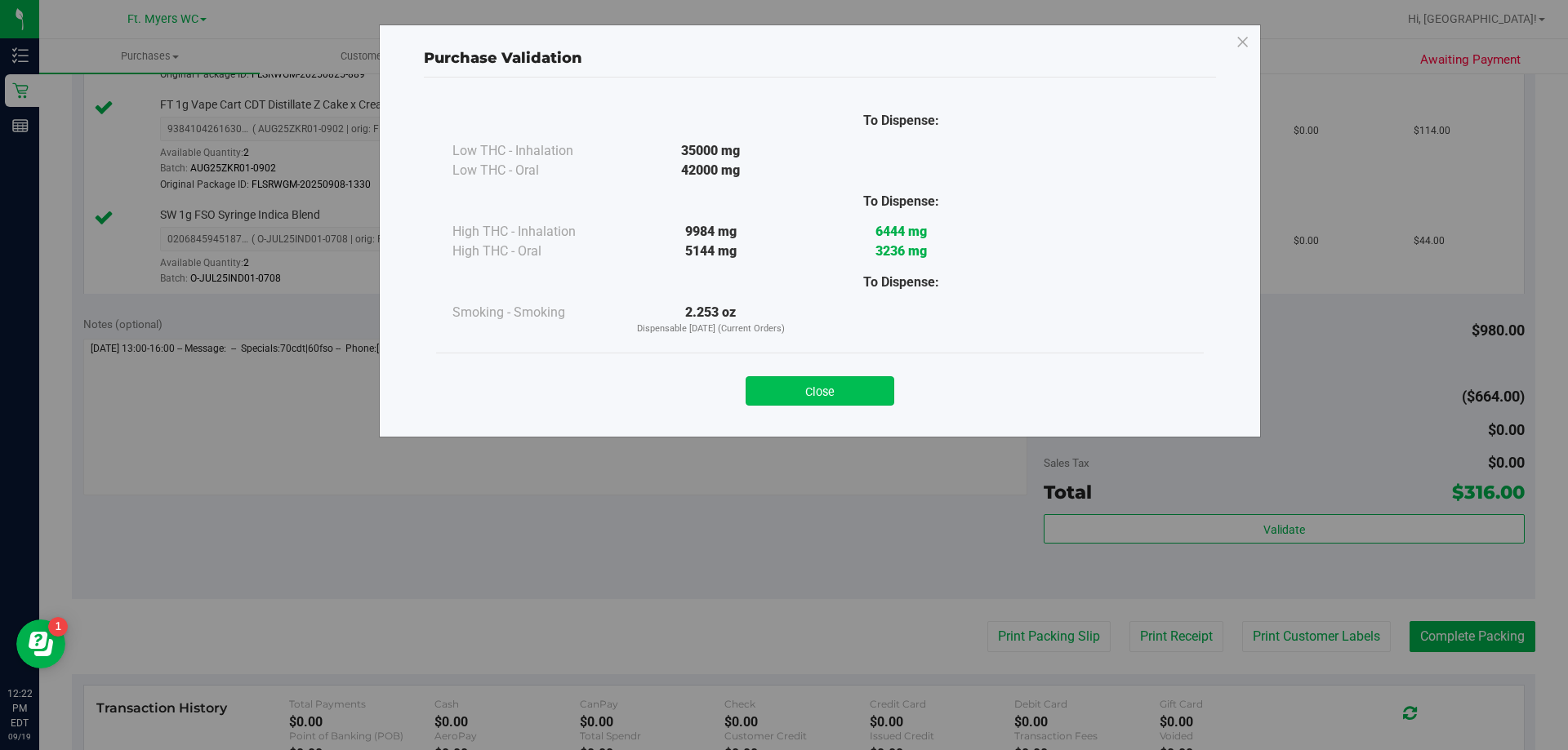
click at [783, 390] on button "Close" at bounding box center [820, 391] width 149 height 30
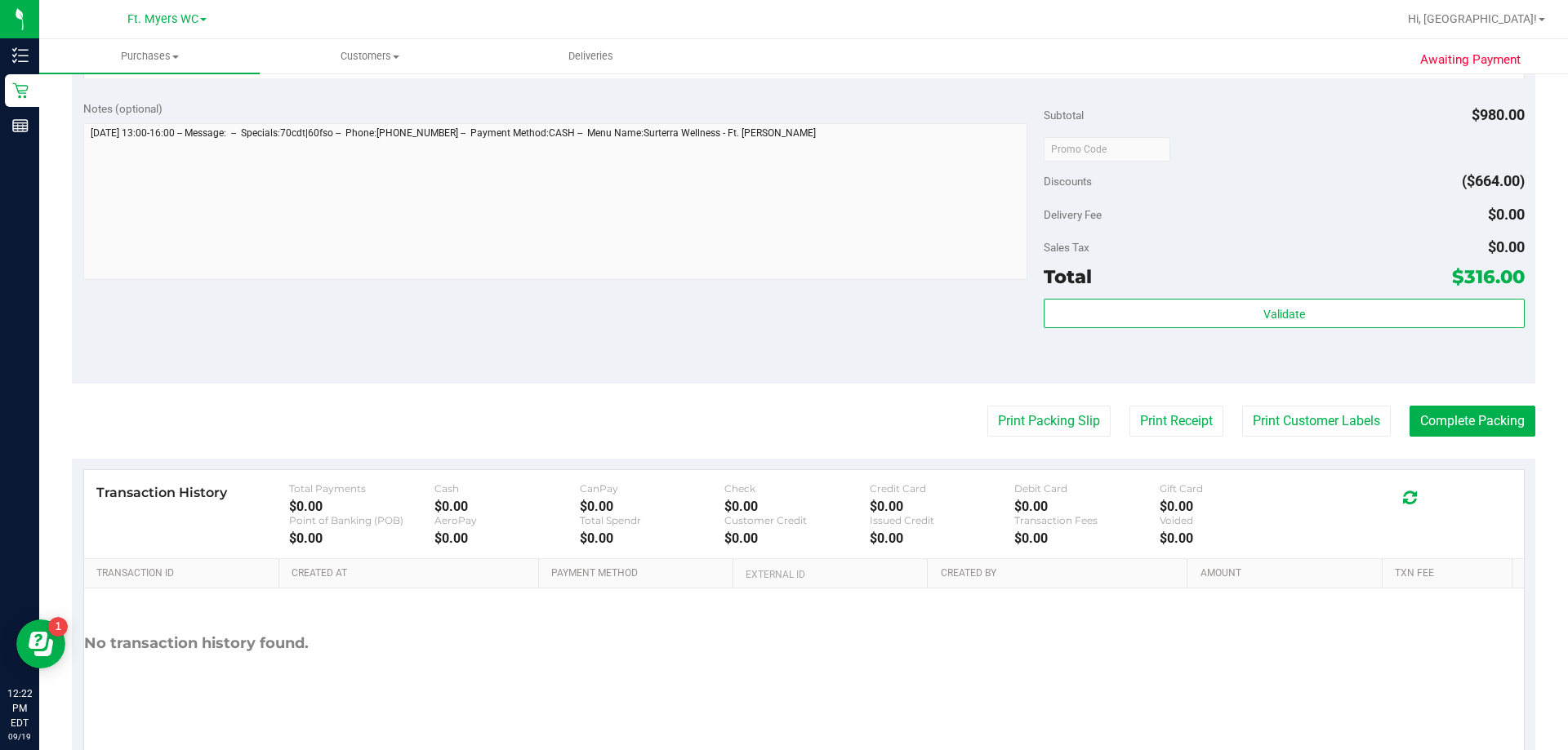
scroll to position [898, 0]
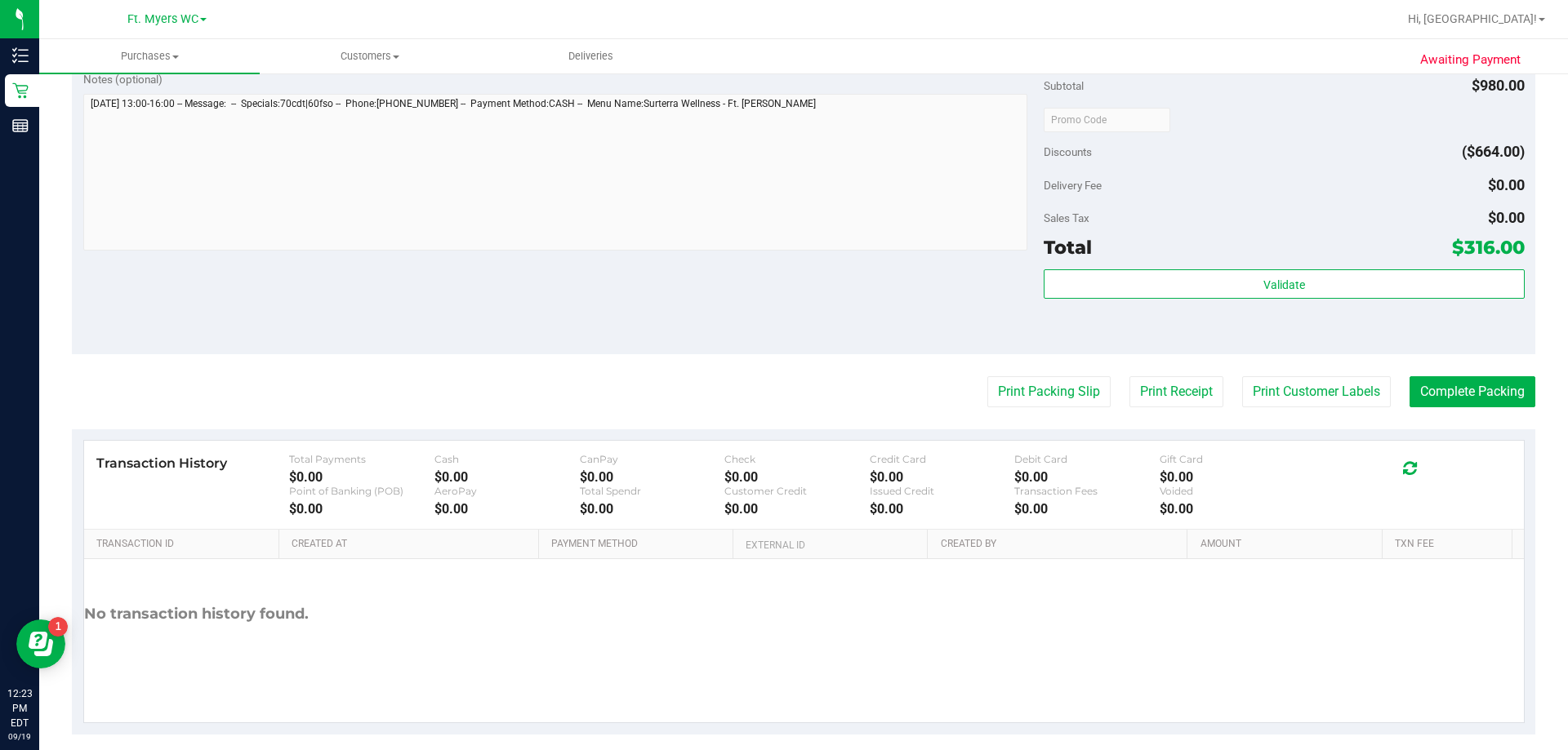
click at [783, 397] on button "Print Packing Slip" at bounding box center [1049, 392] width 123 height 31
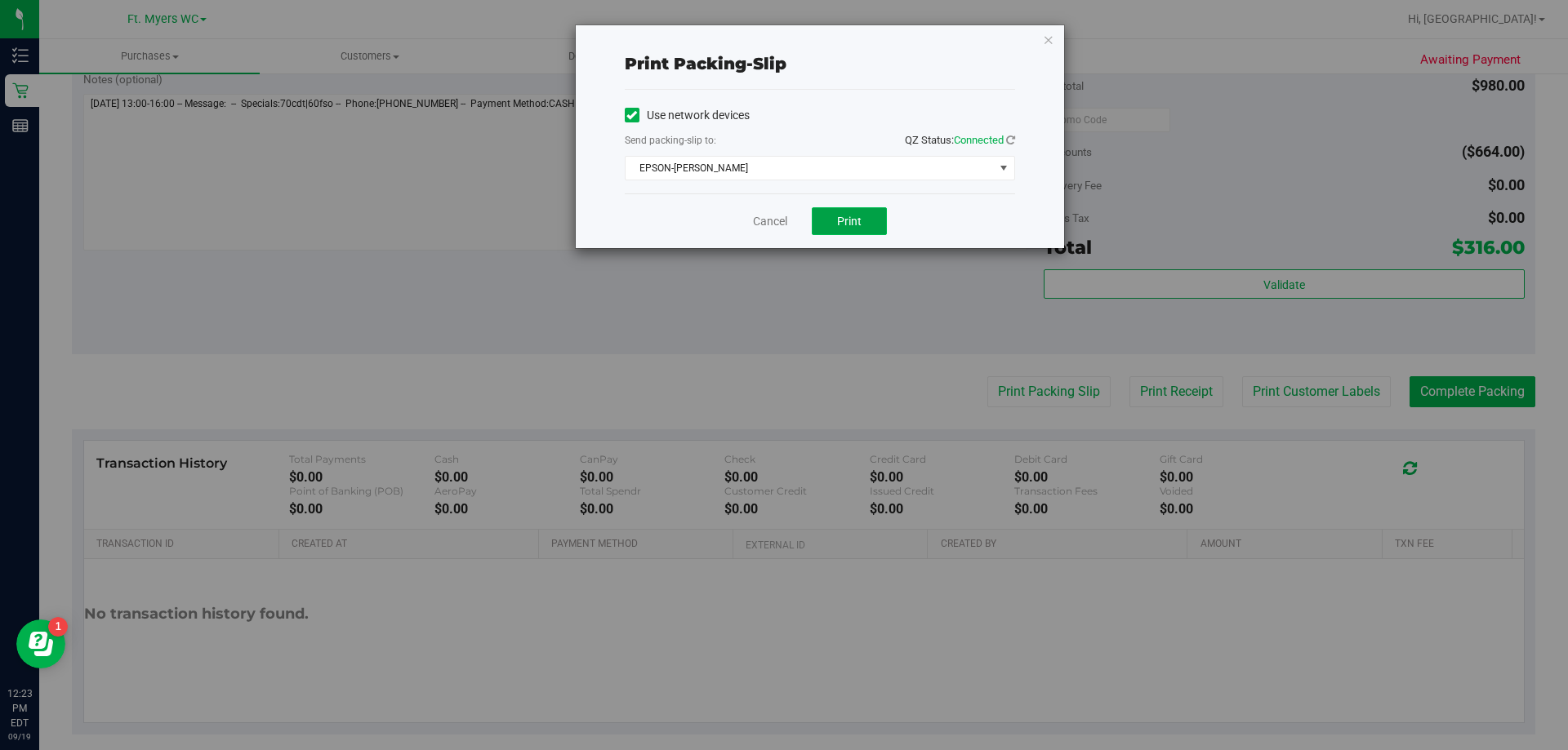
click at [783, 209] on button "Print" at bounding box center [849, 222] width 75 height 28
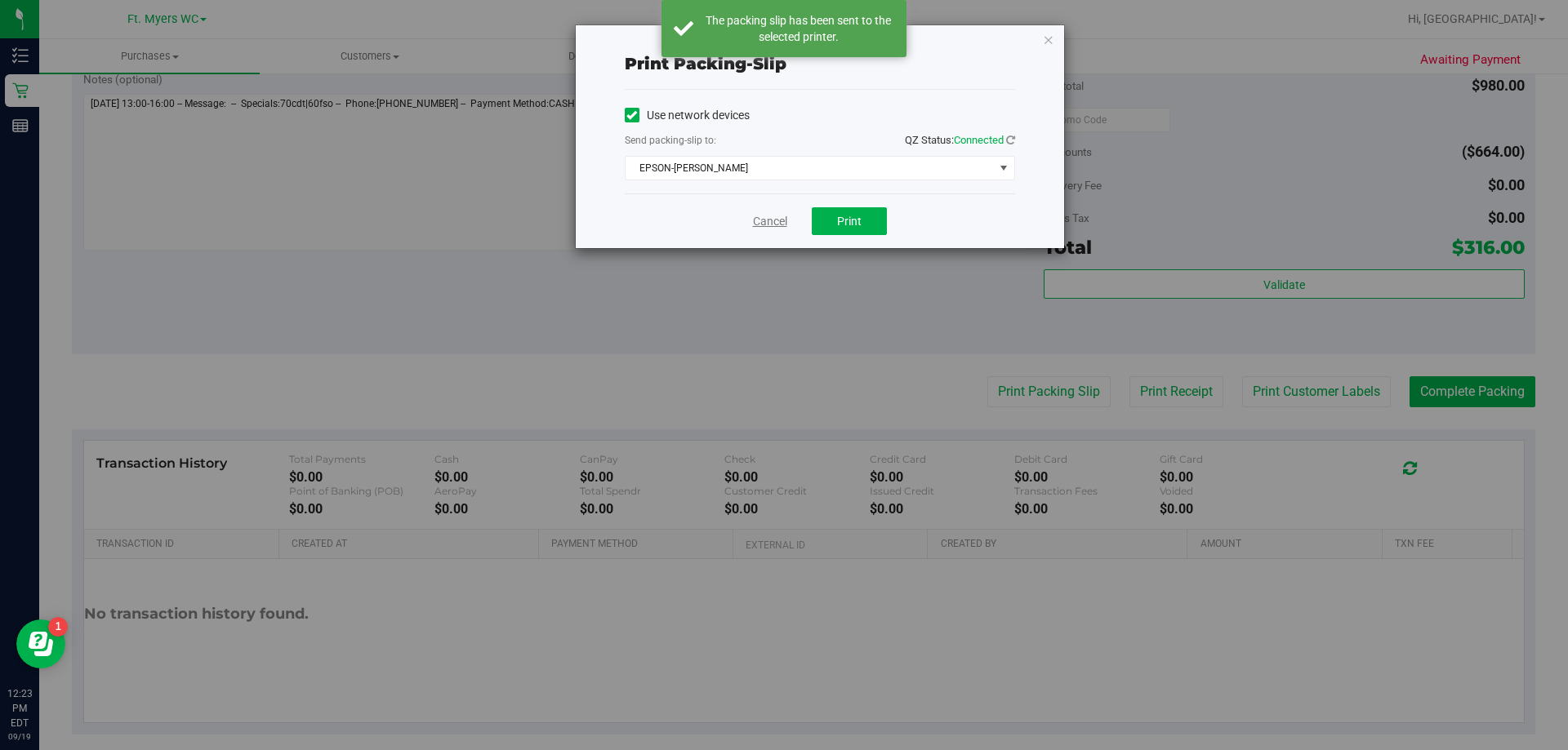
click at [777, 227] on link "Cancel" at bounding box center [769, 222] width 34 height 17
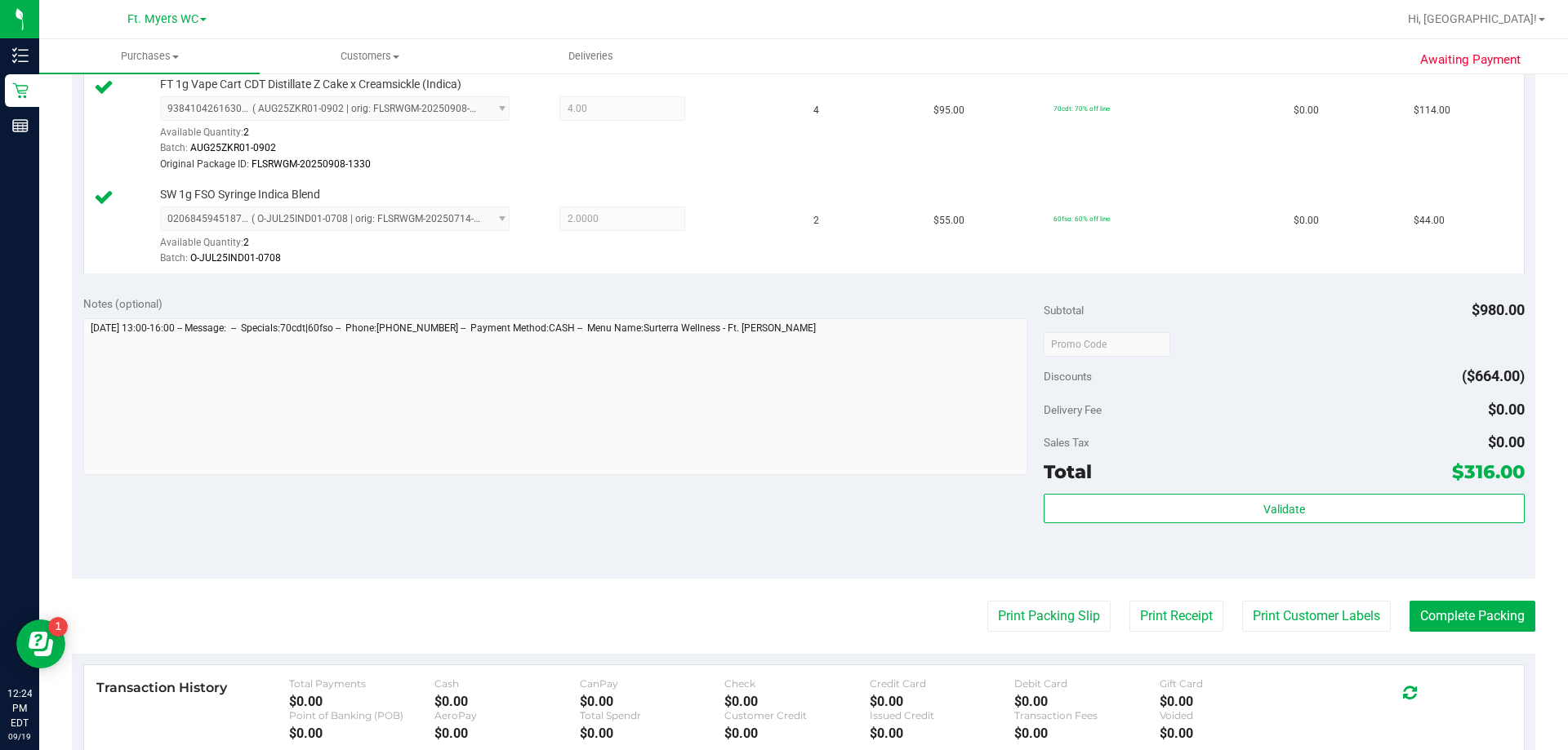
scroll to position [653, 0]
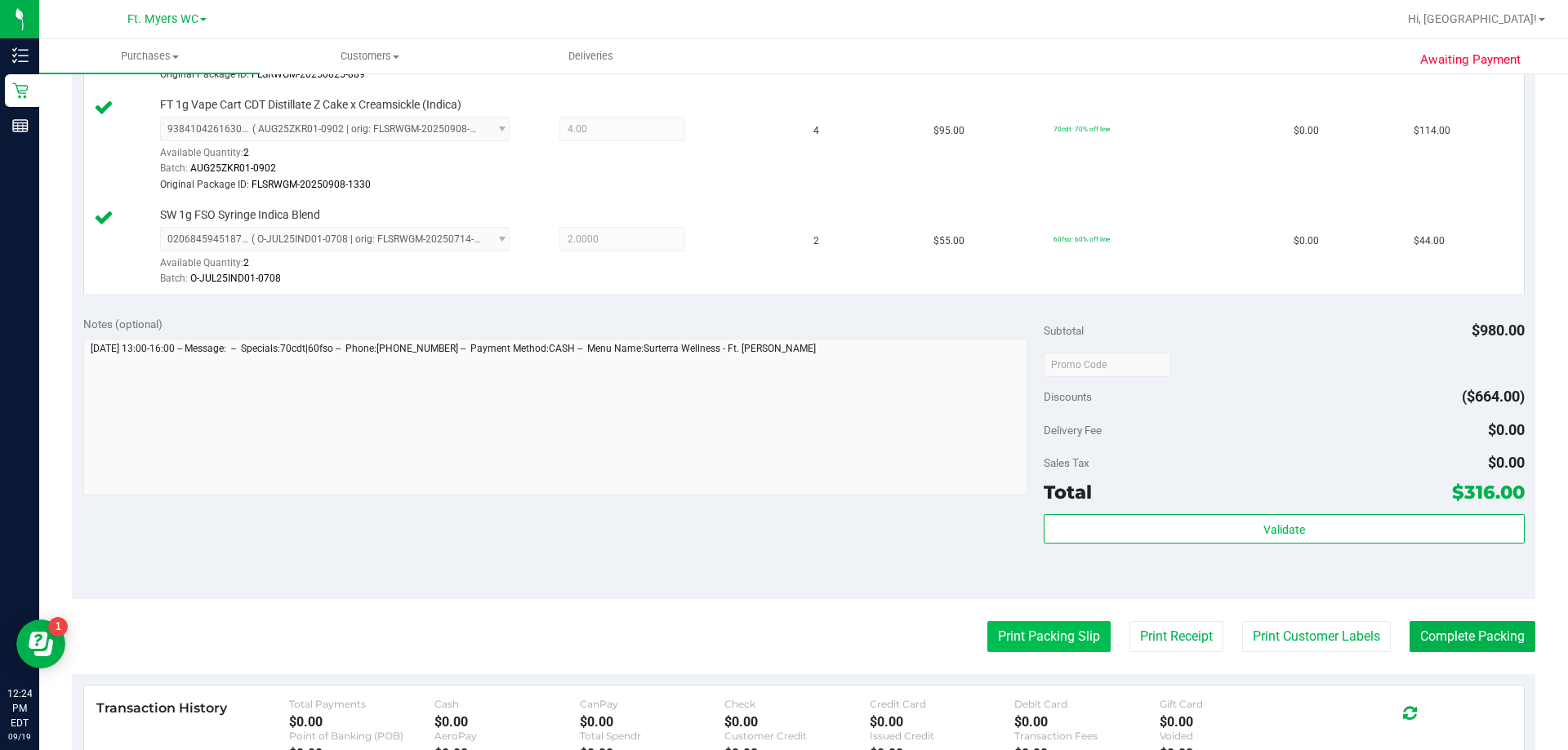
click at [783, 639] on button "Print Packing Slip" at bounding box center [1049, 637] width 123 height 31
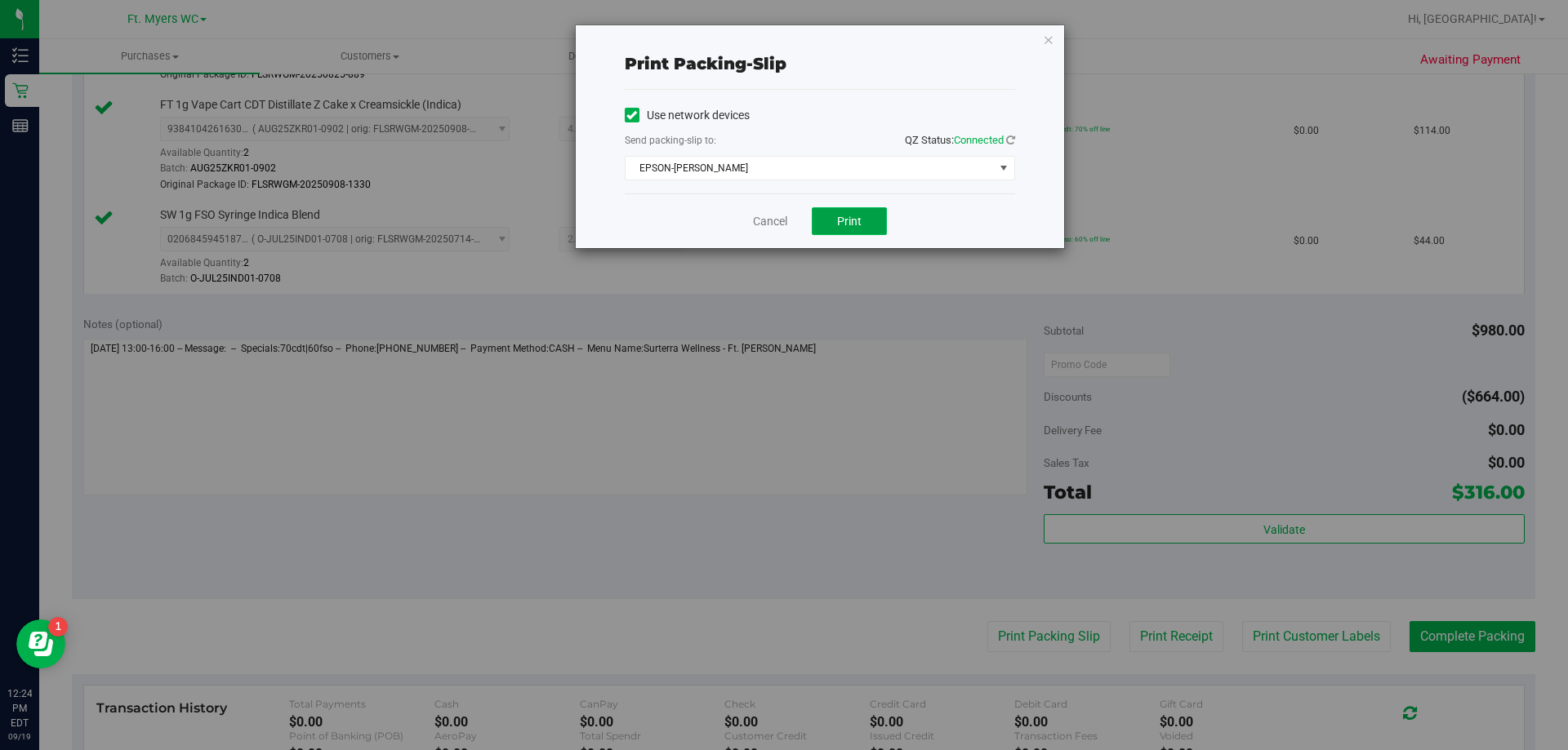
click at [783, 216] on span "Print" at bounding box center [849, 221] width 24 height 13
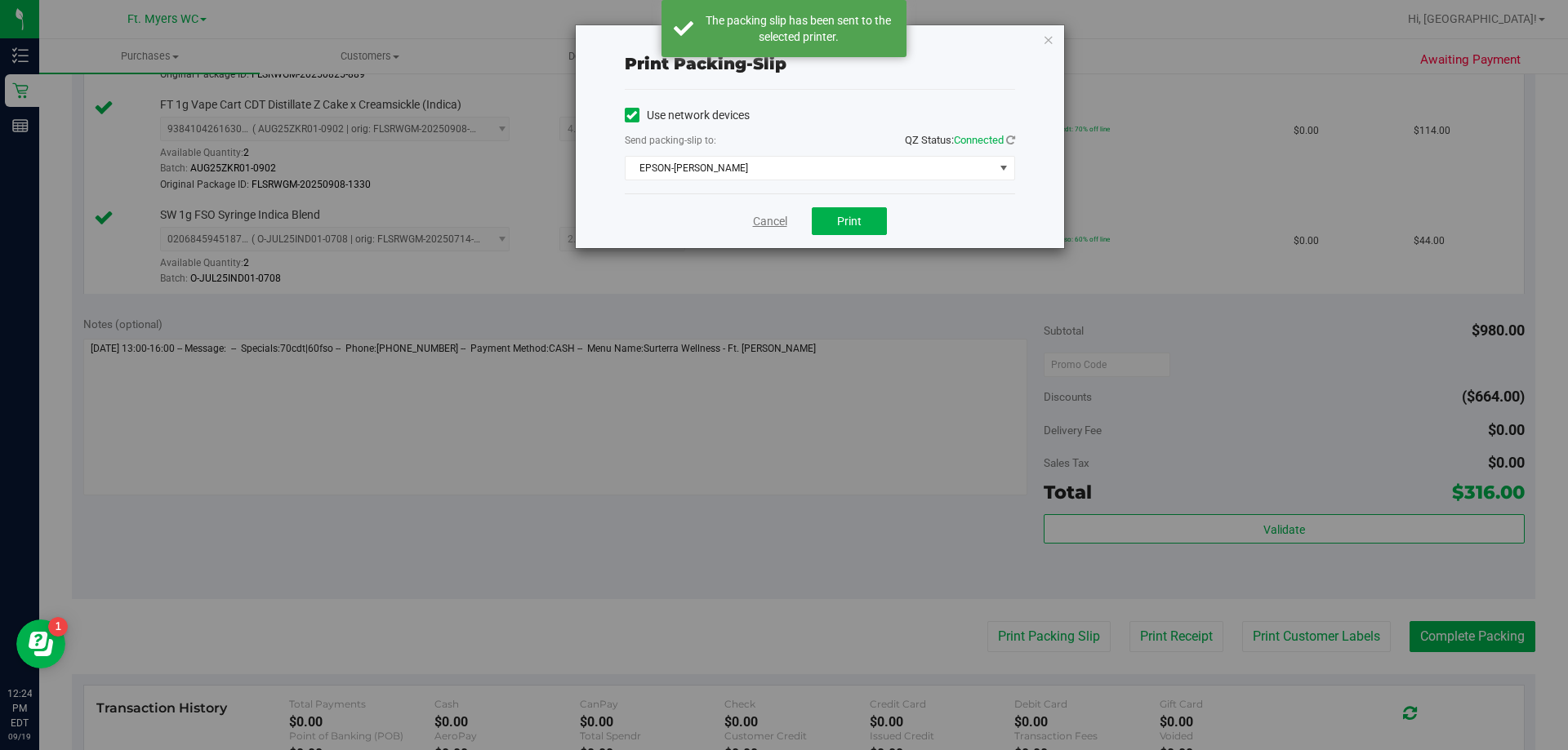
click at [768, 222] on link "Cancel" at bounding box center [769, 222] width 34 height 17
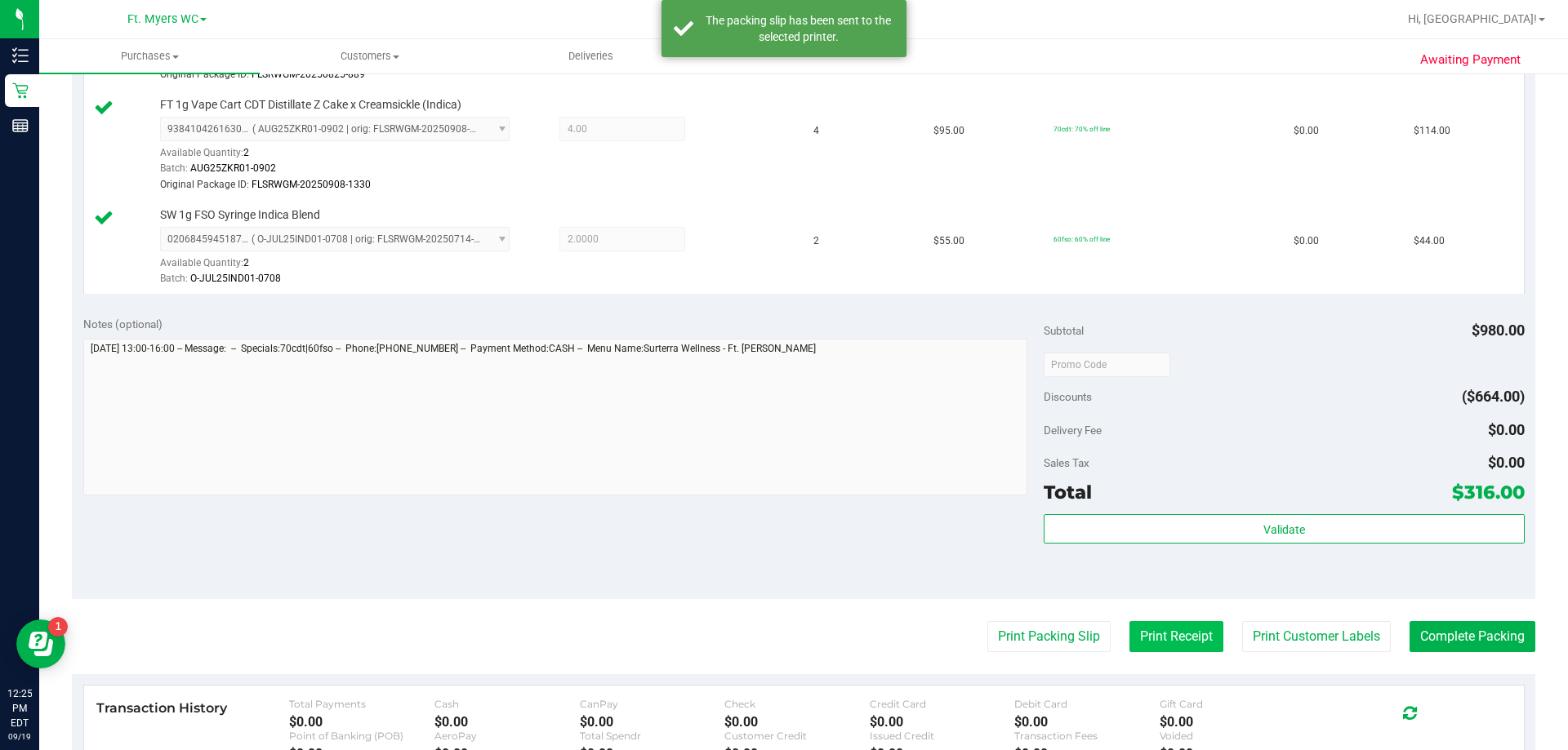
click at [783, 639] on button "Print Receipt" at bounding box center [1176, 637] width 94 height 31
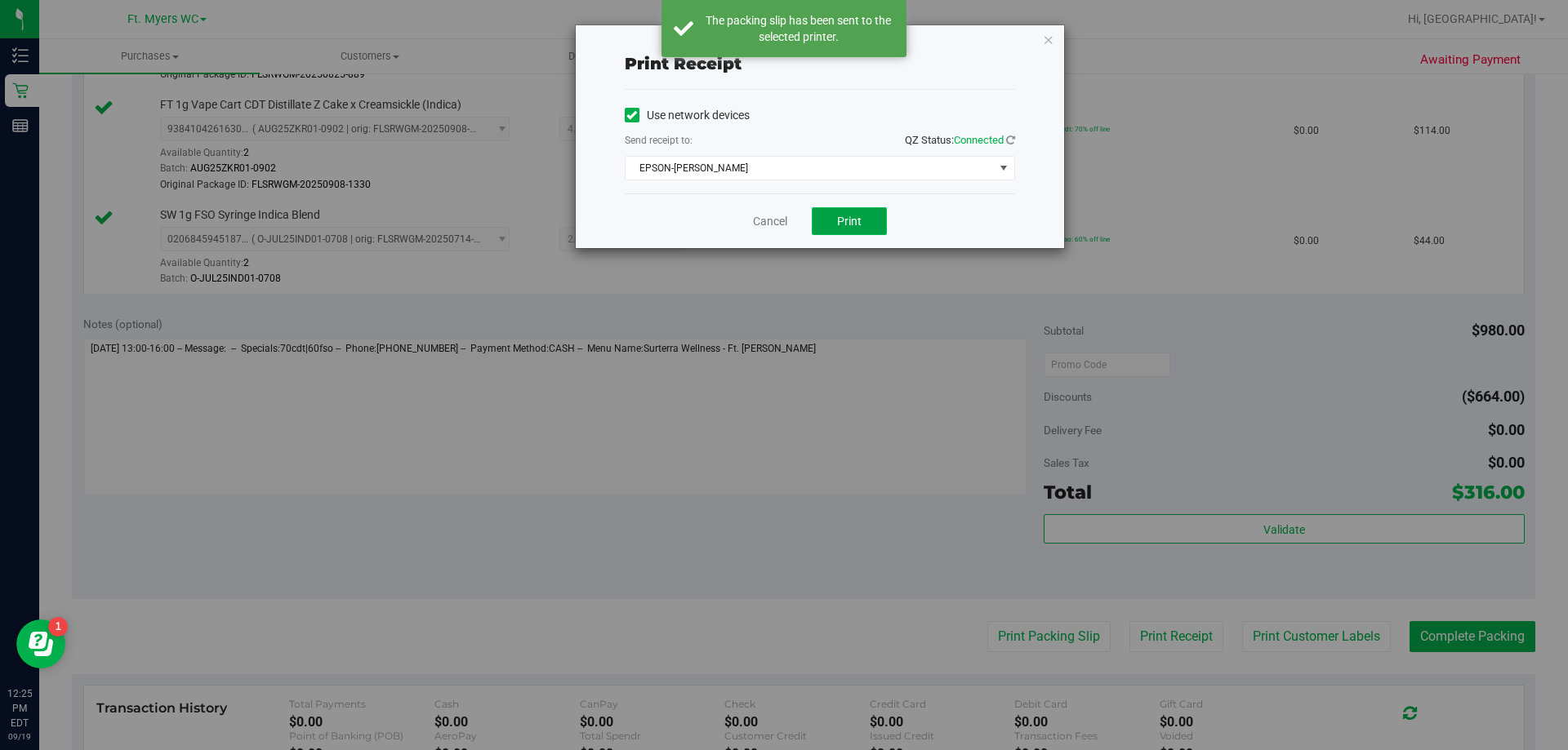
click at [783, 226] on button "Print" at bounding box center [849, 222] width 75 height 28
click at [783, 227] on button "Print" at bounding box center [849, 222] width 75 height 28
click at [764, 225] on link "Cancel" at bounding box center [769, 222] width 34 height 17
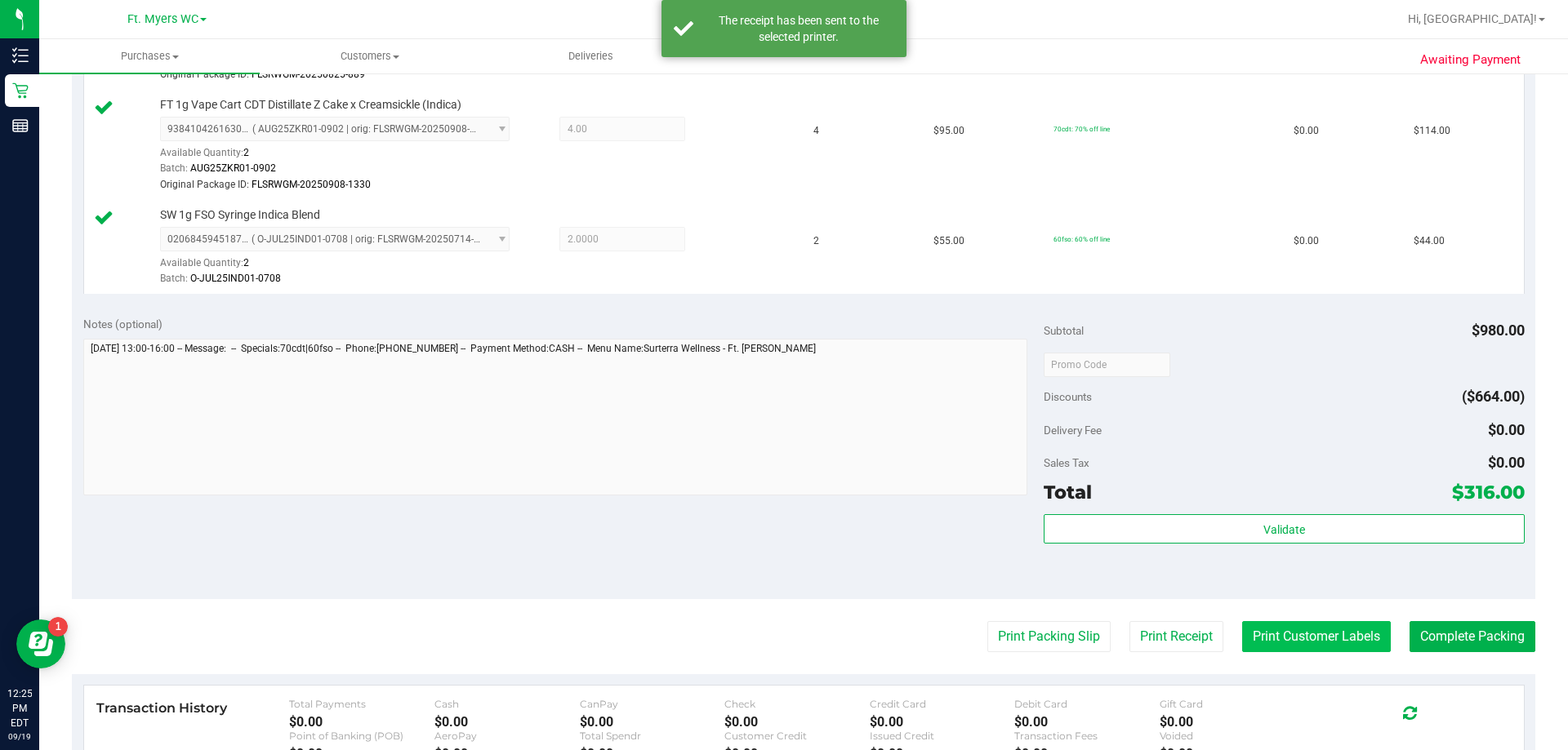
click at [783, 627] on button "Print Customer Labels" at bounding box center [1316, 637] width 149 height 31
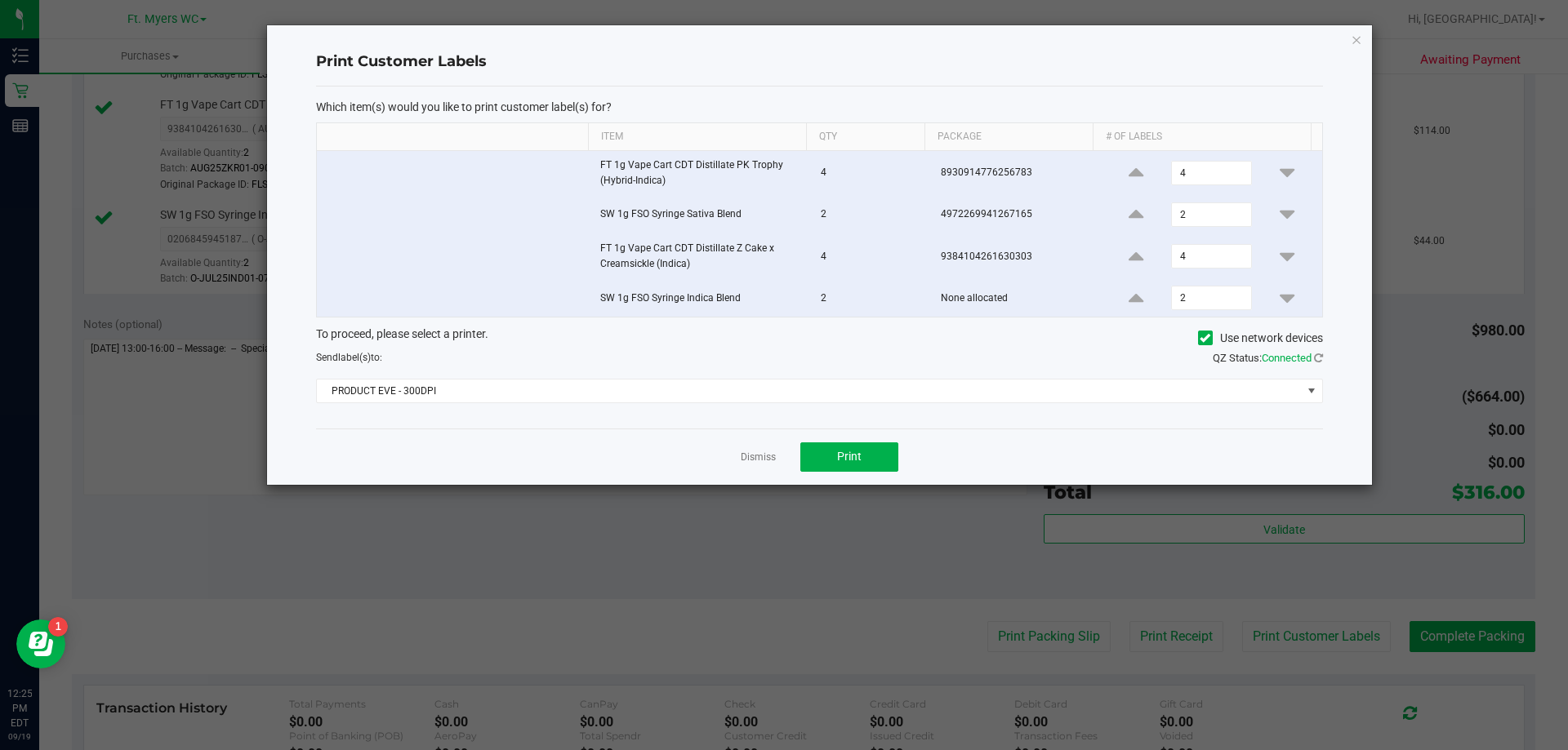
click at [655, 368] on div "To proceed, please select a printer. Use network devices Send label(s) to: QZ S…" at bounding box center [820, 364] width 1007 height 77
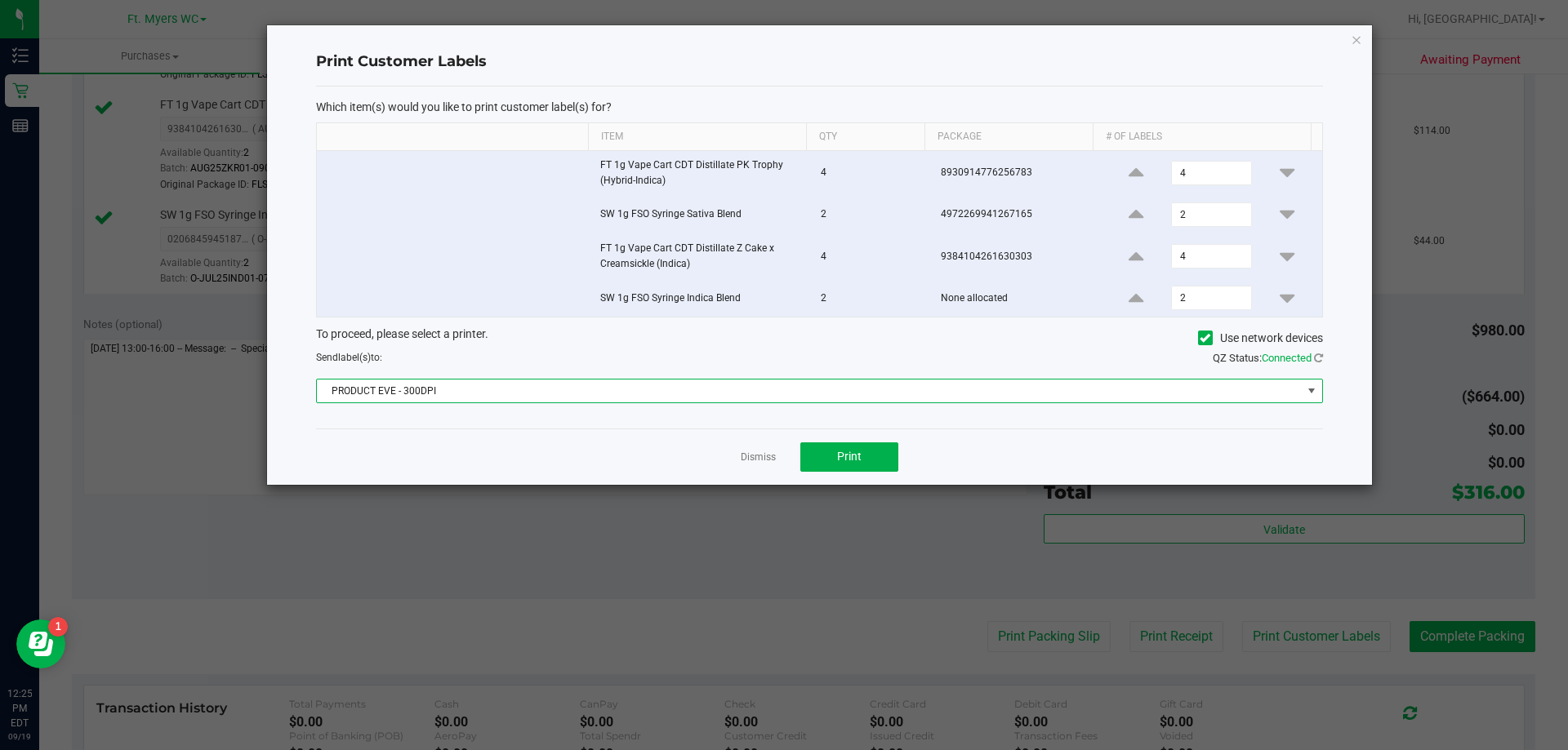
click at [654, 383] on span "PRODUCT EVE - 300DPI" at bounding box center [808, 391] width 985 height 23
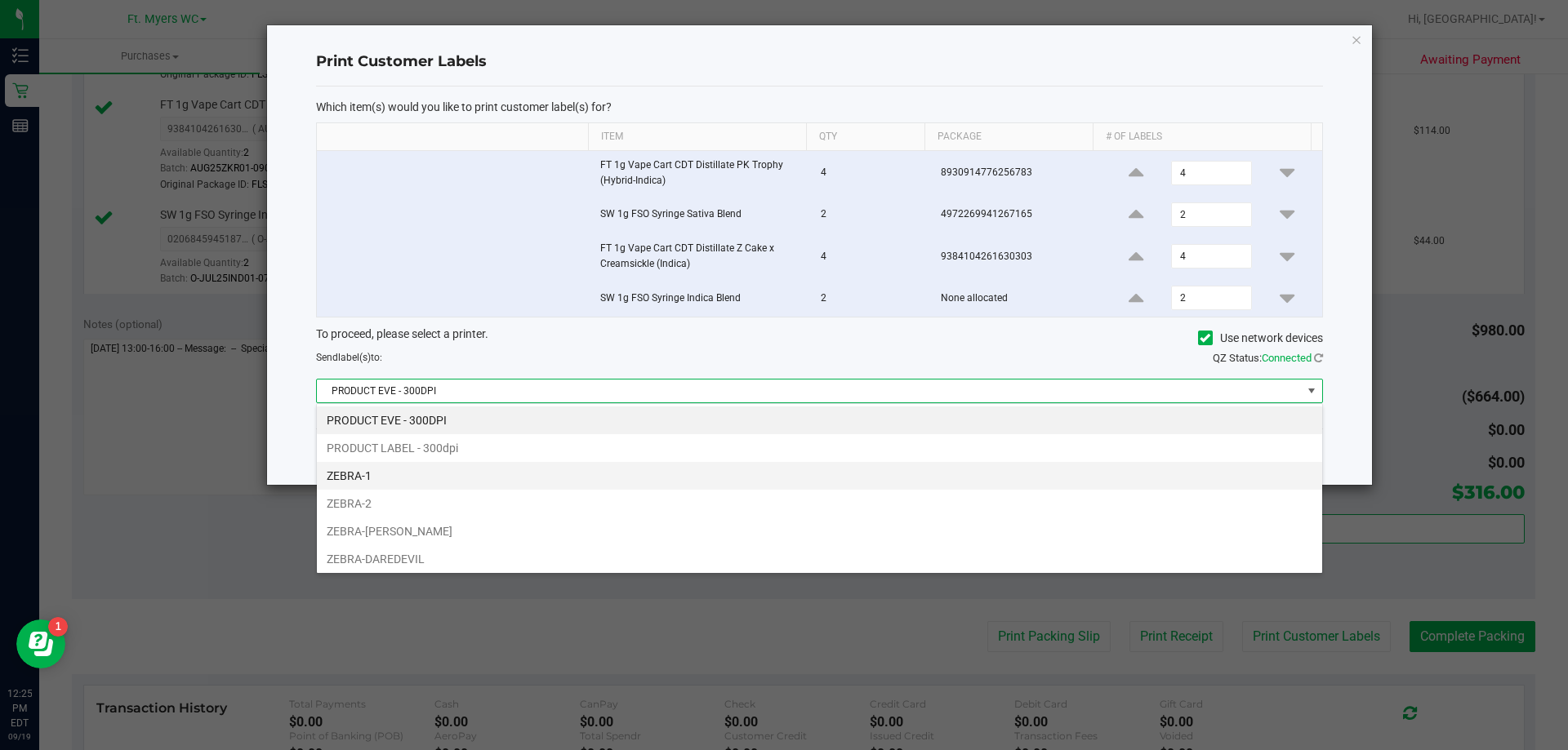
scroll to position [31, 0]
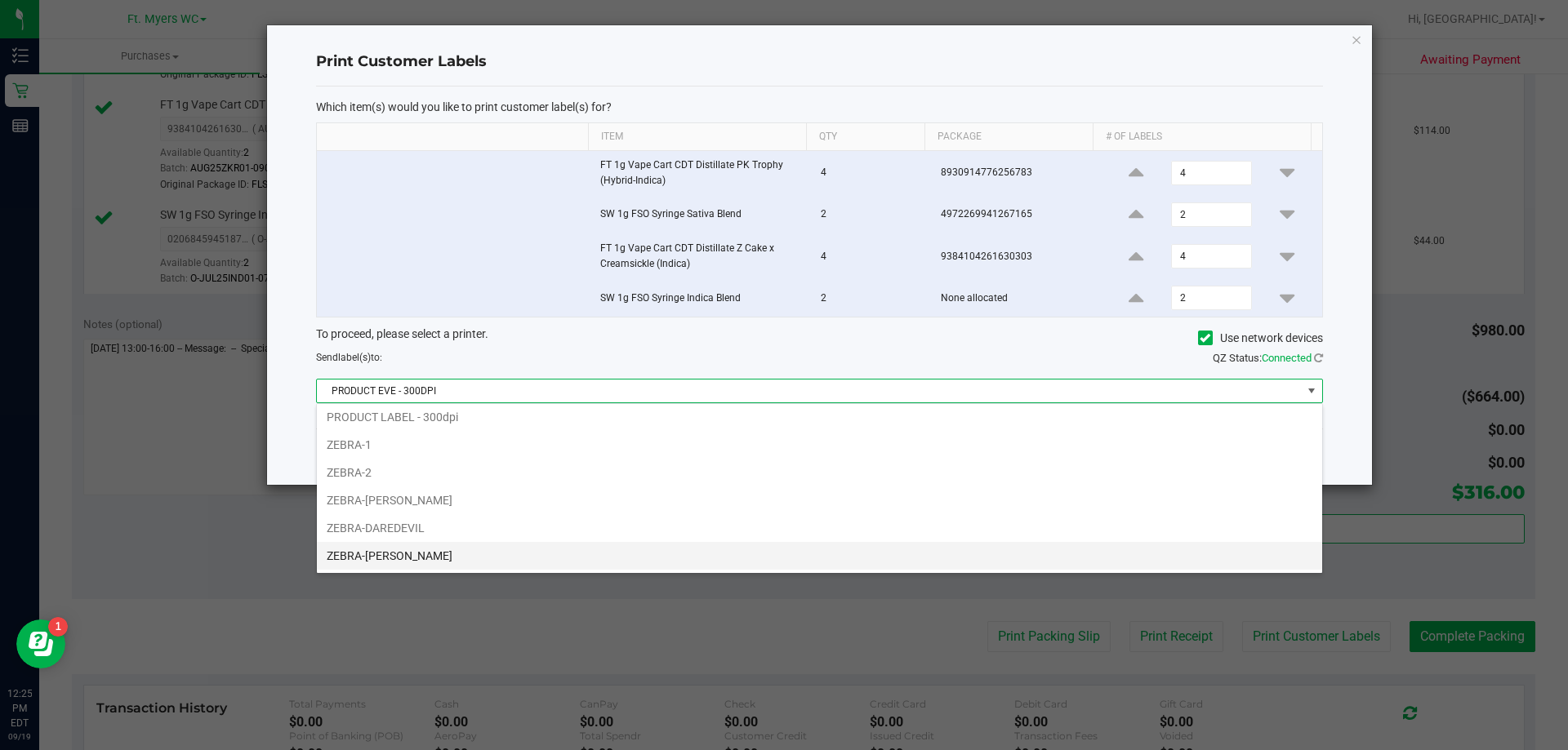
click at [421, 551] on li "ZEBRA-[PERSON_NAME]" at bounding box center [819, 556] width 1005 height 28
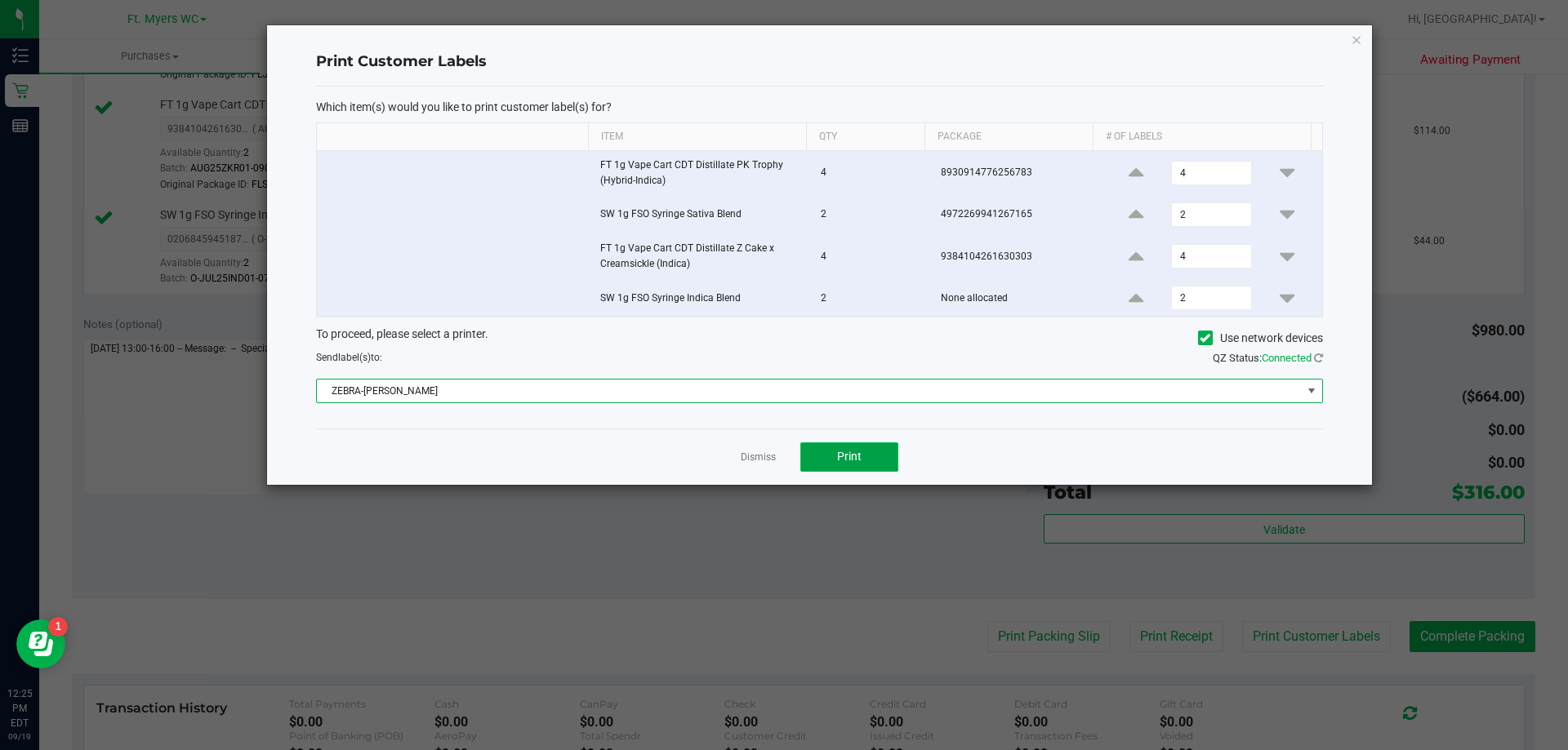
click at [783, 453] on span "Print" at bounding box center [849, 456] width 24 height 13
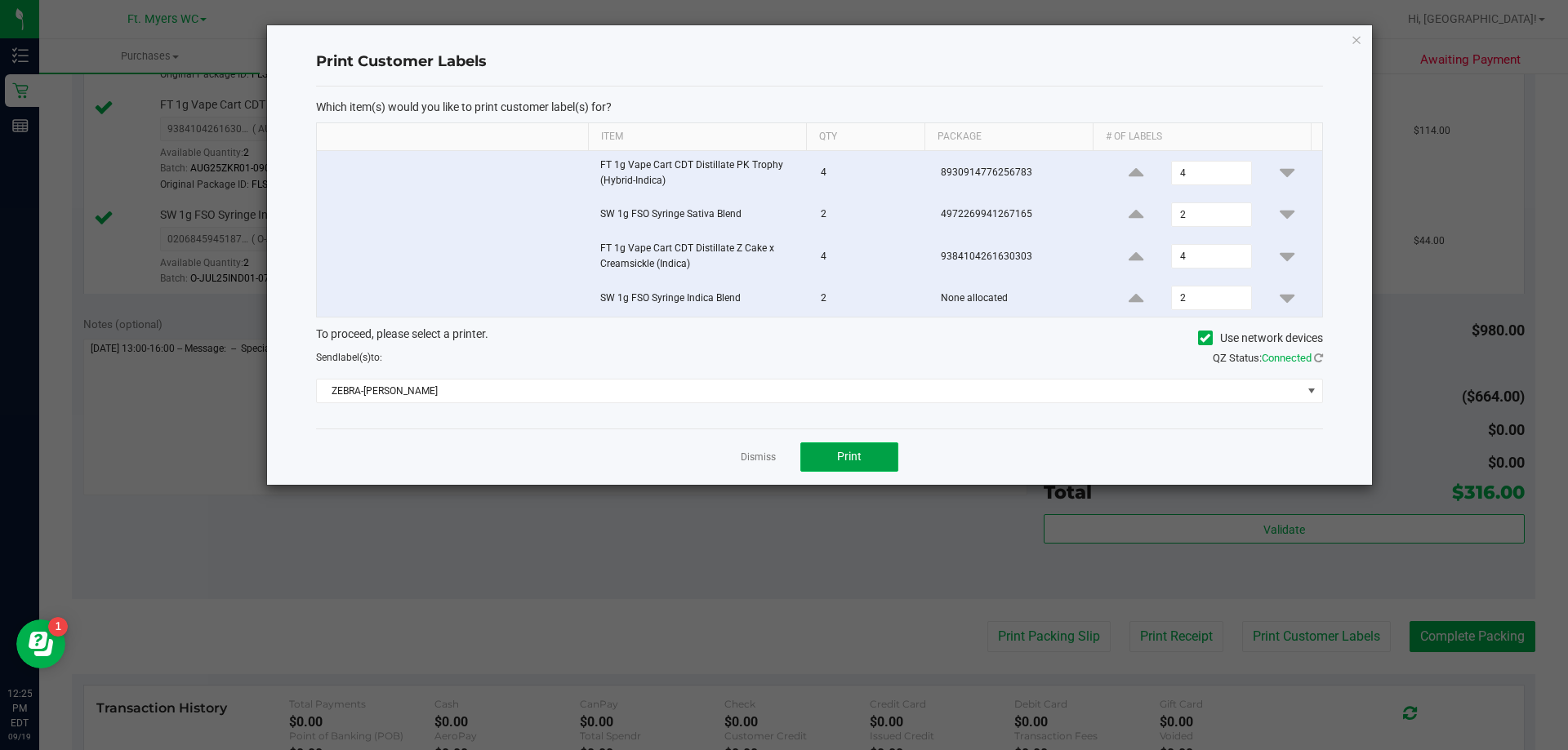
click at [783, 455] on button "Print" at bounding box center [849, 457] width 98 height 30
click at [767, 463] on link "Dismiss" at bounding box center [758, 458] width 35 height 14
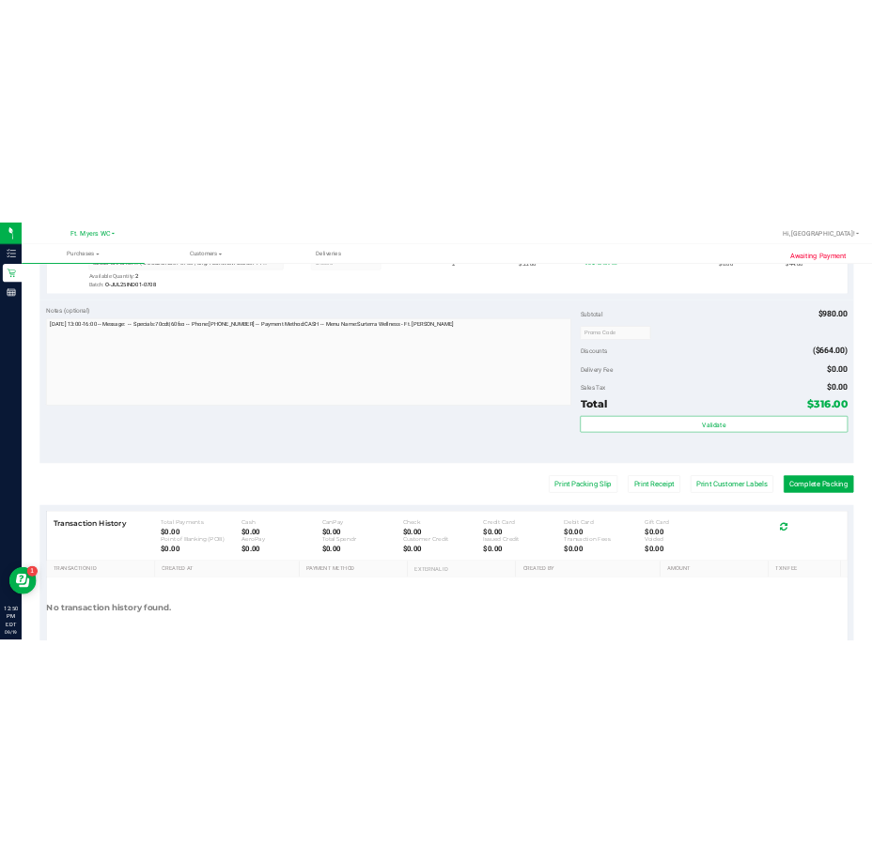
scroll to position [1033, 0]
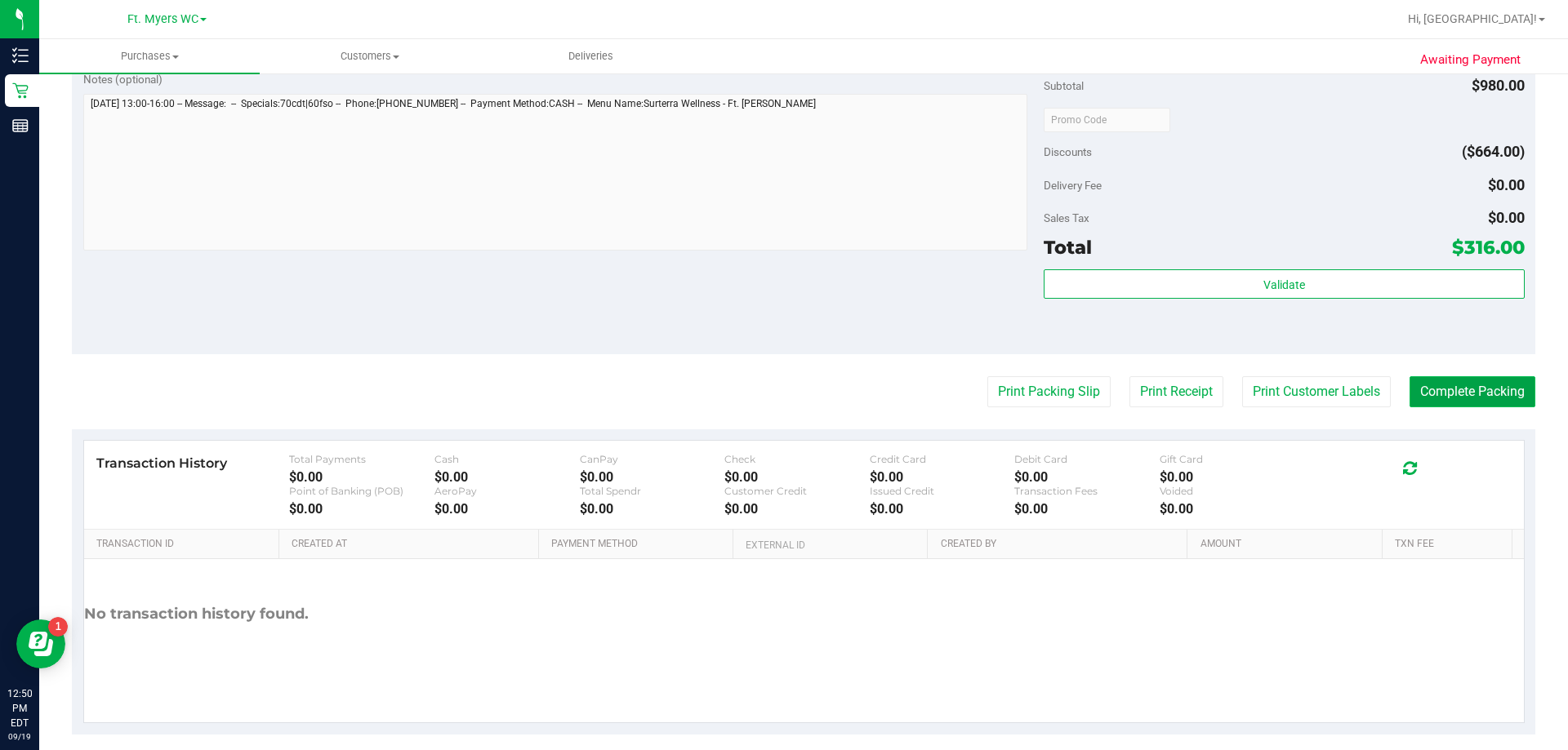
click at [783, 400] on button "Complete Packing" at bounding box center [1472, 392] width 126 height 31
